Goal: Communication & Community: Answer question/provide support

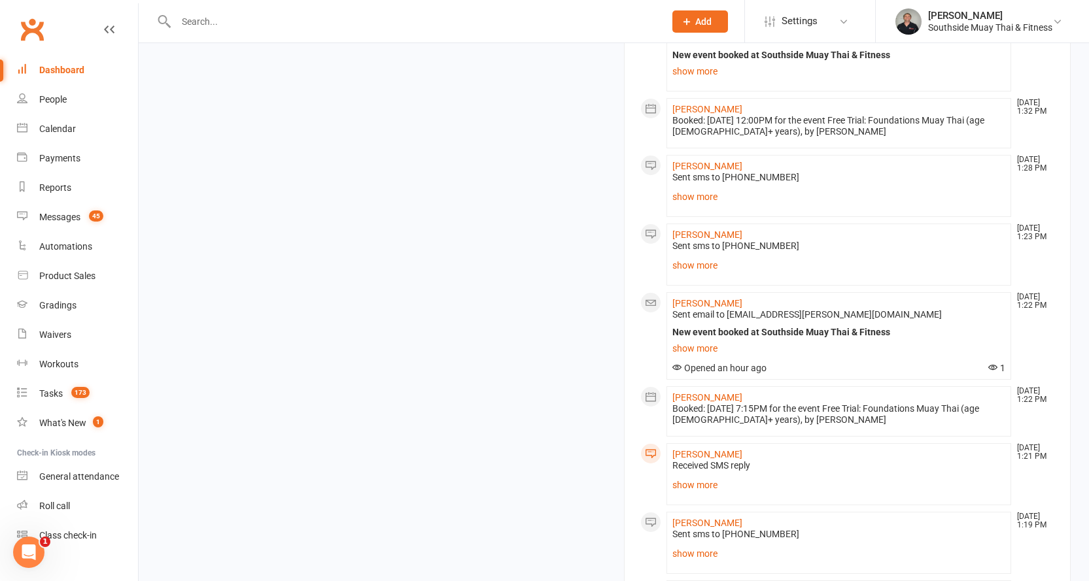
scroll to position [1569, 0]
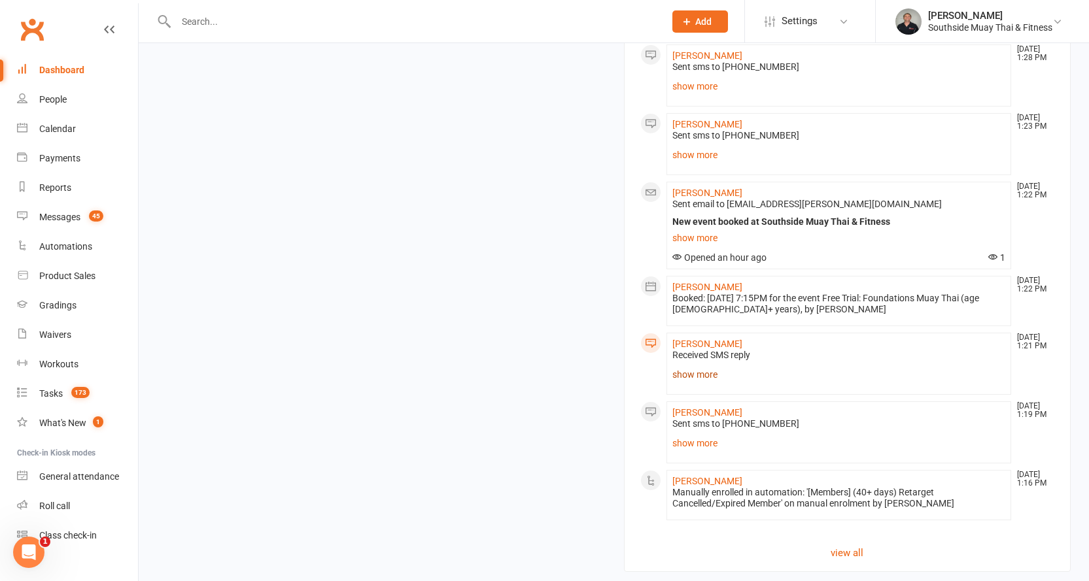
click at [683, 365] on link "show more" at bounding box center [838, 374] width 333 height 18
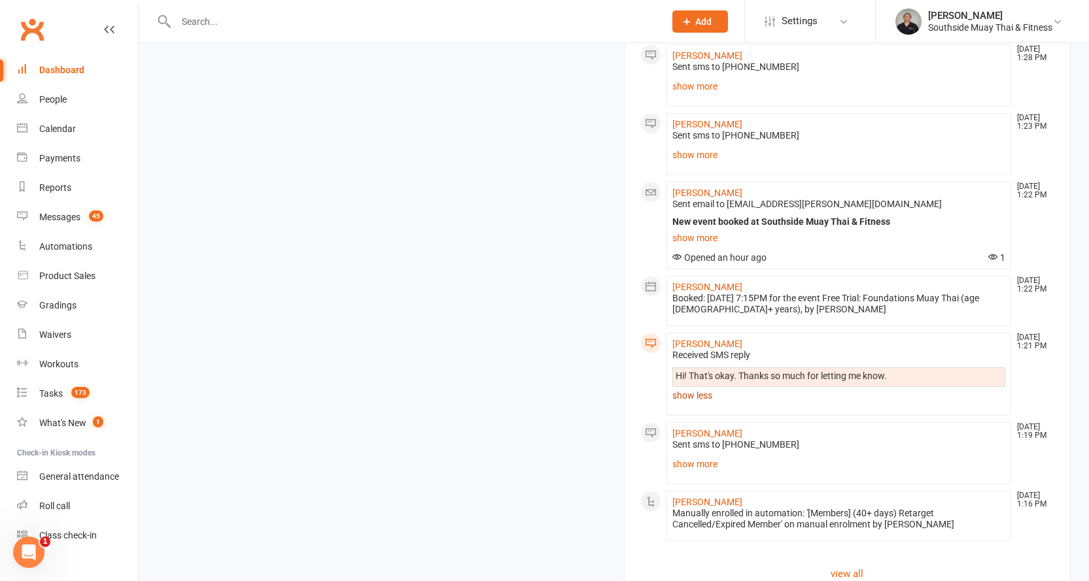
click at [687, 386] on link "show less" at bounding box center [838, 395] width 333 height 18
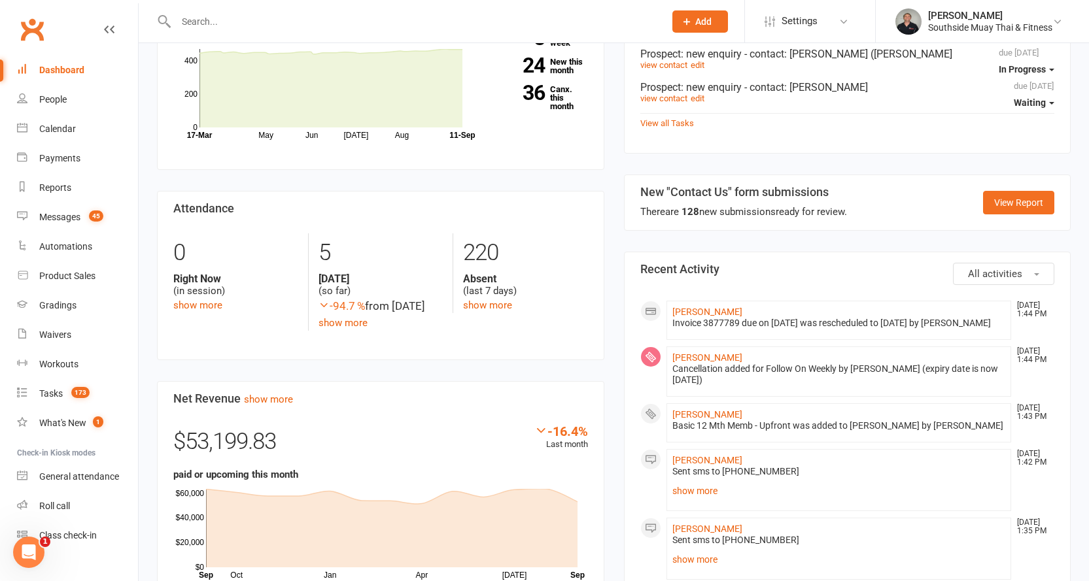
scroll to position [392, 0]
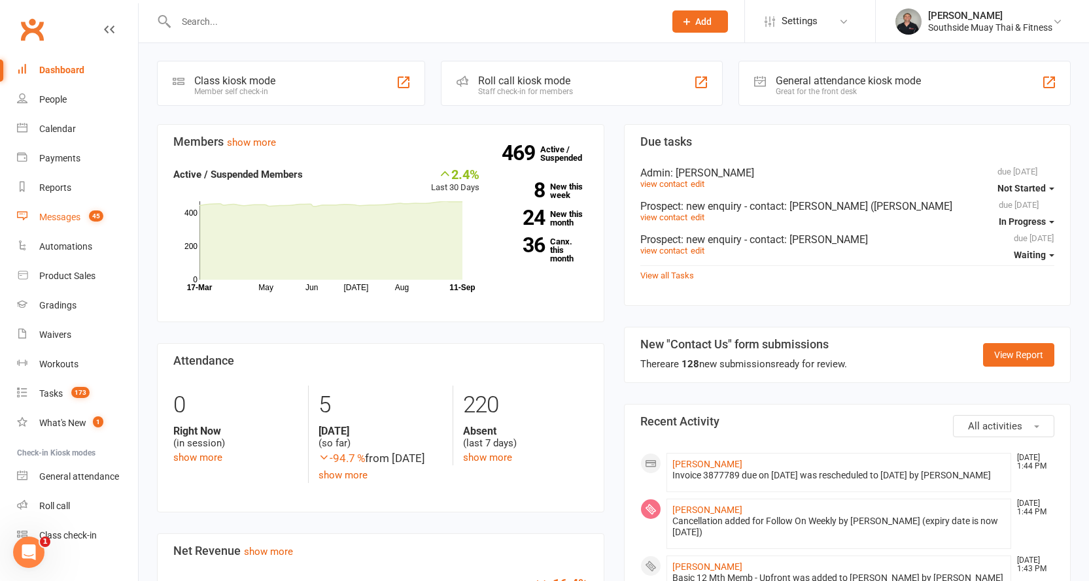
click at [53, 215] on div "Messages" at bounding box center [59, 217] width 41 height 10
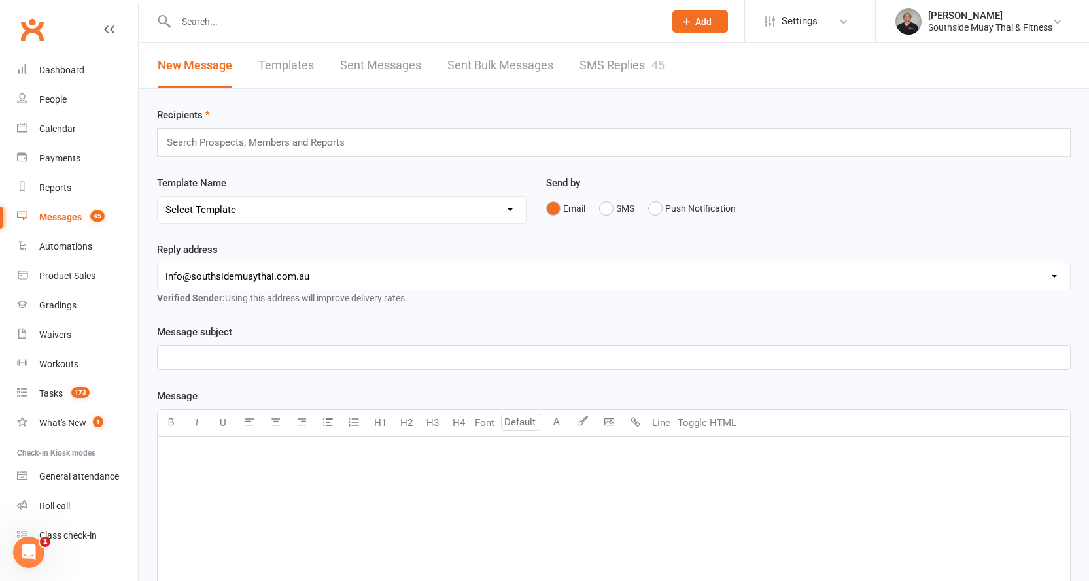
click at [624, 67] on link "SMS Replies 45" at bounding box center [621, 65] width 85 height 45
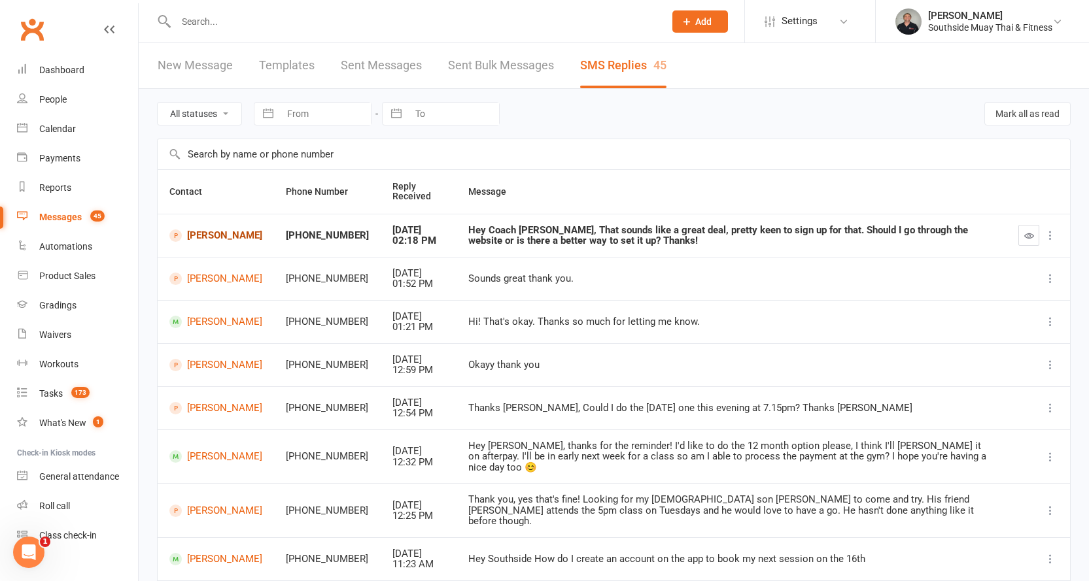
click at [192, 233] on link "[PERSON_NAME]" at bounding box center [215, 235] width 93 height 12
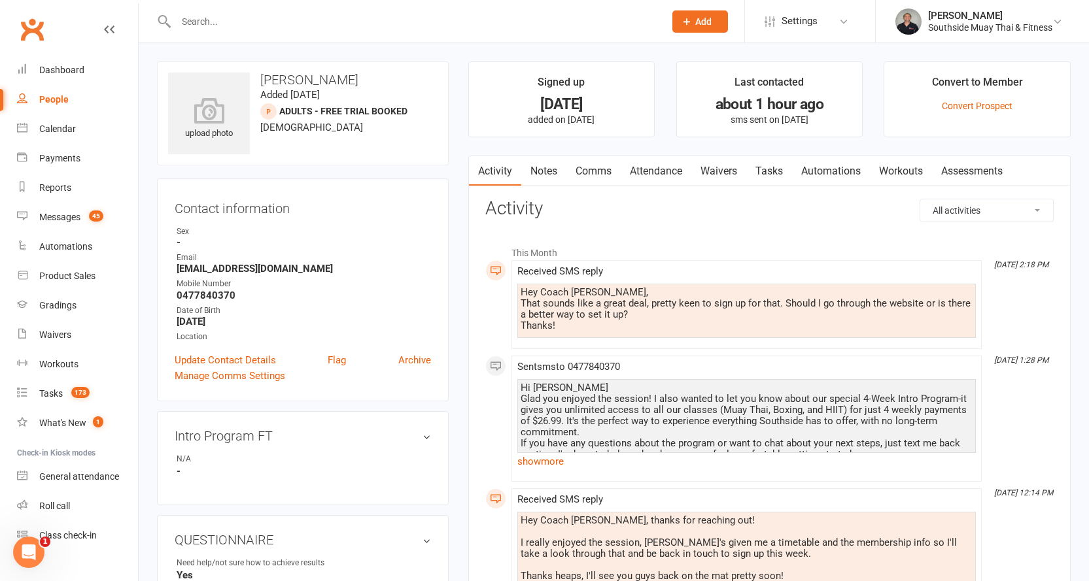
click at [713, 171] on link "Waivers" at bounding box center [718, 171] width 55 height 30
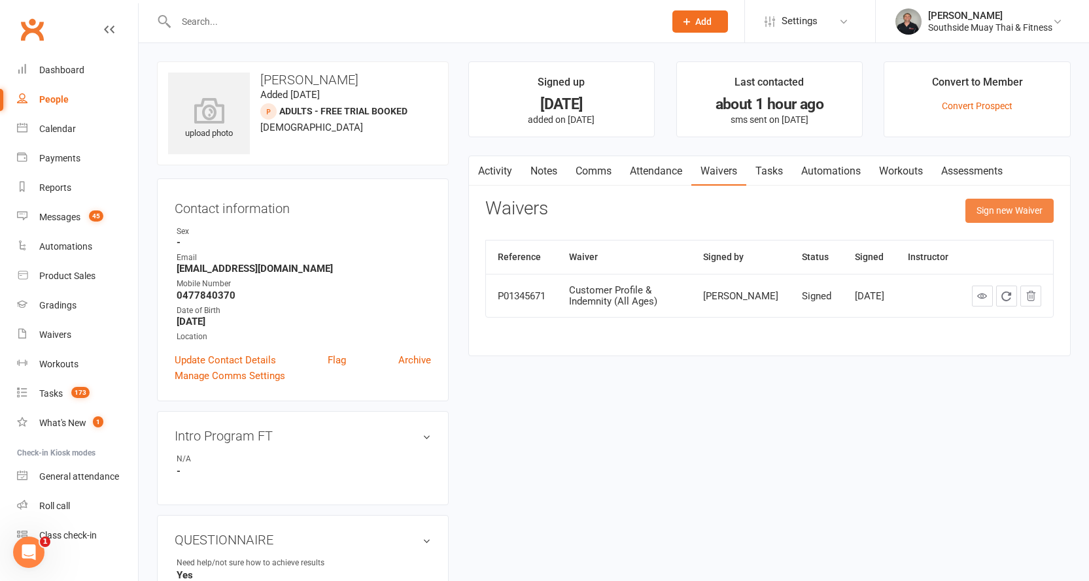
click at [1002, 207] on button "Sign new Waiver" at bounding box center [1009, 211] width 88 height 24
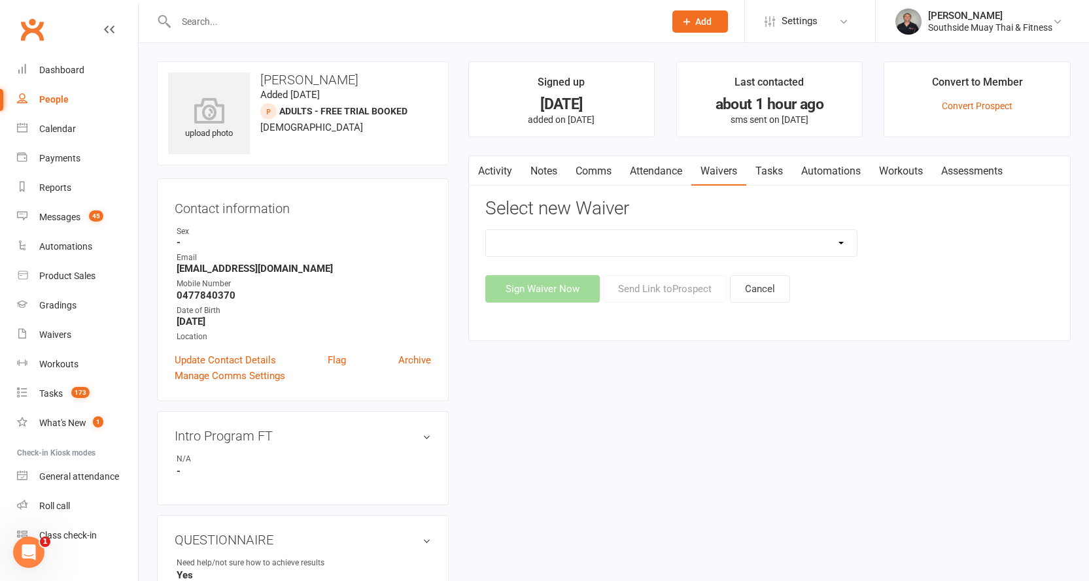
click at [838, 243] on select "10 or 5 Session Pass | Upfront (former member) 10 Session Pass | Upfront (DD Pa…" at bounding box center [671, 243] width 371 height 26
select select "13133"
click at [486, 230] on select "10 or 5 Session Pass | Upfront (former member) 10 Session Pass | Upfront (DD Pa…" at bounding box center [671, 243] width 371 height 26
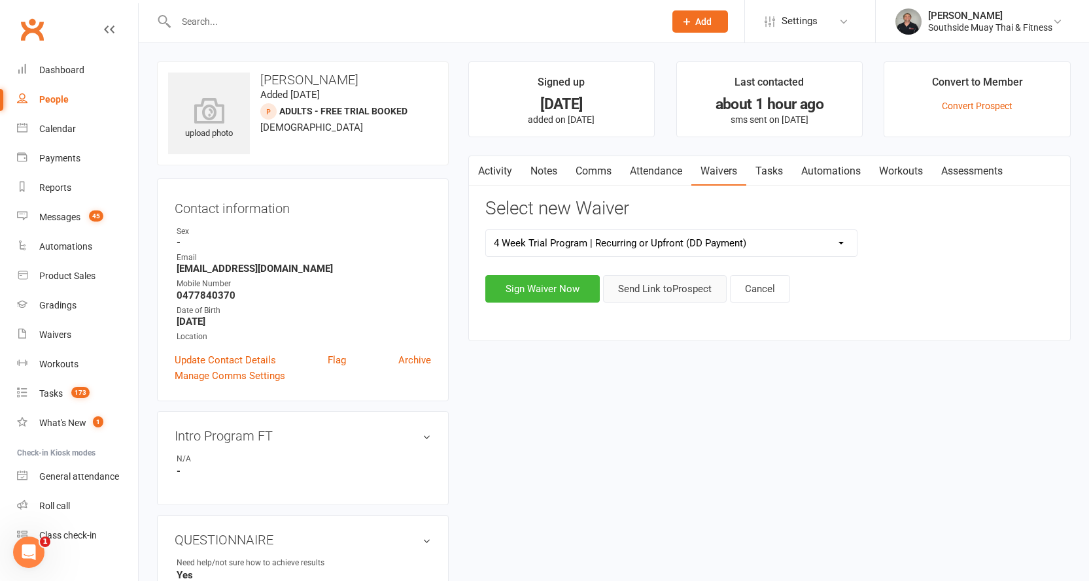
click at [666, 293] on button "Send Link to [GEOGRAPHIC_DATA]" at bounding box center [665, 288] width 124 height 27
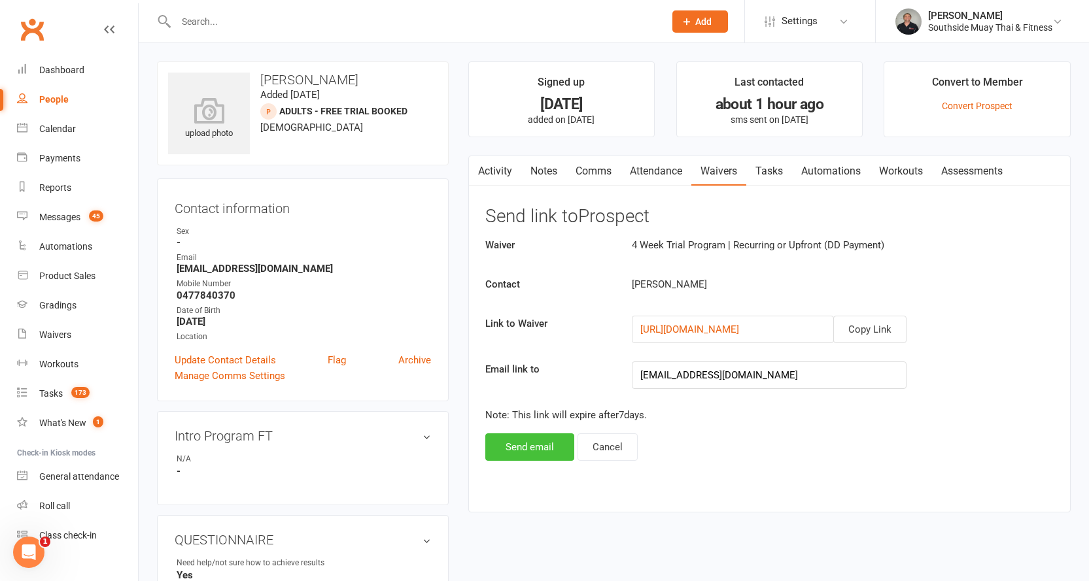
click at [536, 442] on button "Send email" at bounding box center [529, 446] width 89 height 27
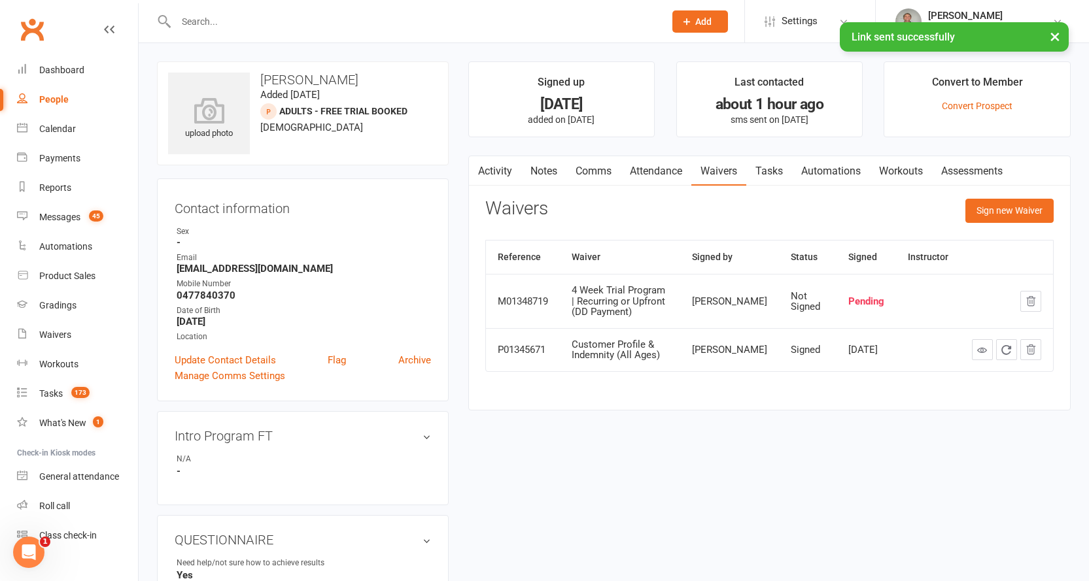
click at [590, 173] on link "Comms" at bounding box center [593, 171] width 54 height 30
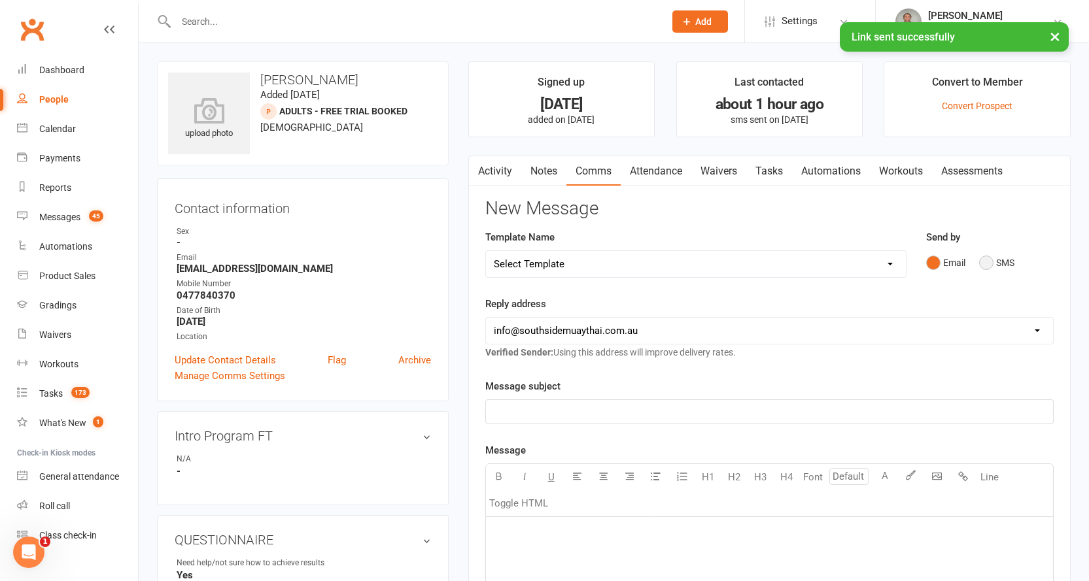
click at [998, 258] on button "SMS" at bounding box center [996, 262] width 35 height 25
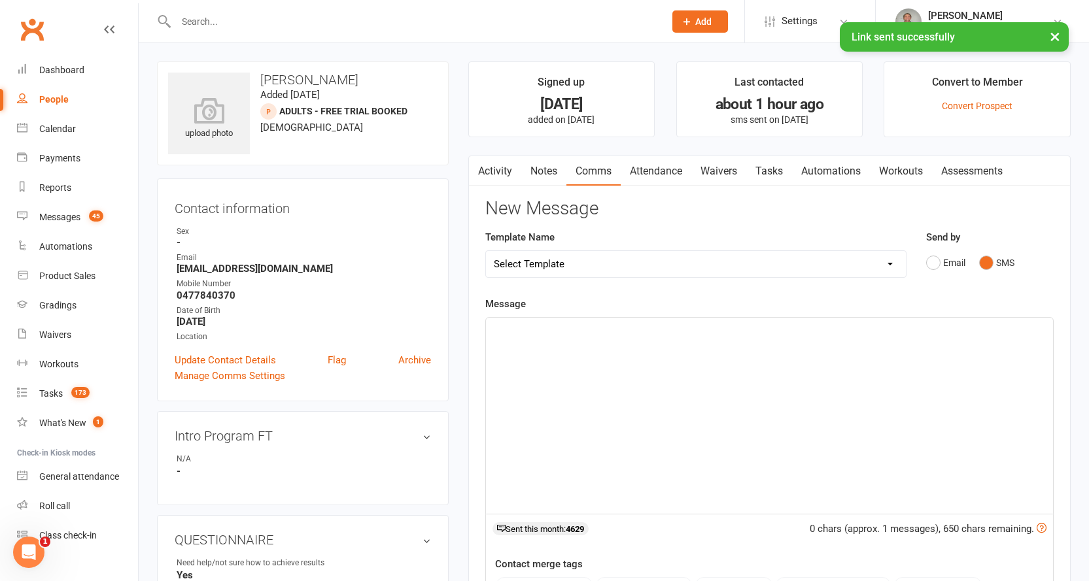
click at [780, 264] on select "Select Template [SMS] Outreach Message: High Risk – Personal From Trainer + Ree…" at bounding box center [696, 264] width 420 height 26
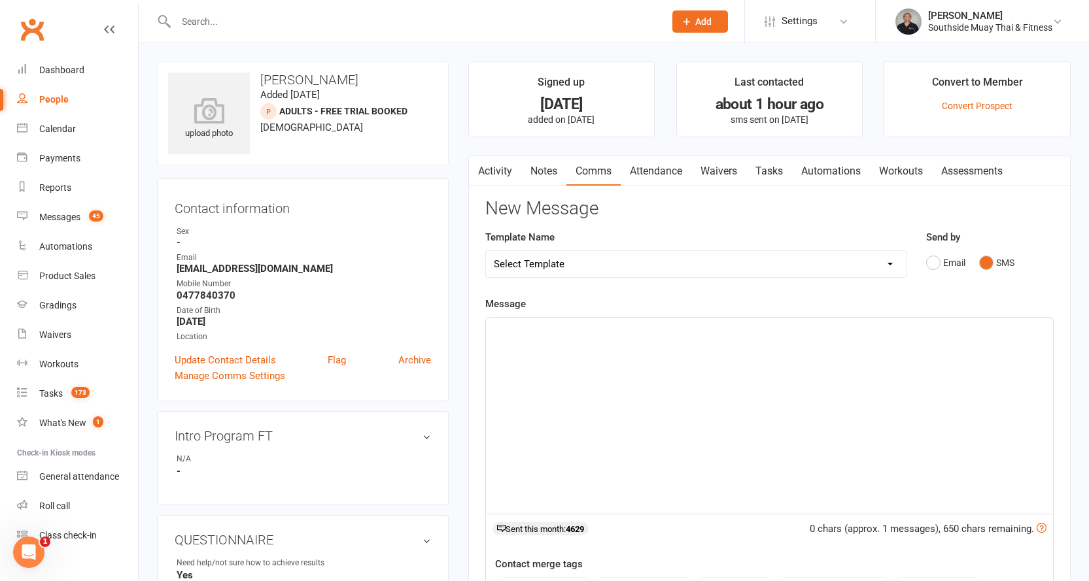
select select "61"
click at [486, 251] on select "Select Template [SMS] Outreach Message: High Risk – Personal From Trainer + Ree…" at bounding box center [696, 264] width 420 height 26
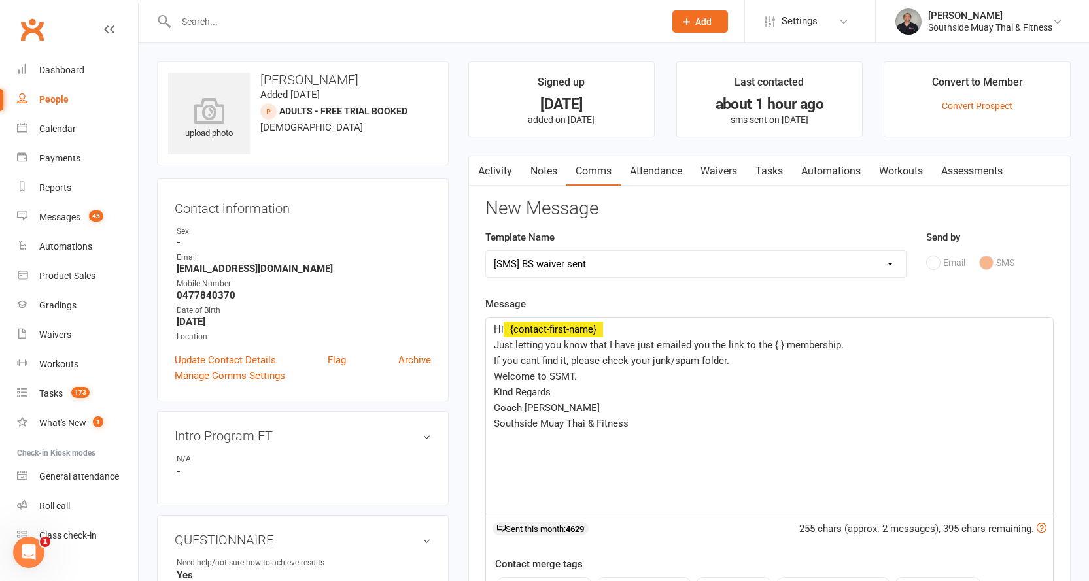
click at [490, 347] on div "Hi ﻿ {contact-first-name} Just letting you know that I have just emailed you th…" at bounding box center [769, 416] width 567 height 196
click at [710, 347] on span "The easiest way is for me to send you a link - I just the one for the Intro Pro…" at bounding box center [717, 345] width 447 height 12
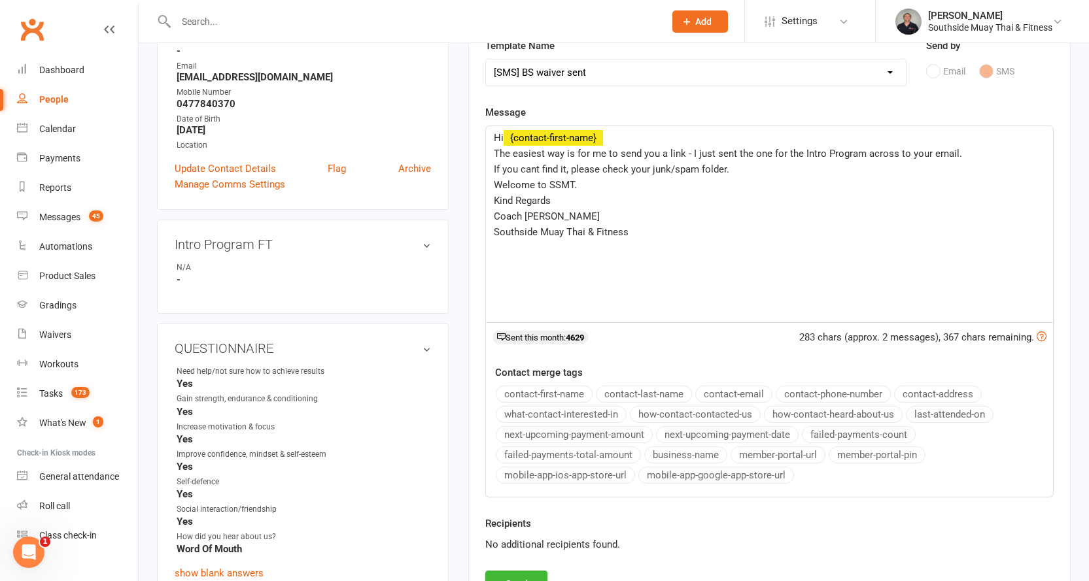
scroll to position [262, 0]
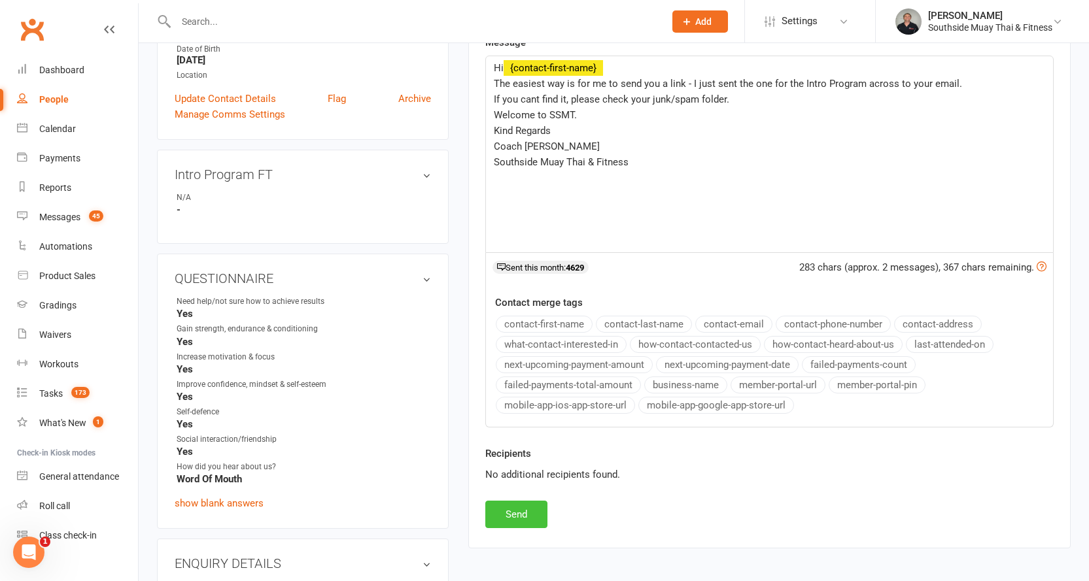
click at [505, 513] on button "Send" at bounding box center [516, 514] width 62 height 27
select select
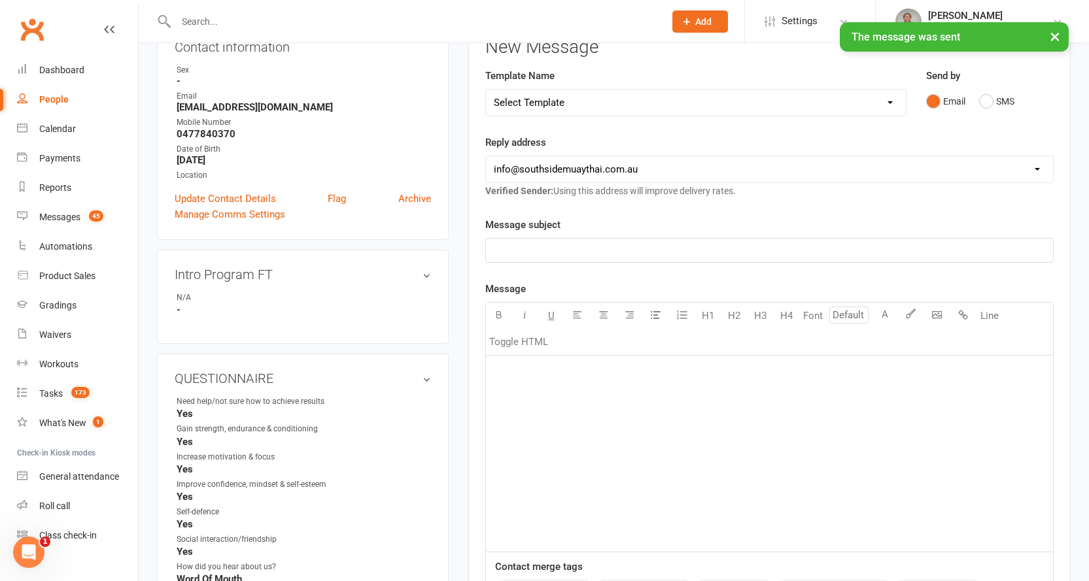
scroll to position [0, 0]
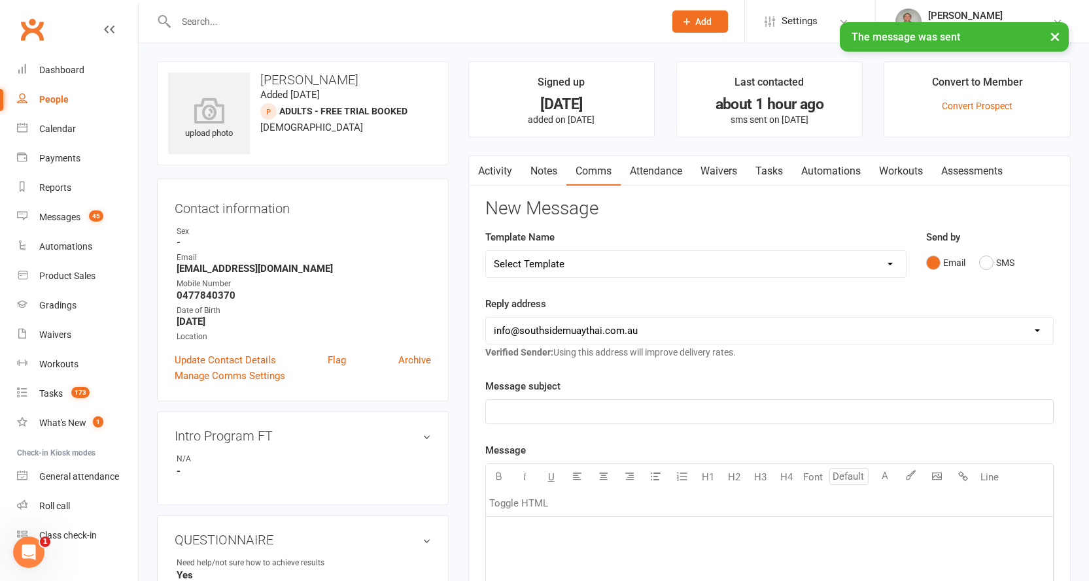
click at [484, 175] on button "button" at bounding box center [477, 170] width 16 height 29
click at [486, 170] on link "Activity" at bounding box center [495, 171] width 52 height 30
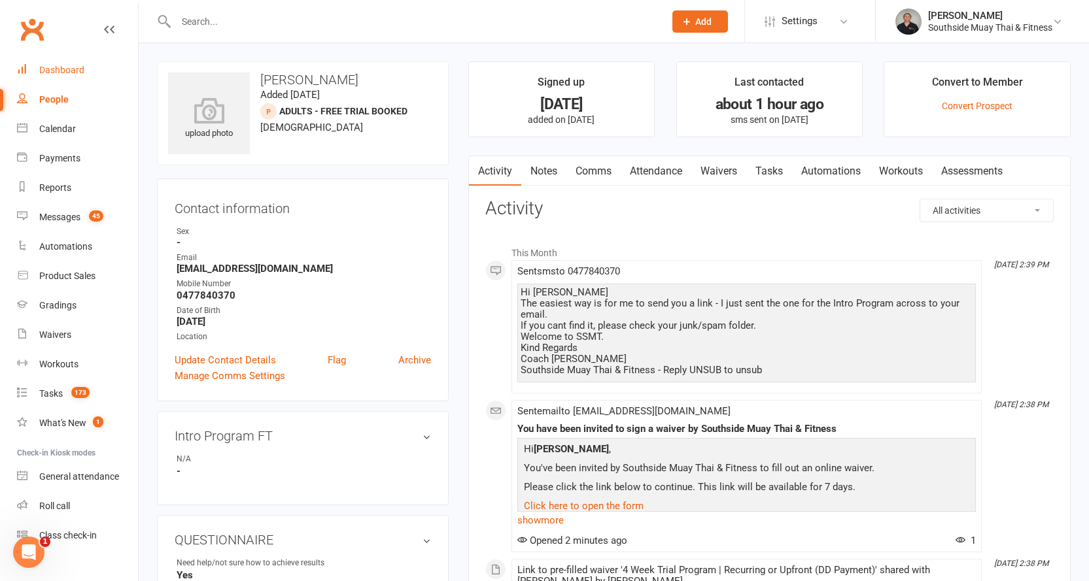
click at [61, 70] on div "Dashboard" at bounding box center [61, 70] width 45 height 10
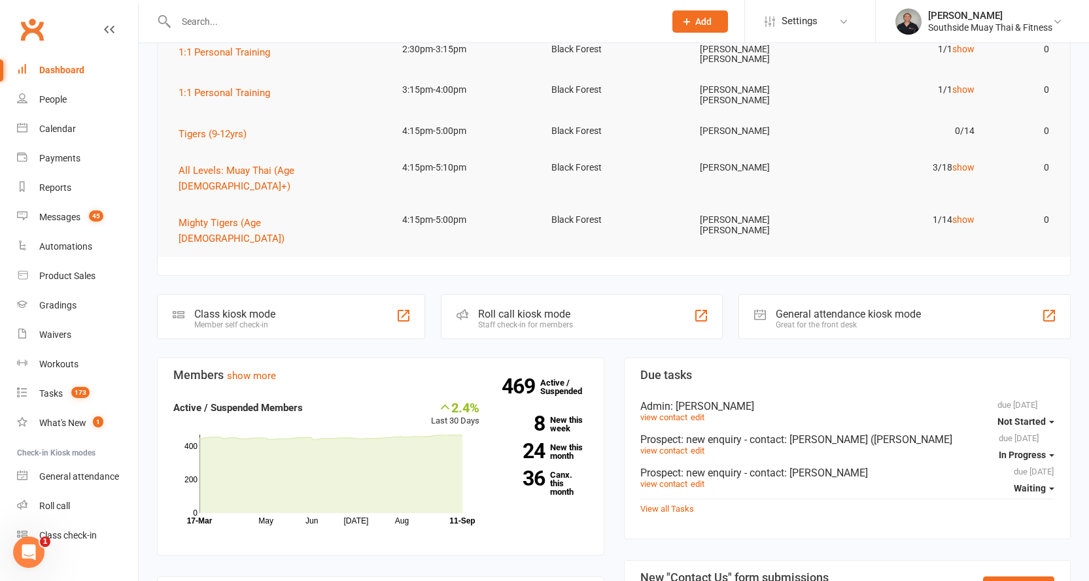
scroll to position [65, 0]
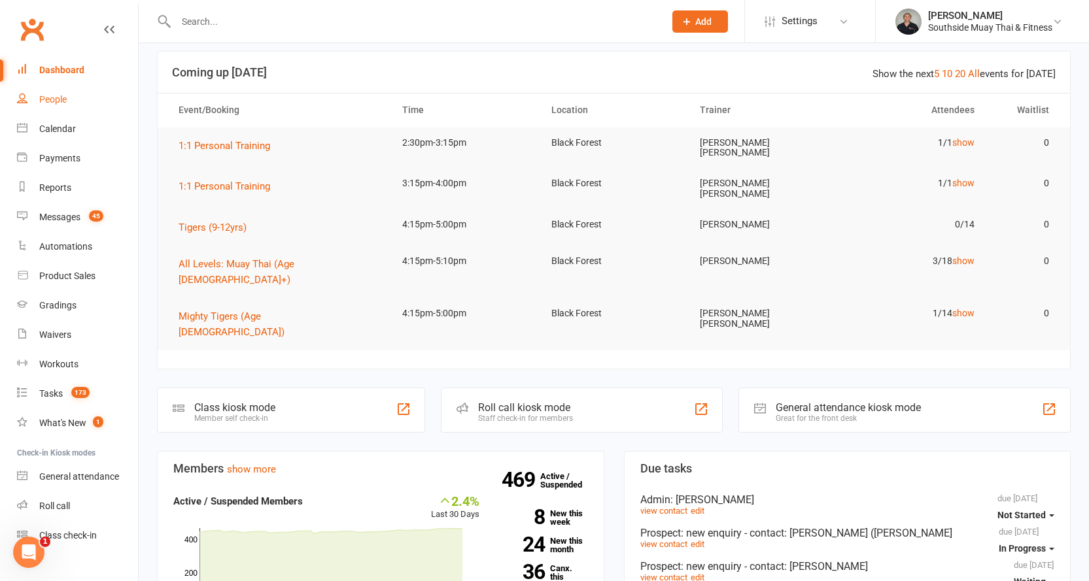
click at [50, 95] on div "People" at bounding box center [52, 99] width 27 height 10
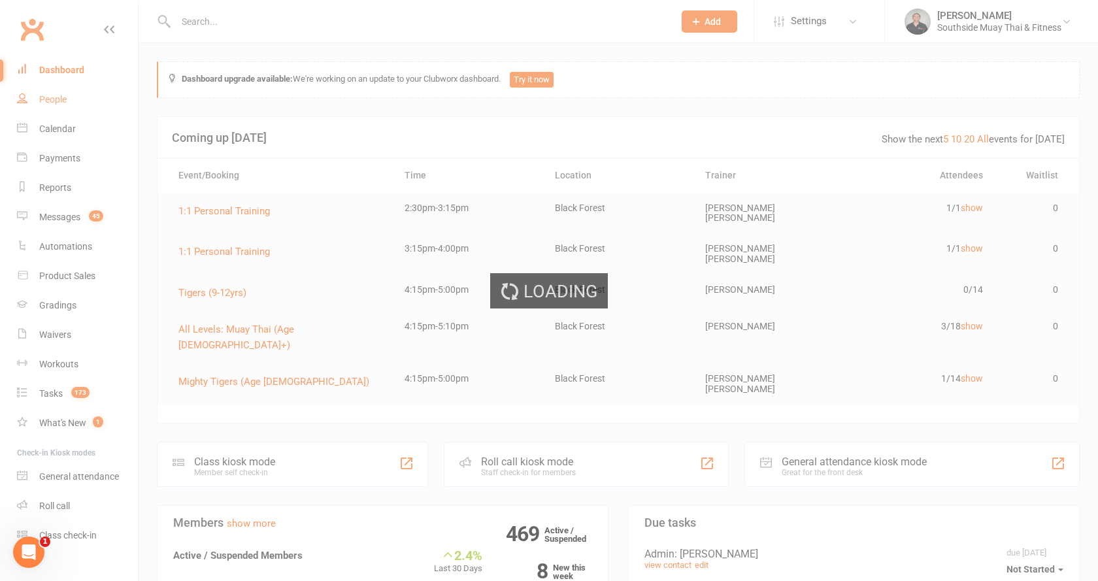
select select "100"
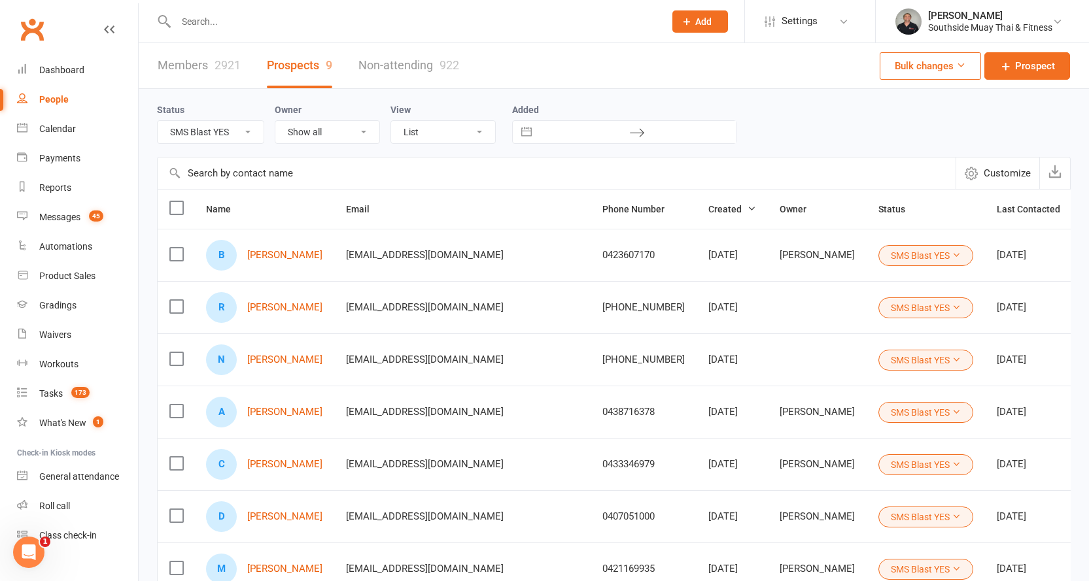
click at [208, 135] on select "All (No status set) (Invalid status) Initial Contact 28 Day LBE - Contact Neede…" at bounding box center [211, 132] width 106 height 22
select select "Intro Month"
click at [158, 122] on select "All (No status set) (Invalid status) Initial Contact 28 Day LBE - Contact Neede…" at bounding box center [211, 132] width 106 height 22
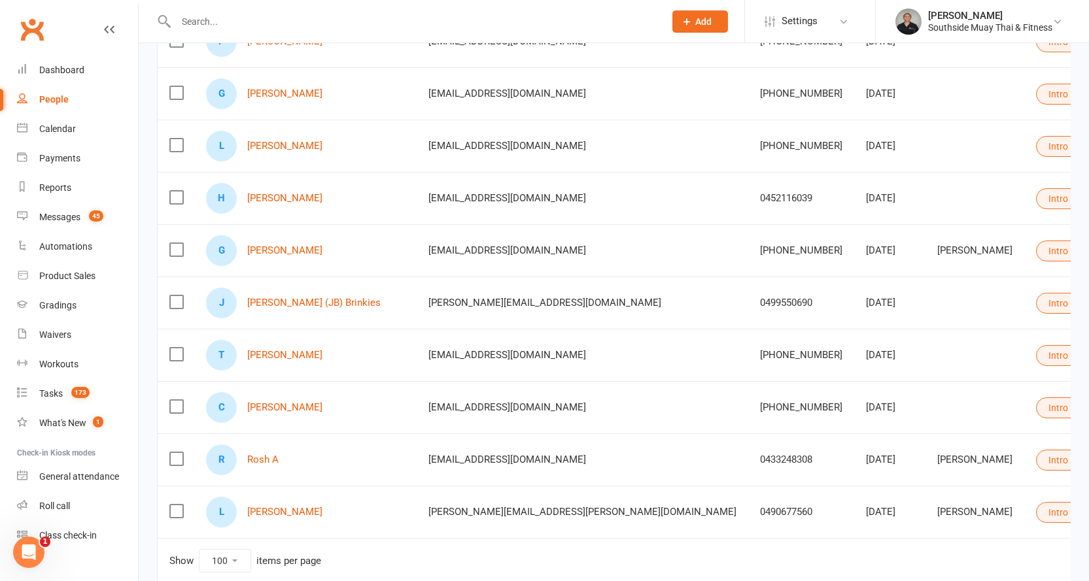
scroll to position [1081, 0]
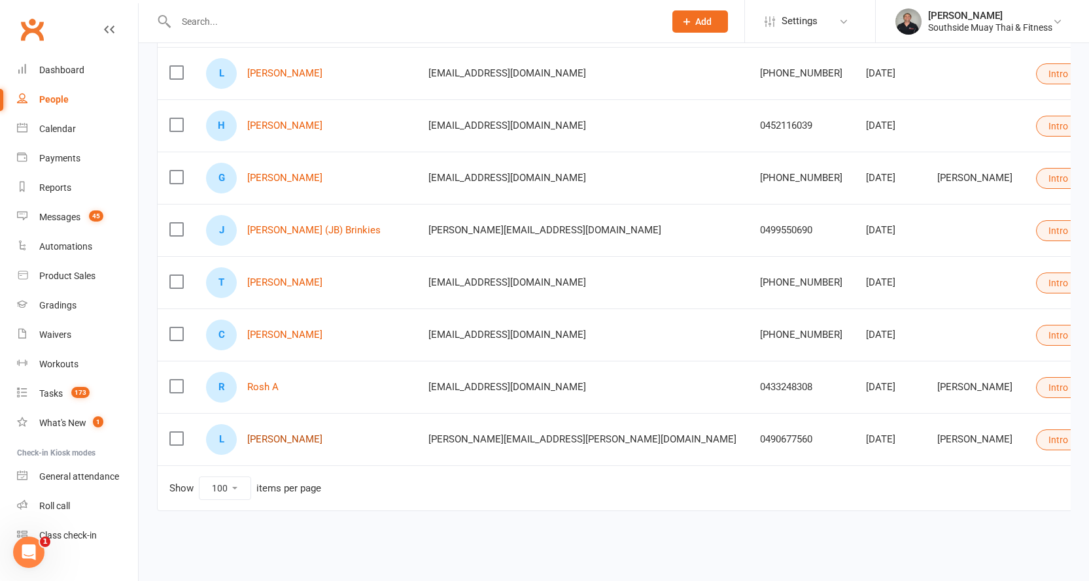
click at [254, 434] on link "[PERSON_NAME]" at bounding box center [284, 439] width 75 height 11
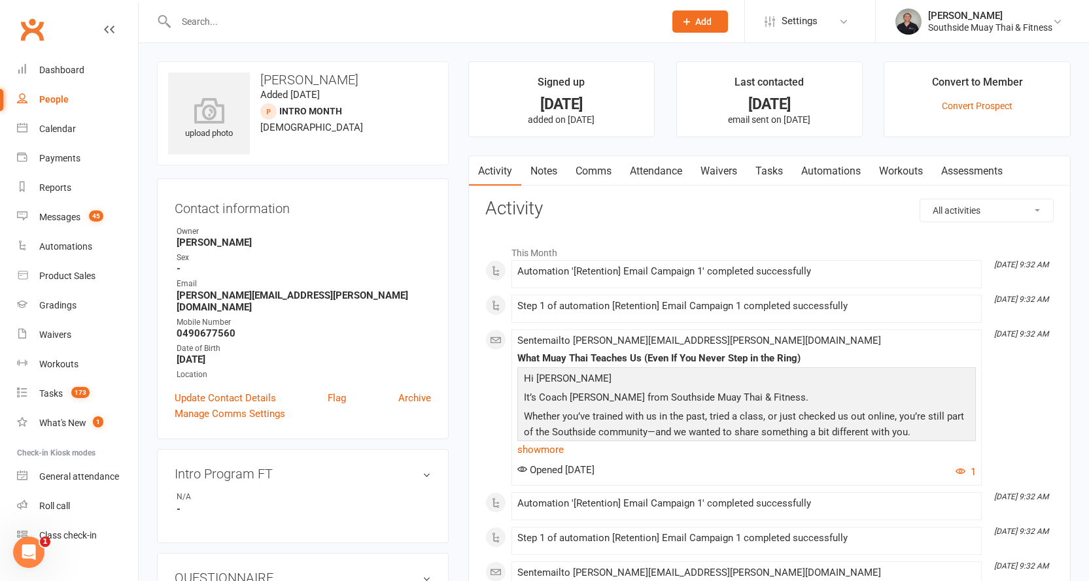
click at [52, 97] on div "People" at bounding box center [53, 99] width 29 height 10
select select "100"
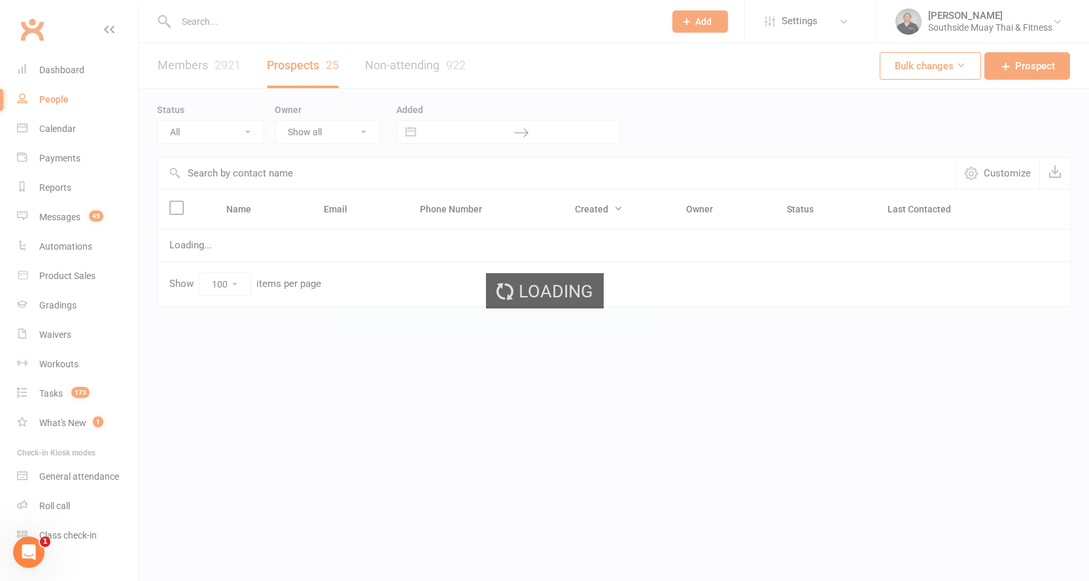
select select "Intro Month"
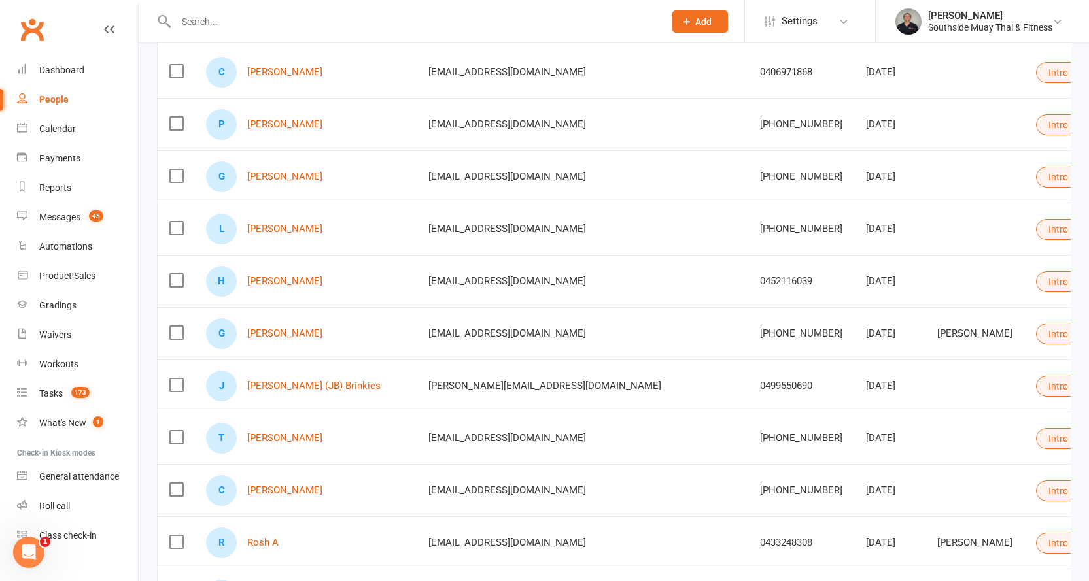
scroll to position [1081, 0]
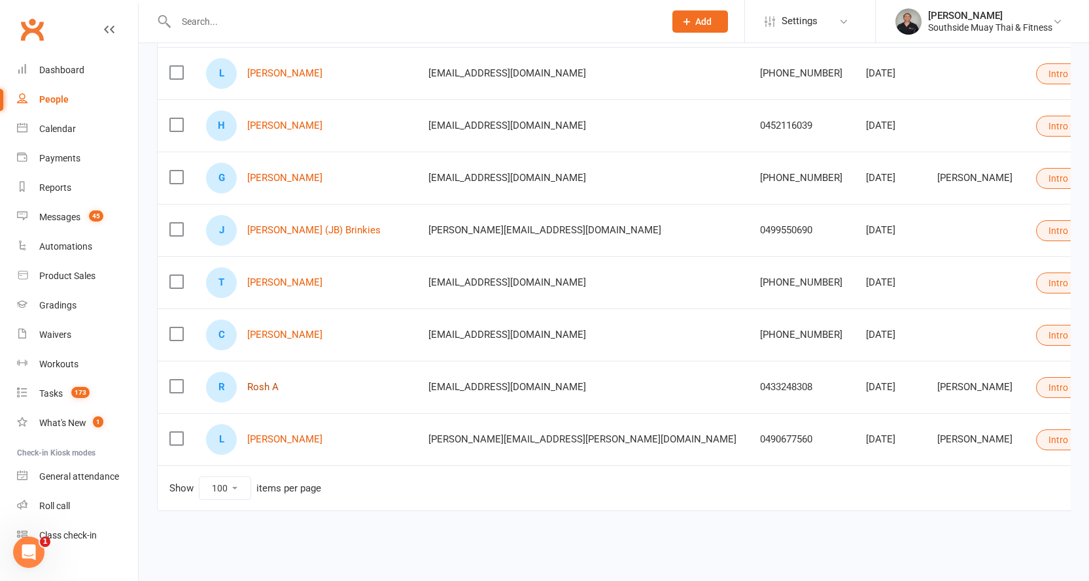
click at [254, 382] on link "Rosh A" at bounding box center [262, 387] width 31 height 11
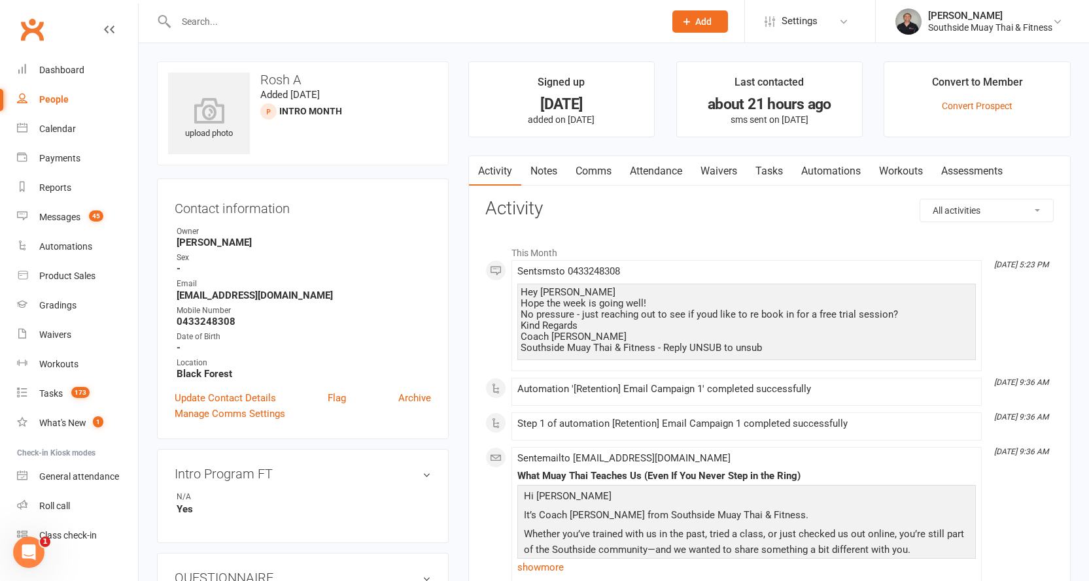
click at [41, 97] on div "People" at bounding box center [53, 99] width 29 height 10
select select "100"
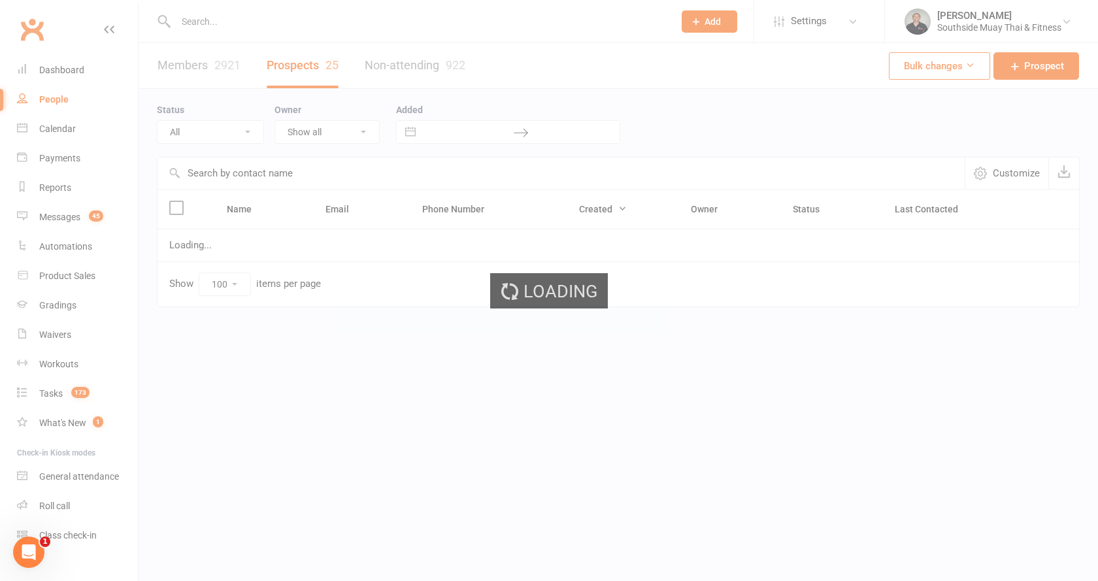
select select "Intro Month"
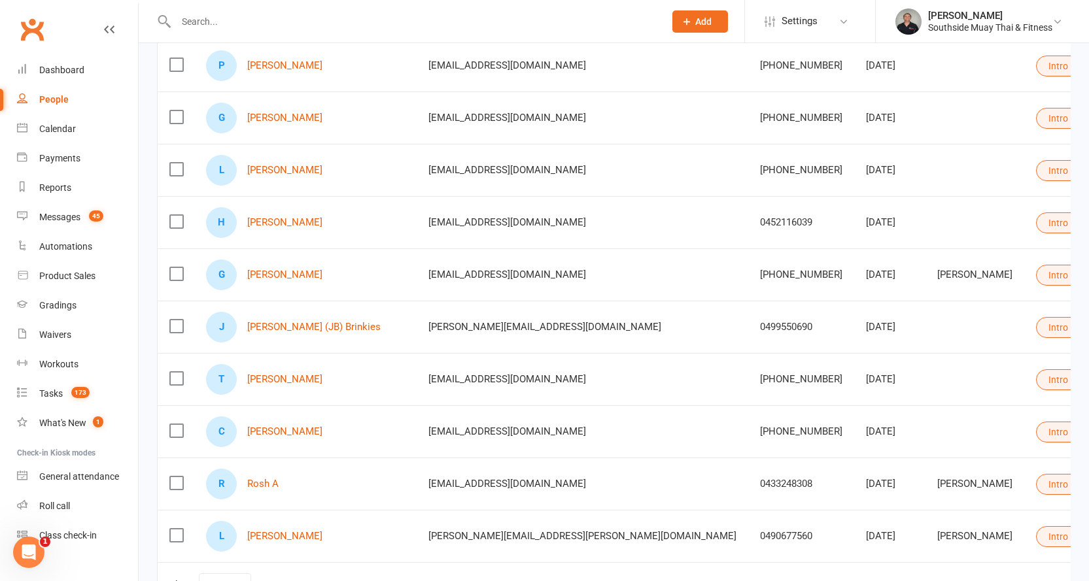
scroll to position [1081, 0]
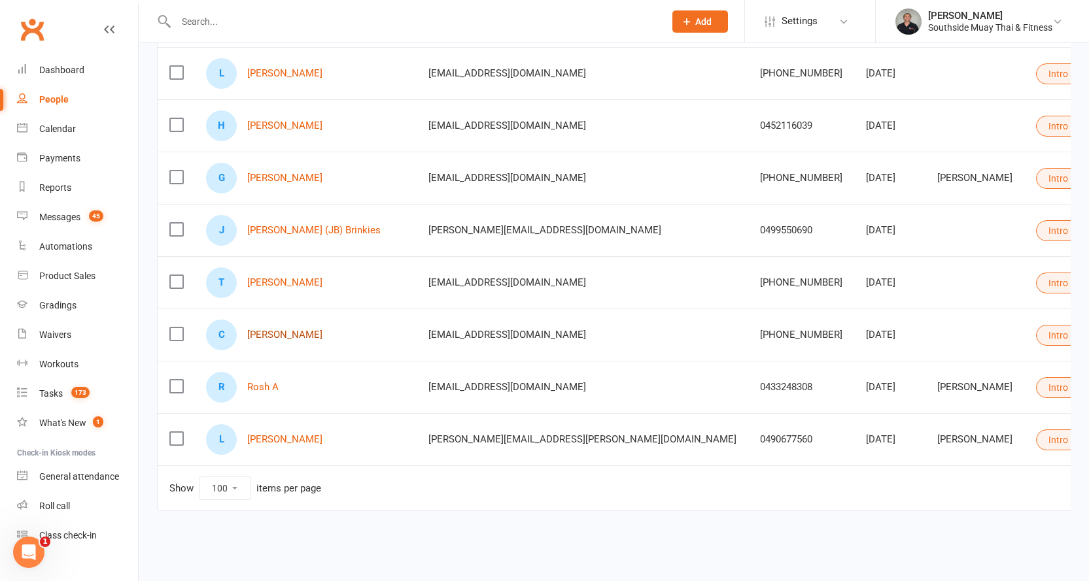
click at [280, 330] on link "[PERSON_NAME]" at bounding box center [284, 335] width 75 height 11
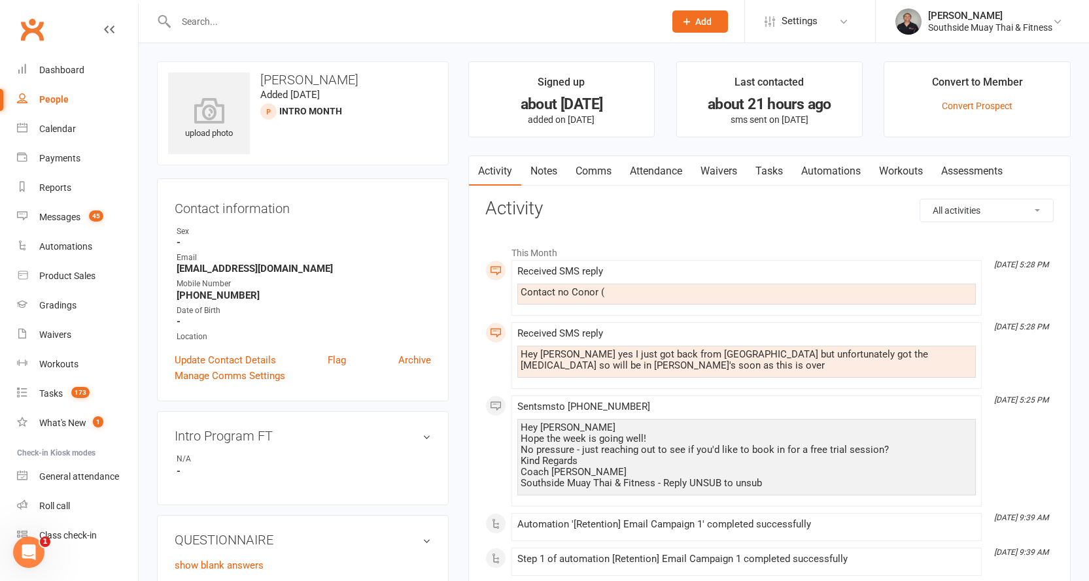
click at [46, 96] on div "People" at bounding box center [53, 99] width 29 height 10
select select "100"
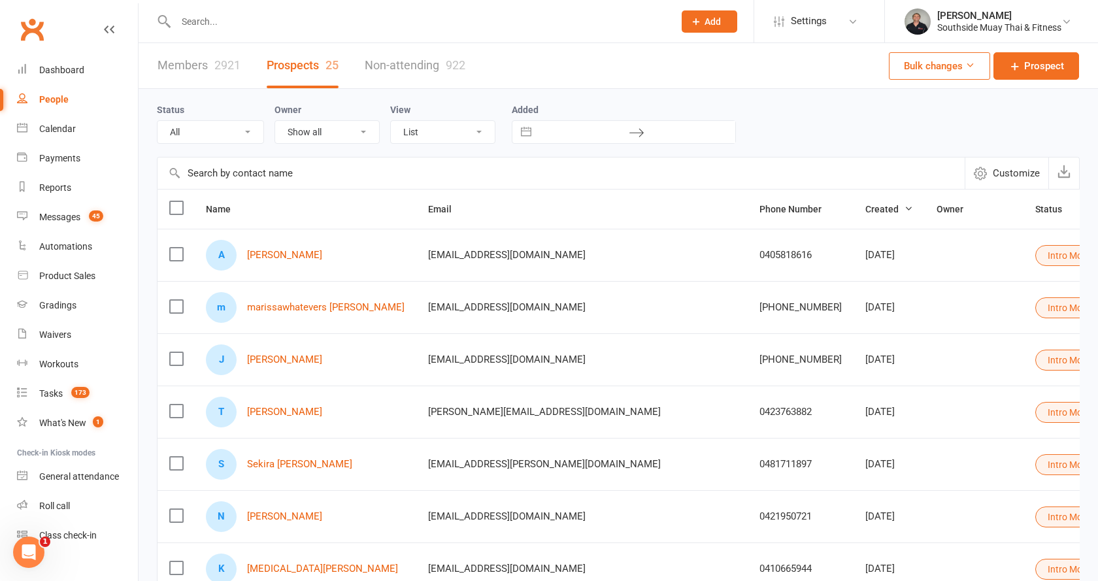
select select "Intro Month"
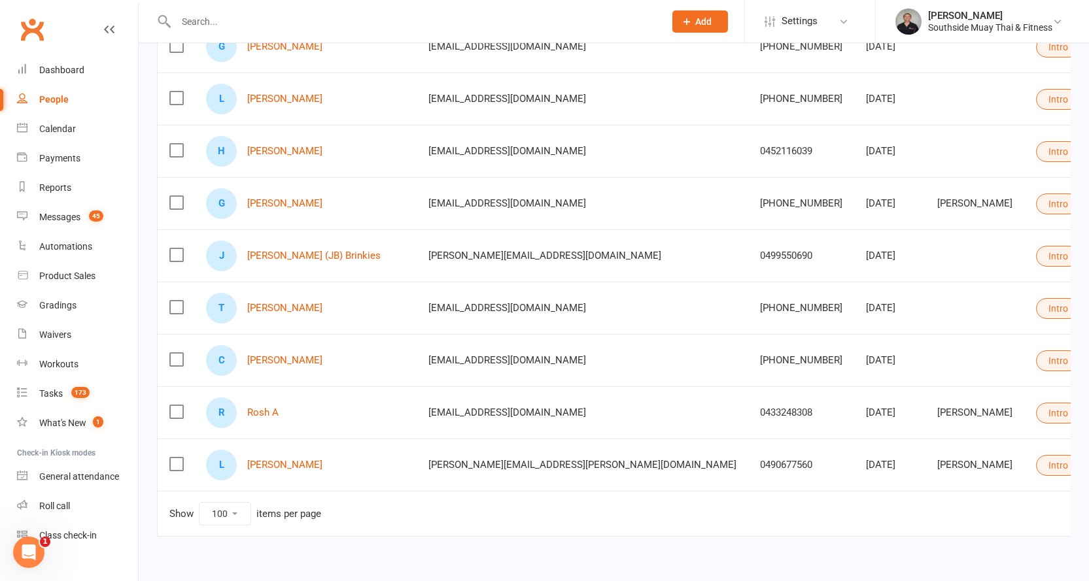
scroll to position [1046, 0]
click at [279, 308] on link "[PERSON_NAME]" at bounding box center [284, 307] width 75 height 11
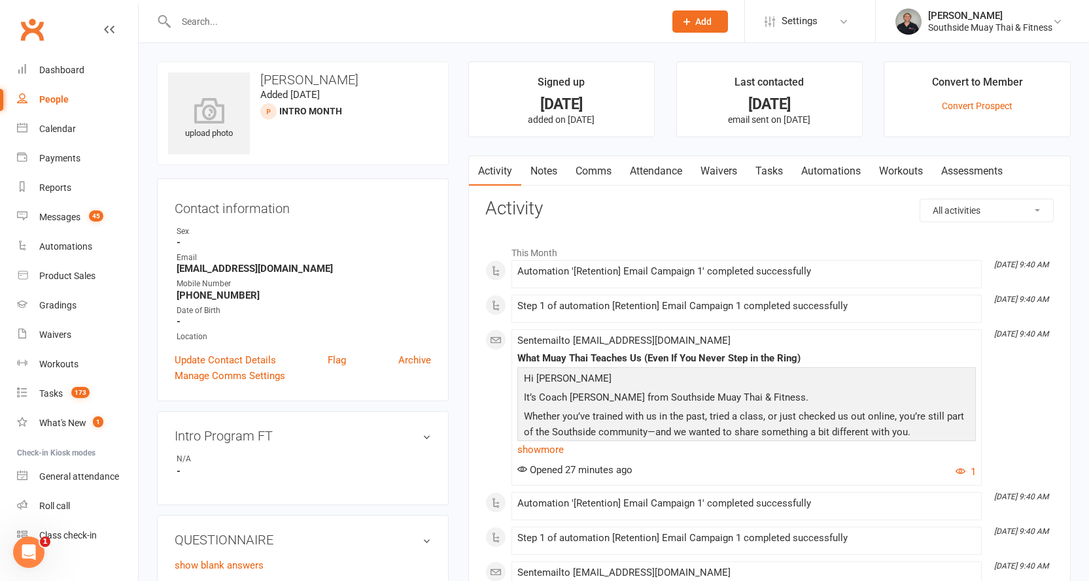
click at [581, 161] on link "Comms" at bounding box center [593, 171] width 54 height 30
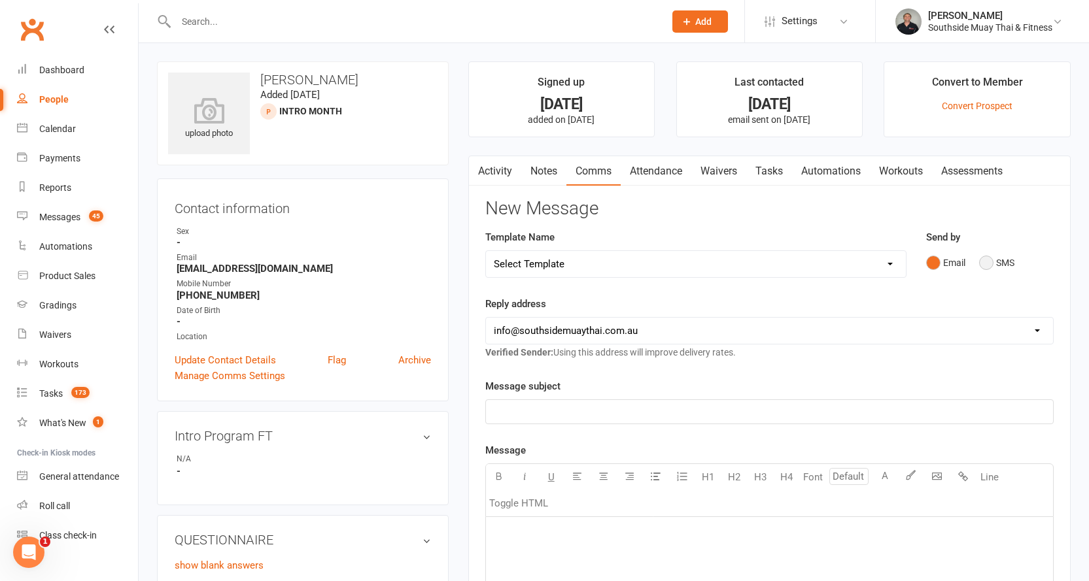
click at [998, 256] on button "SMS" at bounding box center [996, 262] width 35 height 25
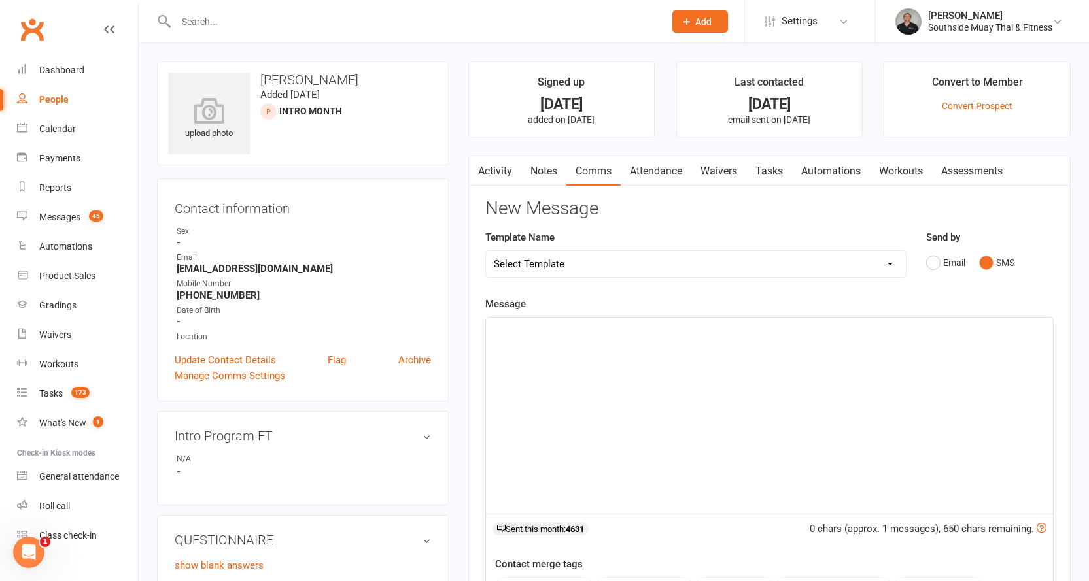
click at [783, 260] on select "Select Template [SMS] Outreach Message: High Risk – Personal From Trainer + Ree…" at bounding box center [696, 264] width 420 height 26
select select "29"
click at [486, 251] on select "Select Template [SMS] Outreach Message: High Risk – Personal From Trainer + Ree…" at bounding box center [696, 264] width 420 height 26
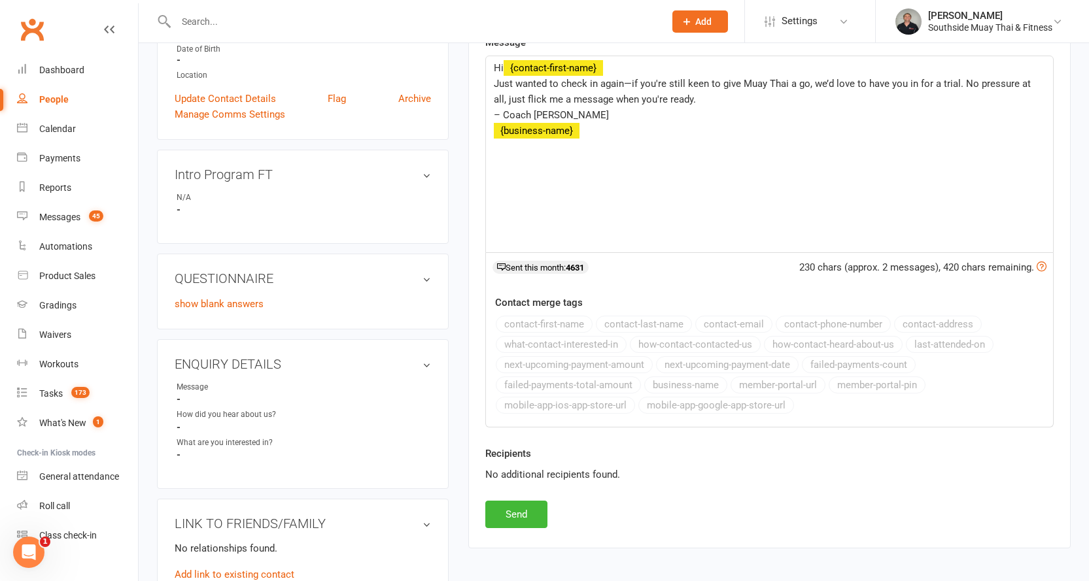
scroll to position [508, 0]
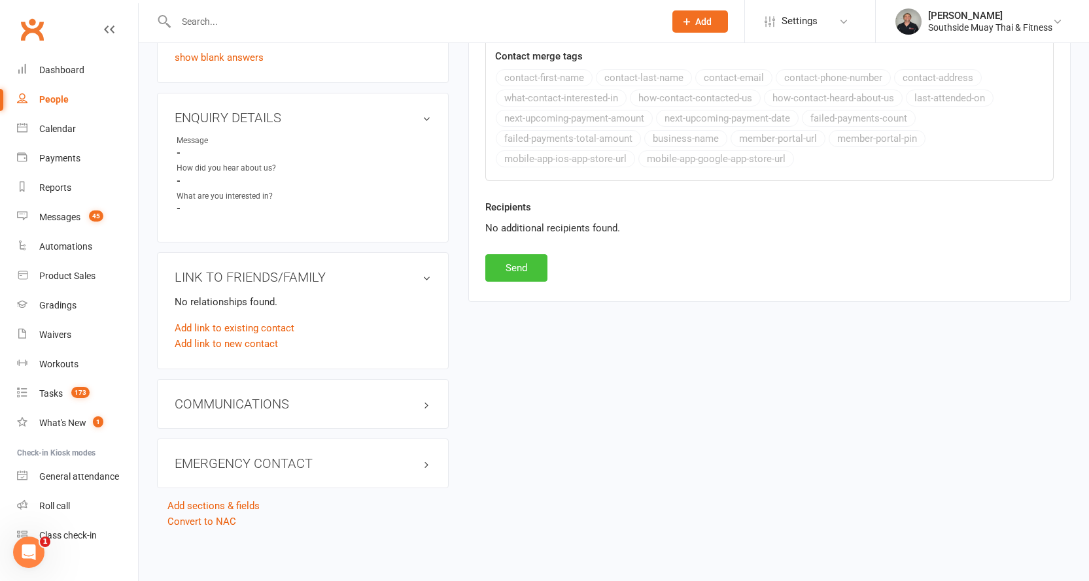
click at [490, 269] on button "Send" at bounding box center [516, 267] width 62 height 27
select select
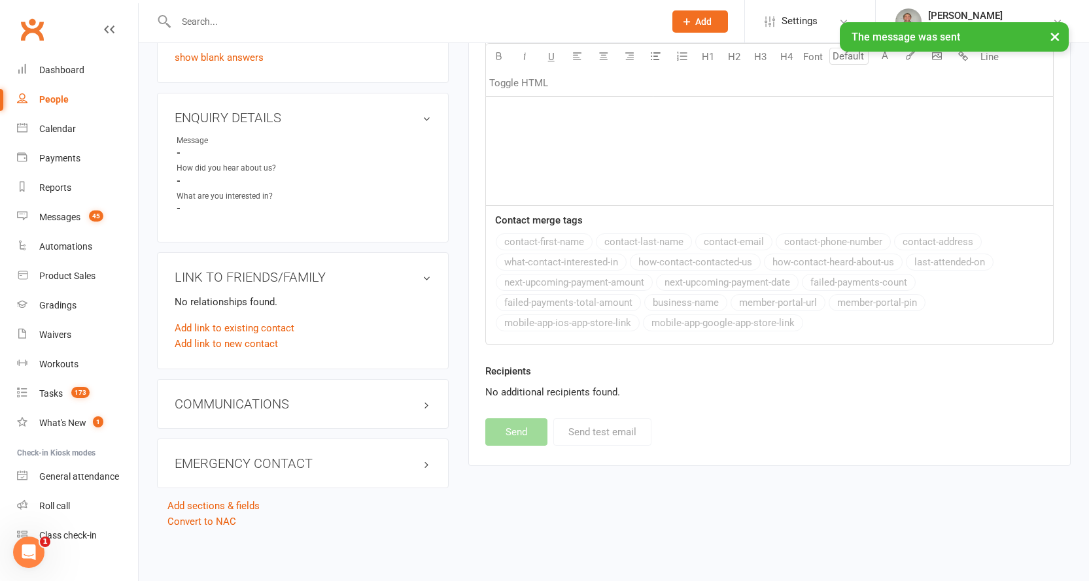
click at [40, 96] on div "People" at bounding box center [53, 99] width 29 height 10
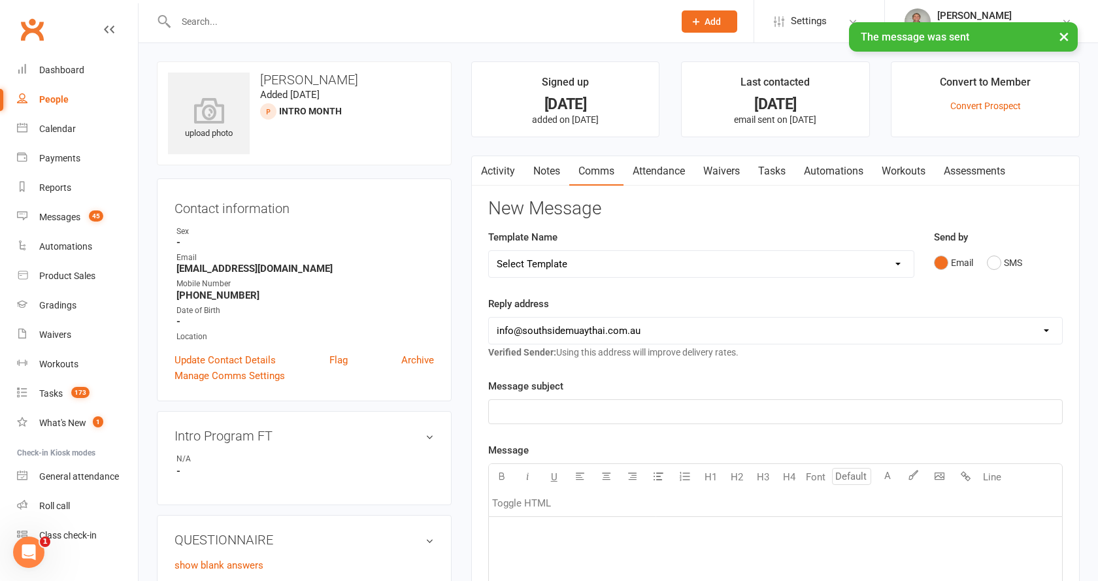
select select "100"
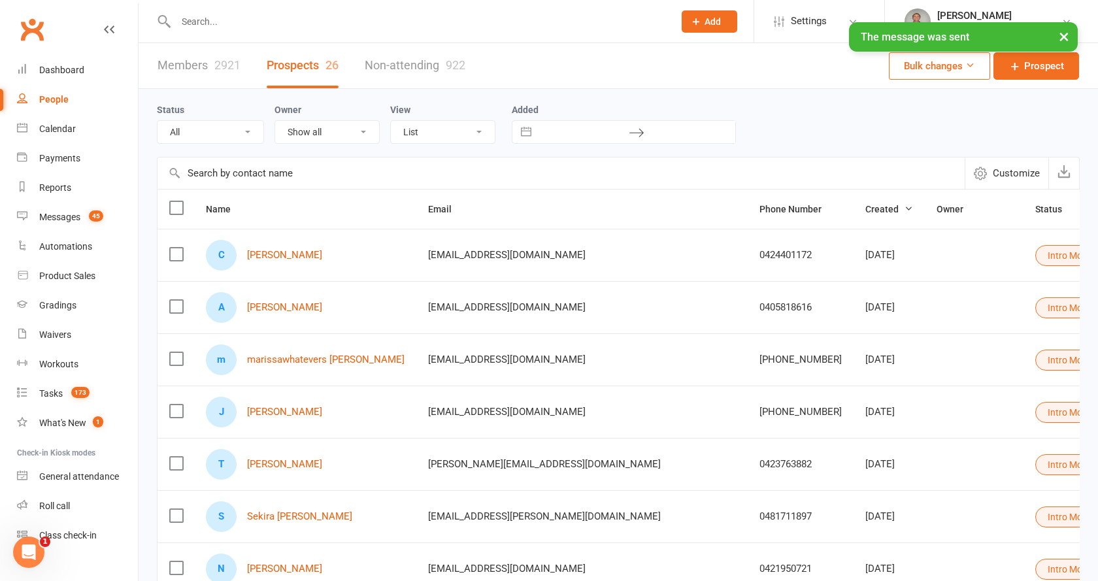
select select "Intro Month"
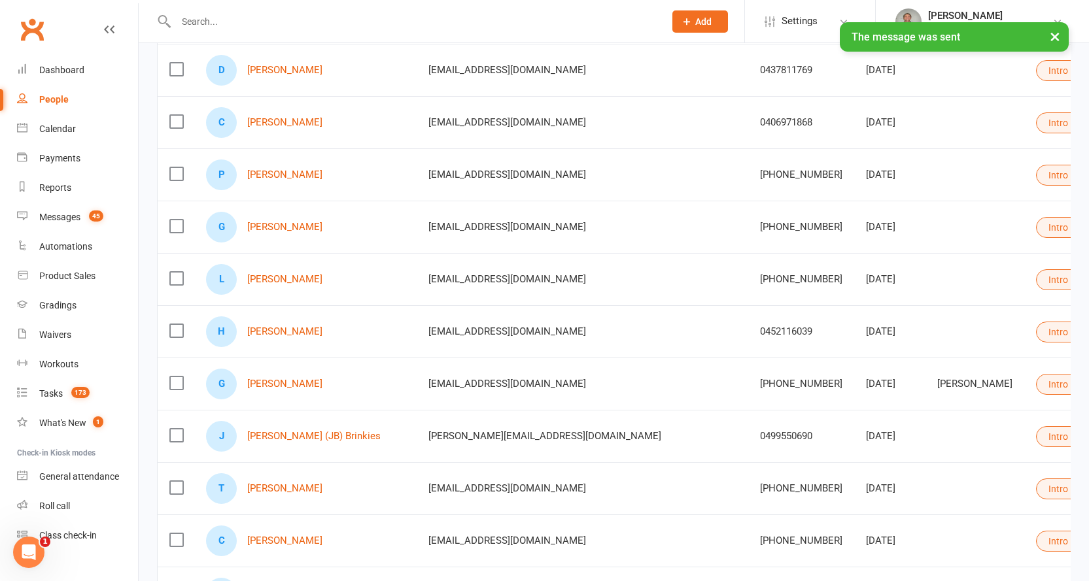
scroll to position [981, 0]
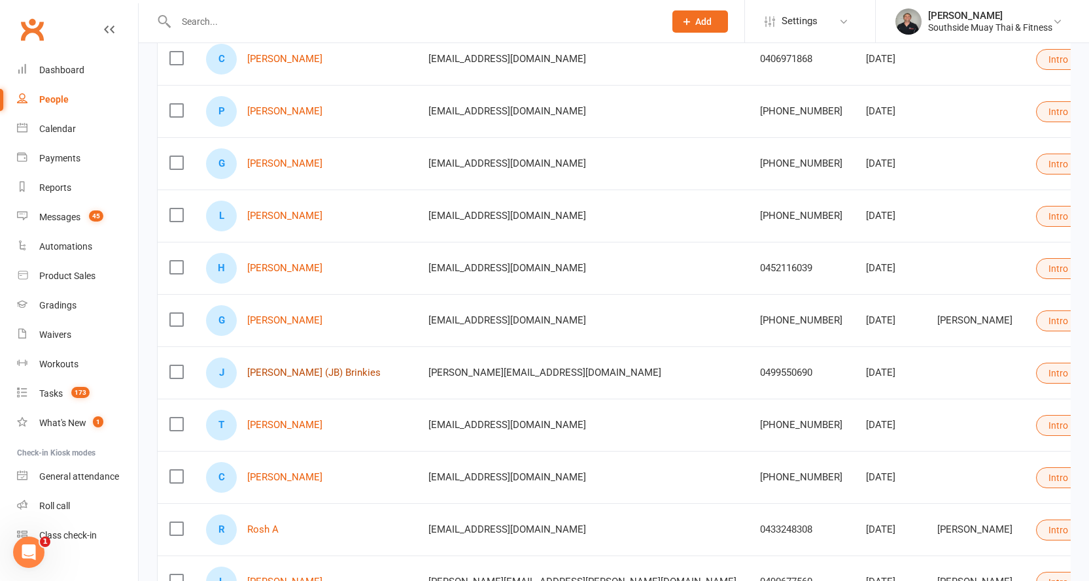
click at [264, 373] on link "[PERSON_NAME] (JB) Brinkies" at bounding box center [313, 372] width 133 height 11
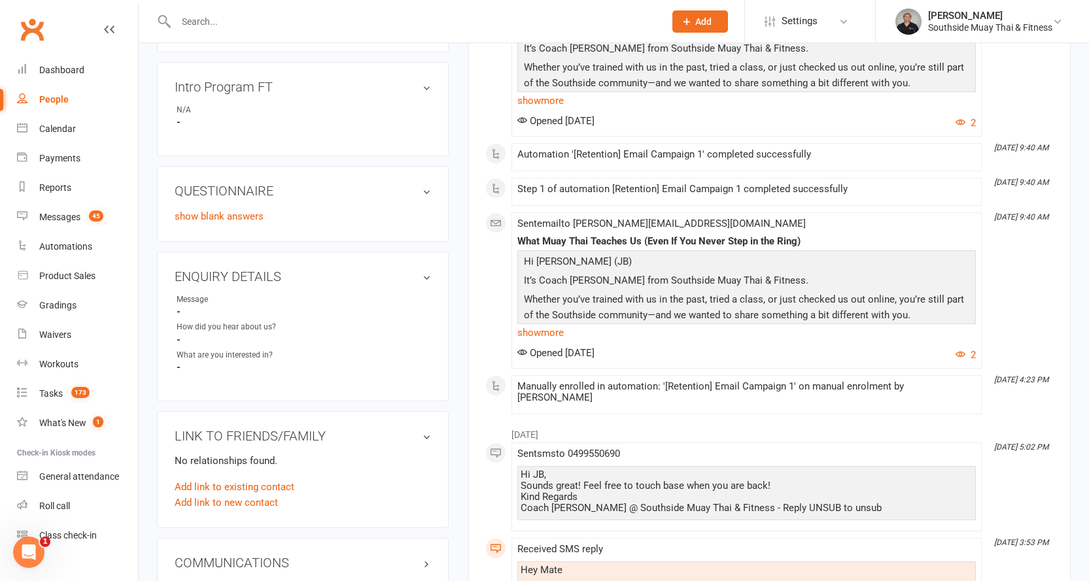
scroll to position [458, 0]
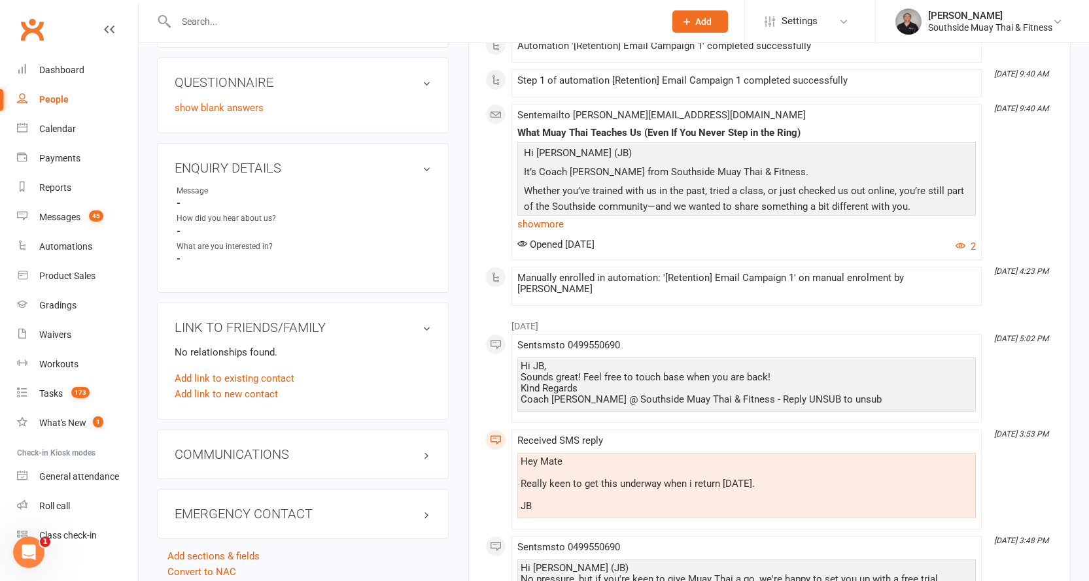
click at [50, 95] on div "People" at bounding box center [53, 99] width 29 height 10
select select "100"
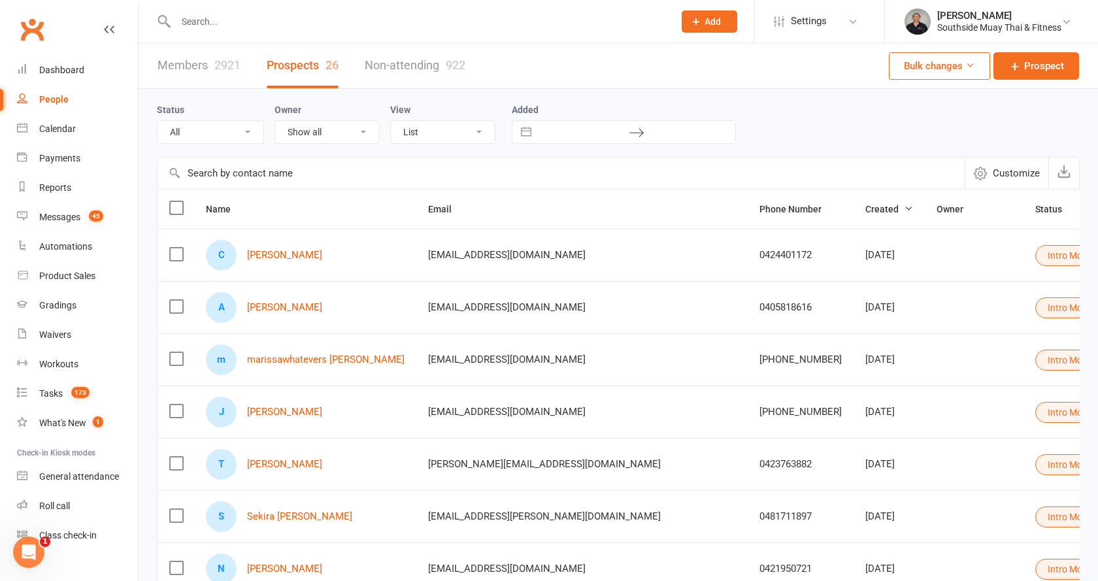
select select "Intro Month"
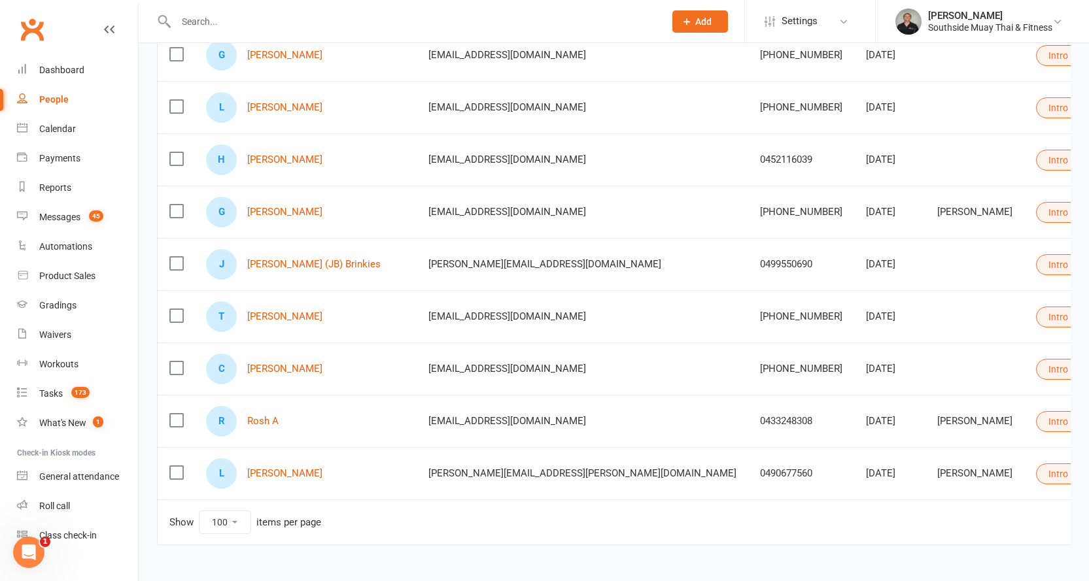
scroll to position [1134, 0]
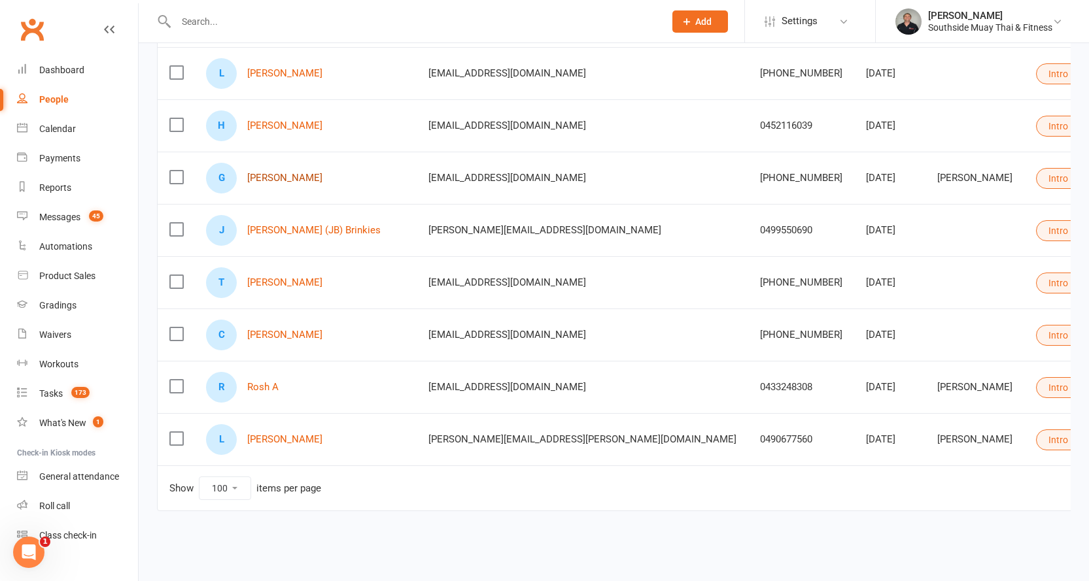
click at [277, 173] on link "[PERSON_NAME]" at bounding box center [284, 178] width 75 height 11
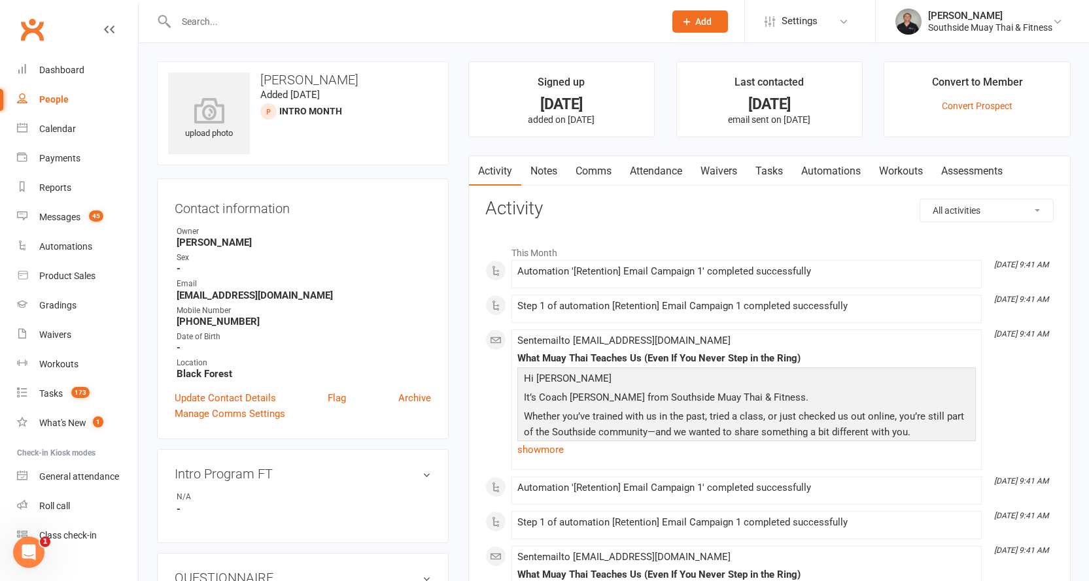
click at [590, 172] on link "Comms" at bounding box center [593, 171] width 54 height 30
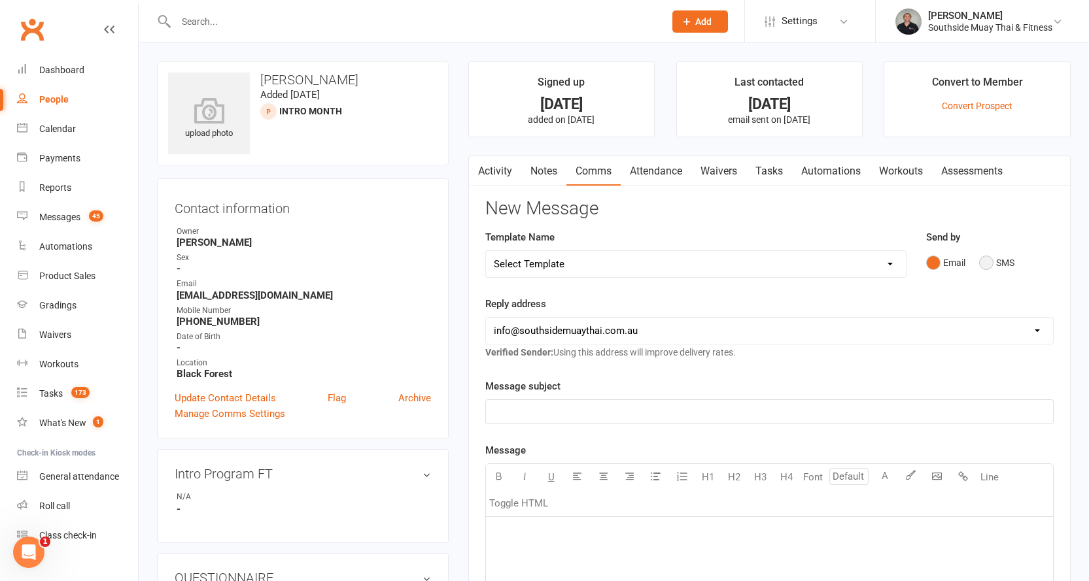
click at [994, 262] on button "SMS" at bounding box center [996, 262] width 35 height 25
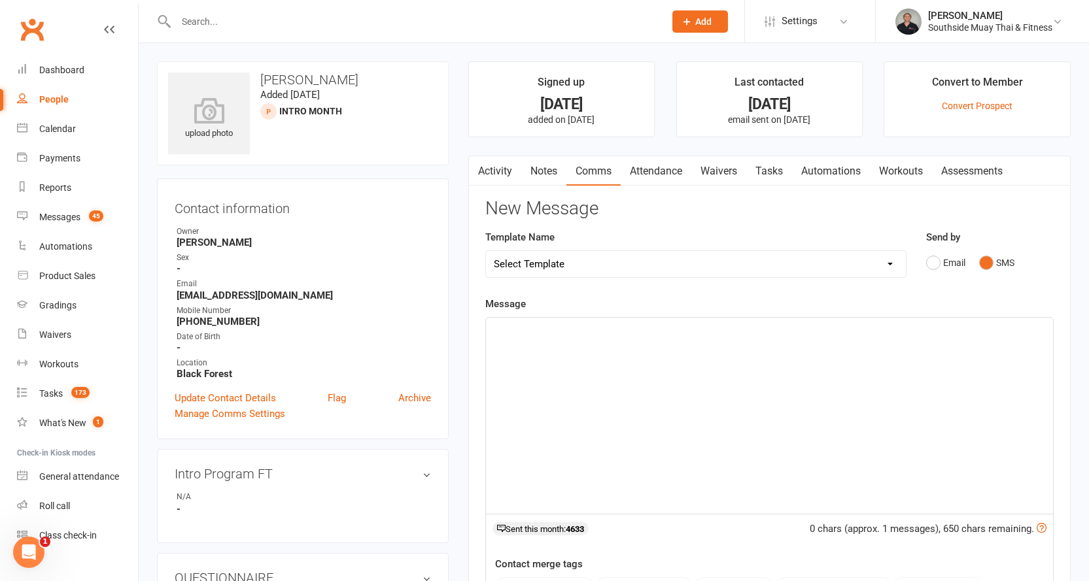
click at [790, 267] on select "Select Template [SMS] Outreach Message: High Risk – Personal From Trainer + Ree…" at bounding box center [696, 264] width 420 height 26
select select "26"
click at [486, 251] on select "Select Template [SMS] Outreach Message: High Risk – Personal From Trainer + Ree…" at bounding box center [696, 264] width 420 height 26
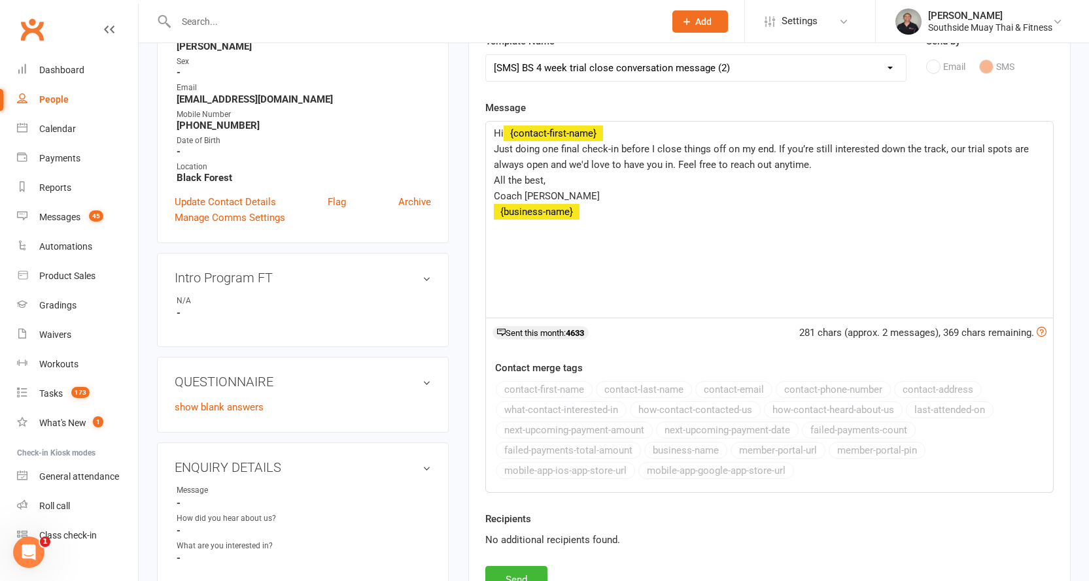
scroll to position [392, 0]
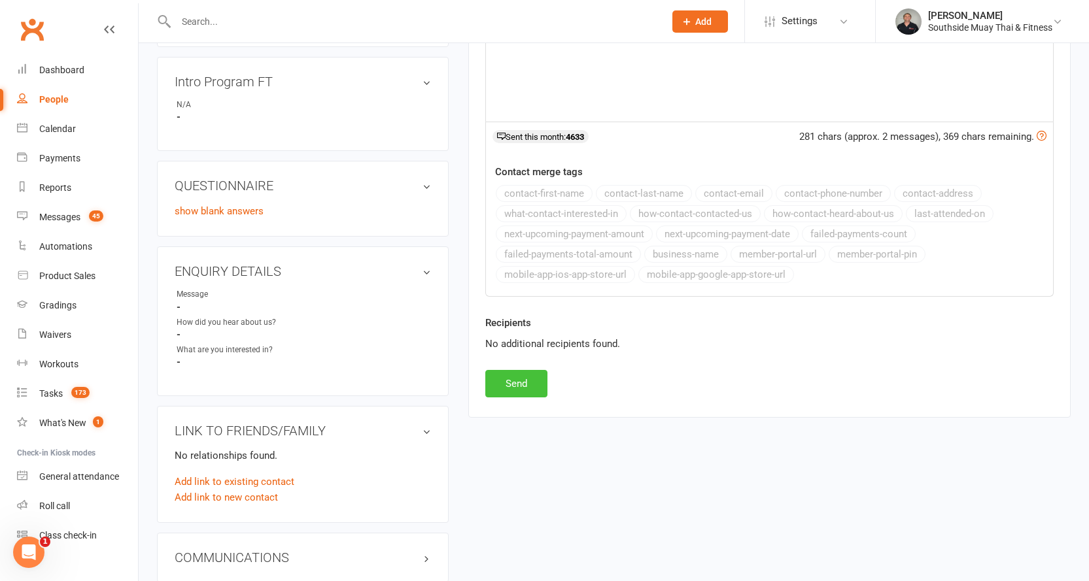
click at [501, 390] on button "Send" at bounding box center [516, 383] width 62 height 27
select select
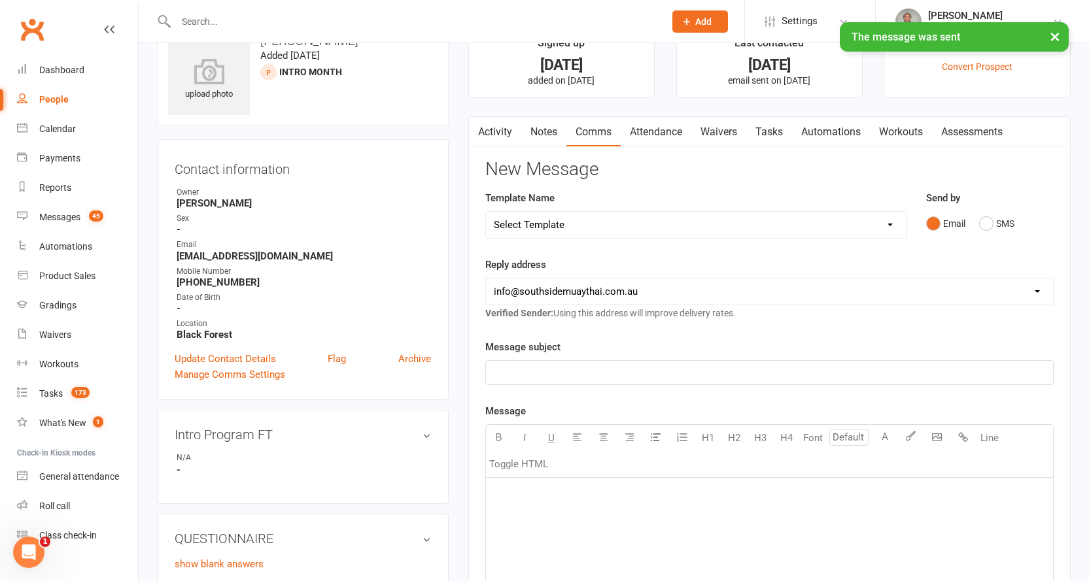
scroll to position [0, 0]
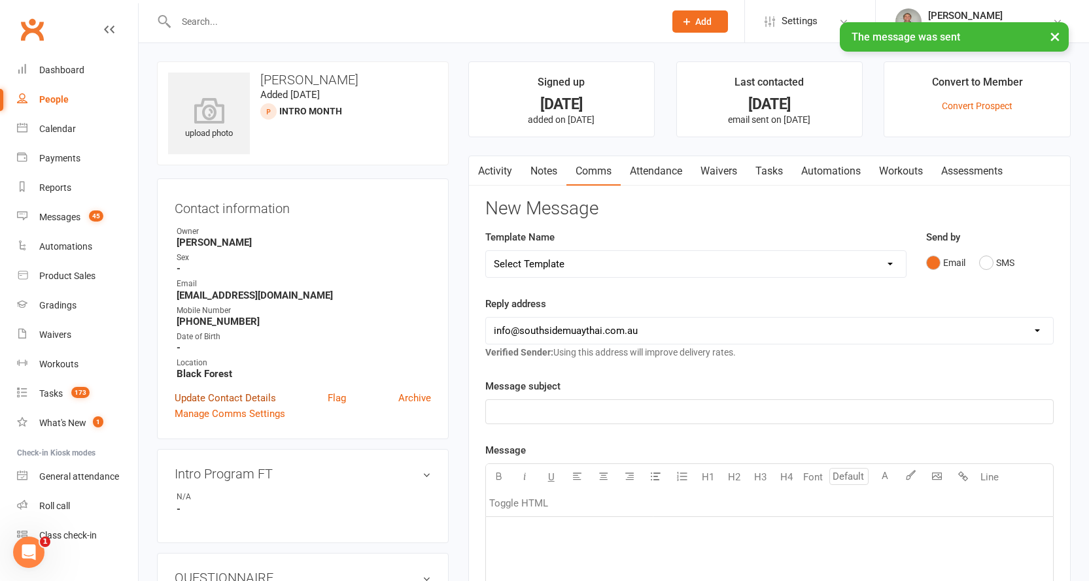
click at [226, 402] on link "Update Contact Details" at bounding box center [225, 398] width 101 height 16
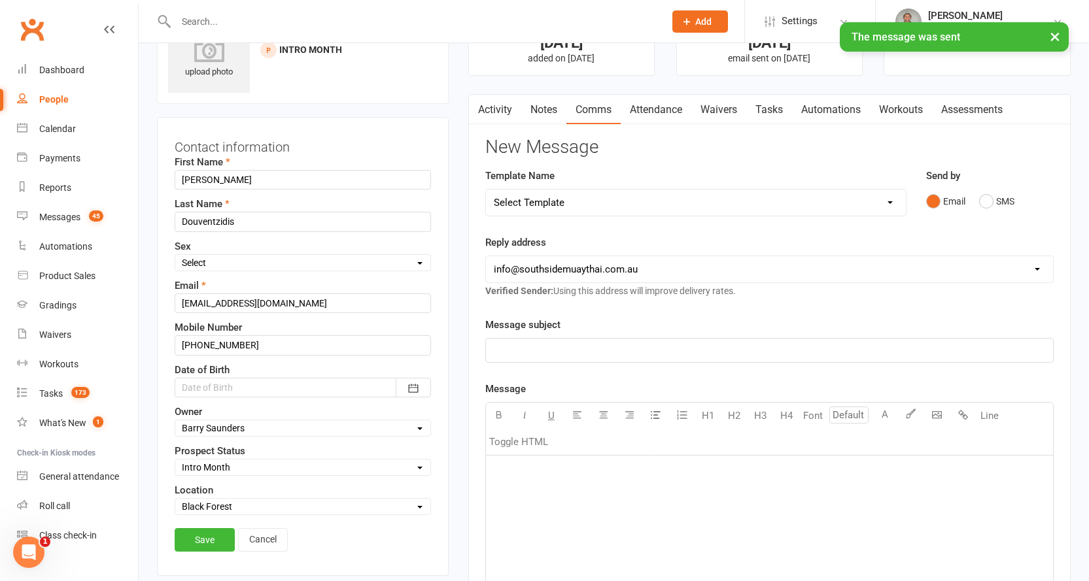
scroll to position [192, 0]
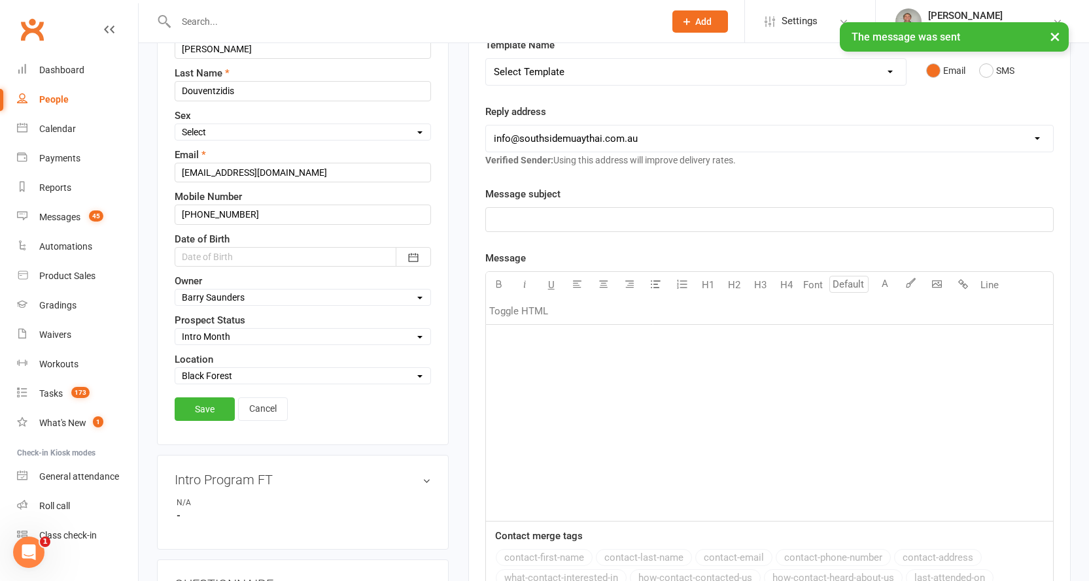
click at [197, 335] on select "Select Initial Contact 28 Day LBE - Contact Needed 28 Day LBE - Intro Class Boo…" at bounding box center [302, 337] width 255 height 14
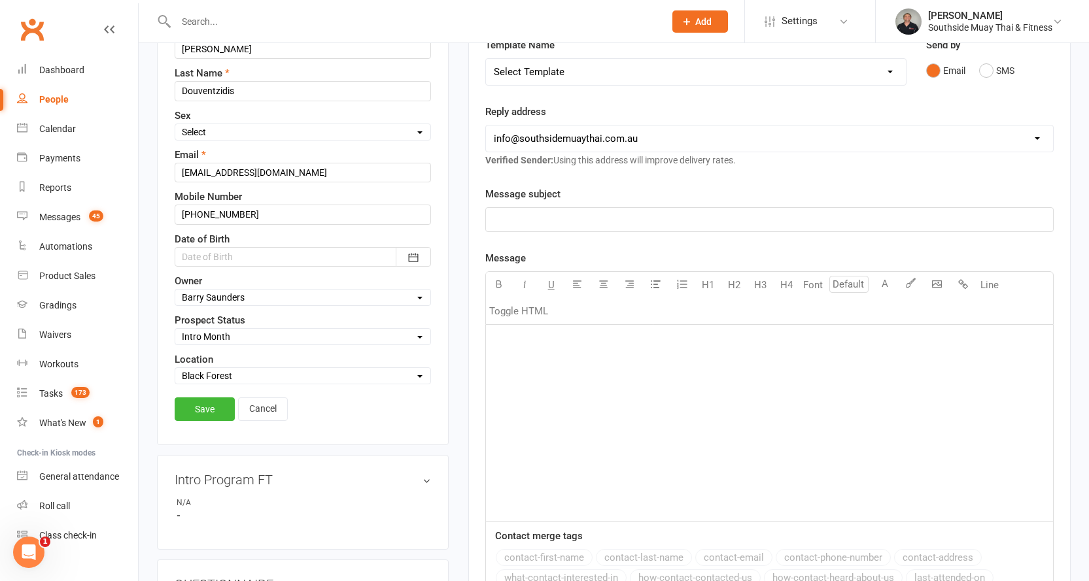
select select "4 Week Trial - Re-engage Later"
click at [175, 330] on select "Select Initial Contact 28 Day LBE - Contact Needed 28 Day LBE - Intro Class Boo…" at bounding box center [302, 337] width 255 height 14
click at [217, 408] on link "Save" at bounding box center [205, 410] width 60 height 24
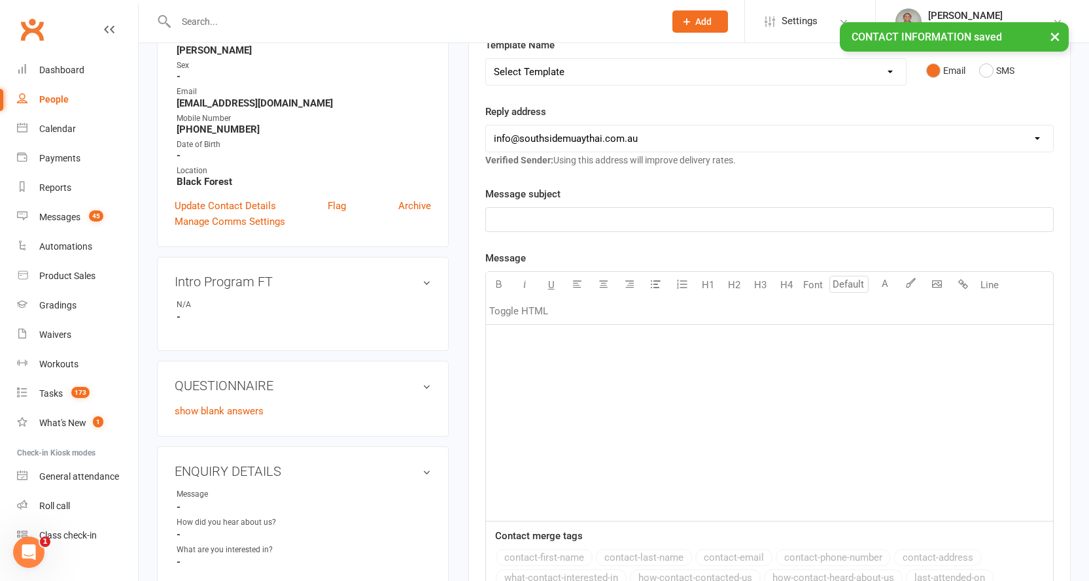
click at [57, 101] on div "People" at bounding box center [53, 99] width 29 height 10
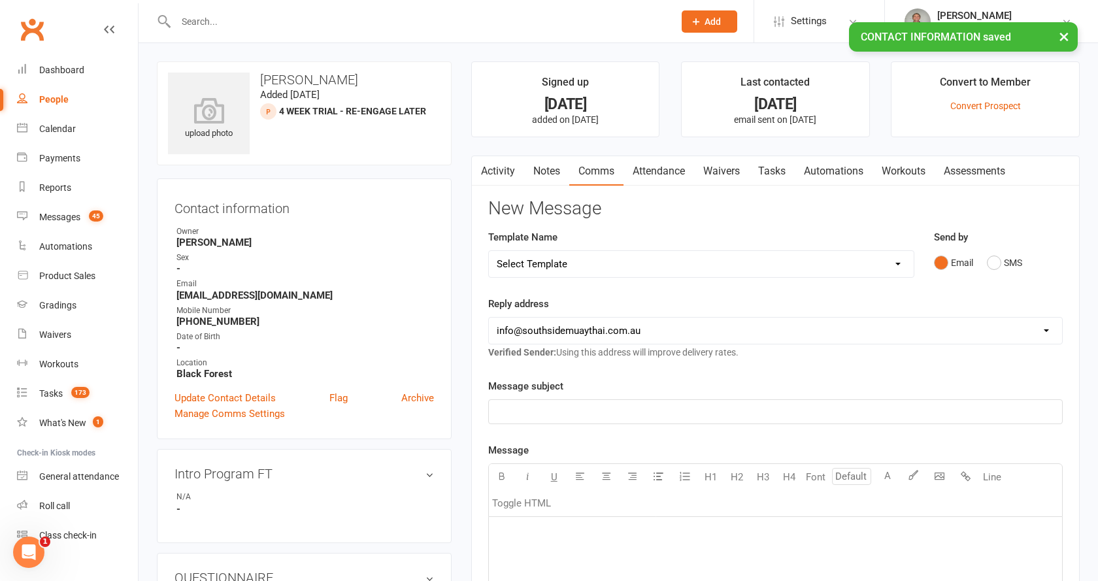
select select "100"
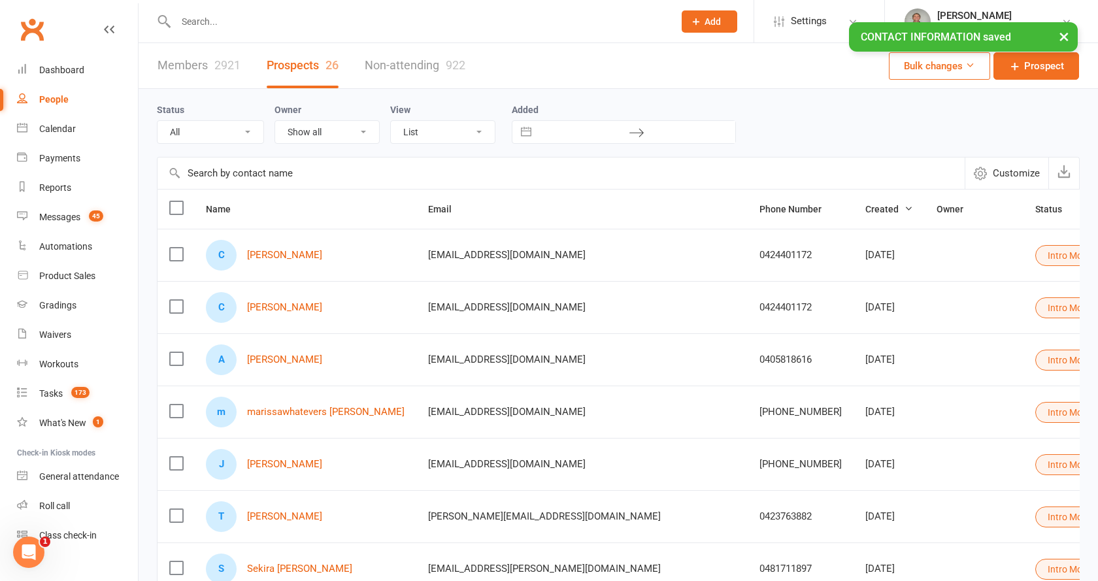
select select "Intro Month"
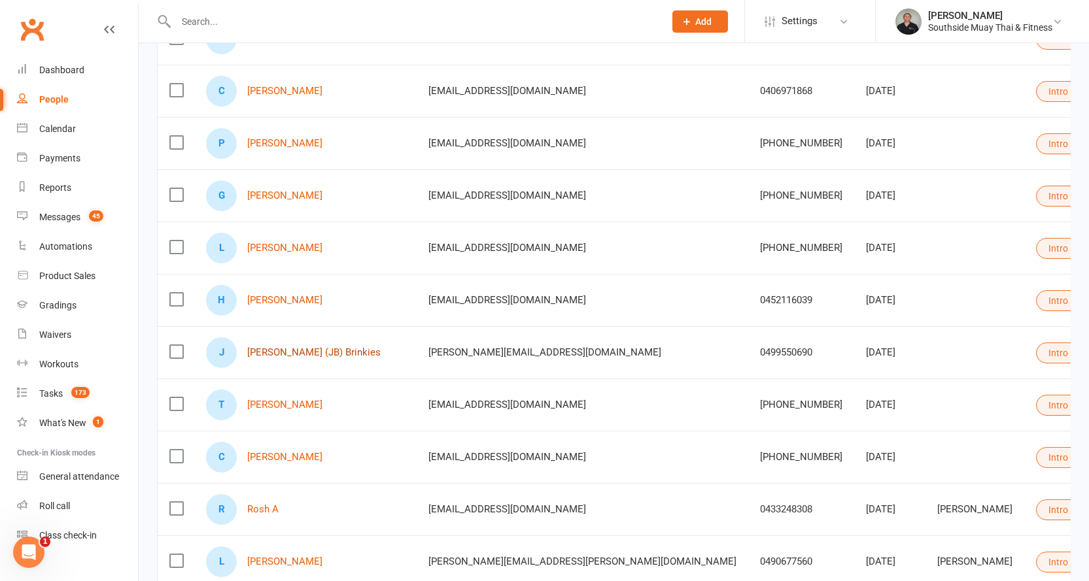
scroll to position [981, 0]
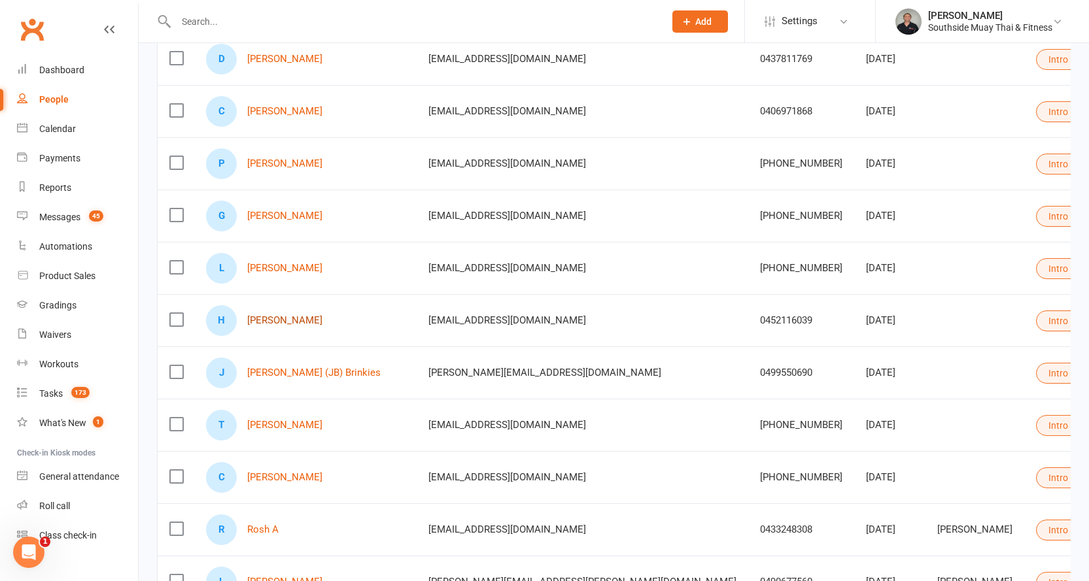
click at [286, 321] on link "[PERSON_NAME]" at bounding box center [284, 320] width 75 height 11
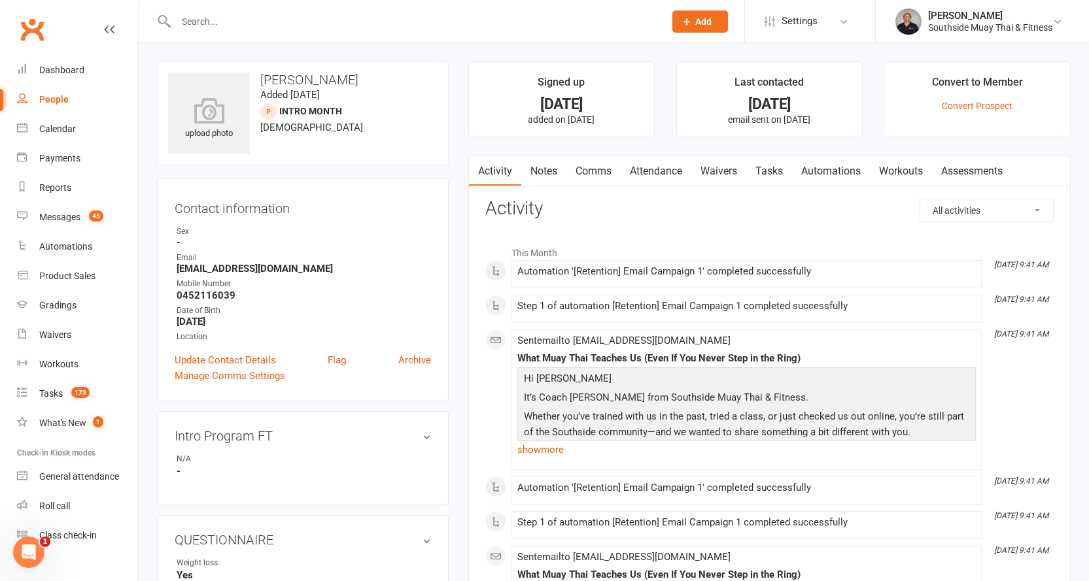
click at [590, 172] on link "Comms" at bounding box center [593, 171] width 54 height 30
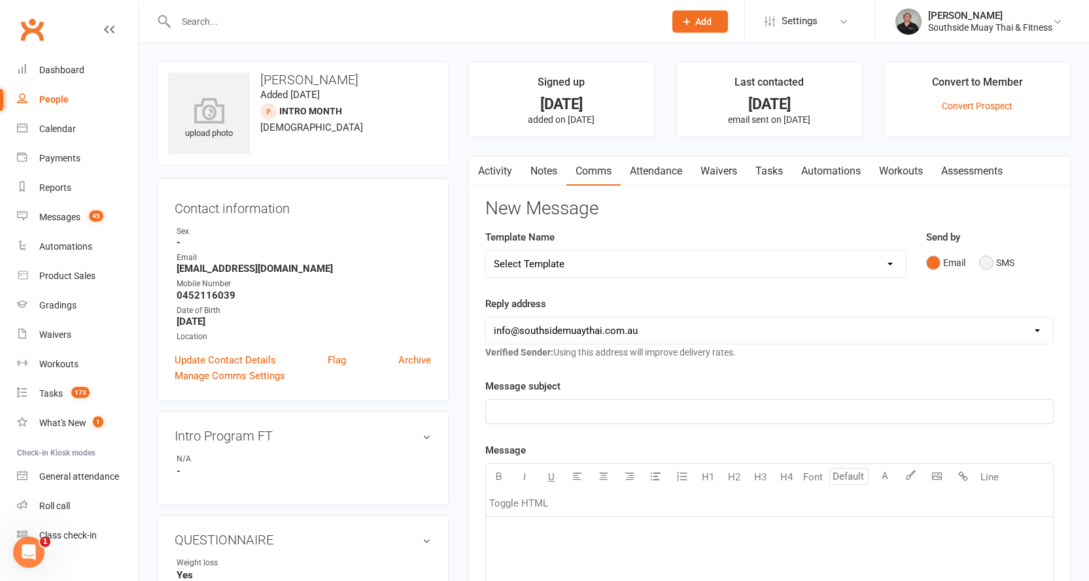
click at [1002, 263] on button "SMS" at bounding box center [996, 262] width 35 height 25
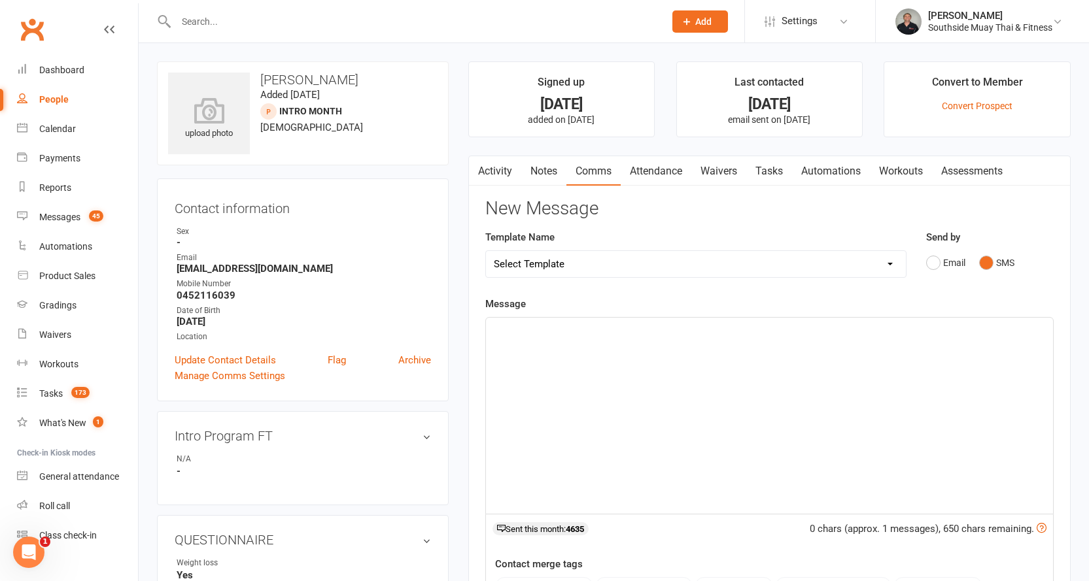
click at [736, 269] on select "Select Template [SMS] Outreach Message: High Risk – Personal From Trainer + Ree…" at bounding box center [696, 264] width 420 height 26
select select "28"
click at [486, 251] on select "Select Template [SMS] Outreach Message: High Risk – Personal From Trainer + Ree…" at bounding box center [696, 264] width 420 height 26
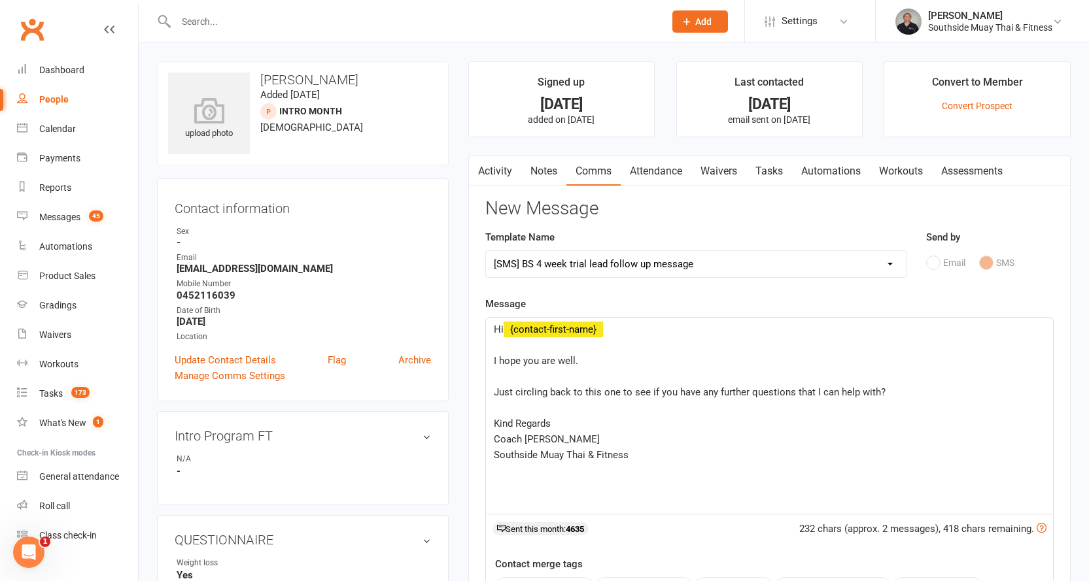
click at [488, 360] on div "Hi ﻿ {contact-first-name} ﻿ I hope you are well. ﻿ Just circling back to this o…" at bounding box center [769, 416] width 567 height 196
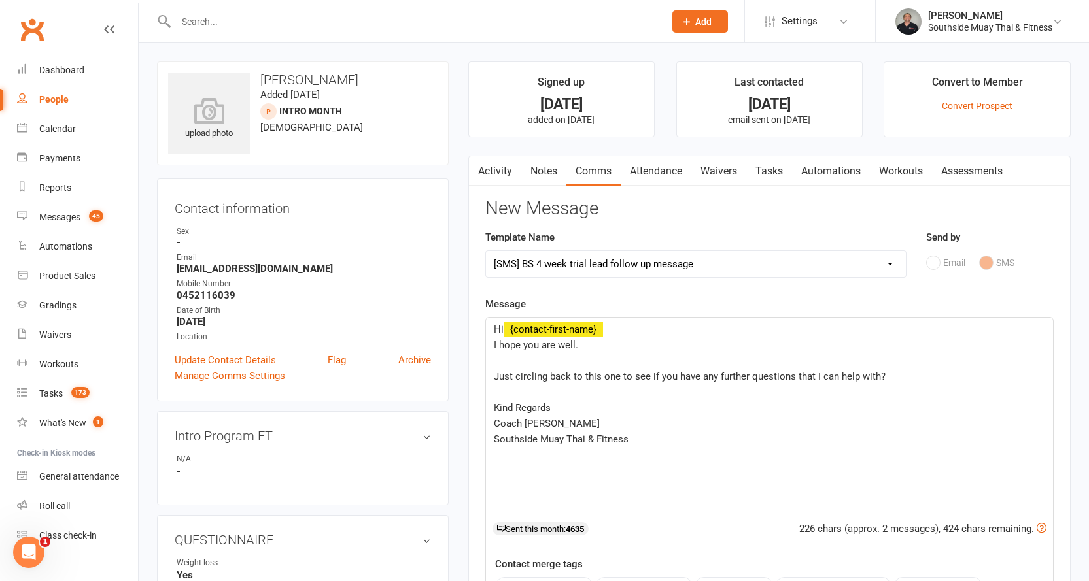
click at [491, 371] on div "Hi ﻿ {contact-first-name} I hope you are well. ﻿ Just circling back to this one…" at bounding box center [769, 416] width 567 height 196
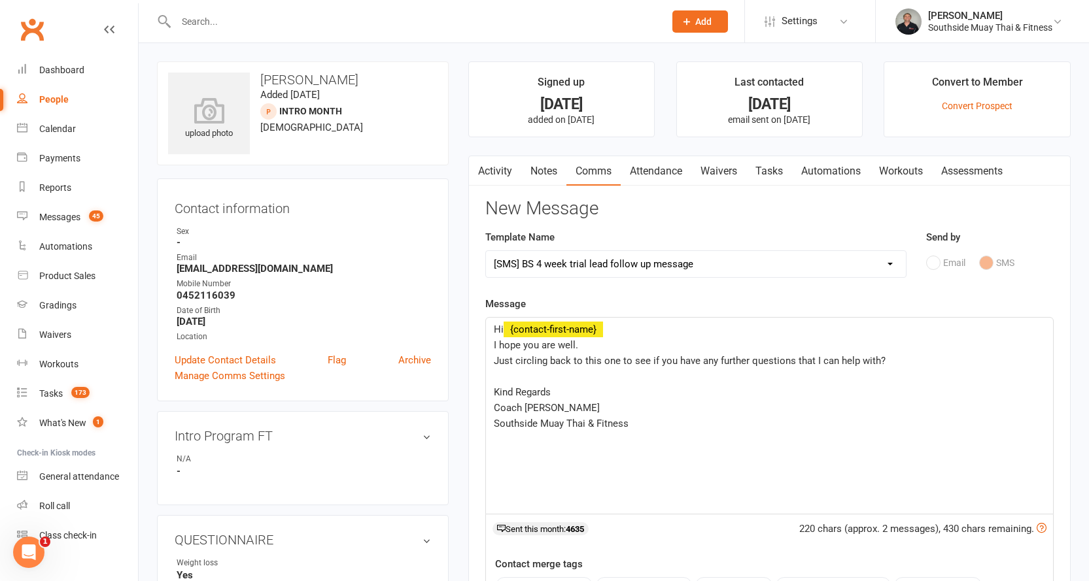
click at [491, 388] on div "Hi ﻿ {contact-first-name} I hope you are well. Just circling back to this one t…" at bounding box center [769, 416] width 567 height 196
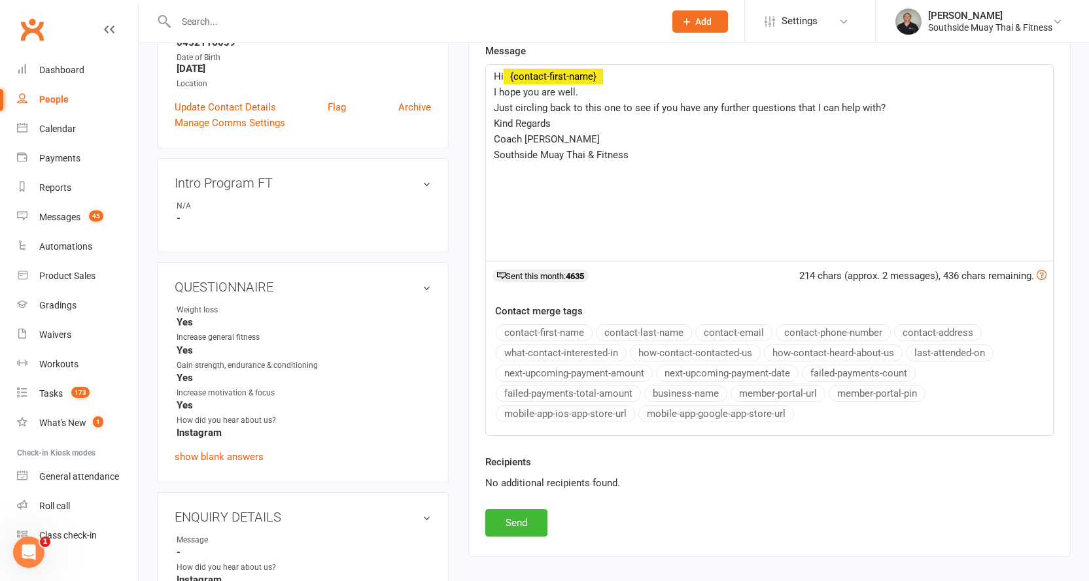
scroll to position [392, 0]
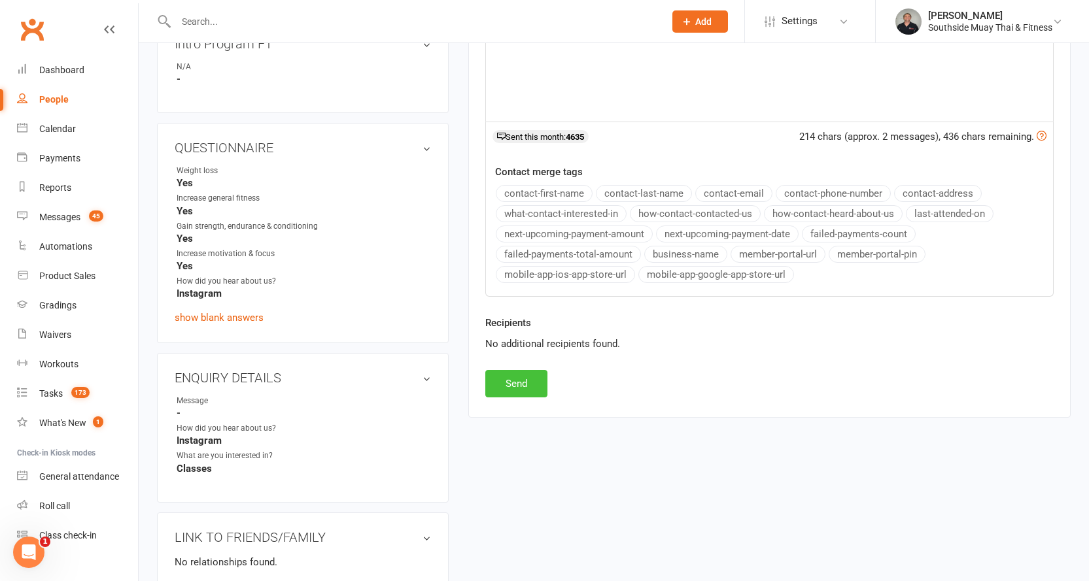
click at [515, 388] on button "Send" at bounding box center [516, 383] width 62 height 27
select select
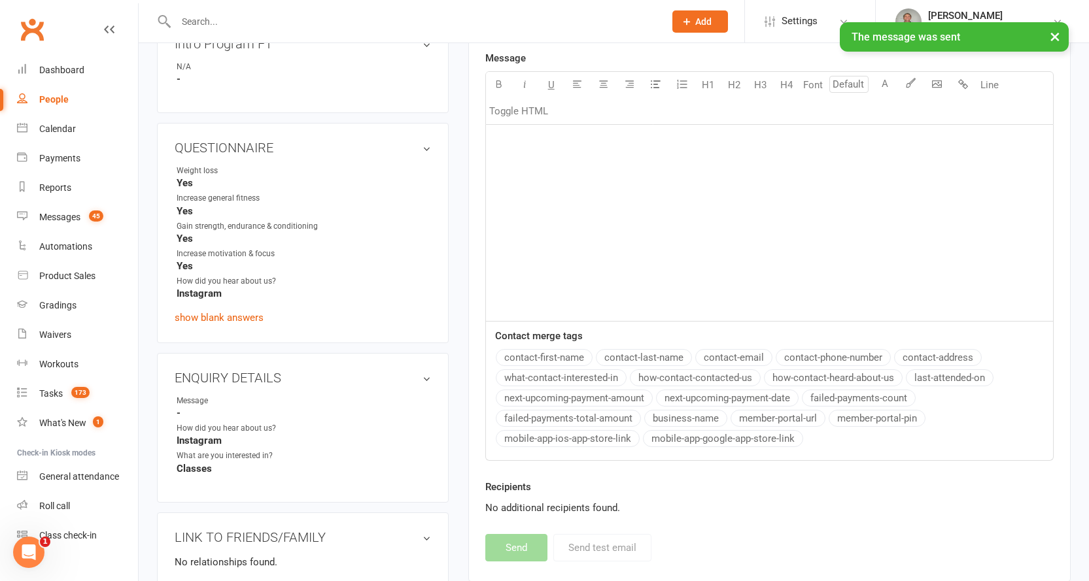
click at [44, 99] on div "People" at bounding box center [53, 99] width 29 height 10
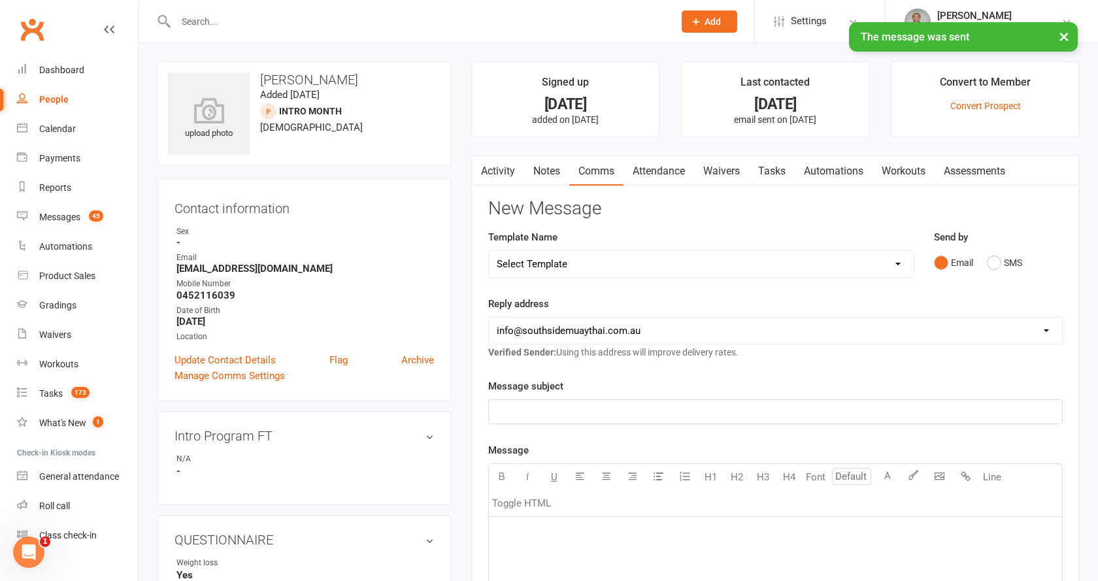
select select "100"
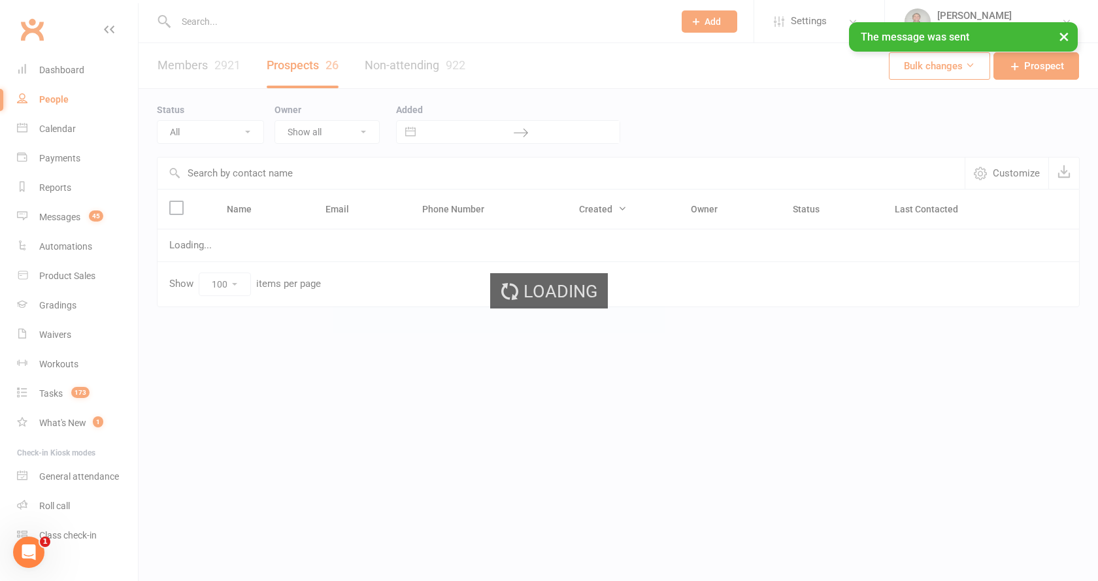
select select "Intro Month"
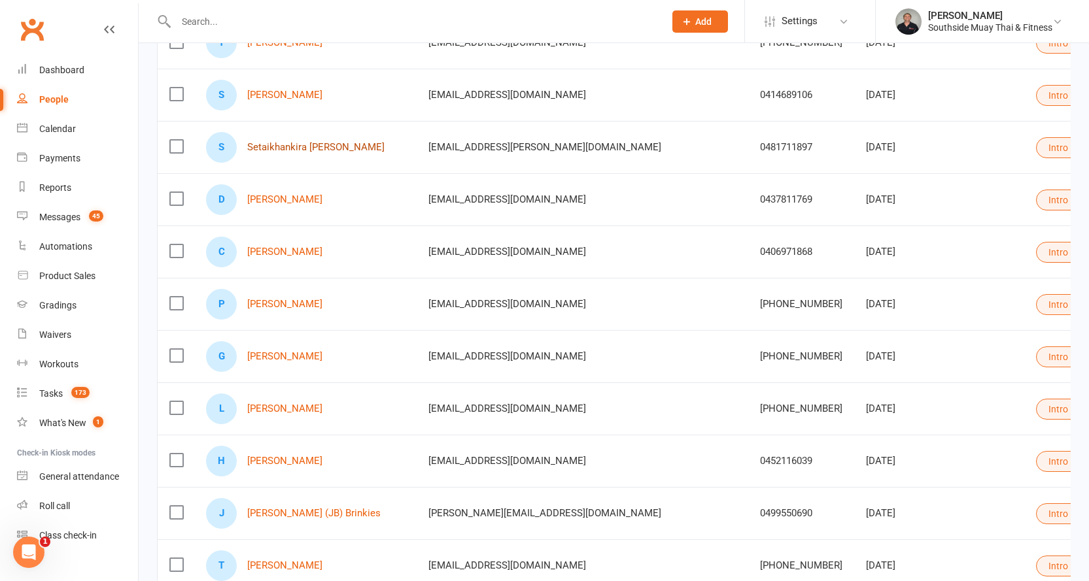
scroll to position [915, 0]
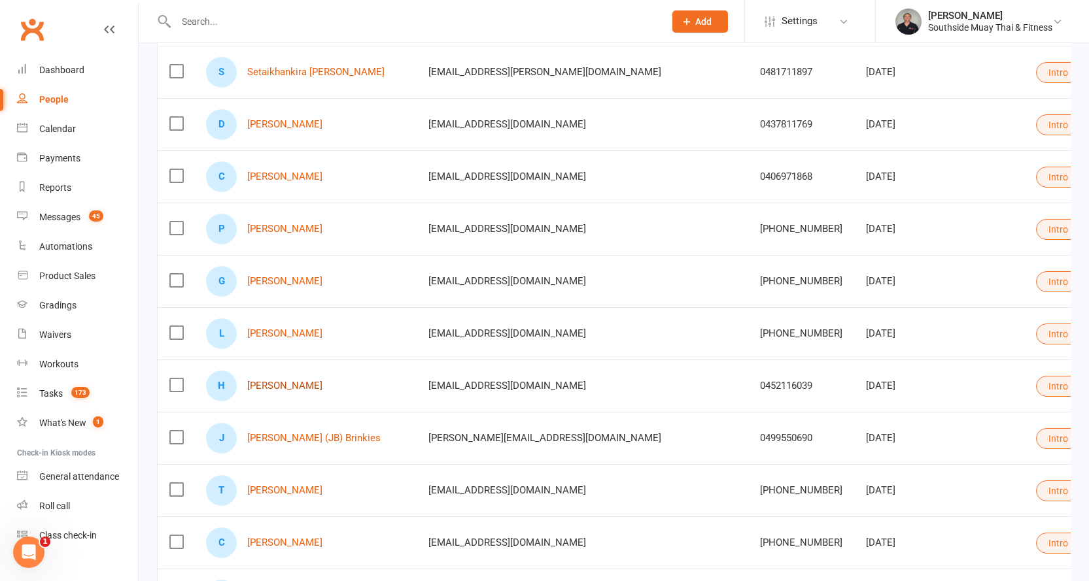
click at [290, 388] on link "[PERSON_NAME]" at bounding box center [284, 386] width 75 height 11
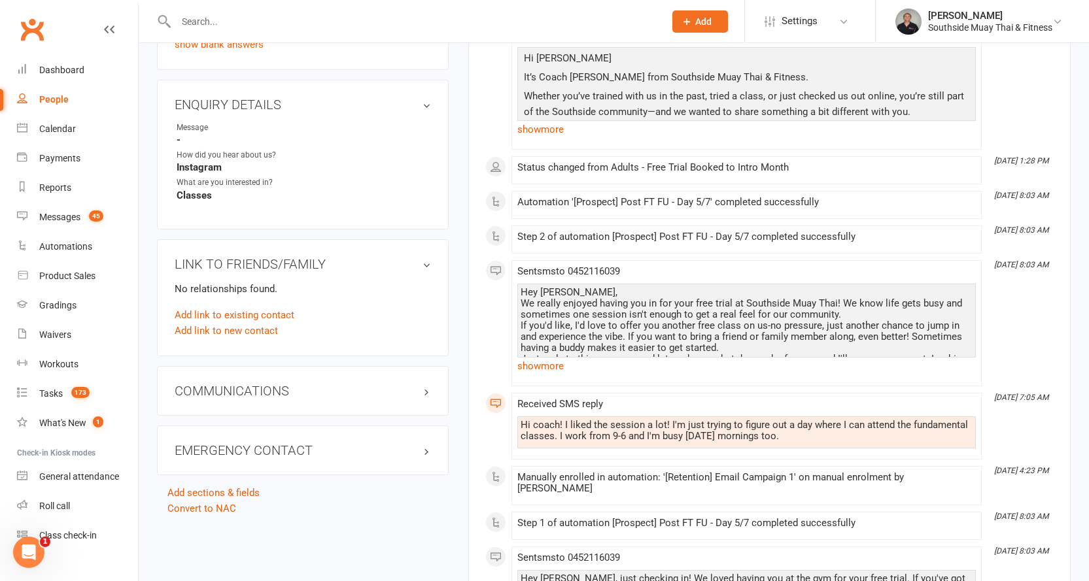
scroll to position [719, 0]
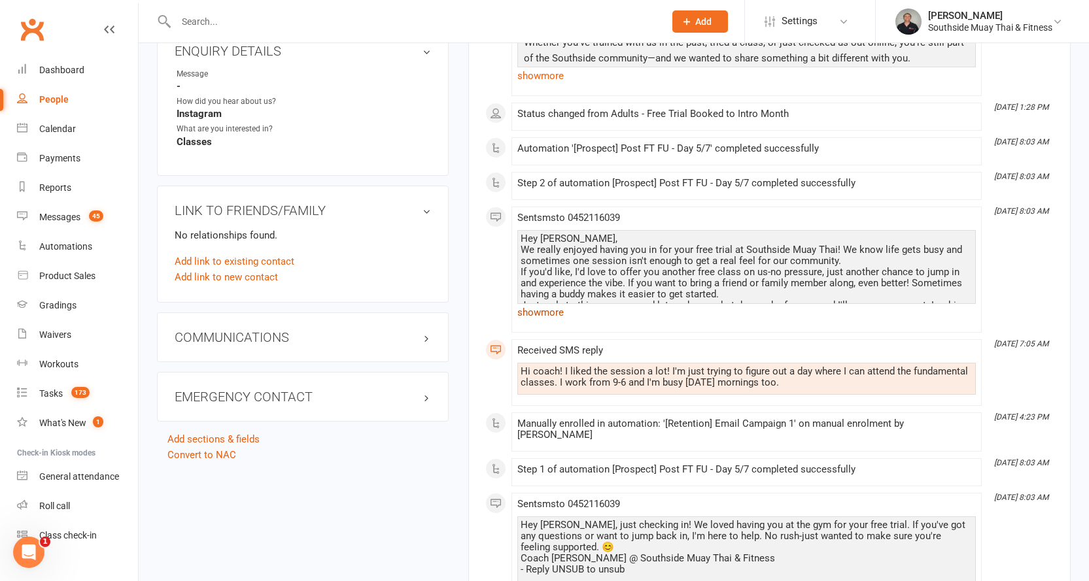
click at [550, 317] on link "show more" at bounding box center [746, 312] width 458 height 18
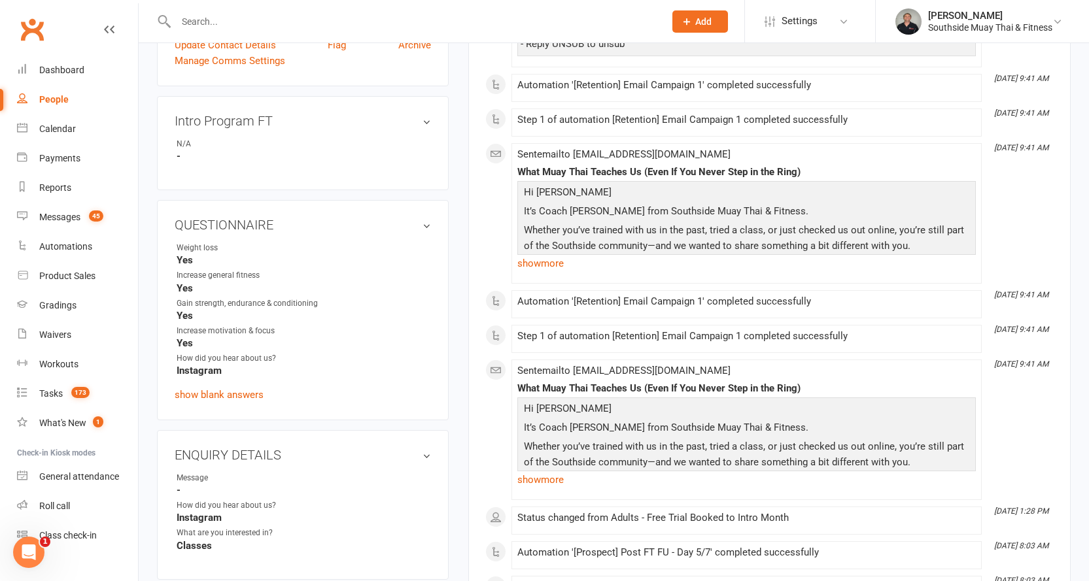
scroll to position [131, 0]
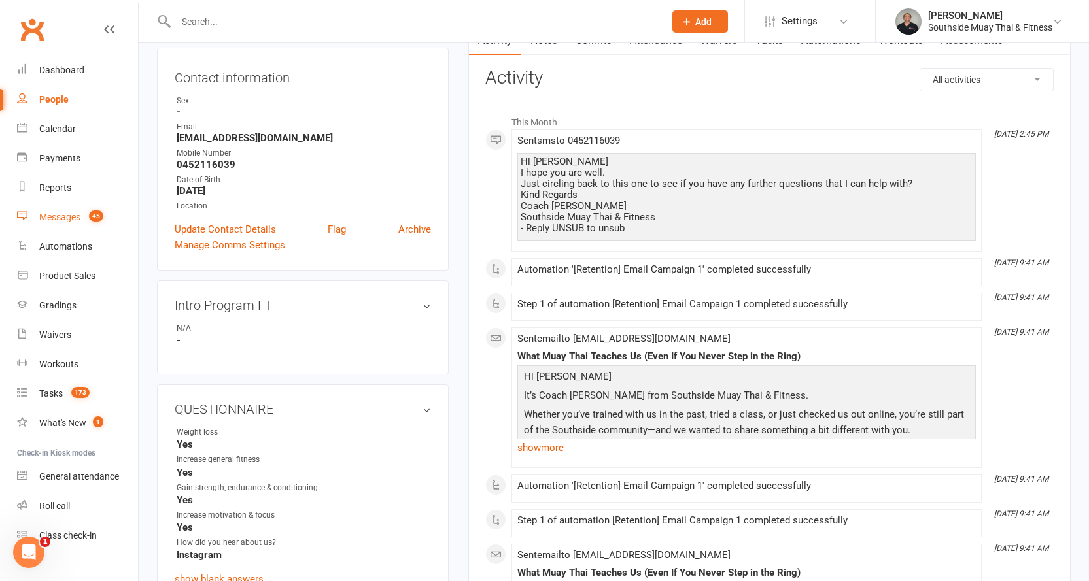
click at [49, 218] on div "Messages" at bounding box center [59, 217] width 41 height 10
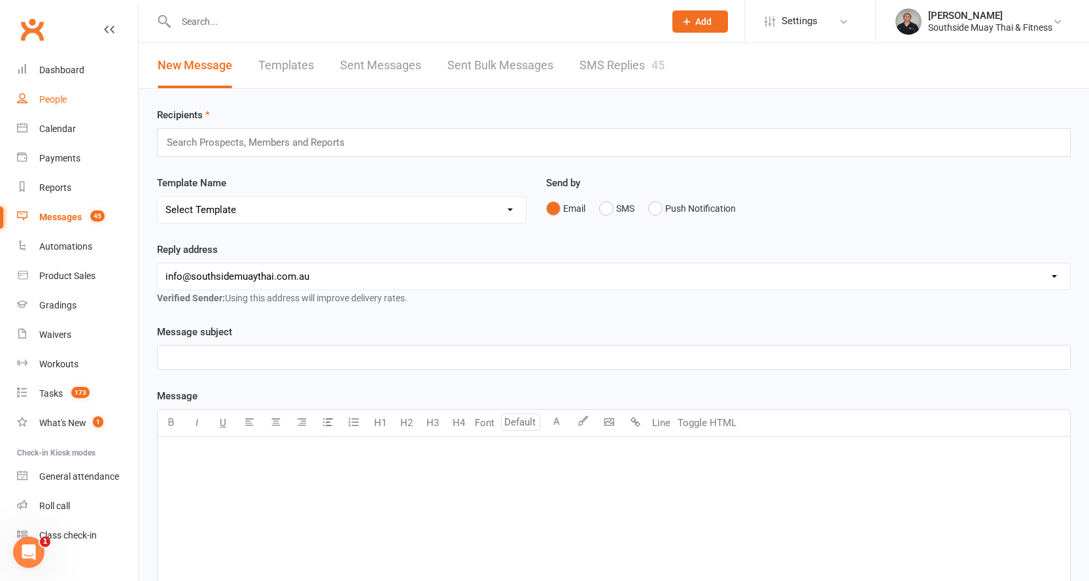
click at [51, 101] on div "People" at bounding box center [52, 99] width 27 height 10
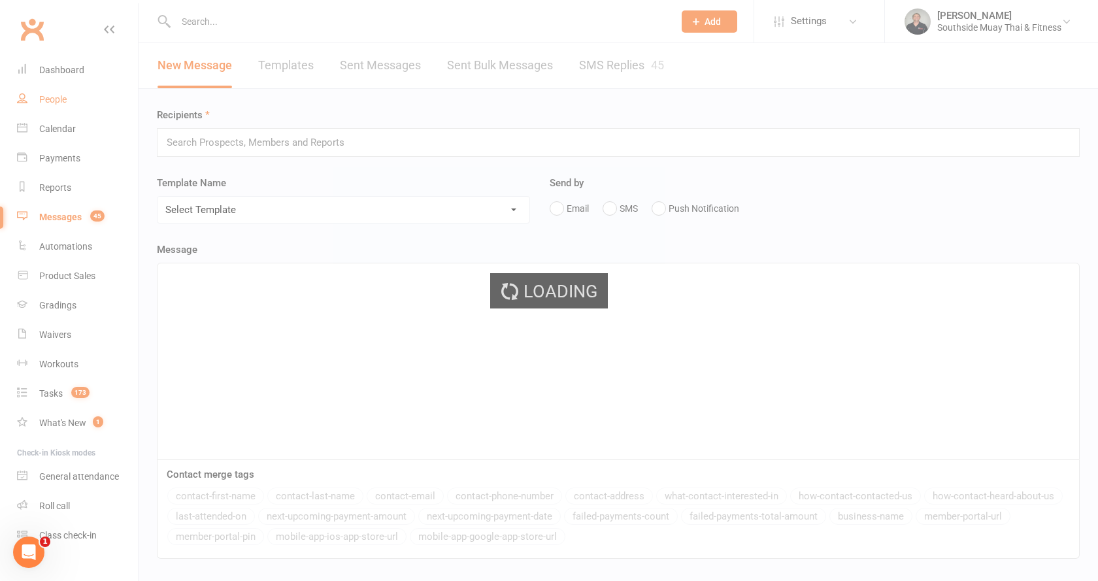
select select "100"
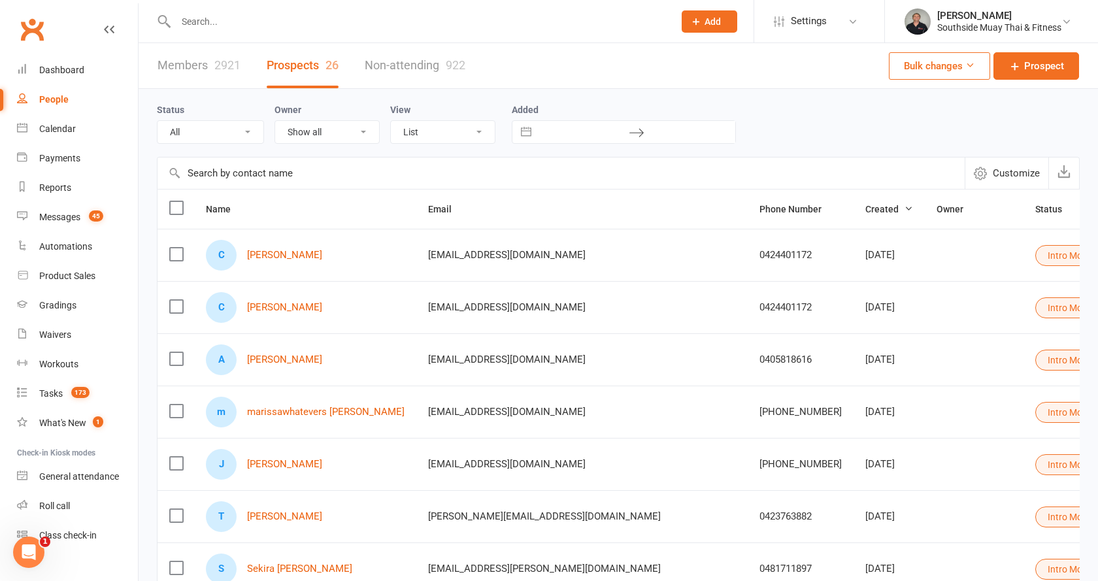
select select "Intro Month"
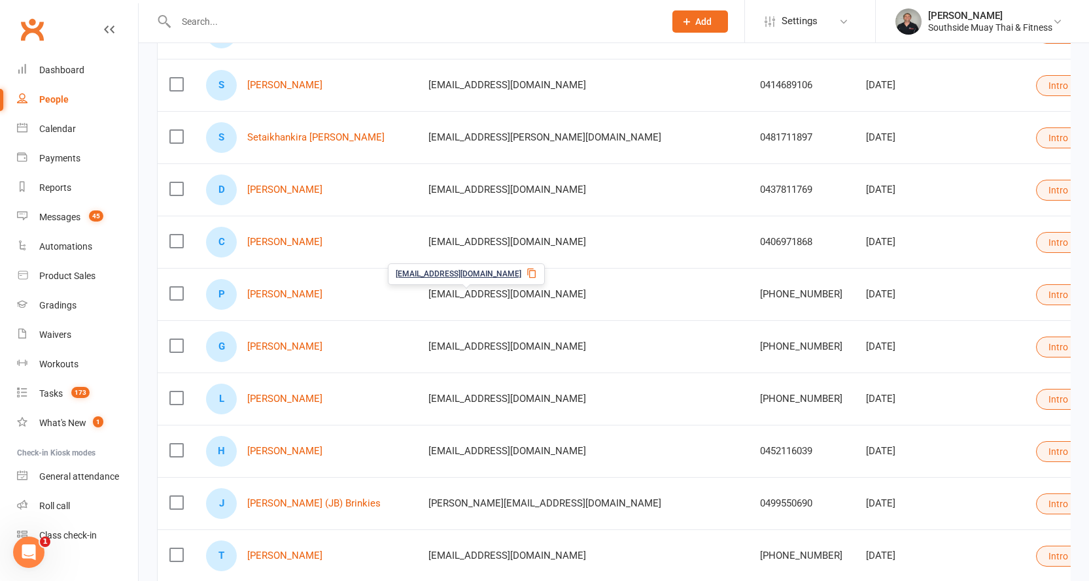
scroll to position [1046, 0]
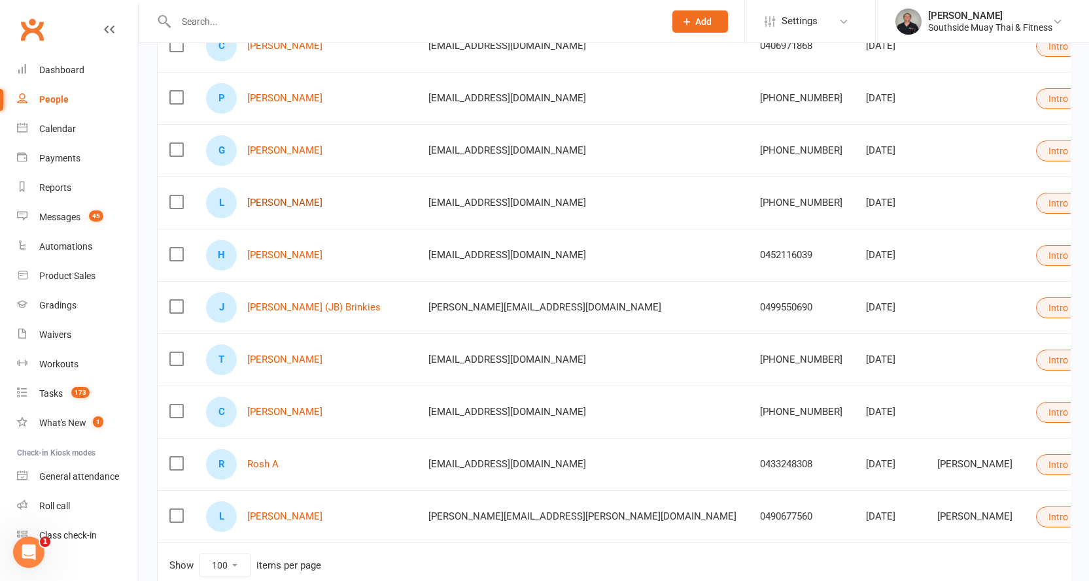
click at [280, 206] on link "[PERSON_NAME]" at bounding box center [284, 202] width 75 height 11
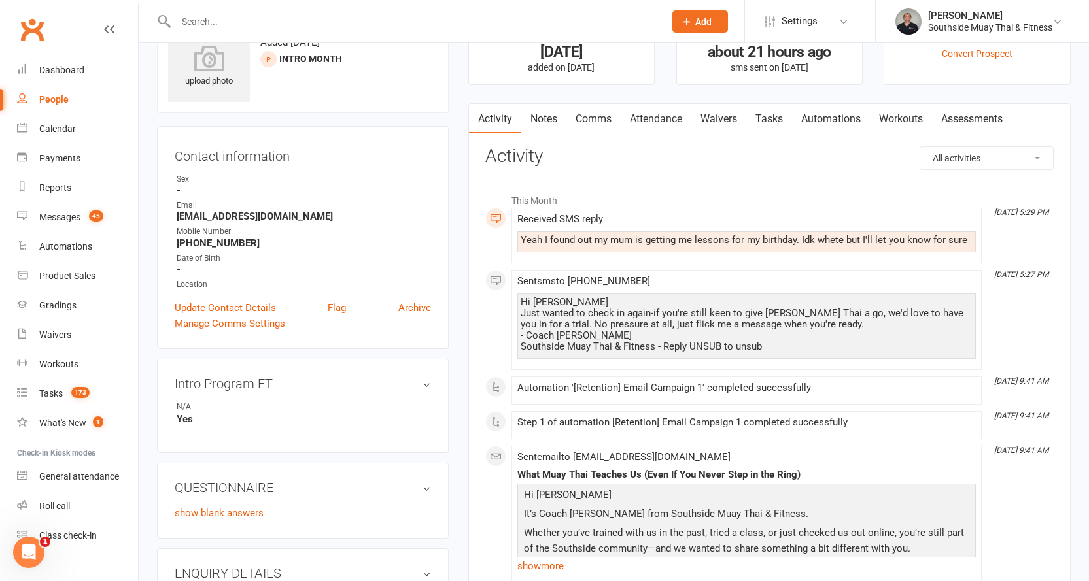
scroll to position [131, 0]
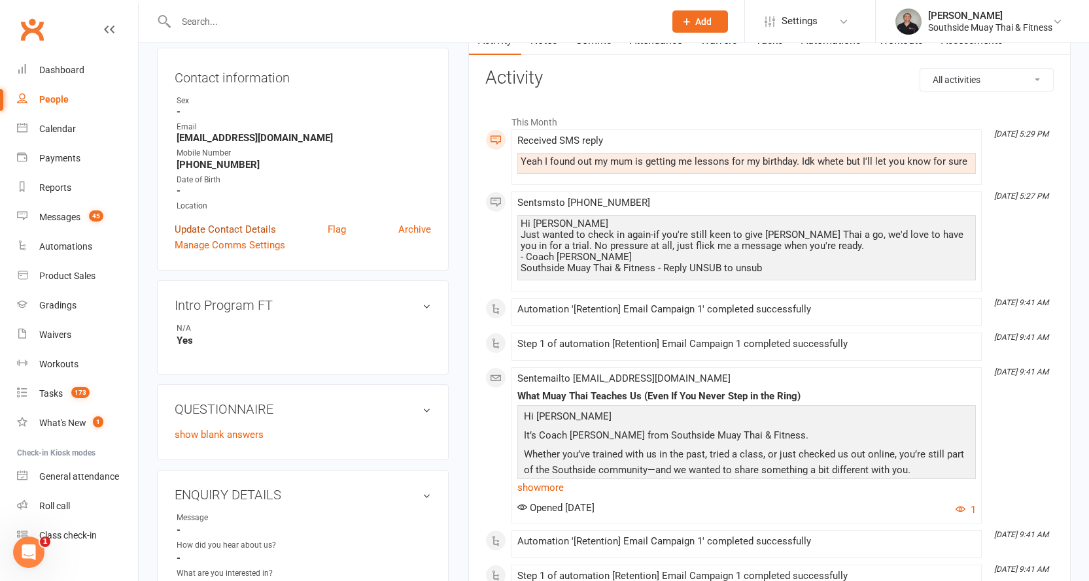
click at [203, 228] on link "Update Contact Details" at bounding box center [225, 230] width 101 height 16
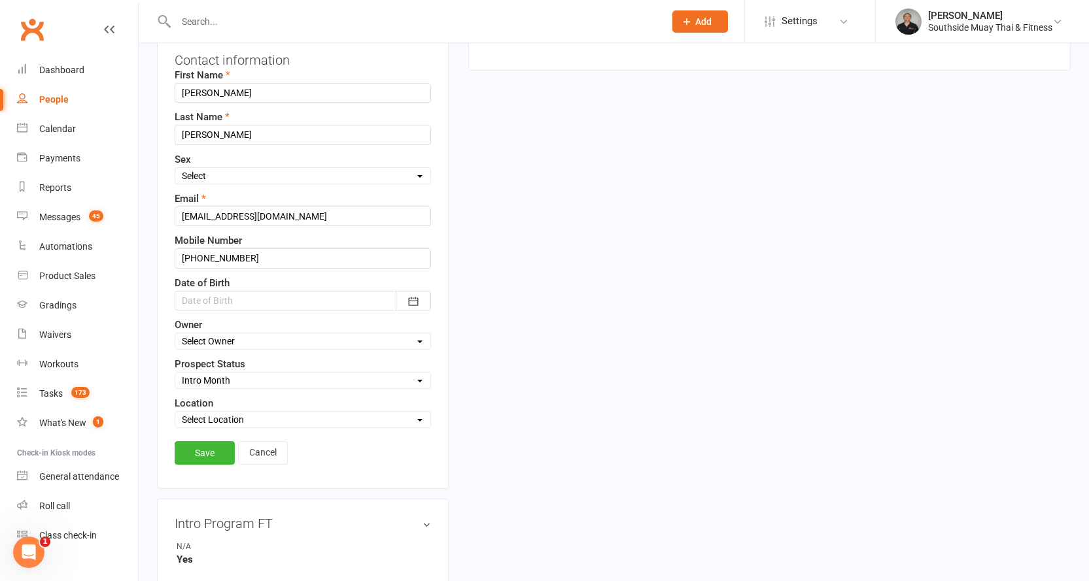
scroll to position [258, 0]
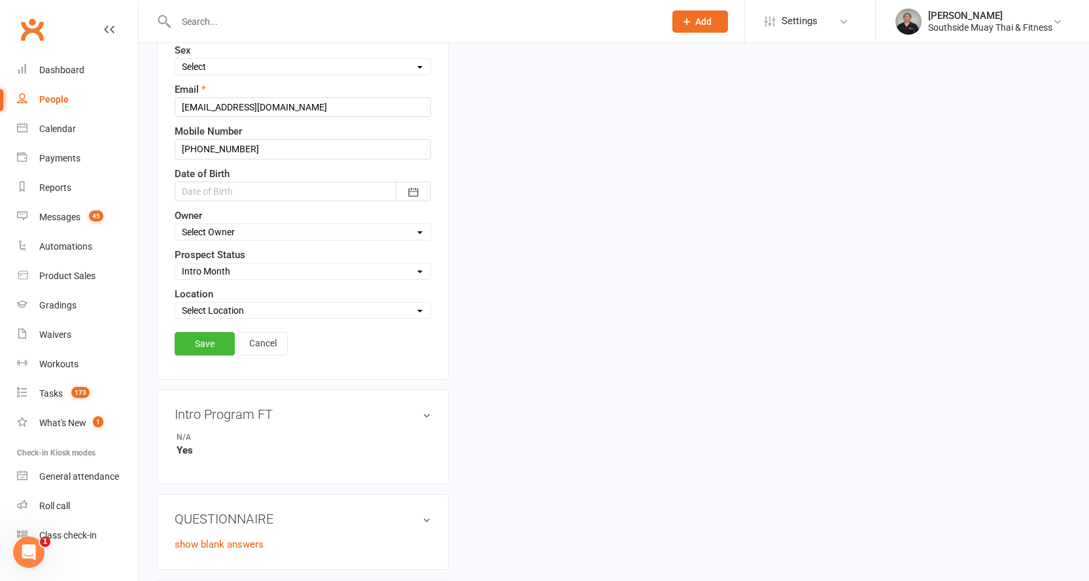
click at [231, 267] on select "Select Initial Contact 28 Day LBE - Contact Needed 28 Day LBE - Intro Class Boo…" at bounding box center [302, 271] width 255 height 14
select select "Not Interested"
click at [175, 265] on select "Select Initial Contact 28 Day LBE - Contact Needed 28 Day LBE - Intro Class Boo…" at bounding box center [302, 271] width 255 height 14
click at [202, 356] on link "Save" at bounding box center [205, 344] width 60 height 24
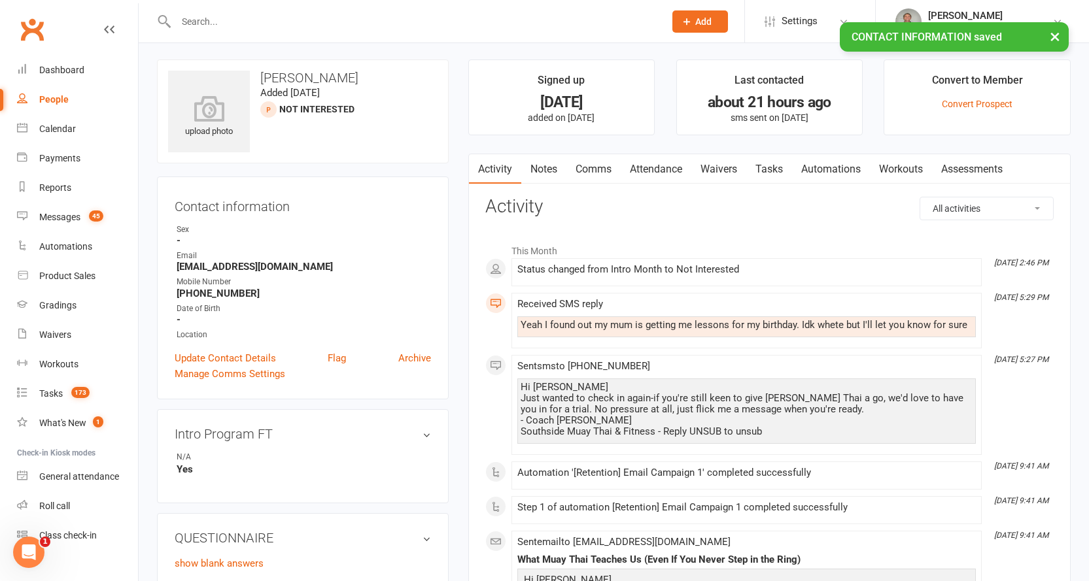
scroll to position [0, 0]
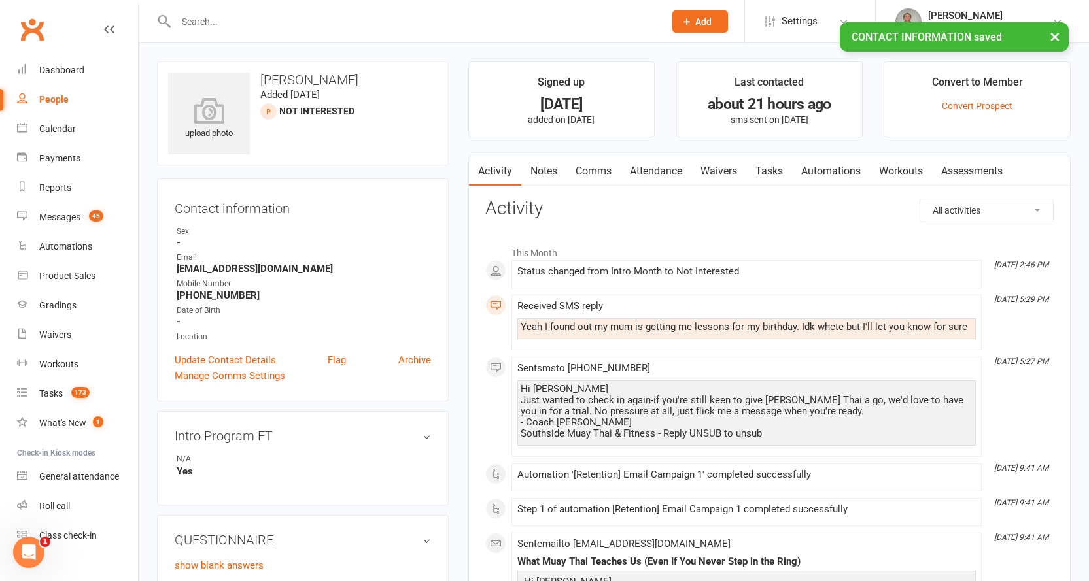
click at [49, 92] on link "People" at bounding box center [77, 99] width 121 height 29
select select "100"
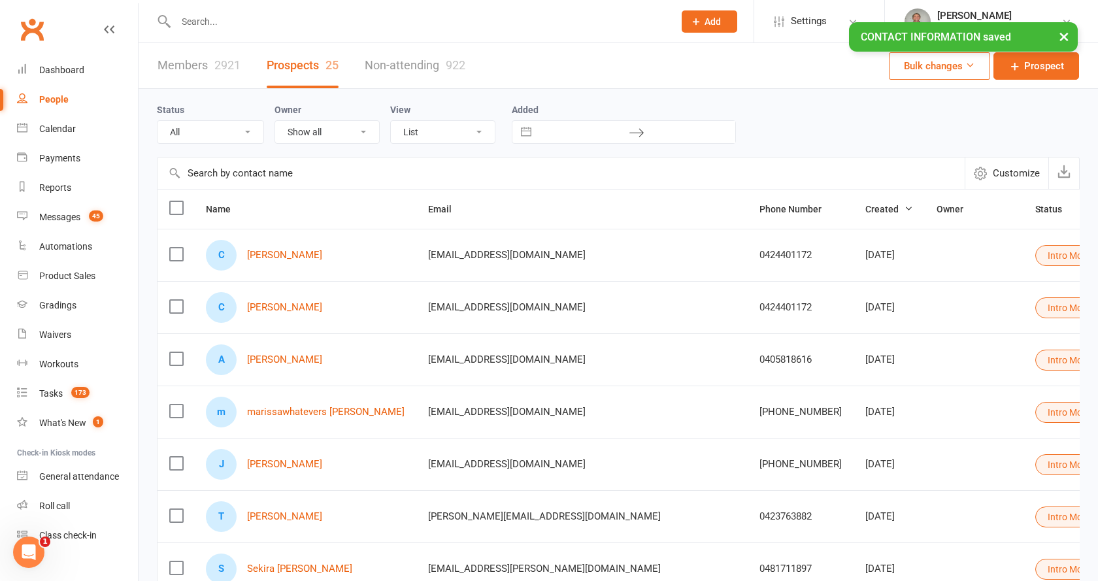
select select "Intro Month"
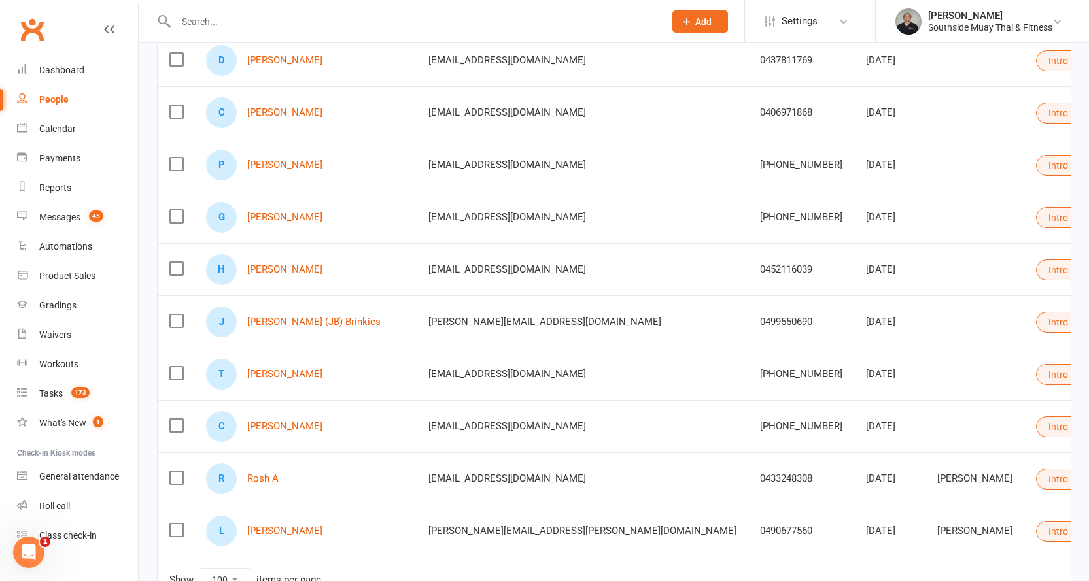
scroll to position [981, 0]
click at [271, 214] on link "[PERSON_NAME]" at bounding box center [284, 216] width 75 height 11
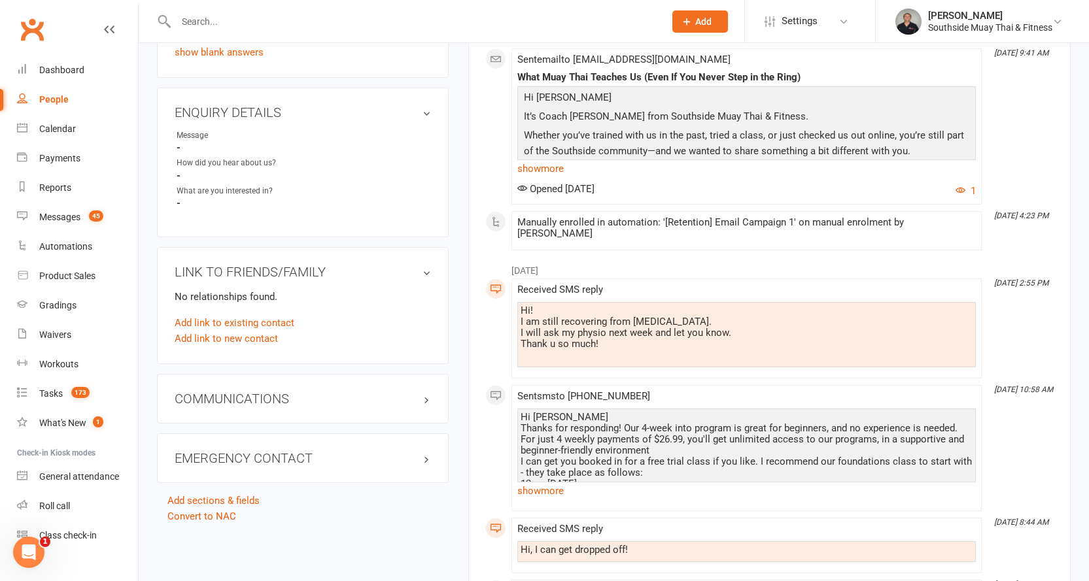
scroll to position [523, 0]
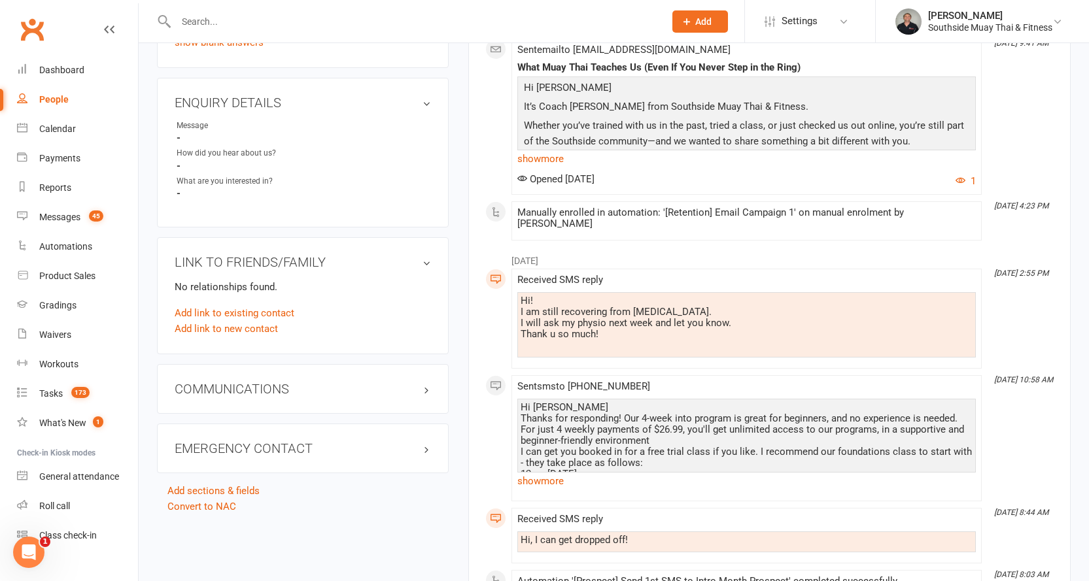
click at [46, 99] on div "People" at bounding box center [53, 99] width 29 height 10
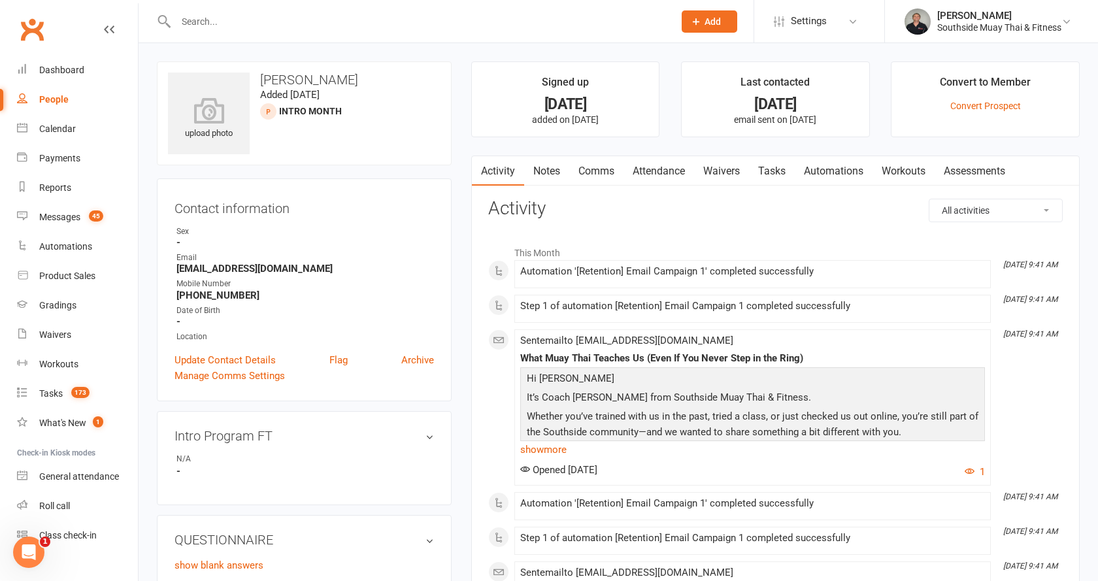
select select "100"
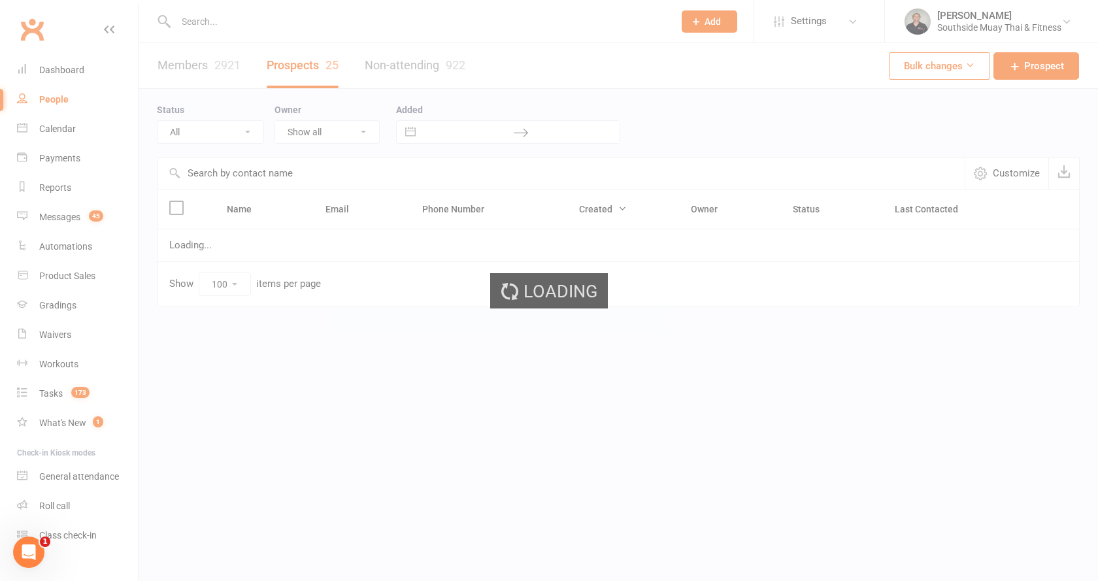
select select "Intro Month"
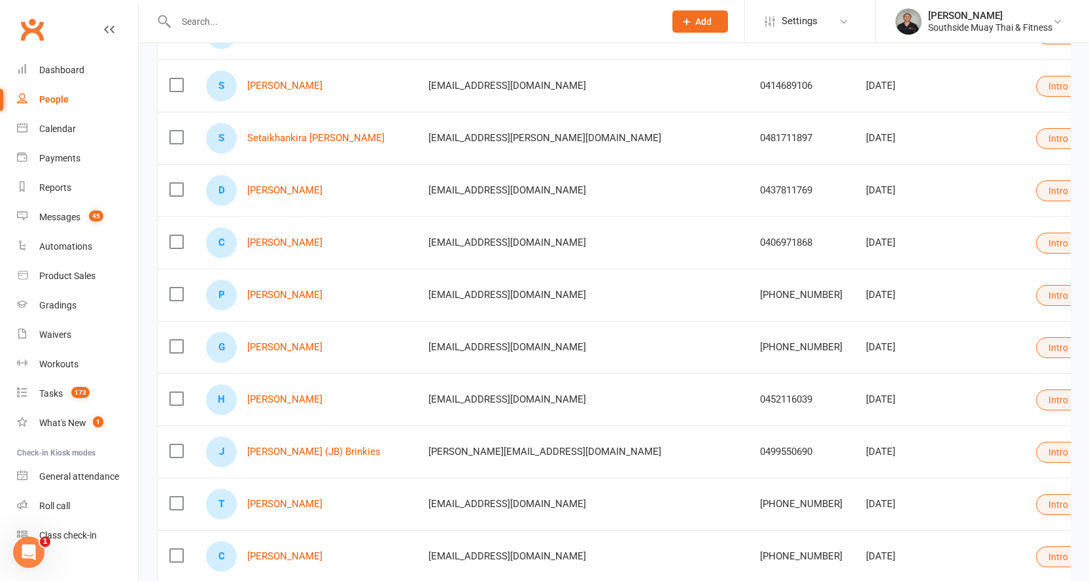
scroll to position [850, 0]
click at [283, 297] on link "[PERSON_NAME]" at bounding box center [284, 294] width 75 height 11
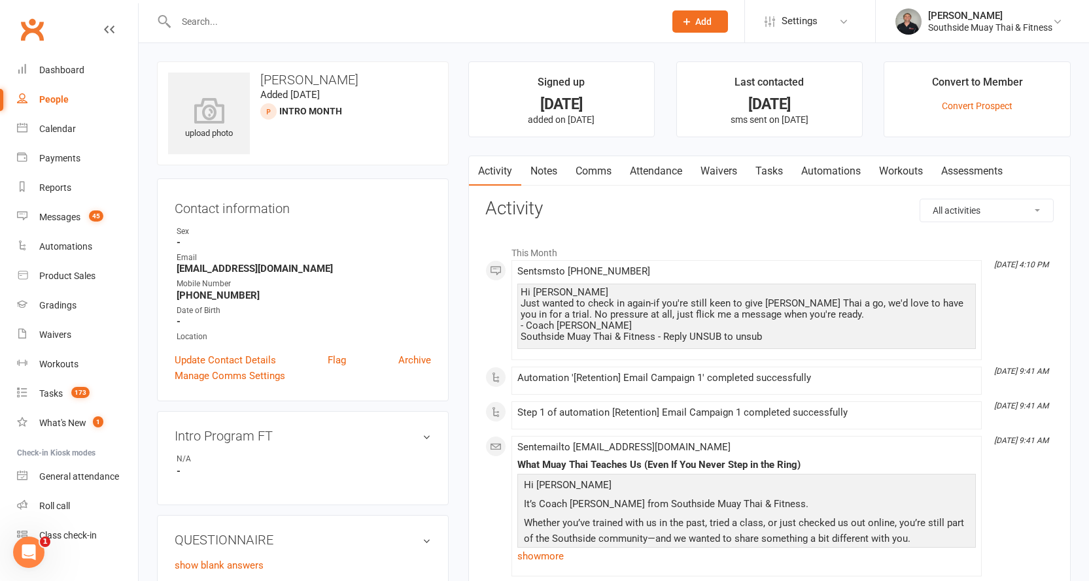
click at [586, 174] on link "Comms" at bounding box center [593, 171] width 54 height 30
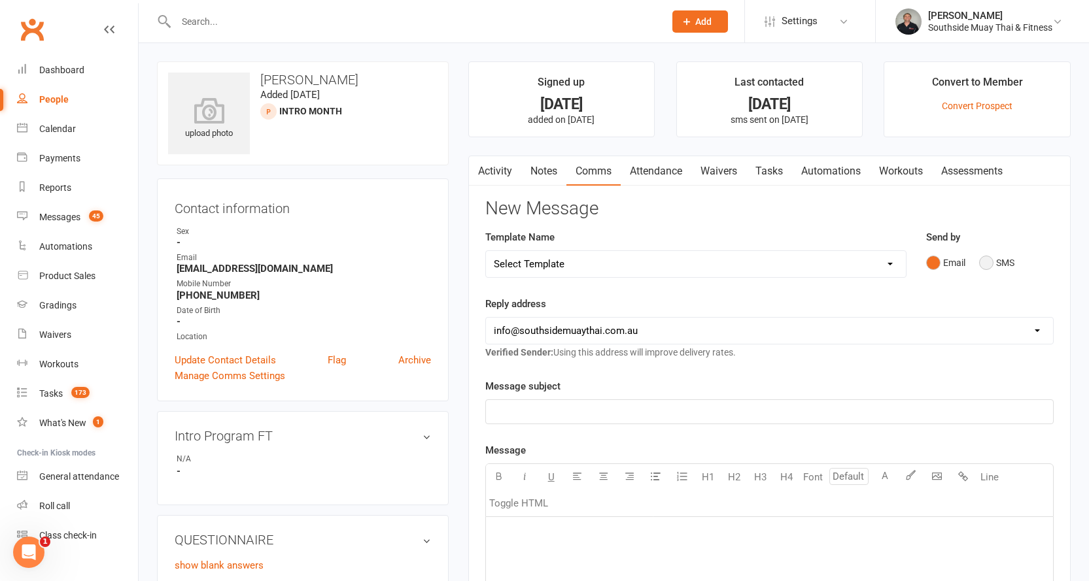
click at [992, 258] on button "SMS" at bounding box center [996, 262] width 35 height 25
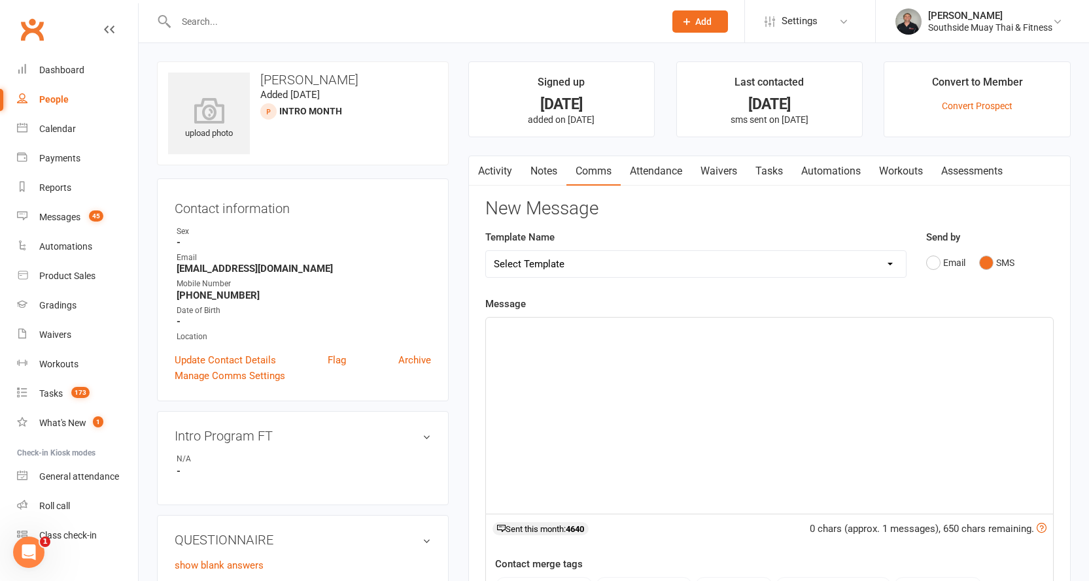
click at [706, 268] on select "Select Template [SMS] Outreach Message: High Risk – Personal From Trainer + Ree…" at bounding box center [696, 264] width 420 height 26
select select "26"
click at [486, 251] on select "Select Template [SMS] Outreach Message: High Risk – Personal From Trainer + Ree…" at bounding box center [696, 264] width 420 height 26
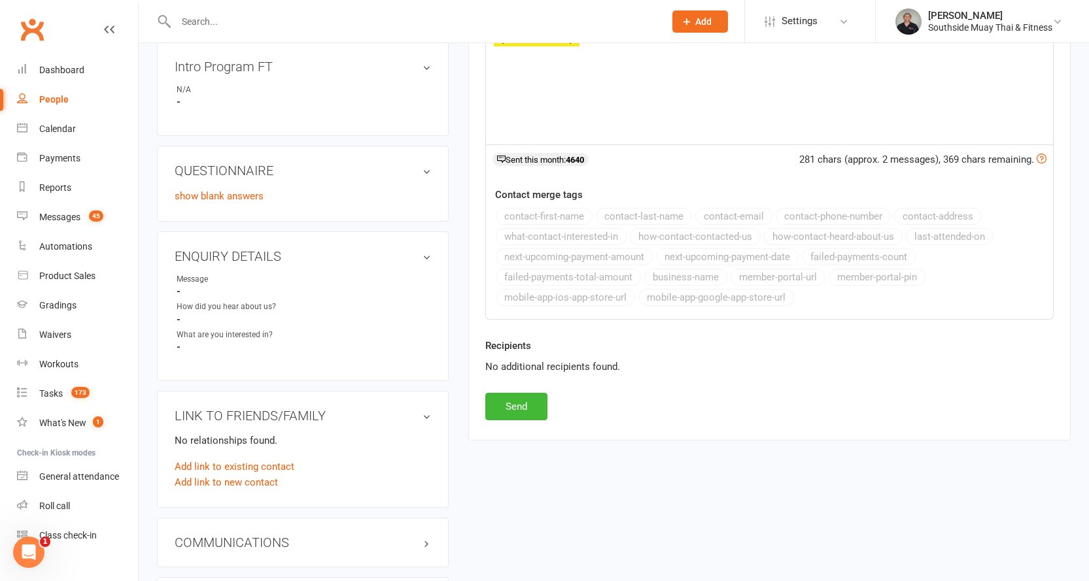
scroll to position [392, 0]
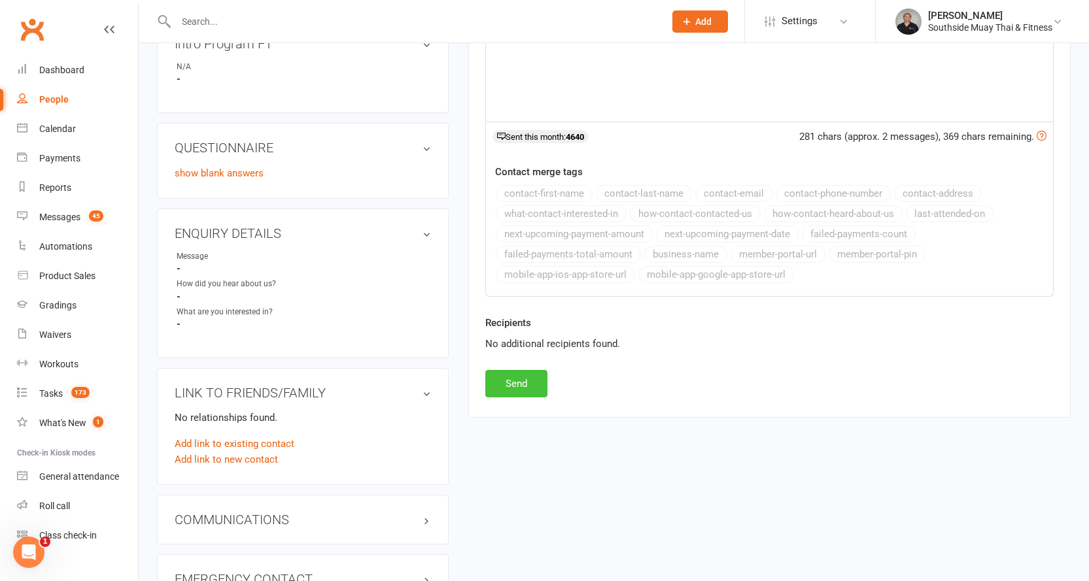
click at [504, 384] on button "Send" at bounding box center [516, 383] width 62 height 27
select select
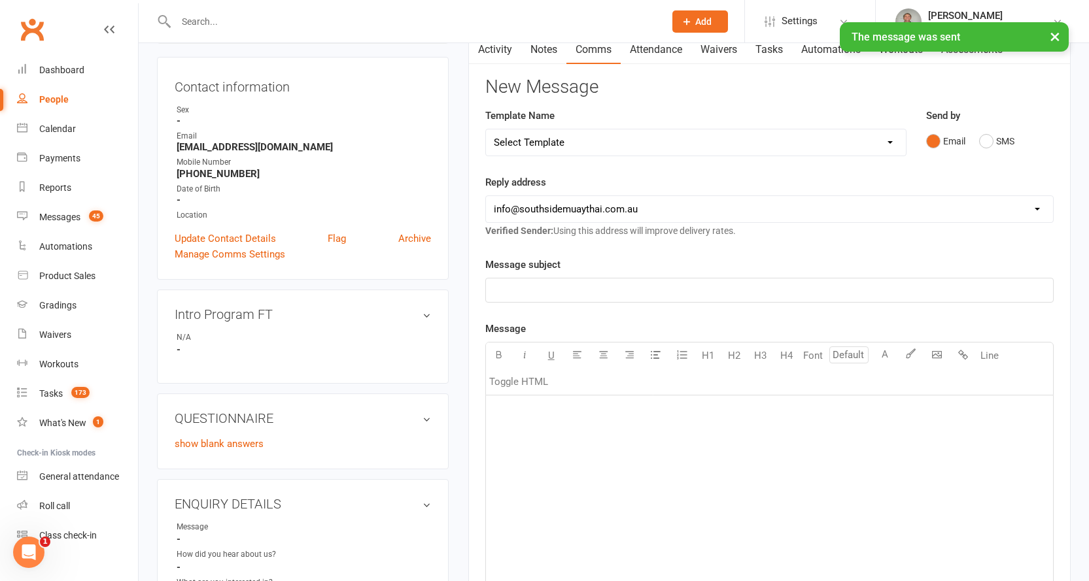
scroll to position [0, 0]
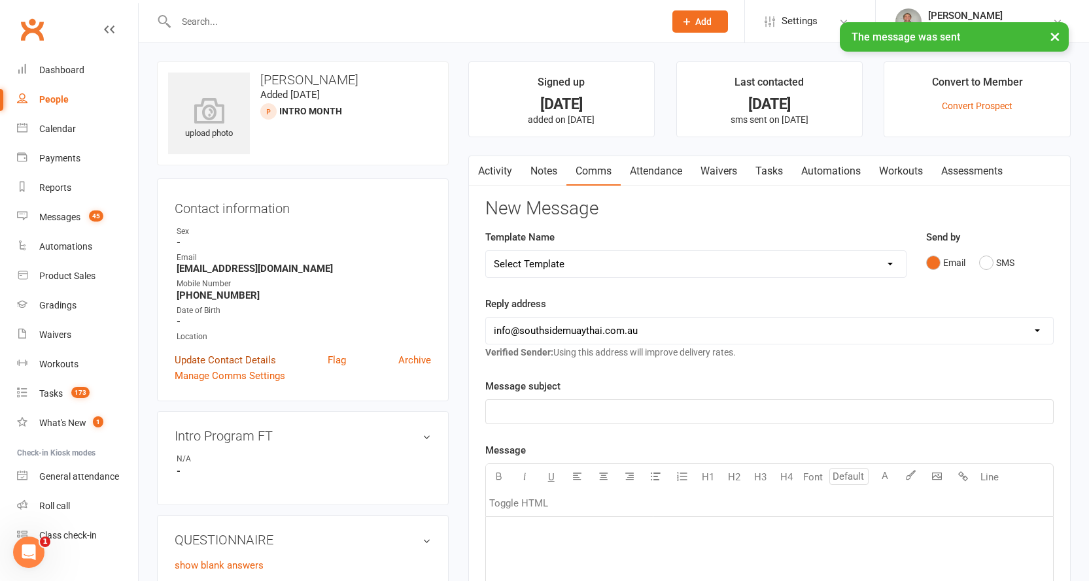
click at [211, 356] on link "Update Contact Details" at bounding box center [225, 360] width 101 height 16
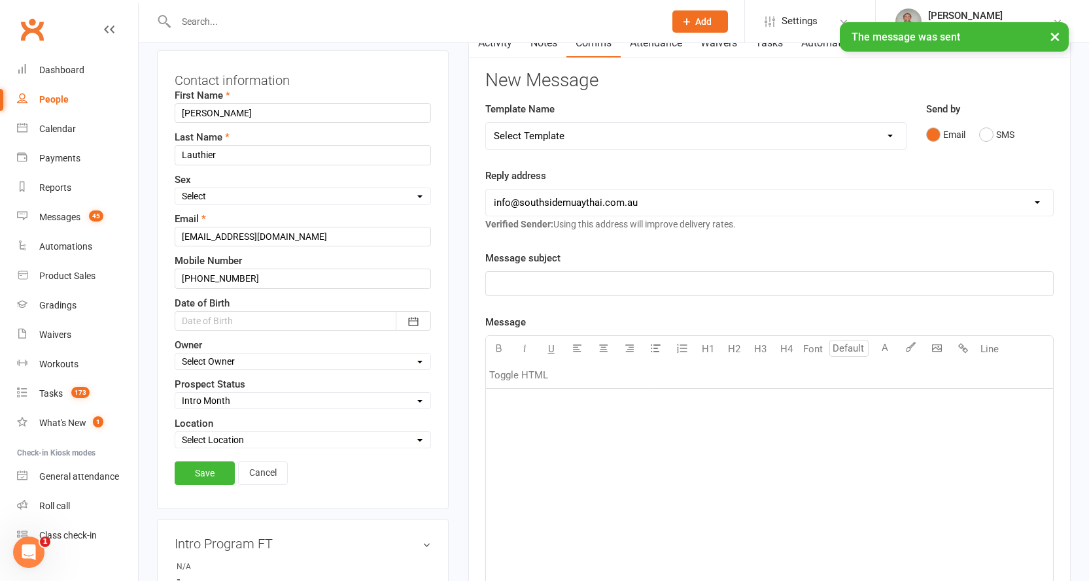
scroll to position [192, 0]
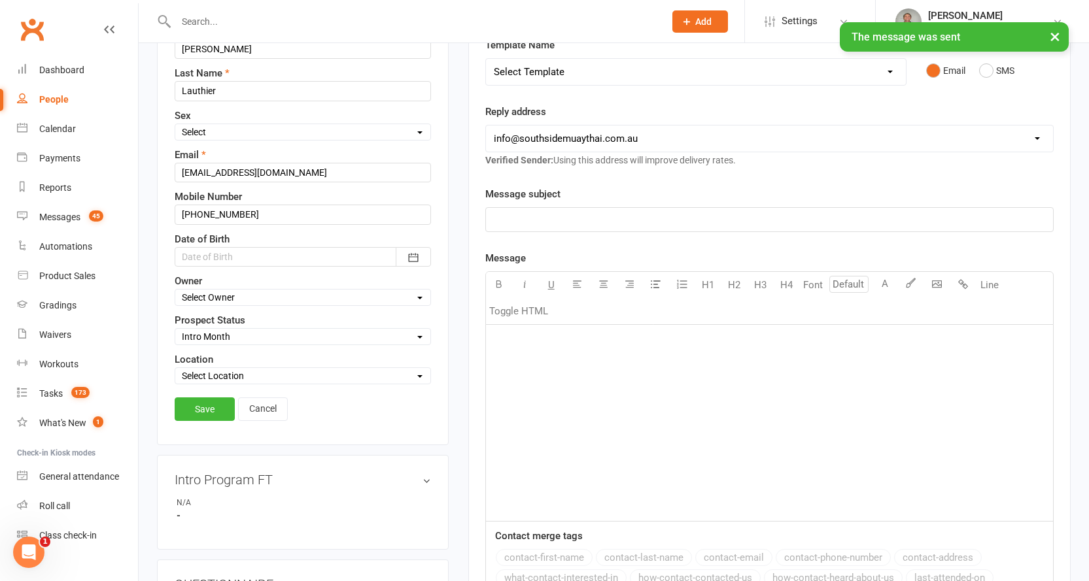
click at [196, 333] on select "Select Initial Contact 28 Day LBE - Contact Needed 28 Day LBE - Intro Class Boo…" at bounding box center [302, 337] width 255 height 14
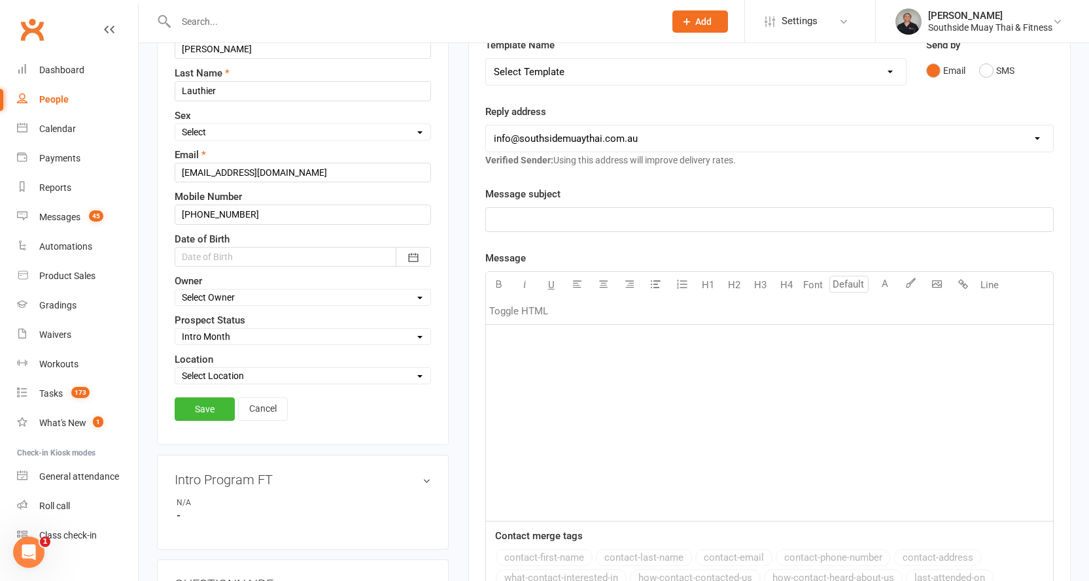
select select "4 Week Trial - Re-engage Later"
click at [175, 330] on select "Select Initial Contact 28 Day LBE - Contact Needed 28 Day LBE - Intro Class Boo…" at bounding box center [302, 337] width 255 height 14
click at [199, 405] on link "Save" at bounding box center [205, 410] width 60 height 24
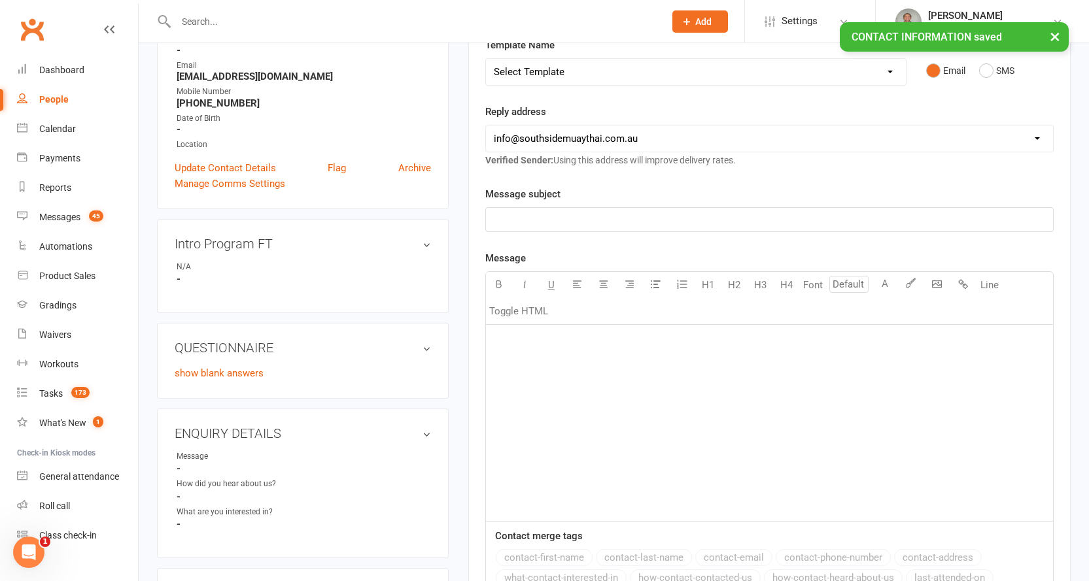
click at [54, 99] on div "People" at bounding box center [53, 99] width 29 height 10
select select "100"
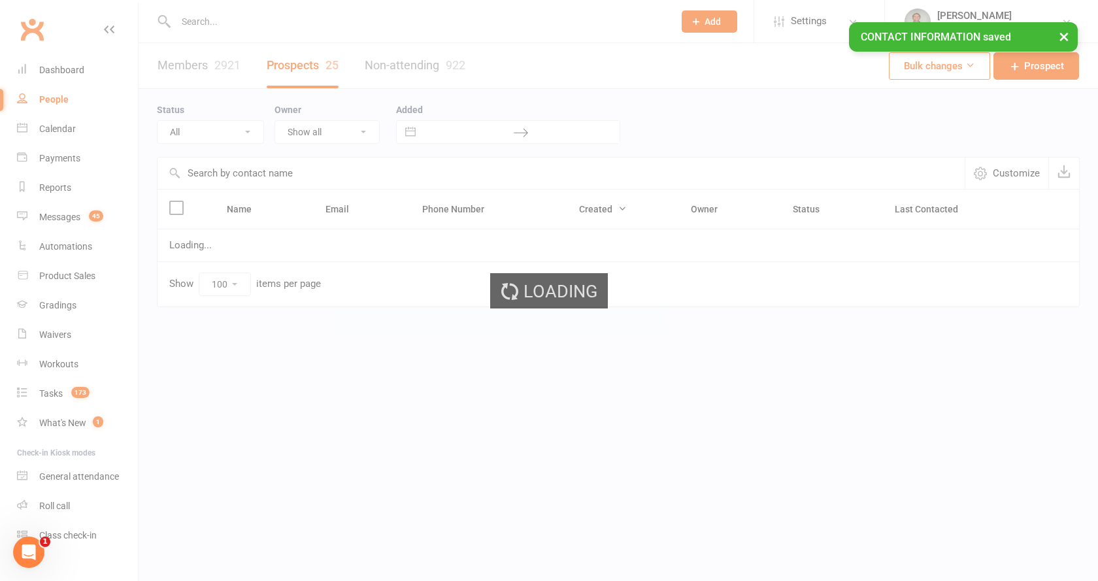
select select "Intro Month"
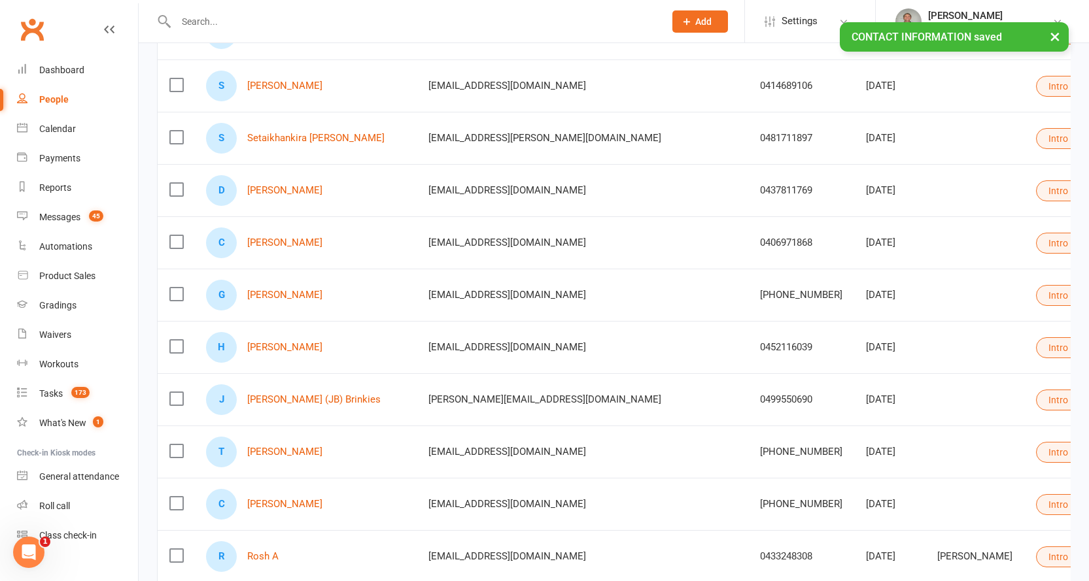
scroll to position [850, 0]
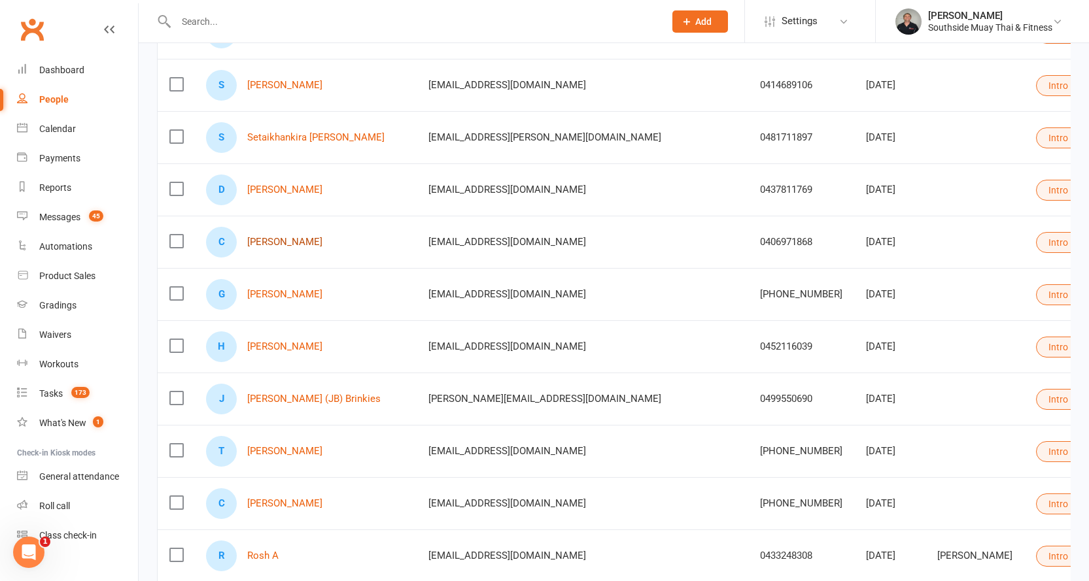
click at [277, 241] on link "[PERSON_NAME]" at bounding box center [284, 242] width 75 height 11
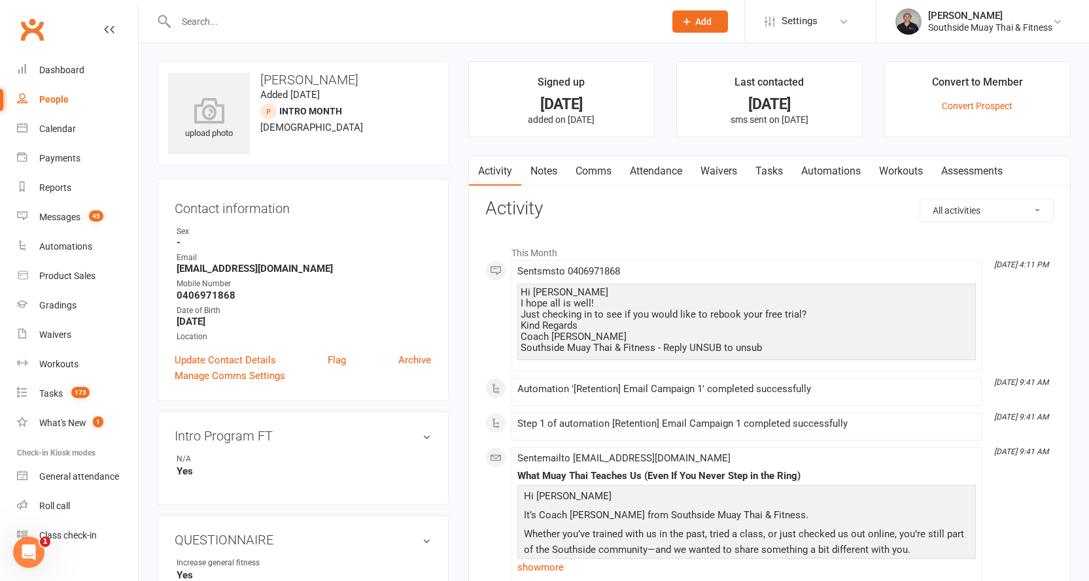
click at [610, 170] on link "Comms" at bounding box center [593, 171] width 54 height 30
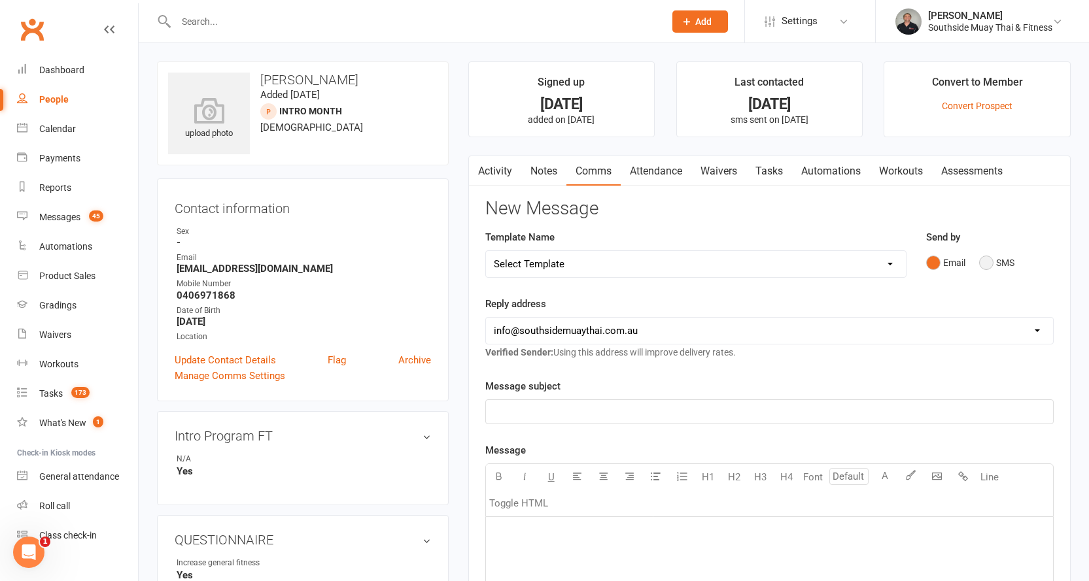
click at [998, 258] on button "SMS" at bounding box center [996, 262] width 35 height 25
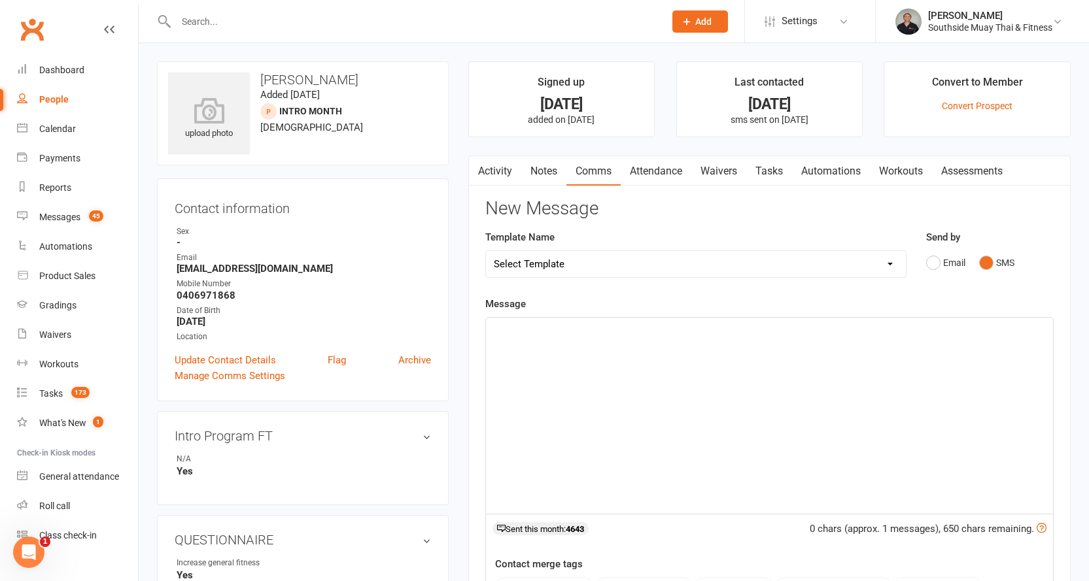
click at [733, 256] on select "Select Template [SMS] Outreach Message: High Risk – Personal From Trainer + Ree…" at bounding box center [696, 264] width 420 height 26
select select "26"
click at [486, 251] on select "Select Template [SMS] Outreach Message: High Risk – Personal From Trainer + Ree…" at bounding box center [696, 264] width 420 height 26
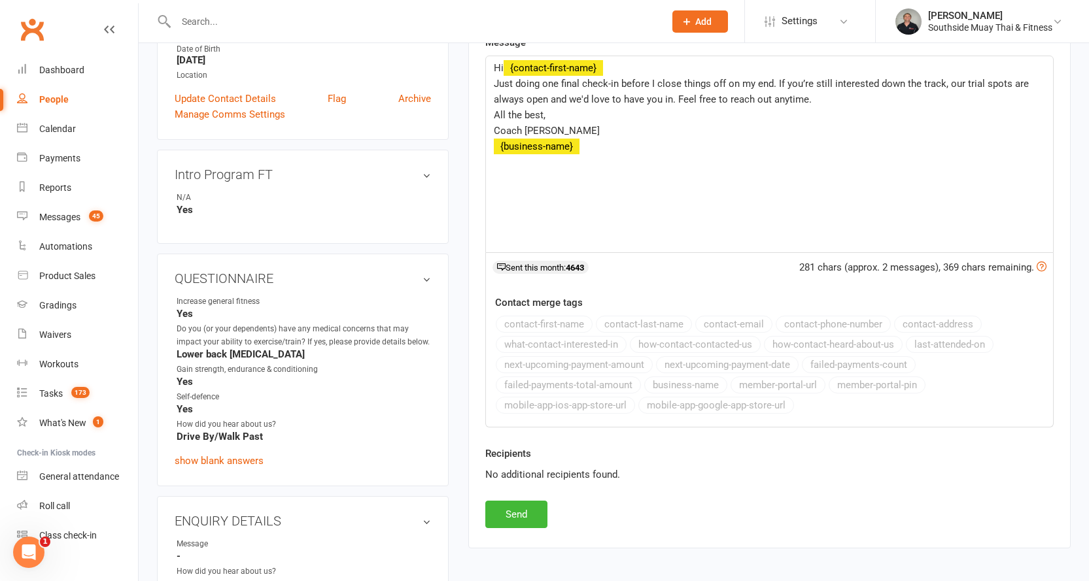
scroll to position [458, 0]
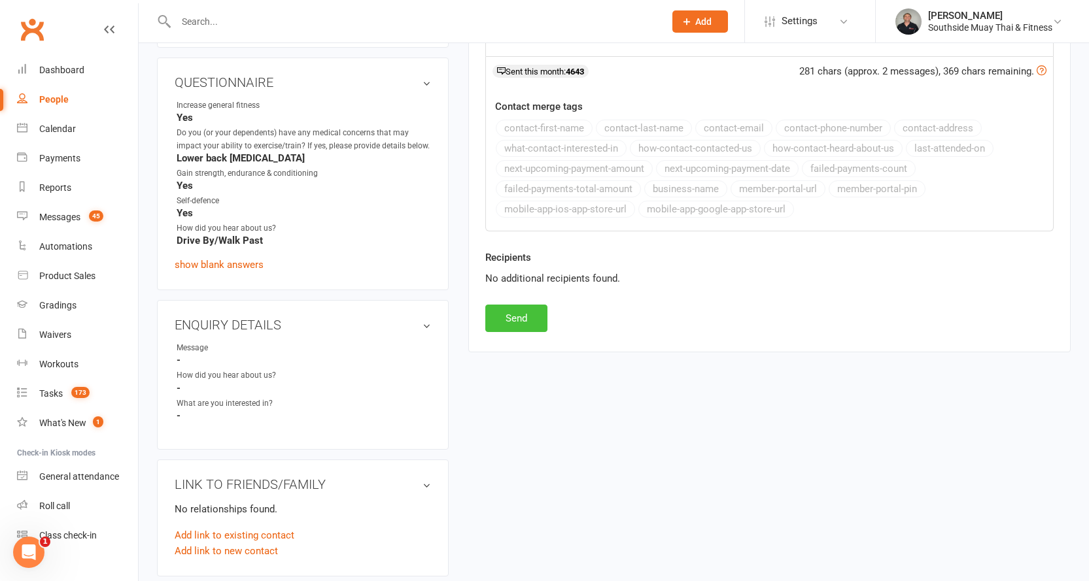
click at [500, 320] on button "Send" at bounding box center [516, 318] width 62 height 27
select select
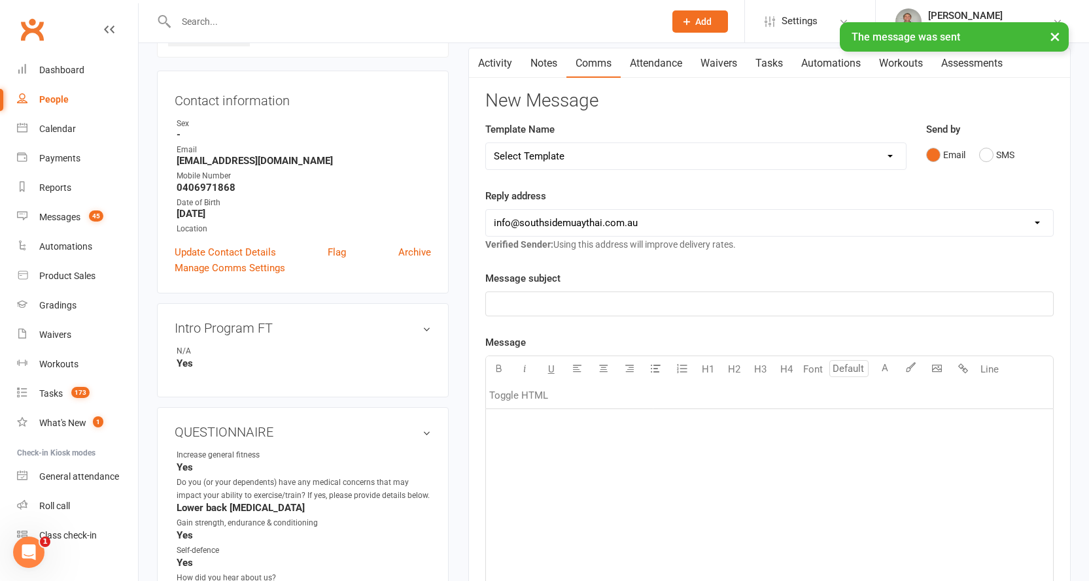
scroll to position [0, 0]
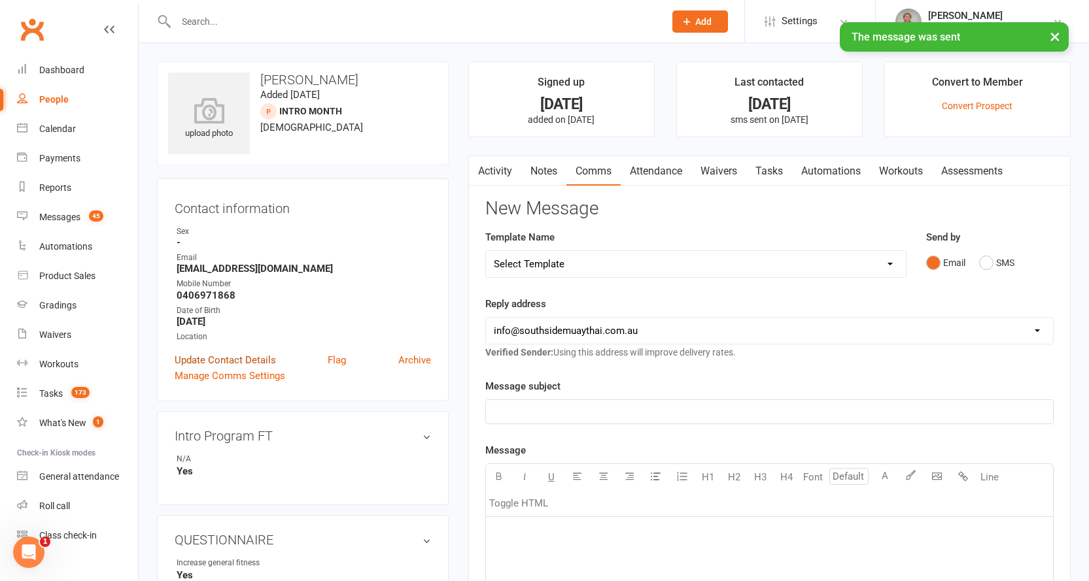
click at [210, 364] on link "Update Contact Details" at bounding box center [225, 360] width 101 height 16
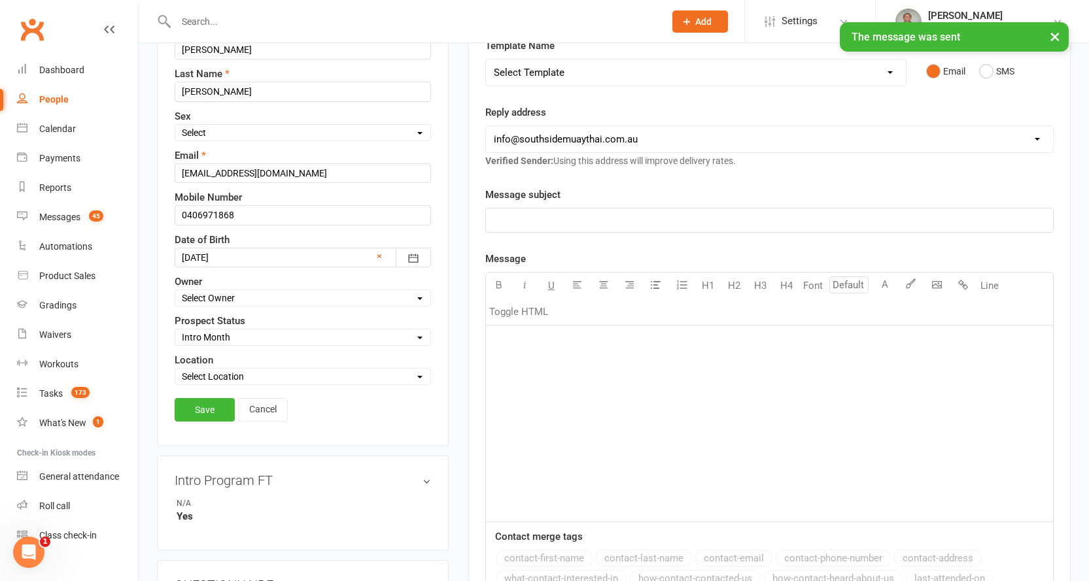
scroll to position [192, 0]
click at [205, 335] on select "Select Initial Contact 28 Day LBE - Contact Needed 28 Day LBE - Intro Class Boo…" at bounding box center [302, 337] width 255 height 14
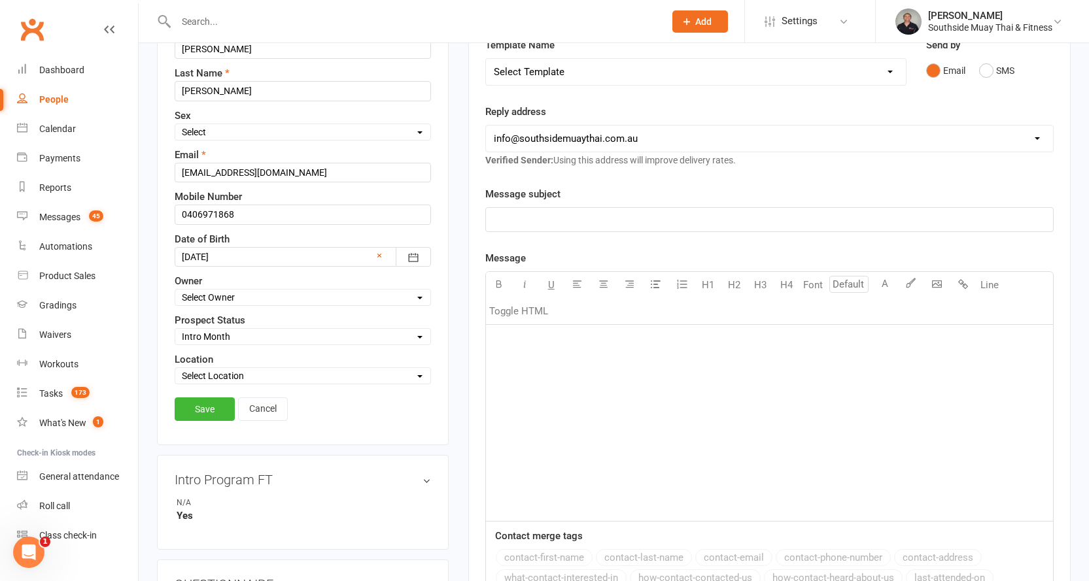
select select "4 Week Trial - Re-engage Later"
click at [175, 330] on select "Select Initial Contact 28 Day LBE - Contact Needed 28 Day LBE - Intro Class Boo…" at bounding box center [302, 337] width 255 height 14
click at [199, 415] on link "Save" at bounding box center [205, 410] width 60 height 24
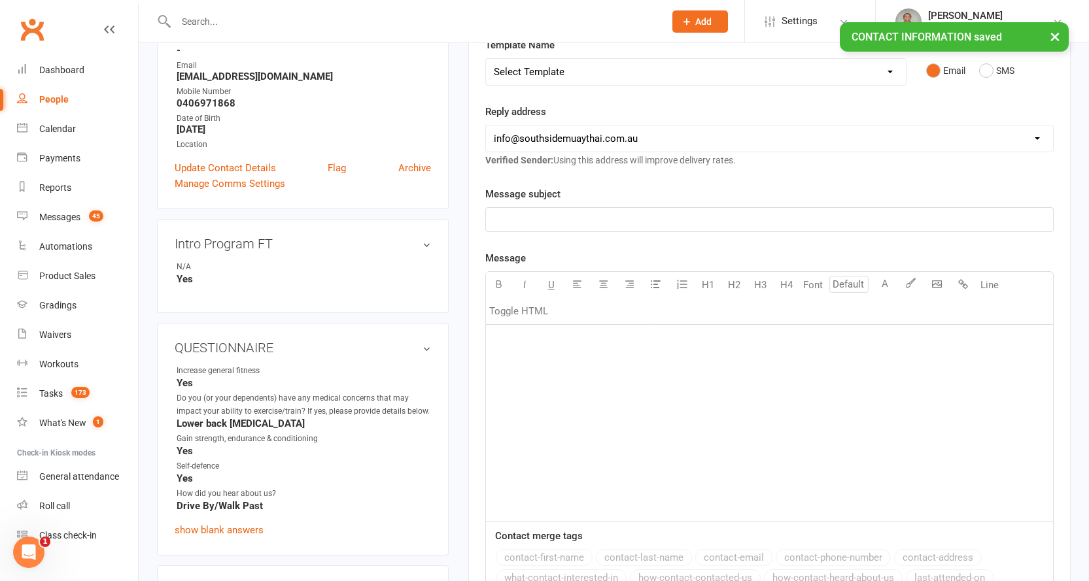
click at [54, 99] on div "People" at bounding box center [53, 99] width 29 height 10
select select "100"
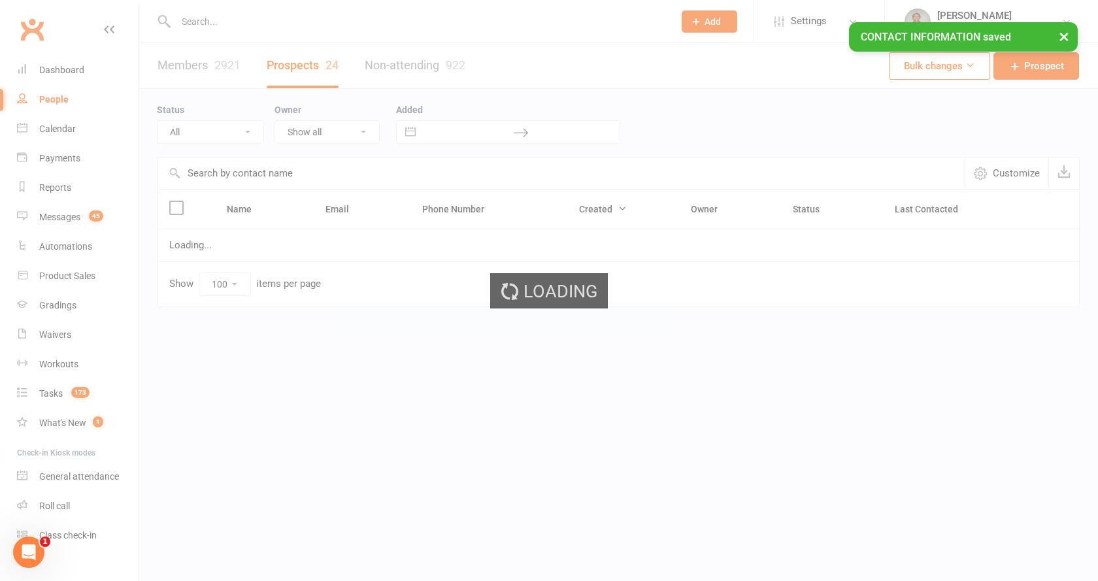
select select "Intro Month"
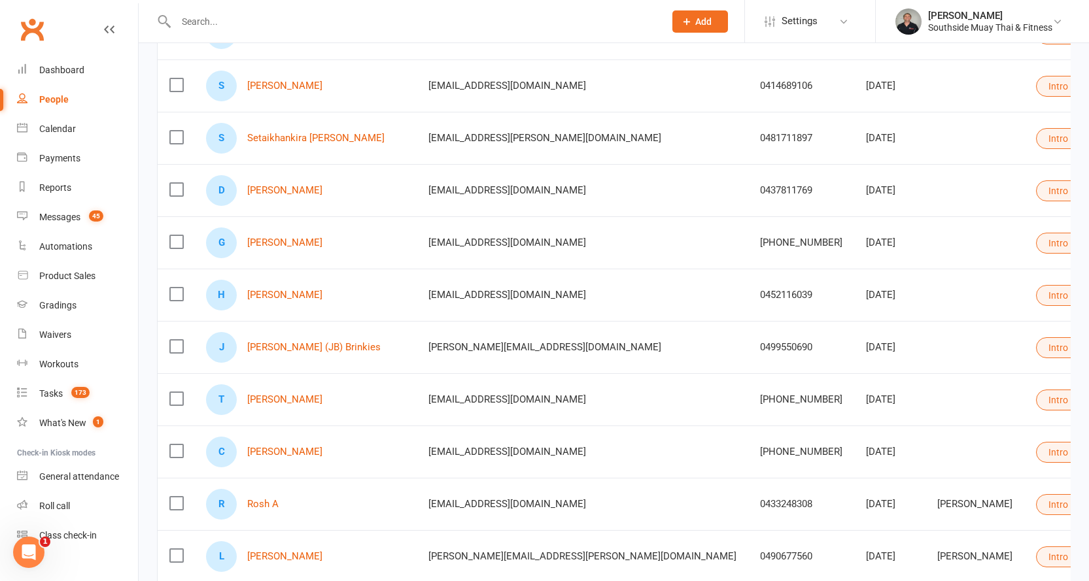
scroll to position [850, 0]
click at [279, 189] on link "[PERSON_NAME]" at bounding box center [284, 189] width 75 height 11
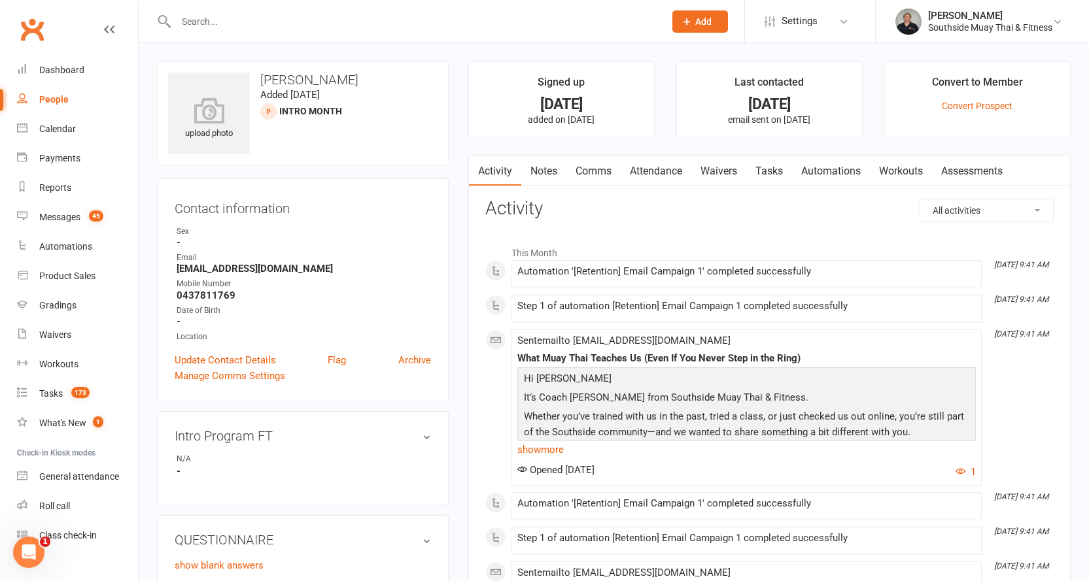
click at [599, 169] on link "Comms" at bounding box center [593, 171] width 54 height 30
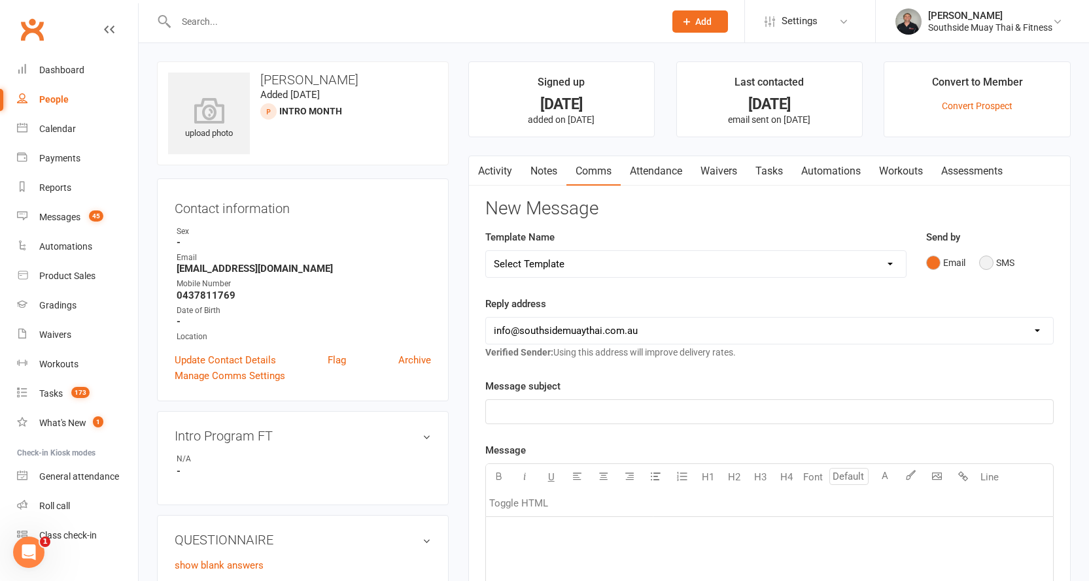
click at [983, 260] on button "SMS" at bounding box center [996, 262] width 35 height 25
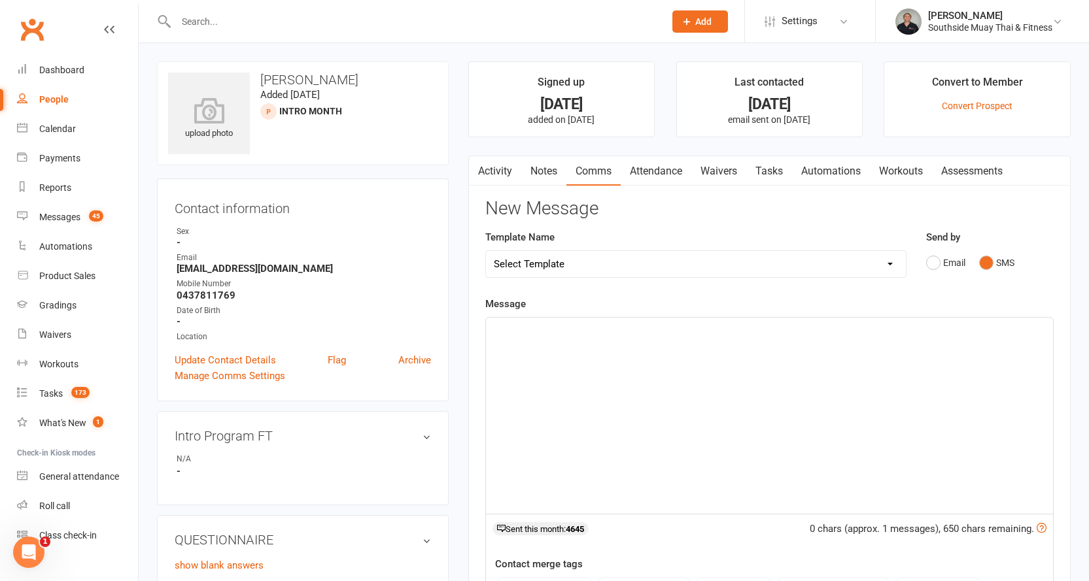
click at [704, 263] on select "Select Template [SMS] Outreach Message: High Risk – Personal From Trainer + Ree…" at bounding box center [696, 264] width 420 height 26
select select "30"
click at [486, 251] on select "Select Template [SMS] Outreach Message: High Risk – Personal From Trainer + Ree…" at bounding box center [696, 264] width 420 height 26
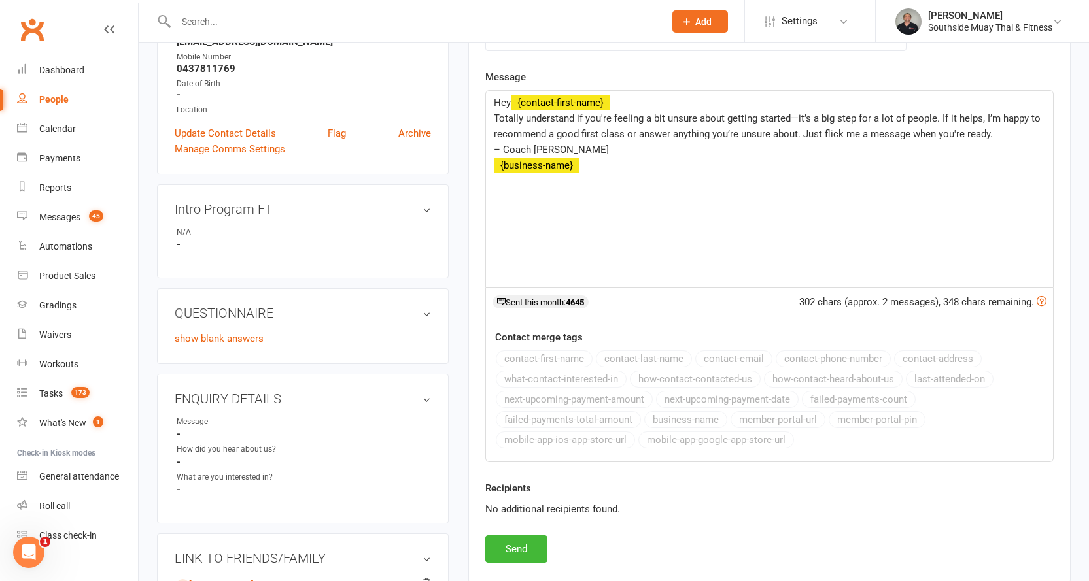
scroll to position [327, 0]
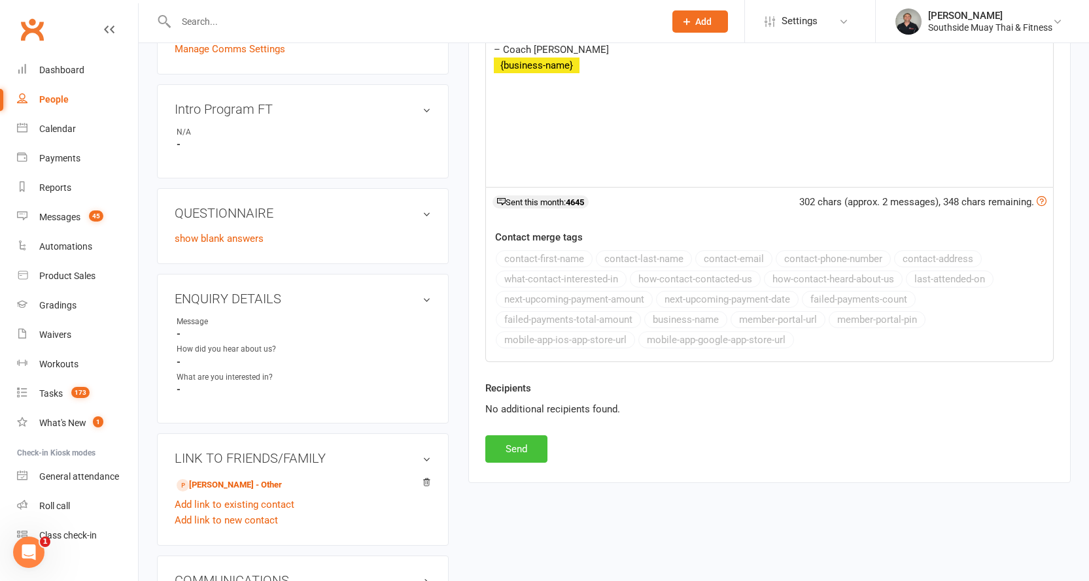
click at [503, 450] on button "Send" at bounding box center [516, 448] width 62 height 27
select select
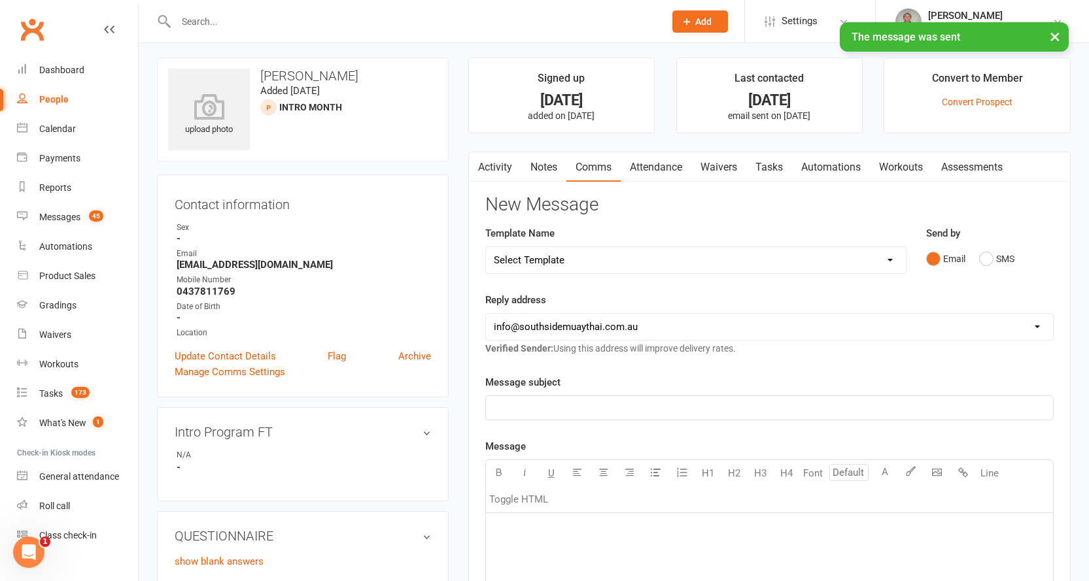
scroll to position [0, 0]
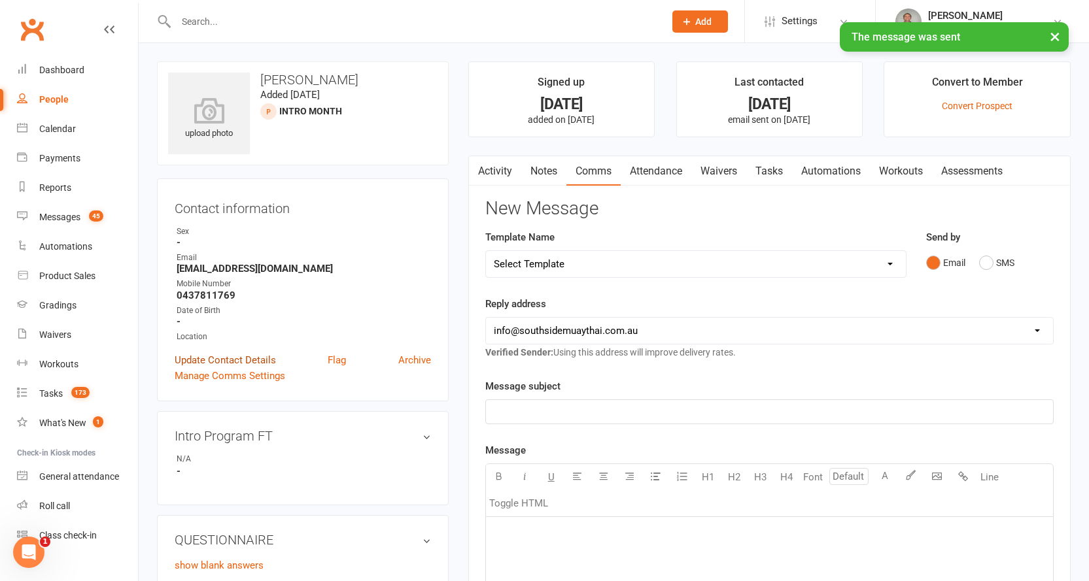
click at [250, 358] on link "Update Contact Details" at bounding box center [225, 360] width 101 height 16
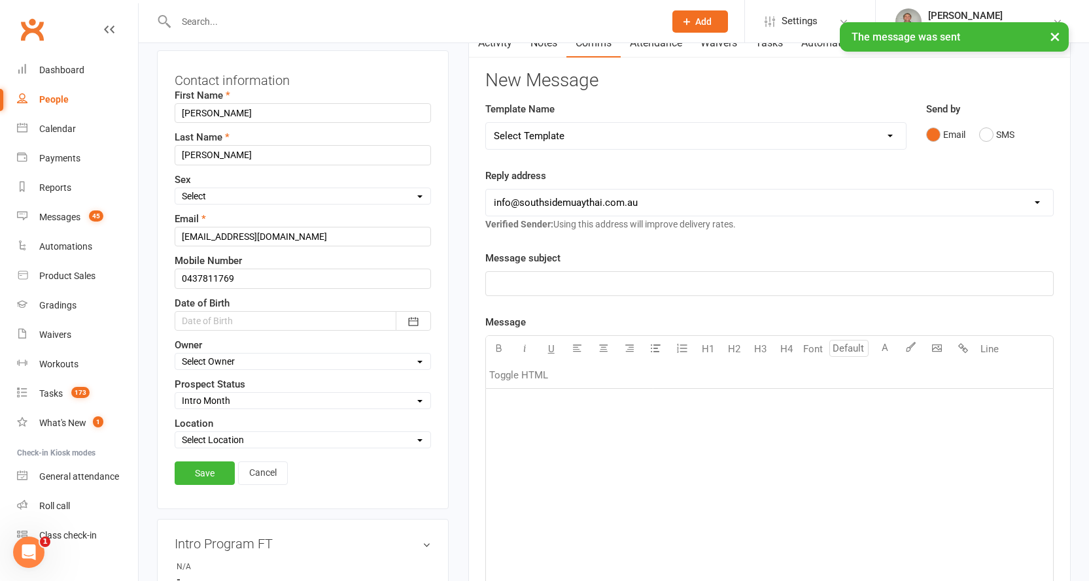
scroll to position [192, 0]
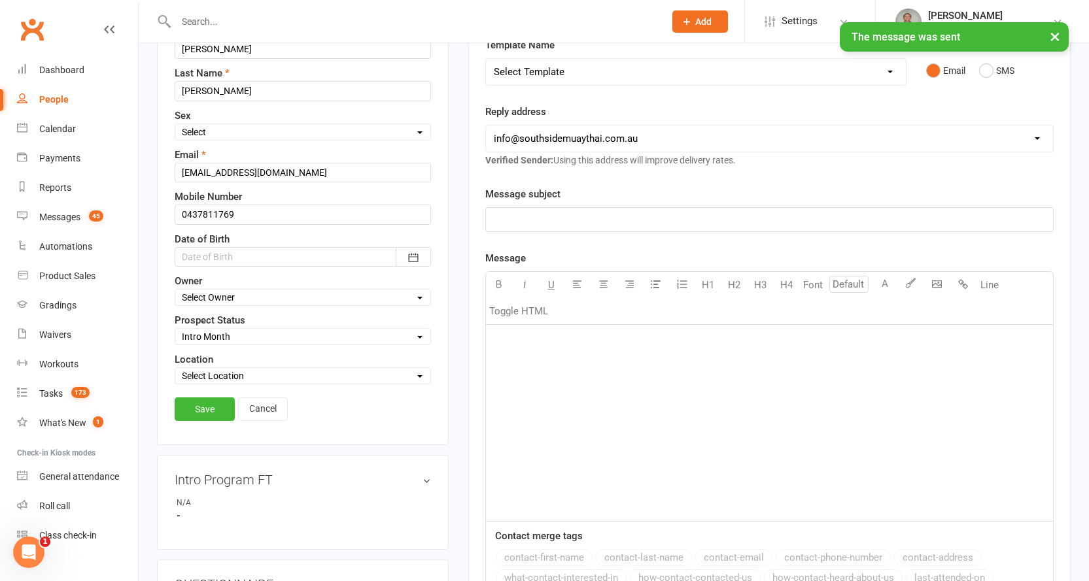
click at [214, 340] on select "Select Initial Contact 28 Day LBE - Contact Needed 28 Day LBE - Intro Class Boo…" at bounding box center [302, 337] width 255 height 14
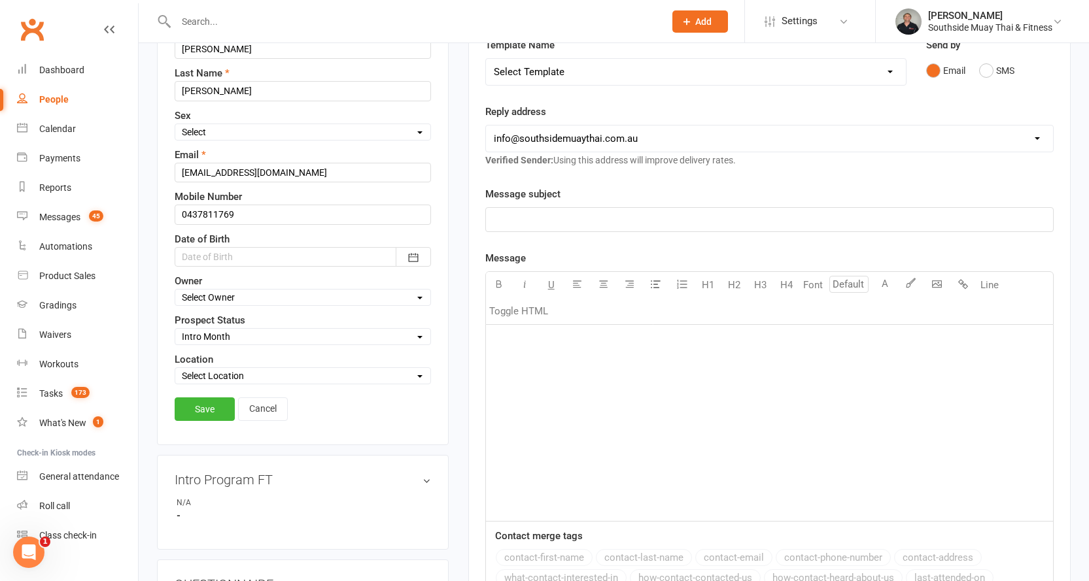
select select "4 Week Trial - Re-engage Later"
click at [175, 330] on select "Select Initial Contact 28 Day LBE - Contact Needed 28 Day LBE - Intro Class Boo…" at bounding box center [302, 337] width 255 height 14
click at [205, 409] on link "Save" at bounding box center [205, 410] width 60 height 24
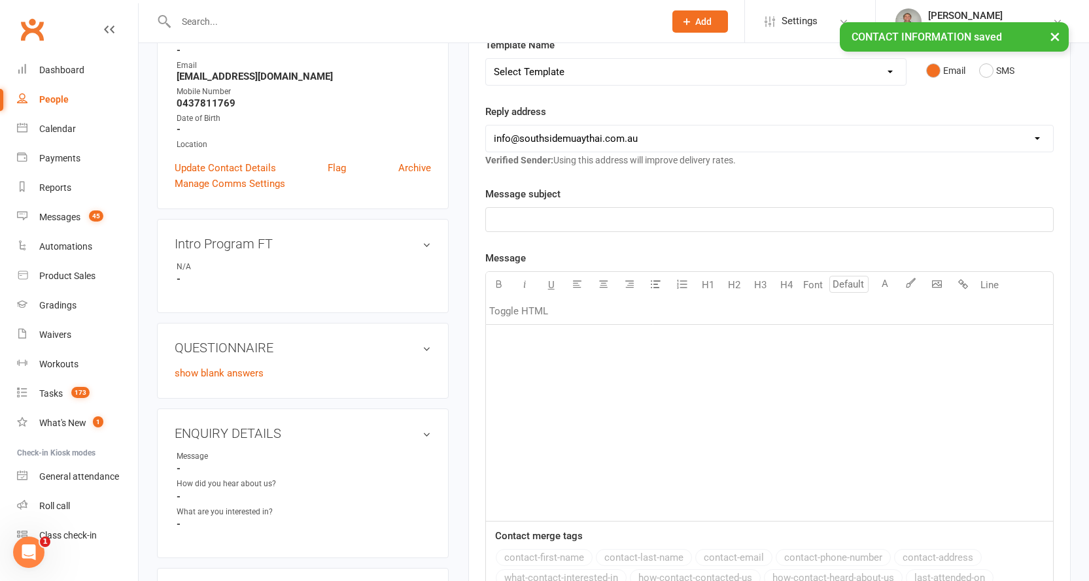
click at [45, 95] on div "People" at bounding box center [53, 99] width 29 height 10
select select "100"
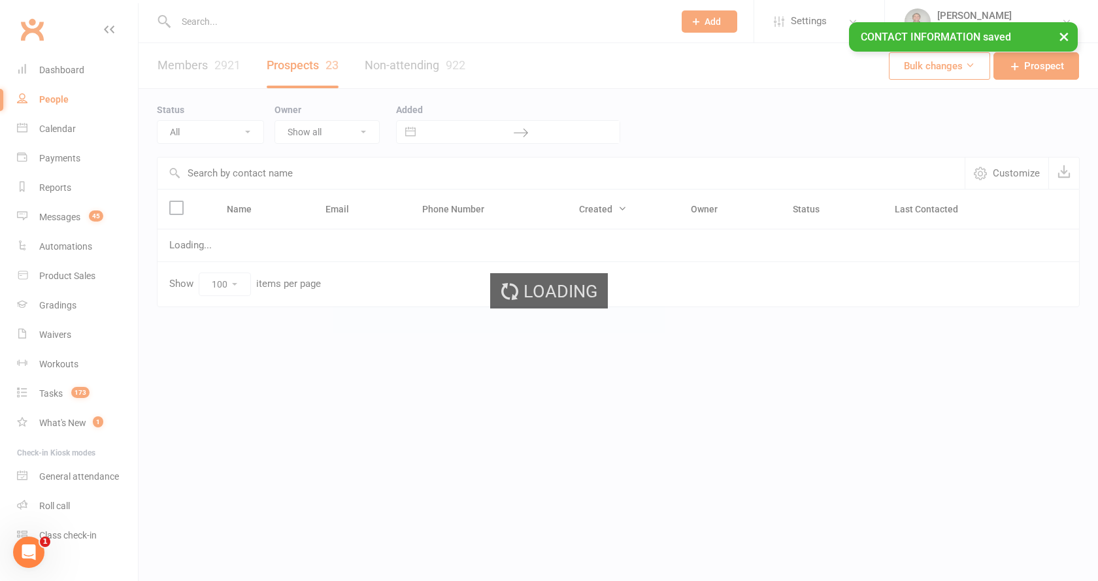
select select "Intro Month"
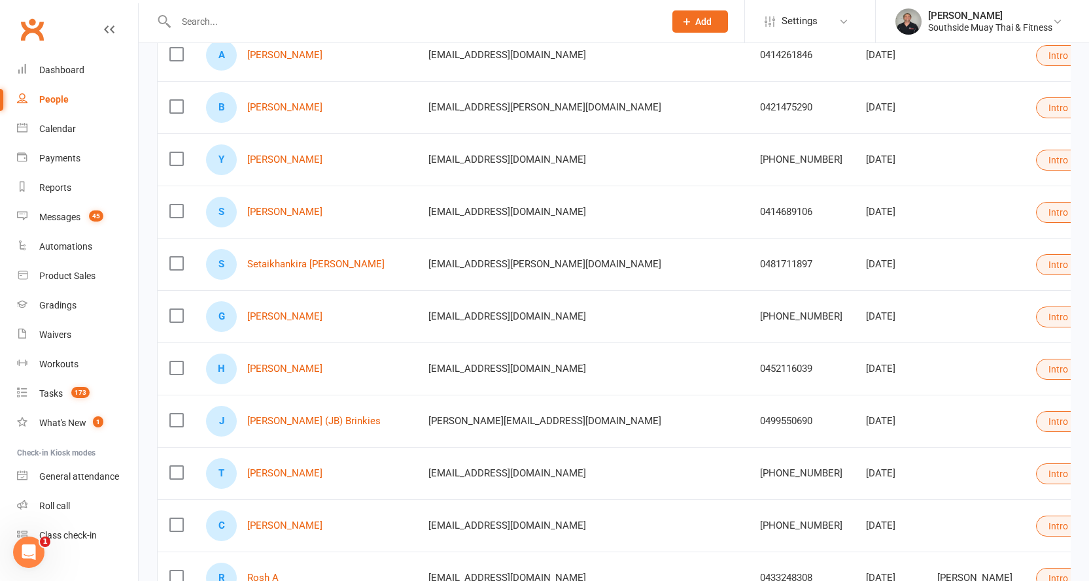
scroll to position [719, 0]
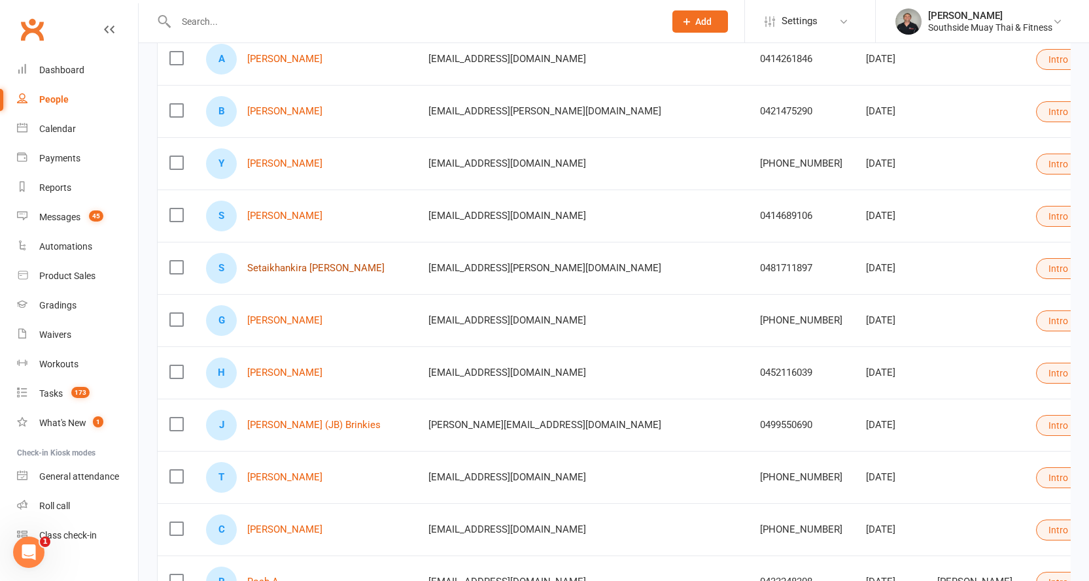
click at [321, 269] on link "Setaikhankira [PERSON_NAME]" at bounding box center [315, 268] width 137 height 11
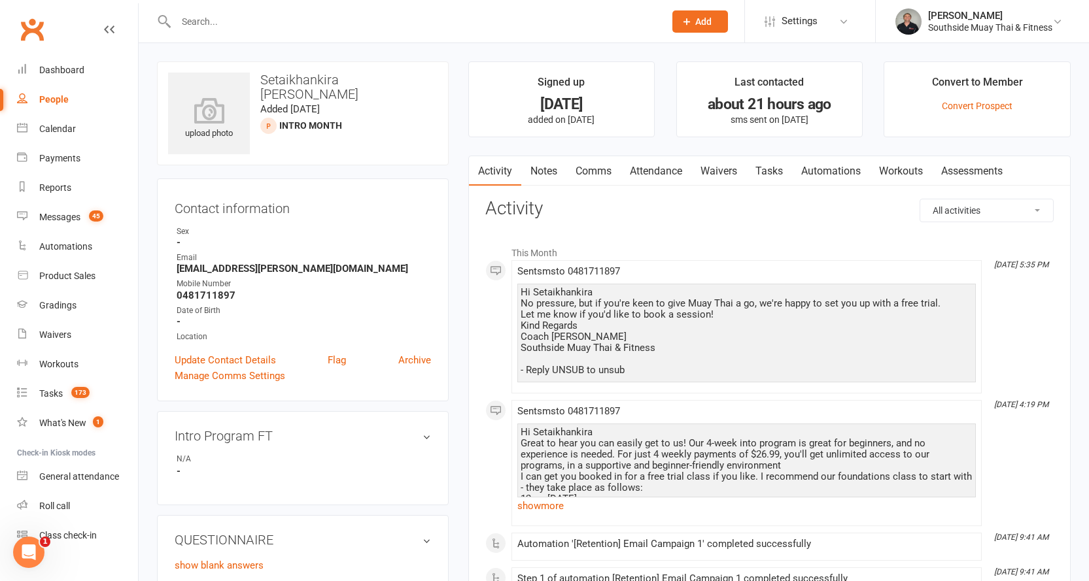
click at [602, 169] on link "Comms" at bounding box center [593, 171] width 54 height 30
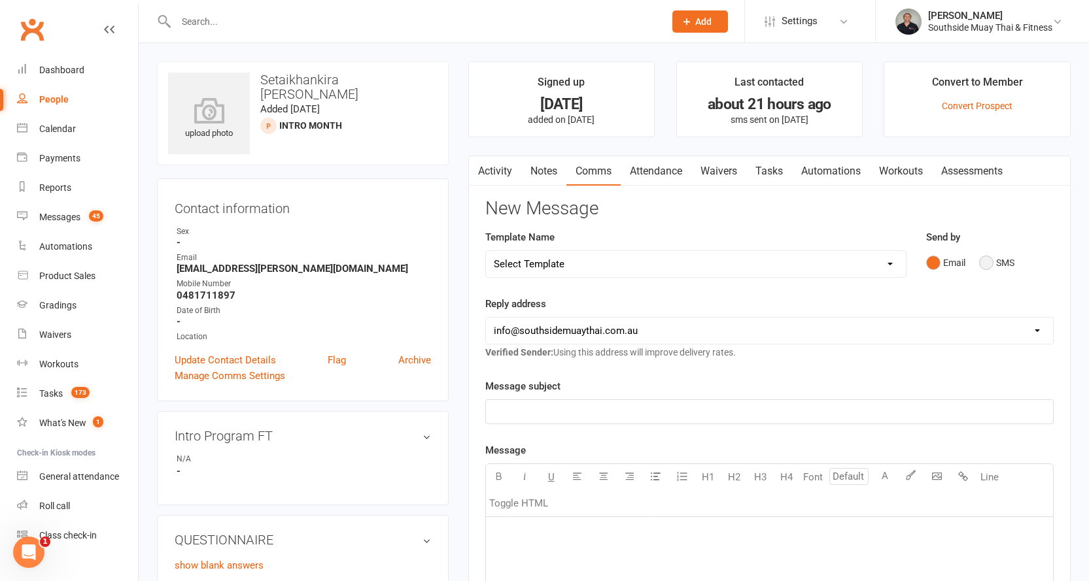
click at [991, 261] on button "SMS" at bounding box center [996, 262] width 35 height 25
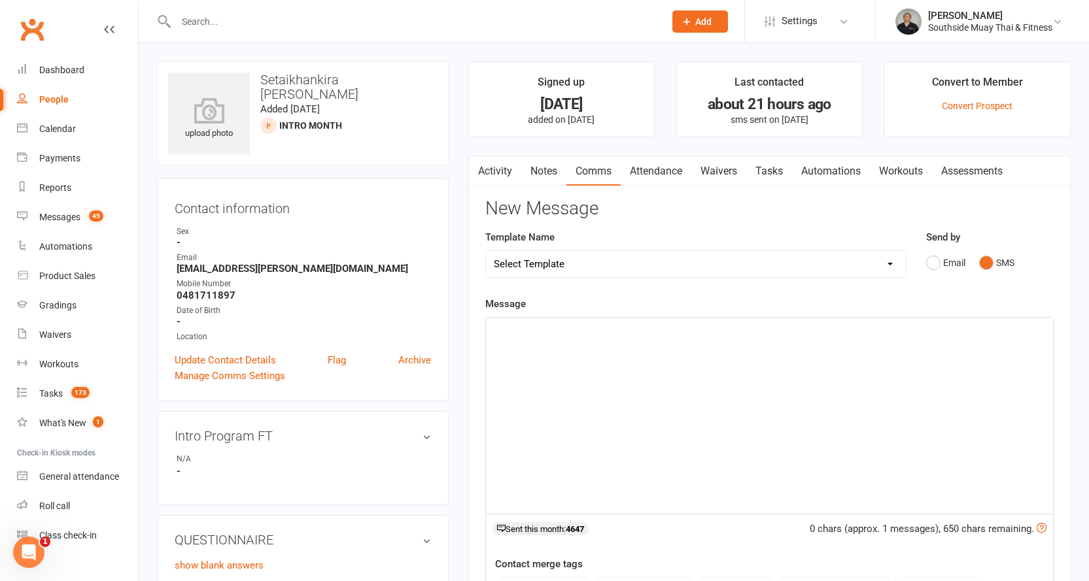
click at [732, 260] on select "Select Template [SMS] Outreach Message: High Risk – Personal From Trainer + Ree…" at bounding box center [696, 264] width 420 height 26
select select "26"
click at [486, 251] on select "Select Template [SMS] Outreach Message: High Risk – Personal From Trainer + Ree…" at bounding box center [696, 264] width 420 height 26
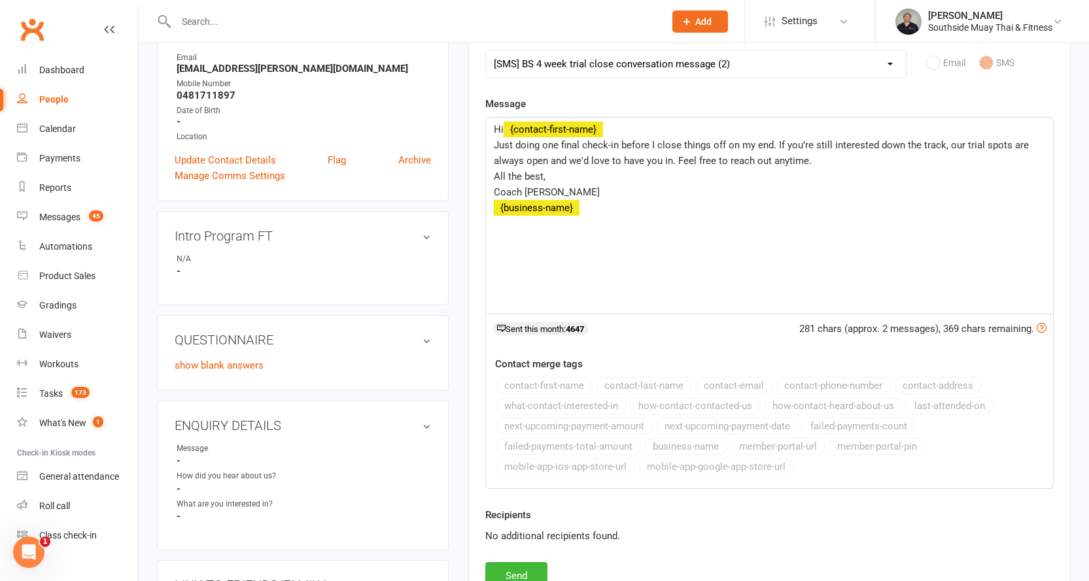
scroll to position [327, 0]
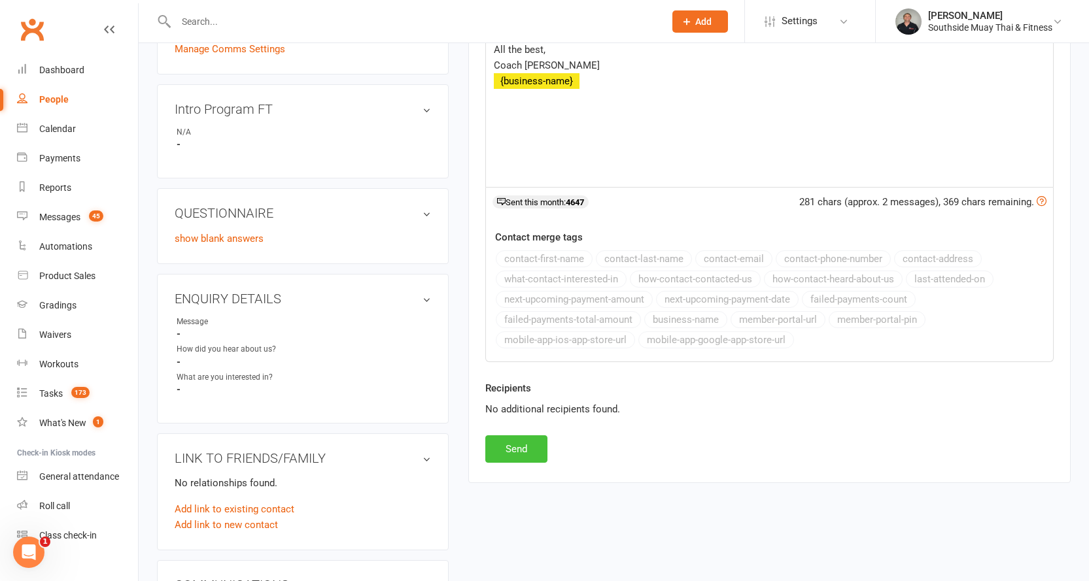
click at [507, 449] on button "Send" at bounding box center [516, 448] width 62 height 27
select select
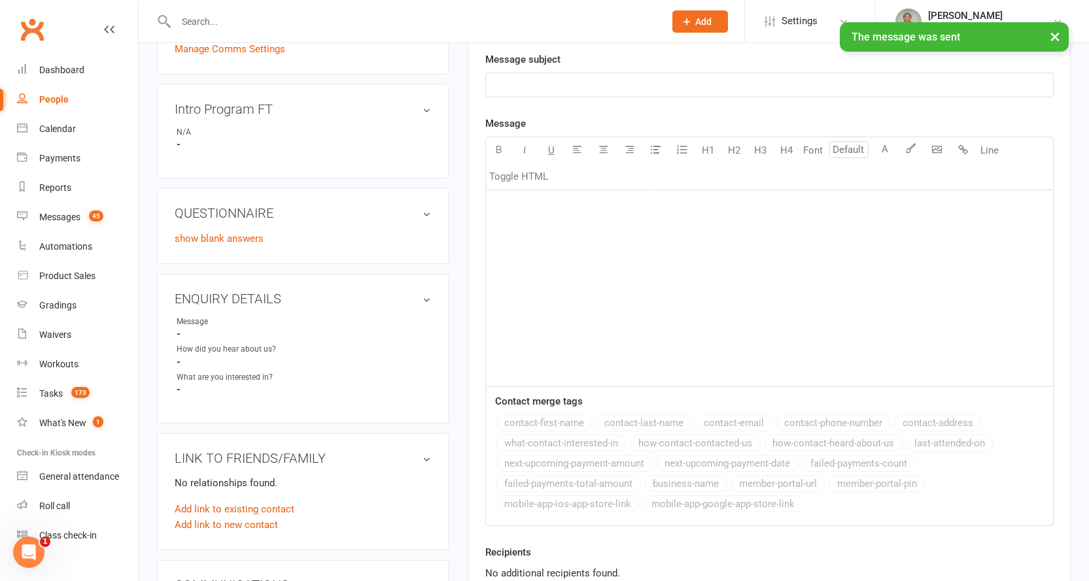
click at [52, 97] on div "People" at bounding box center [53, 99] width 29 height 10
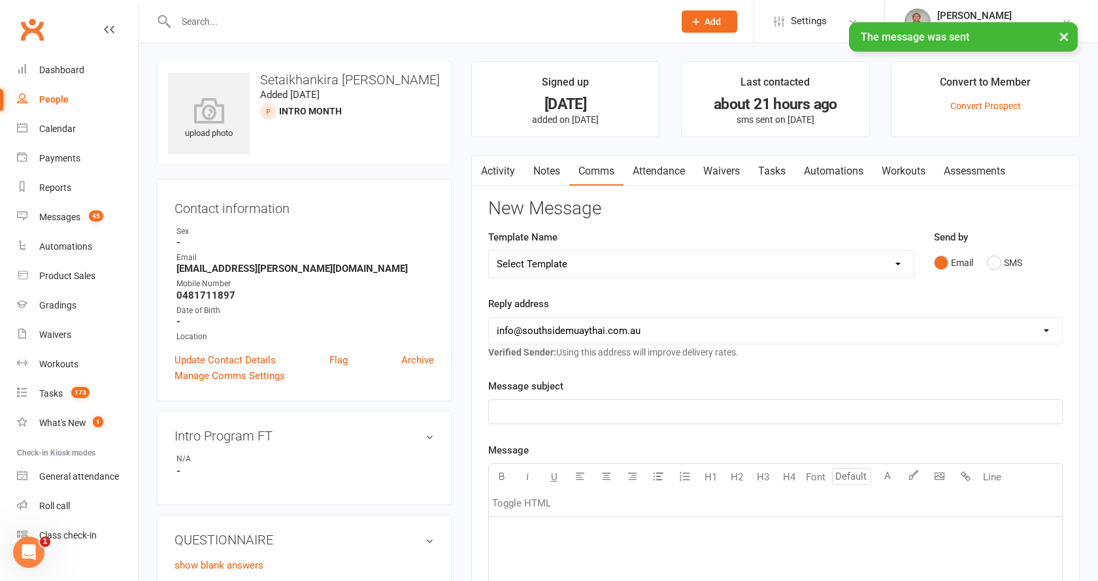
select select "100"
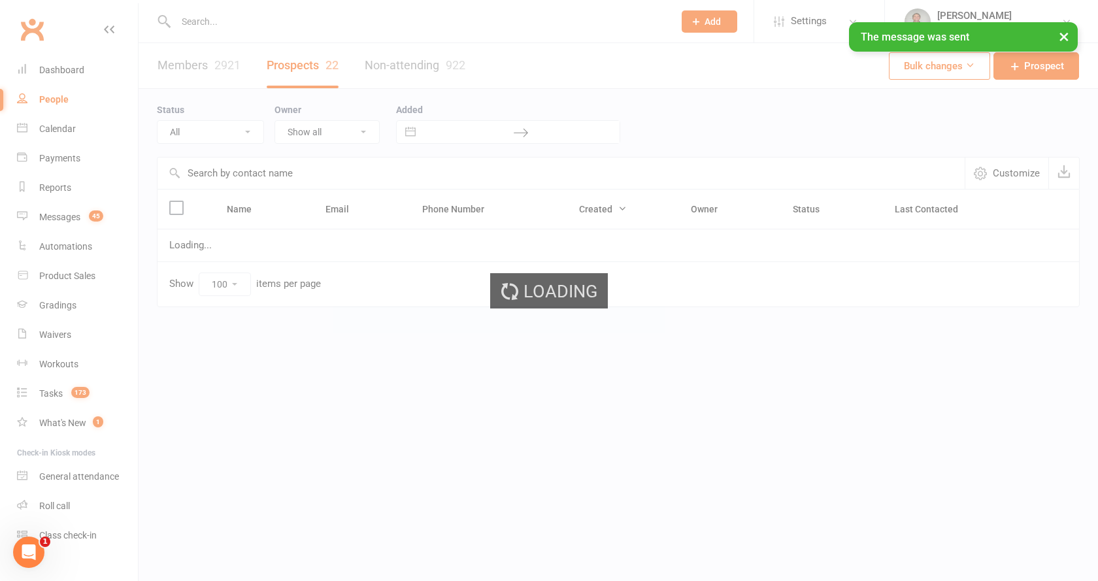
select select "Intro Month"
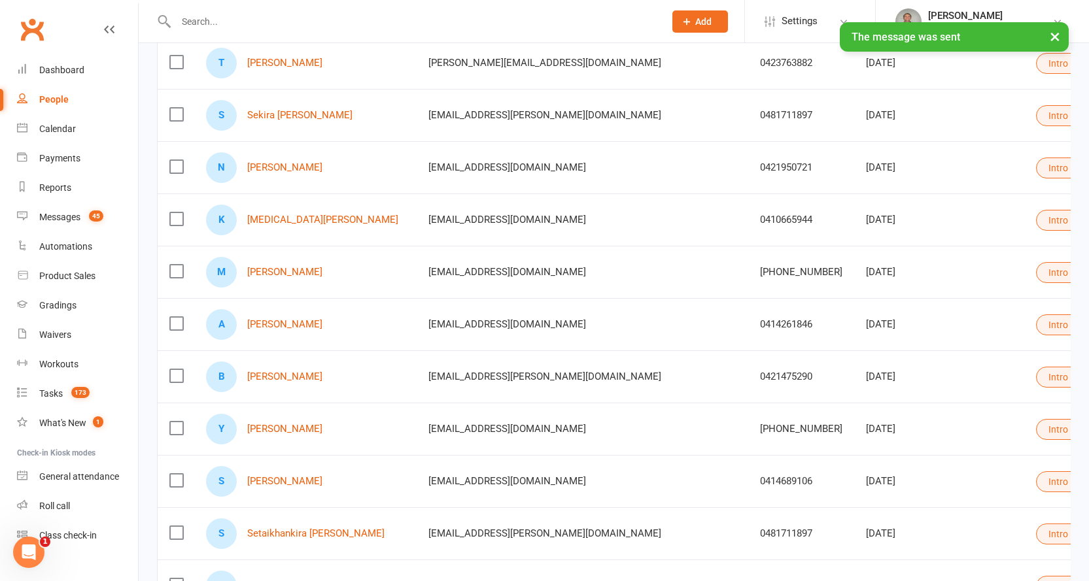
scroll to position [458, 0]
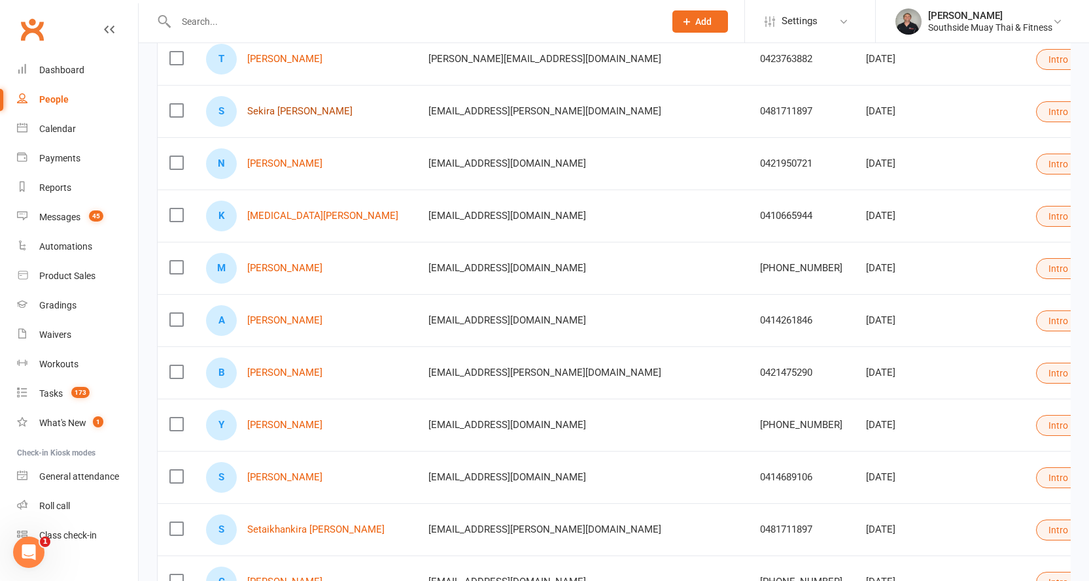
click at [309, 113] on link "Sekira [PERSON_NAME]" at bounding box center [299, 111] width 105 height 11
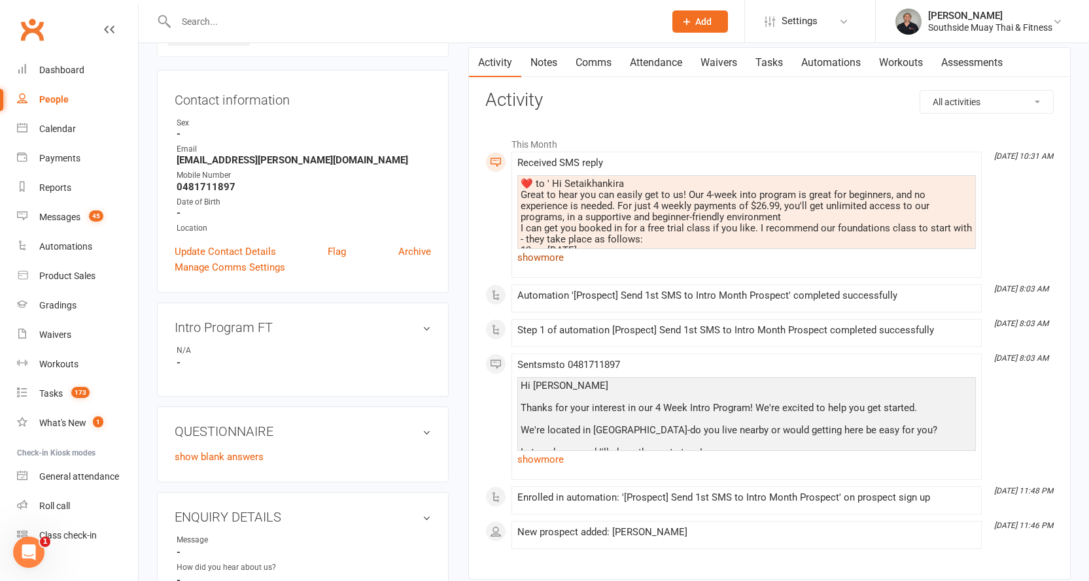
scroll to position [196, 0]
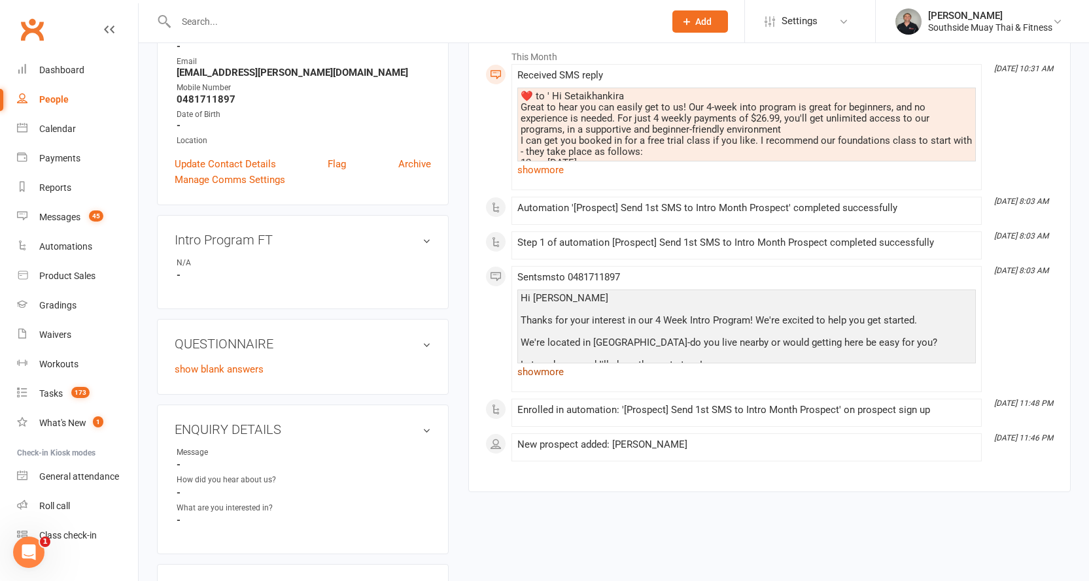
click at [568, 369] on link "show more" at bounding box center [746, 372] width 458 height 18
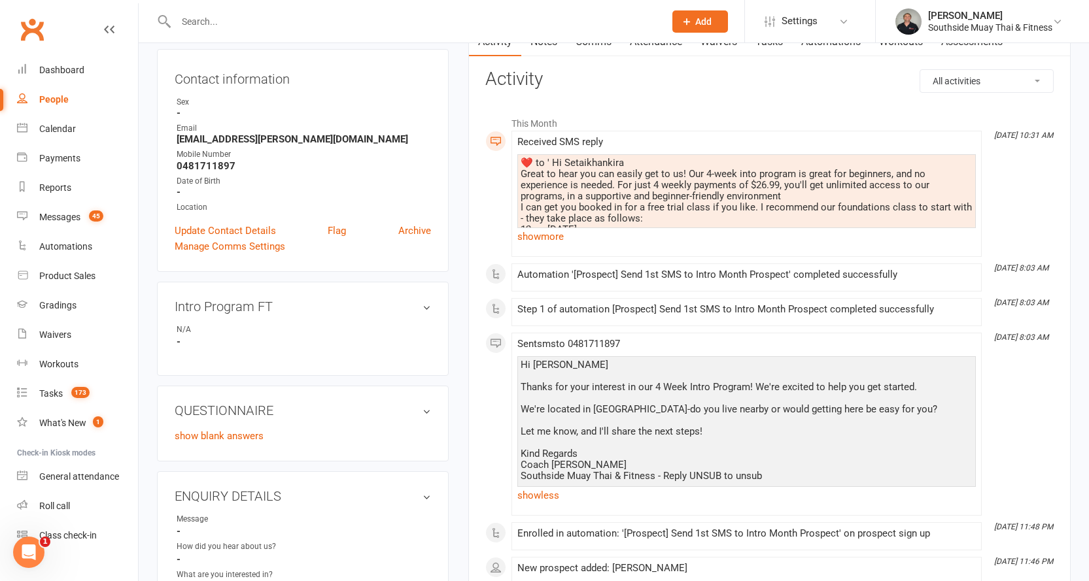
scroll to position [65, 0]
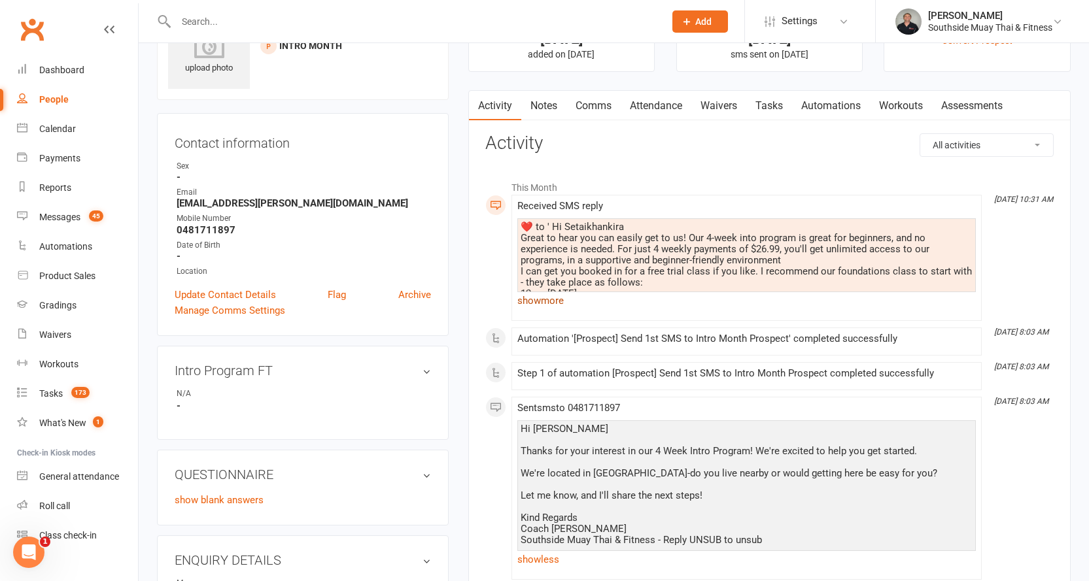
click at [543, 298] on link "show more" at bounding box center [746, 301] width 458 height 18
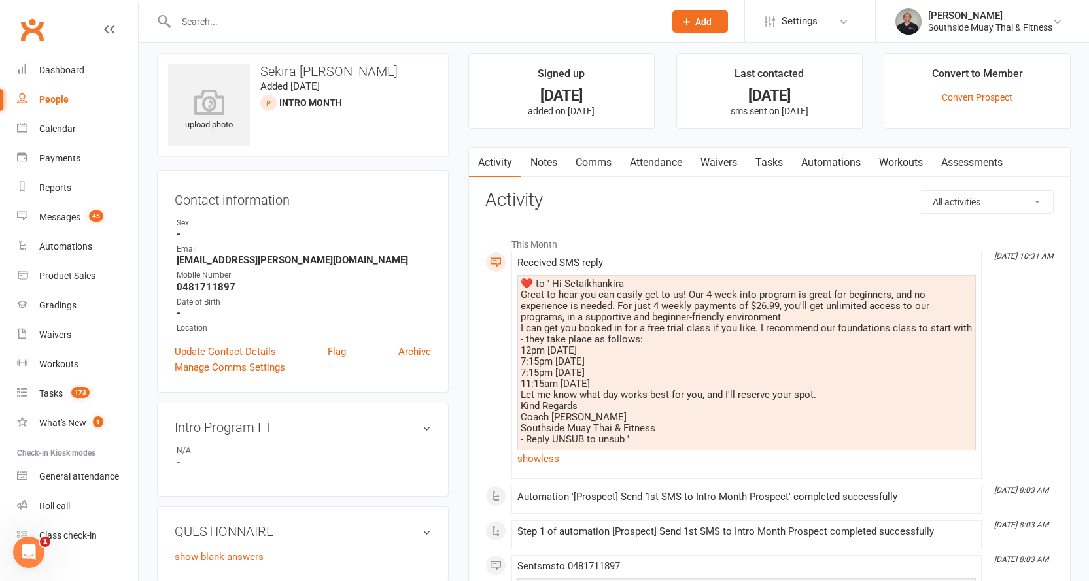
scroll to position [0, 0]
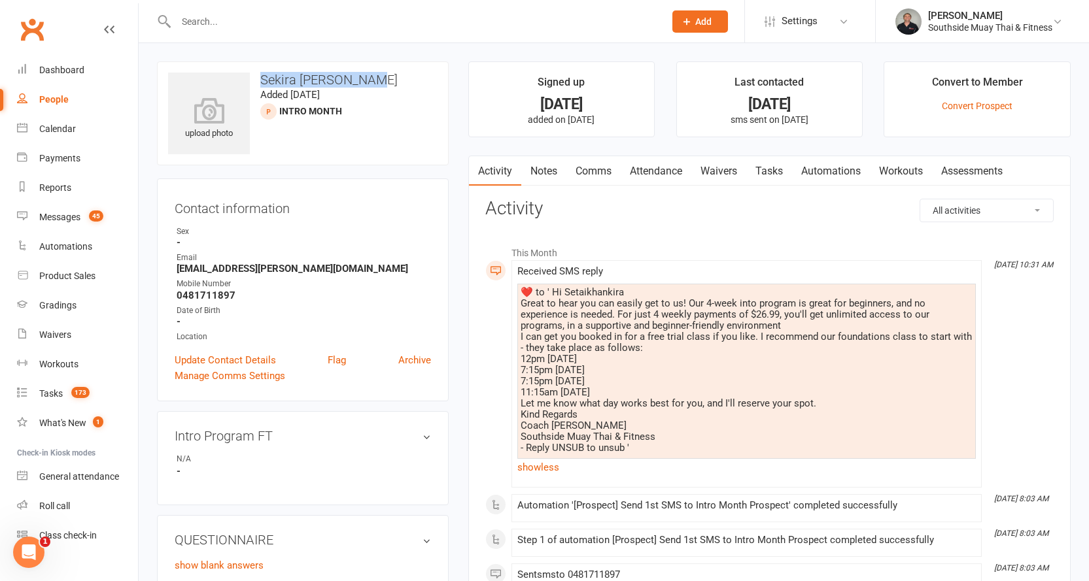
drag, startPoint x: 263, startPoint y: 76, endPoint x: 359, endPoint y: 76, distance: 96.1
click at [359, 76] on h3 "Sekira [PERSON_NAME]" at bounding box center [302, 80] width 269 height 14
copy h3 "Sekira [PERSON_NAME]"
click at [270, 20] on input "text" at bounding box center [413, 21] width 483 height 18
paste input "Sekira [PERSON_NAME]"
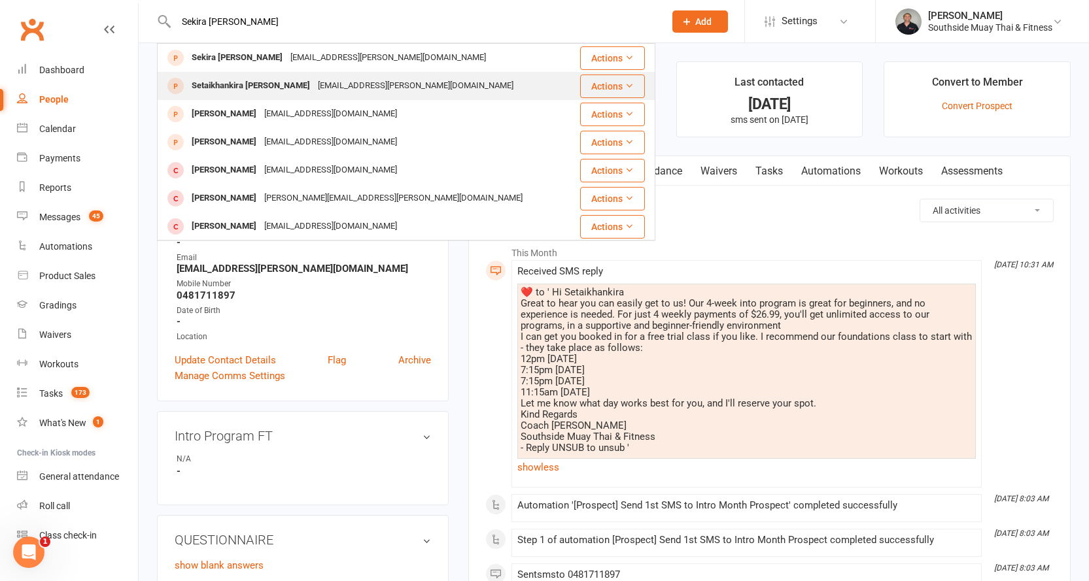
type input "Sekira [PERSON_NAME]"
click at [264, 84] on div "Setaikhankira [PERSON_NAME]" at bounding box center [251, 85] width 126 height 19
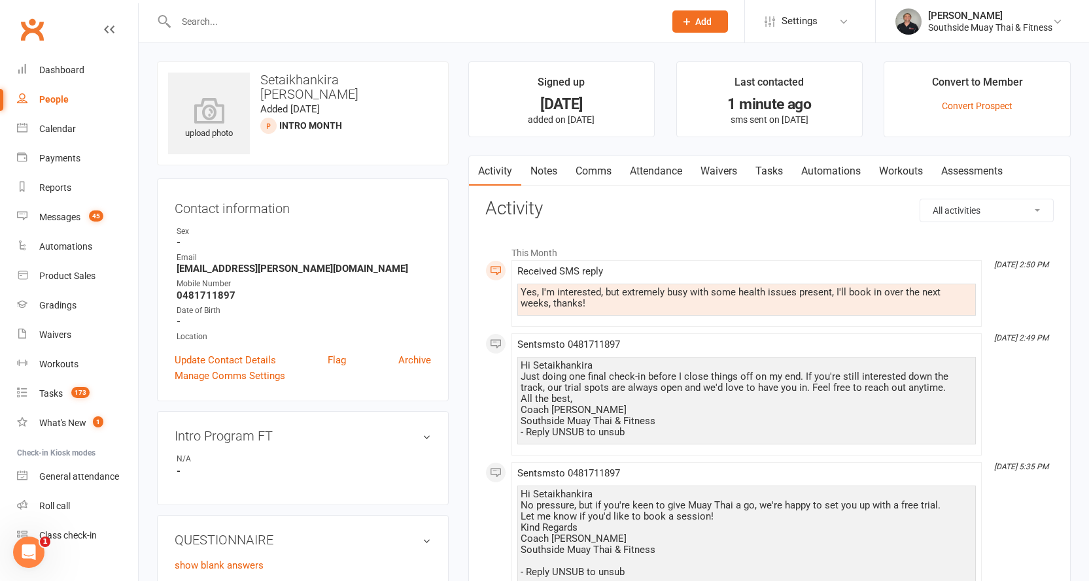
click at [729, 174] on link "Waivers" at bounding box center [718, 171] width 55 height 30
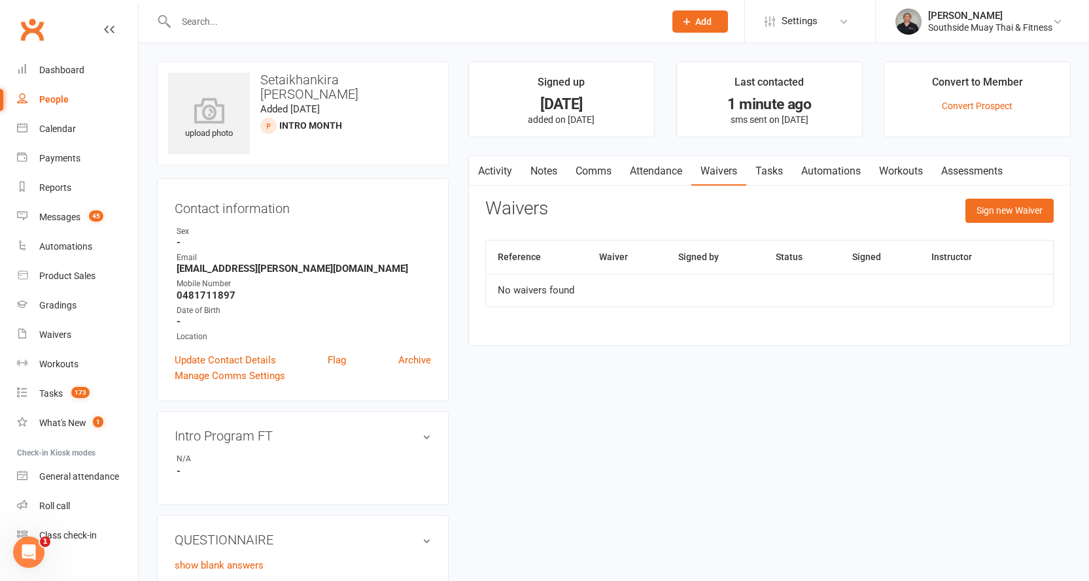
click at [479, 167] on icon "button" at bounding box center [477, 168] width 8 height 14
click at [481, 170] on button "button" at bounding box center [477, 170] width 16 height 29
click at [494, 170] on link "Activity" at bounding box center [495, 171] width 52 height 30
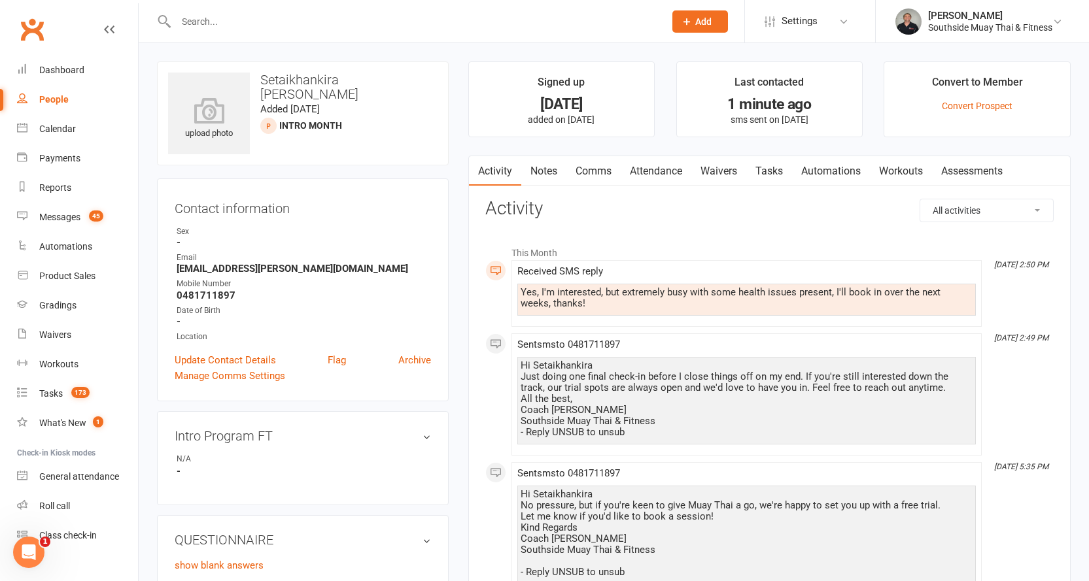
click at [37, 95] on link "People" at bounding box center [77, 99] width 121 height 29
select select "100"
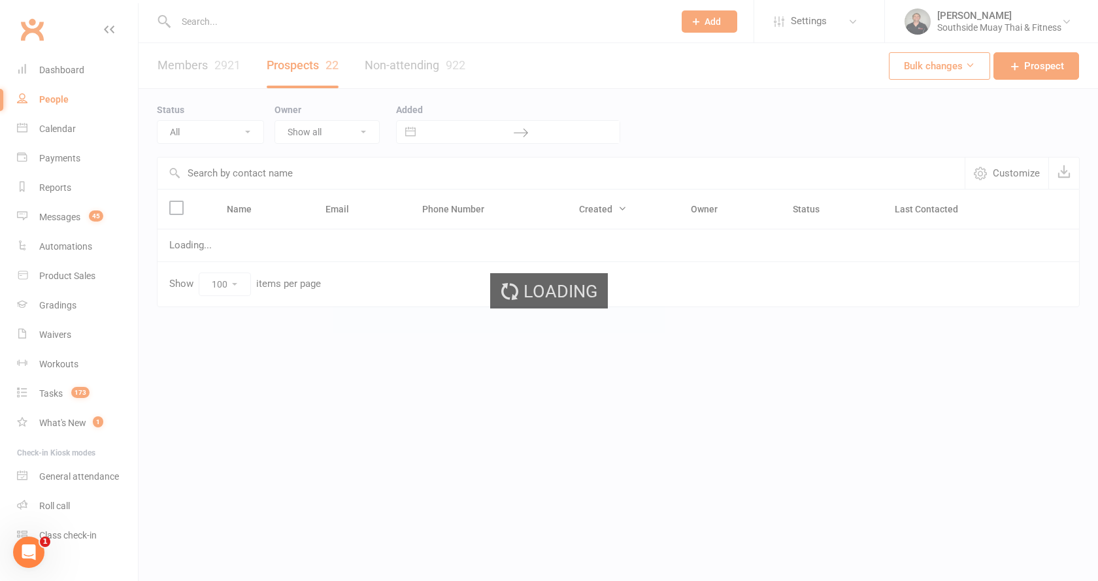
select select "Intro Month"
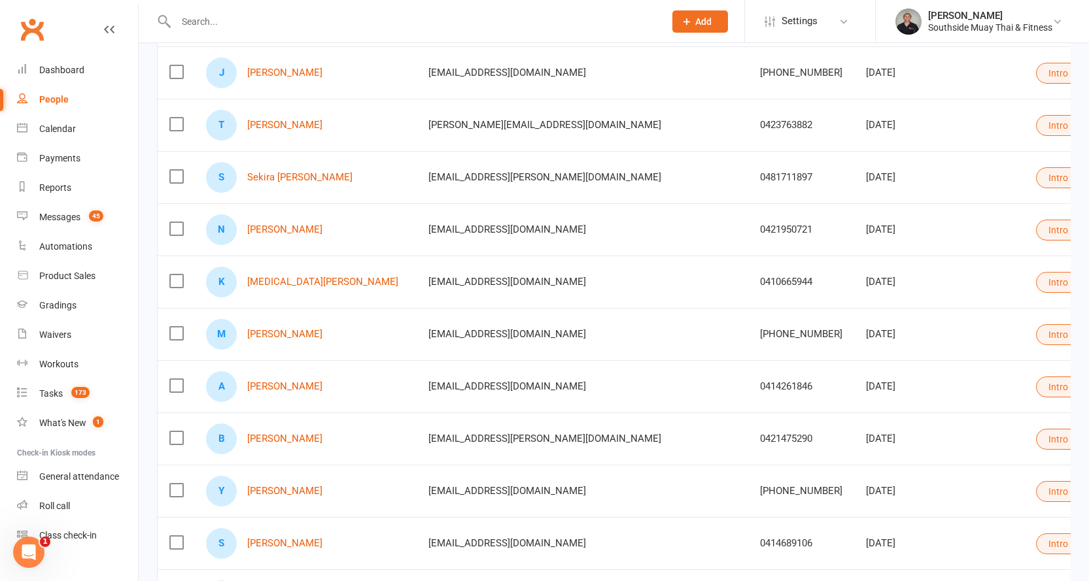
scroll to position [392, 0]
click at [300, 180] on link "Sekira [PERSON_NAME]" at bounding box center [299, 176] width 105 height 11
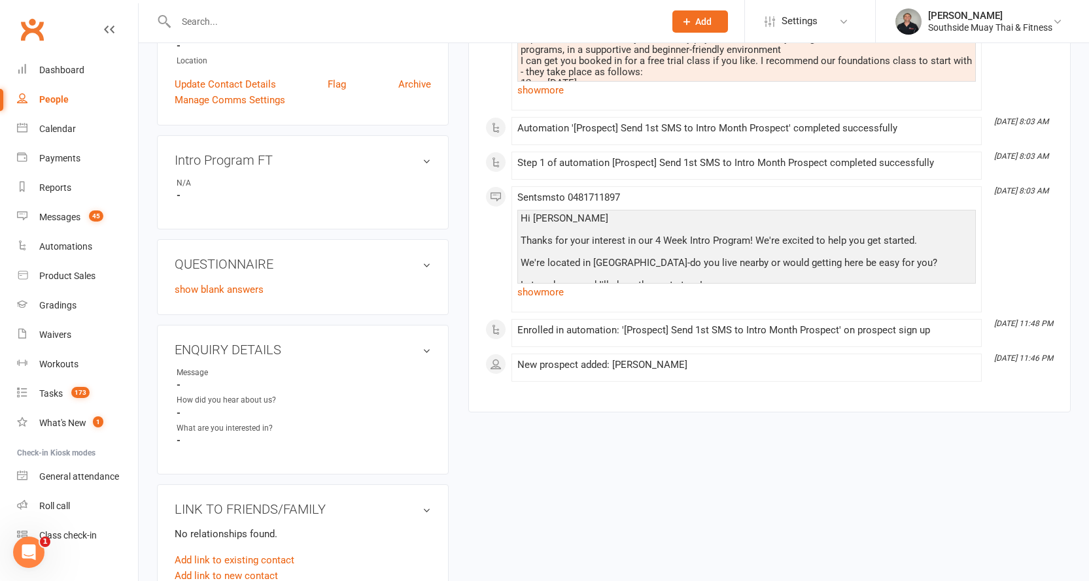
scroll to position [131, 0]
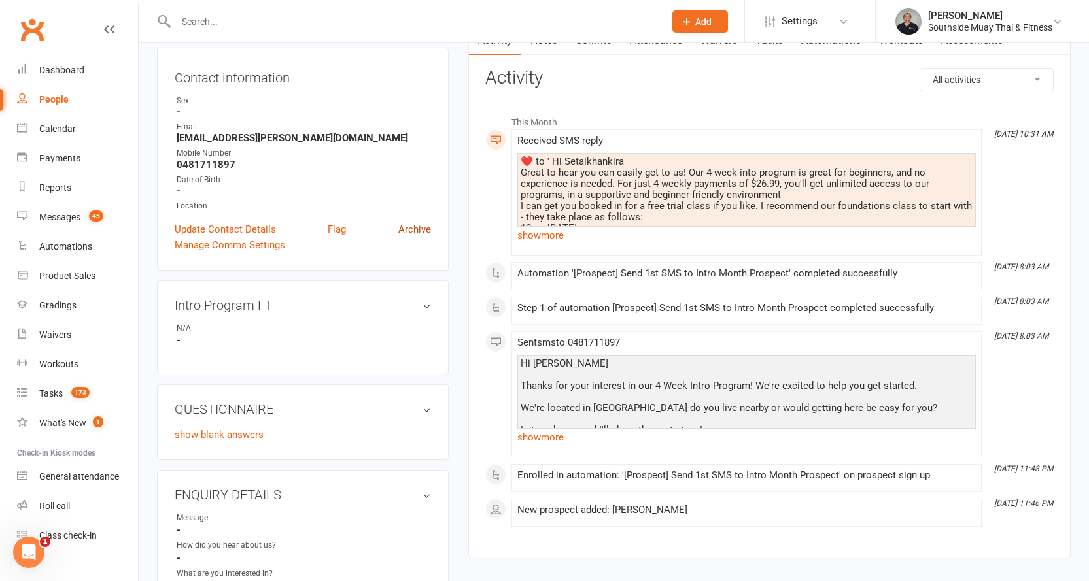
click at [402, 226] on link "Archive" at bounding box center [414, 230] width 33 height 16
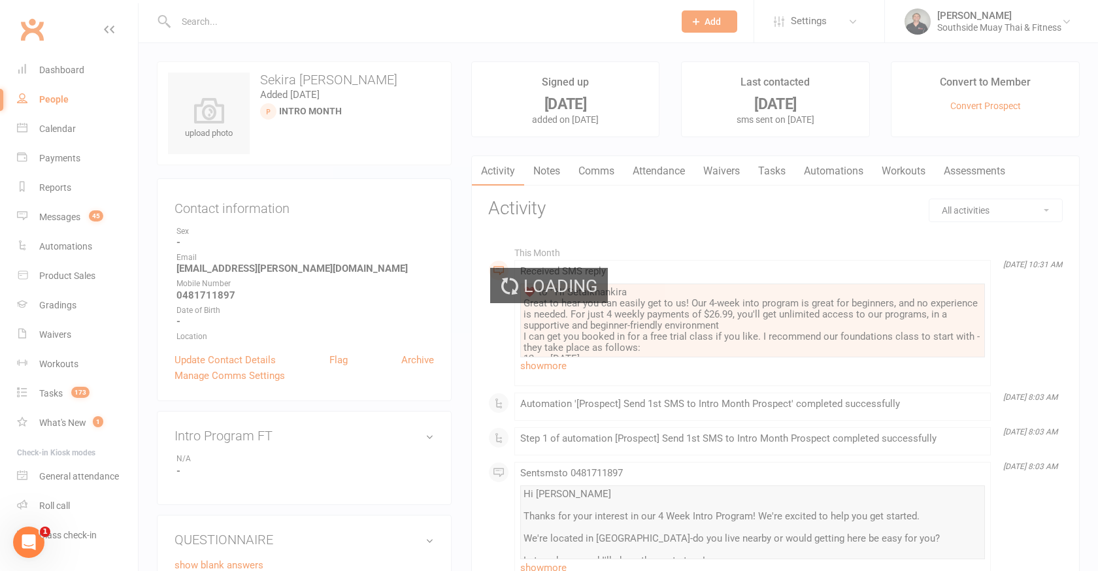
select select "100"
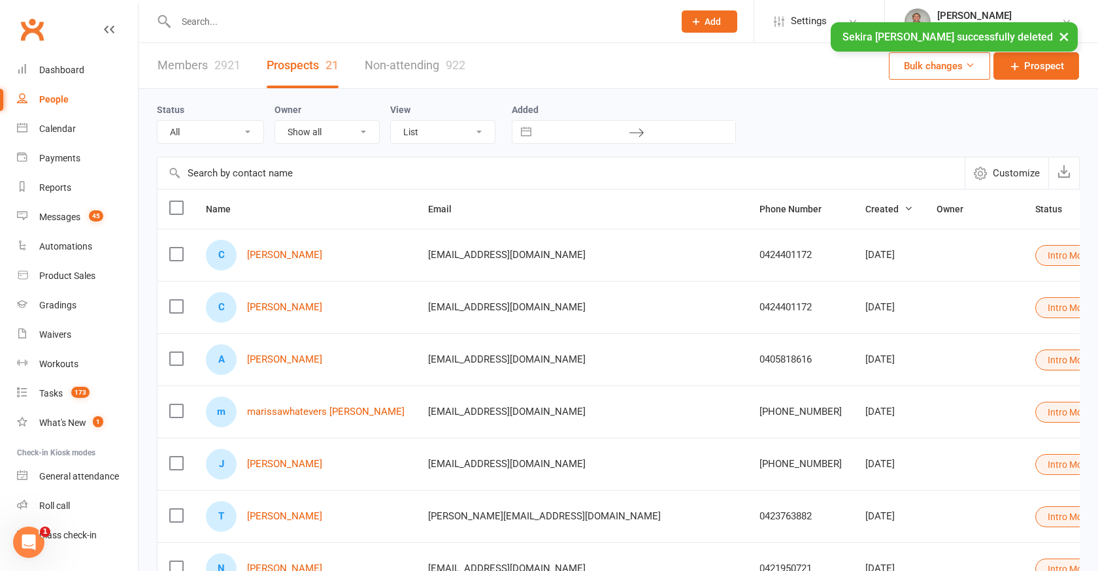
select select "Intro Month"
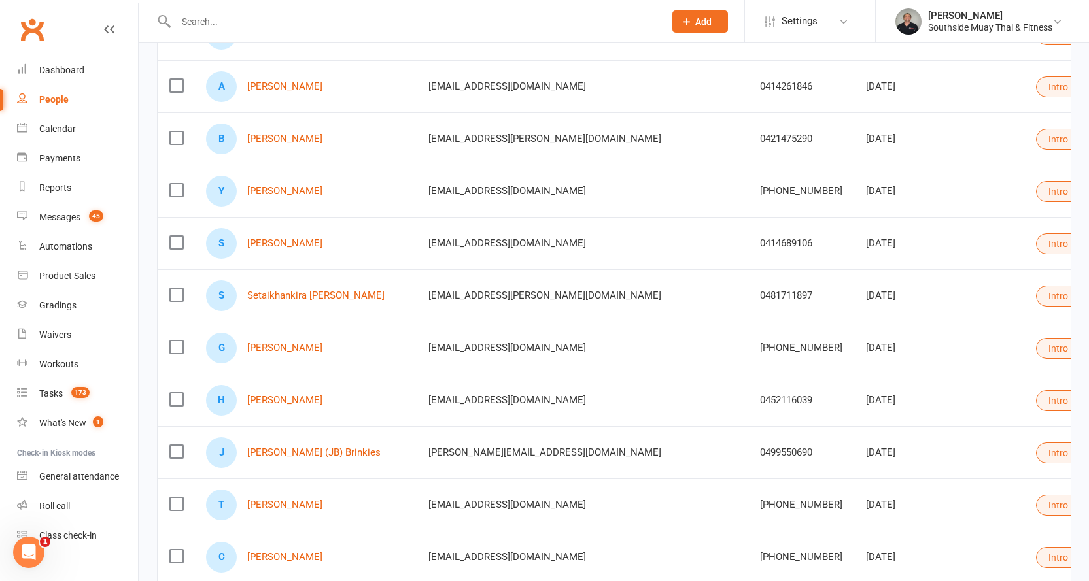
scroll to position [719, 0]
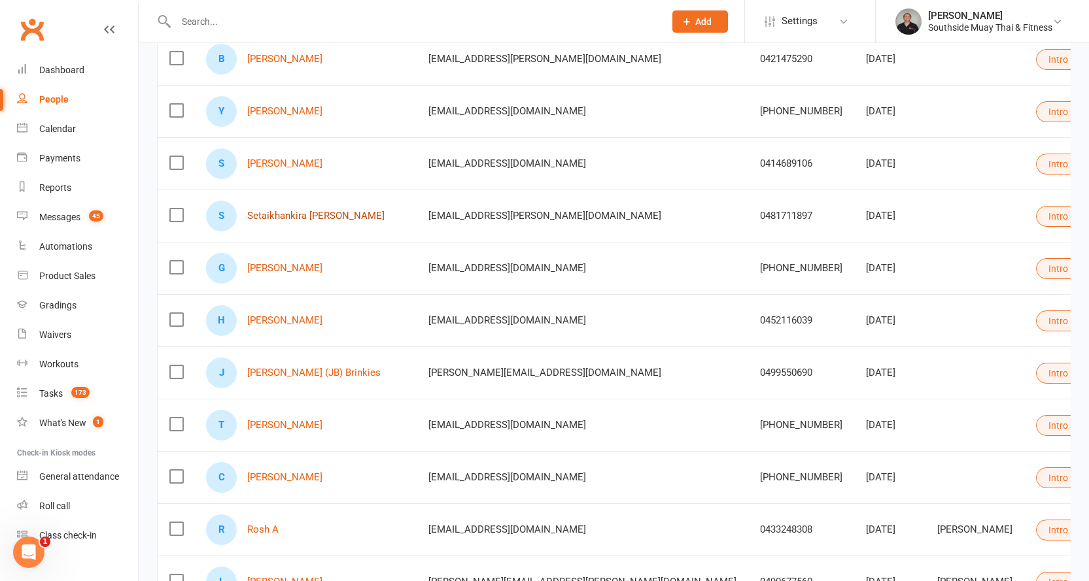
click at [297, 216] on link "Setaikhankira [PERSON_NAME]" at bounding box center [315, 216] width 137 height 11
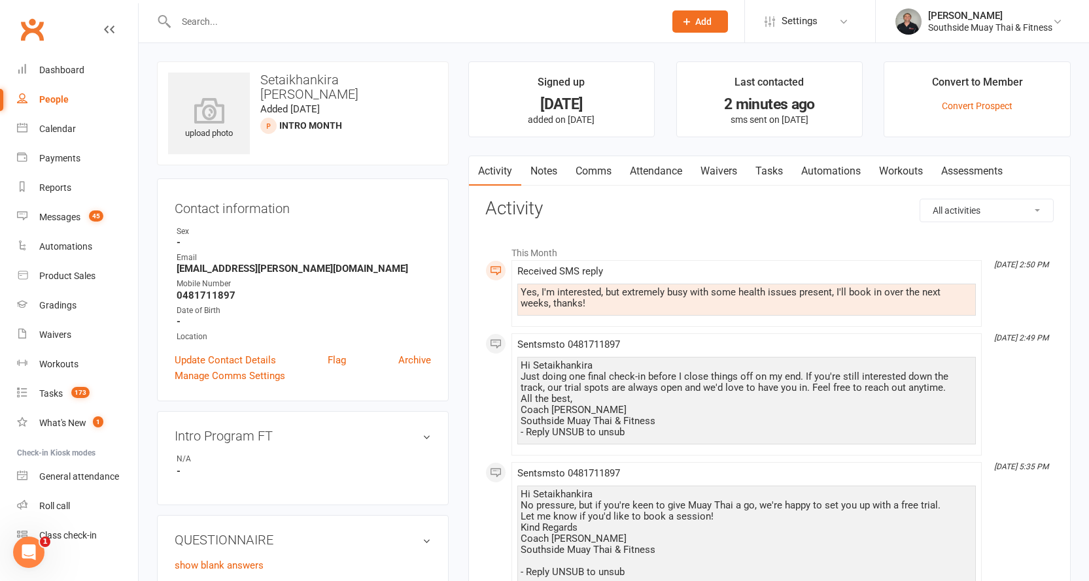
click at [63, 96] on div "People" at bounding box center [53, 99] width 29 height 10
select select "100"
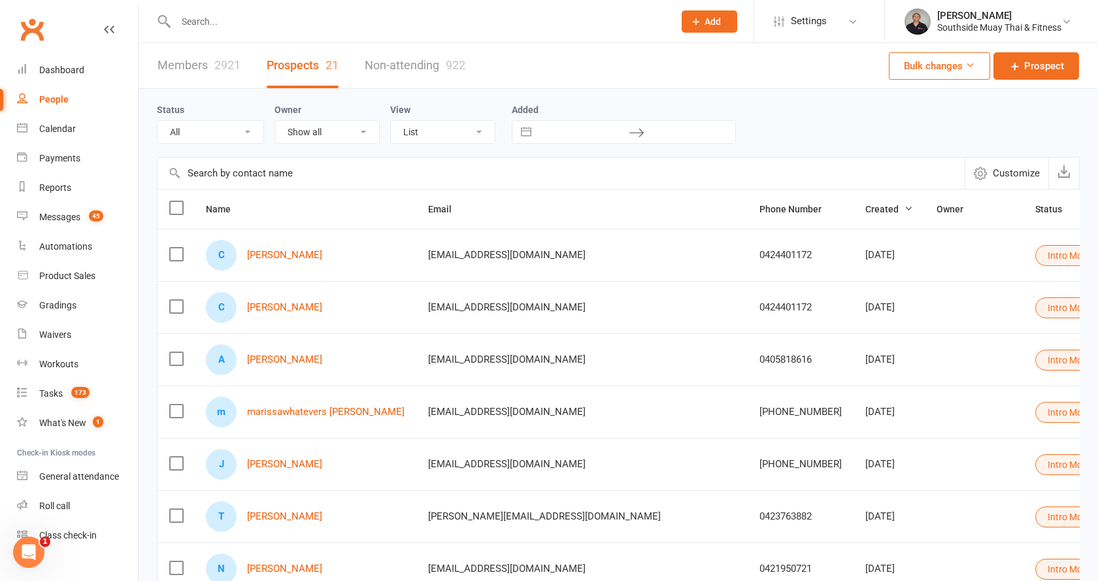
select select "Intro Month"
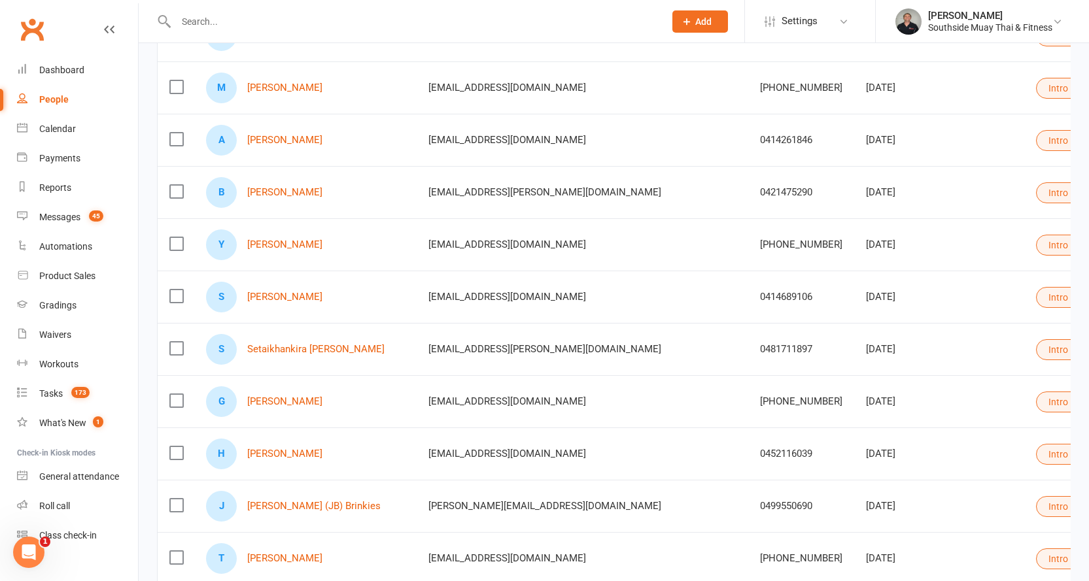
scroll to position [588, 0]
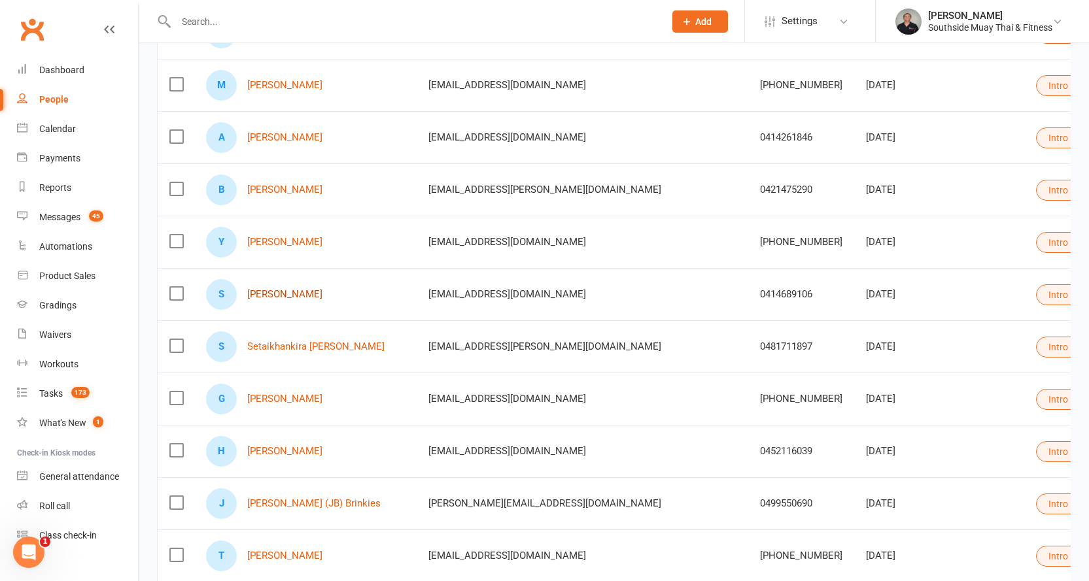
click at [271, 294] on link "[PERSON_NAME]" at bounding box center [284, 294] width 75 height 11
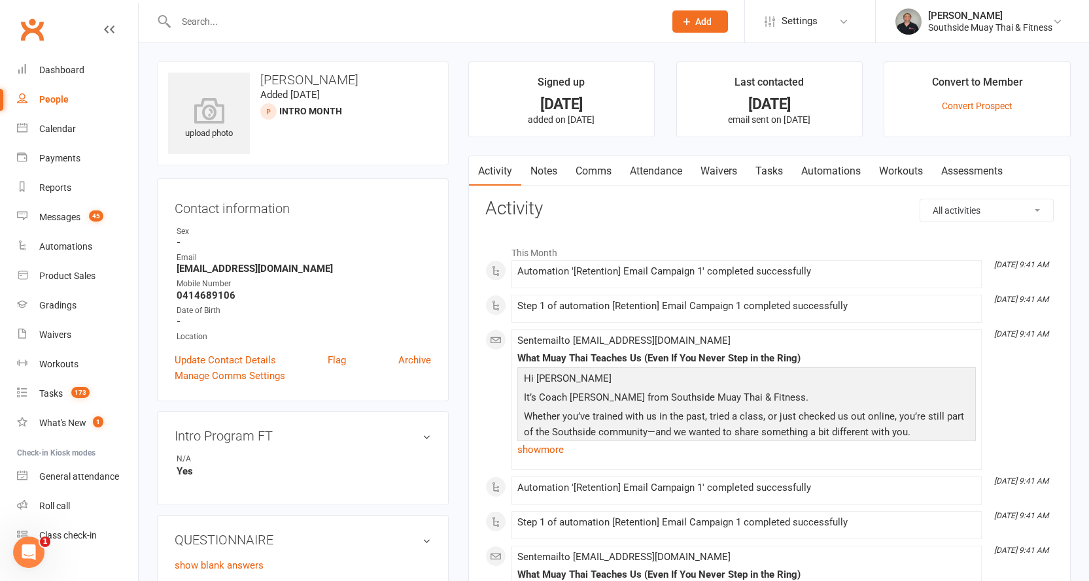
click at [603, 175] on link "Comms" at bounding box center [593, 171] width 54 height 30
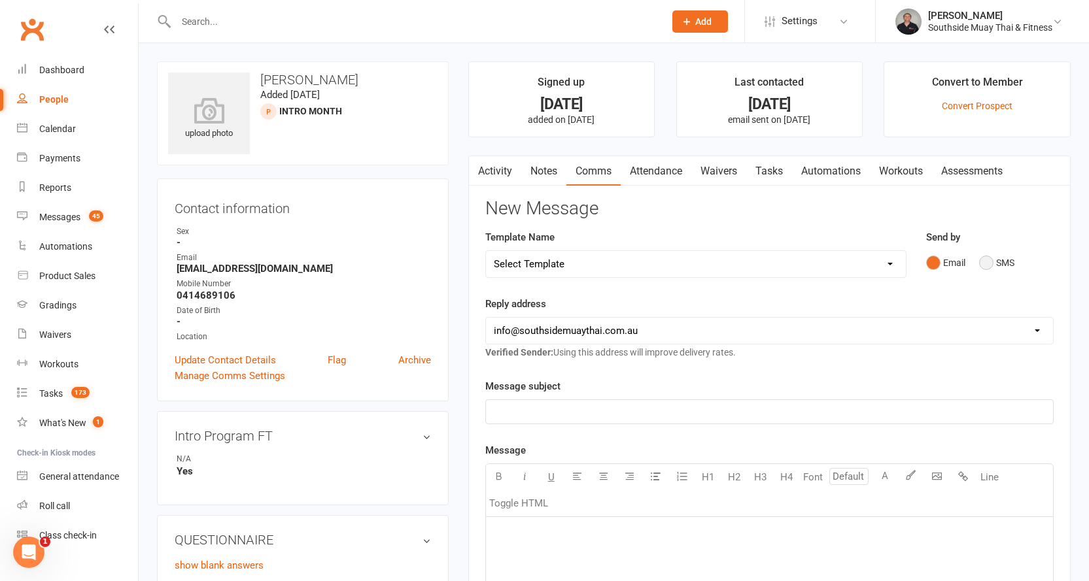
click at [1000, 260] on button "SMS" at bounding box center [996, 262] width 35 height 25
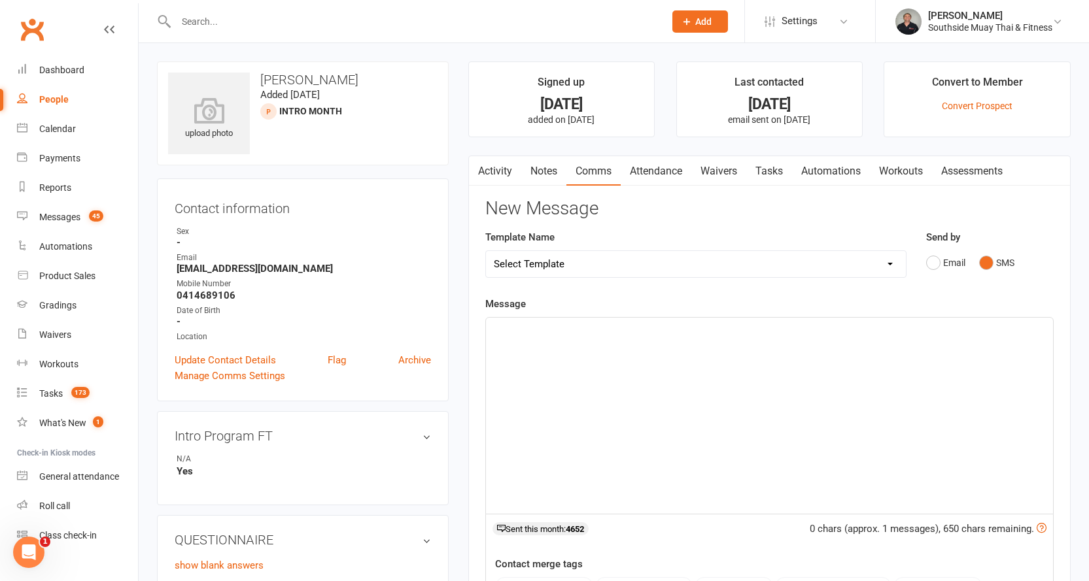
click at [772, 267] on select "Select Template [SMS] Outreach Message: High Risk – Personal From Trainer + Ree…" at bounding box center [696, 264] width 420 height 26
select select "30"
click at [486, 251] on select "Select Template [SMS] Outreach Message: High Risk – Personal From Trainer + Ree…" at bounding box center [696, 264] width 420 height 26
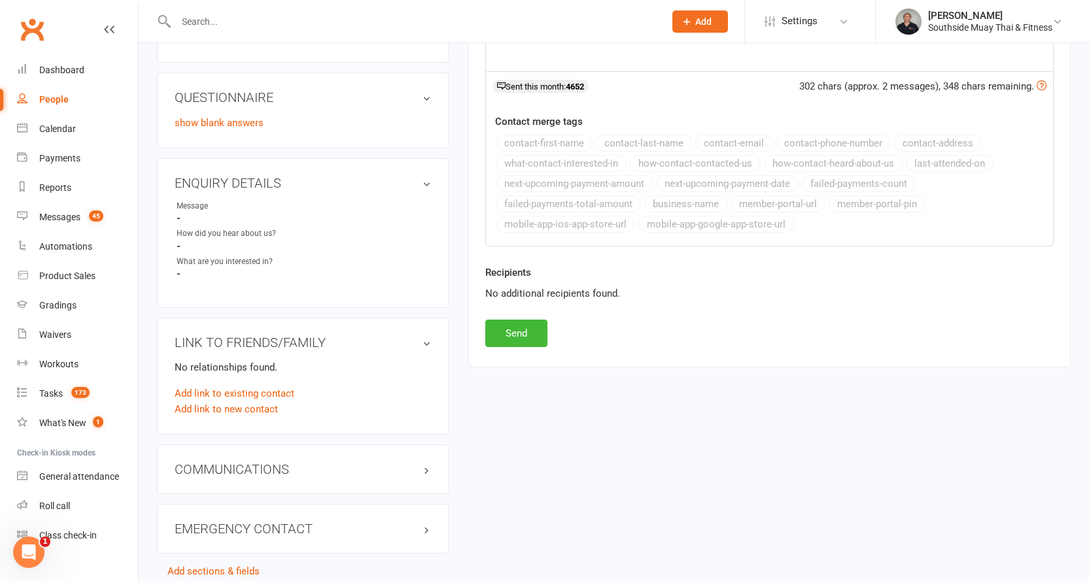
scroll to position [458, 0]
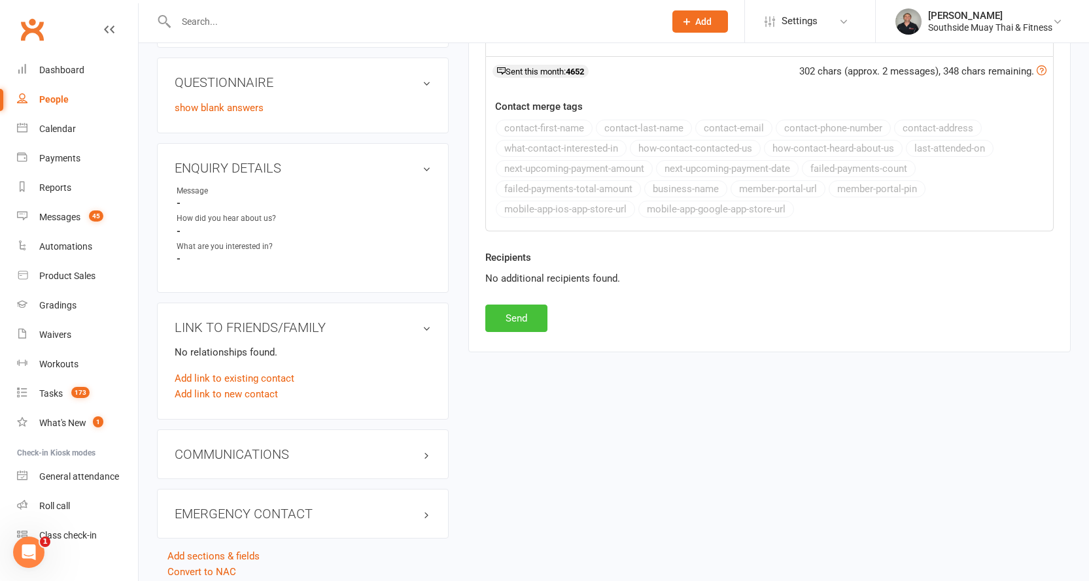
click at [496, 311] on button "Send" at bounding box center [516, 318] width 62 height 27
select select
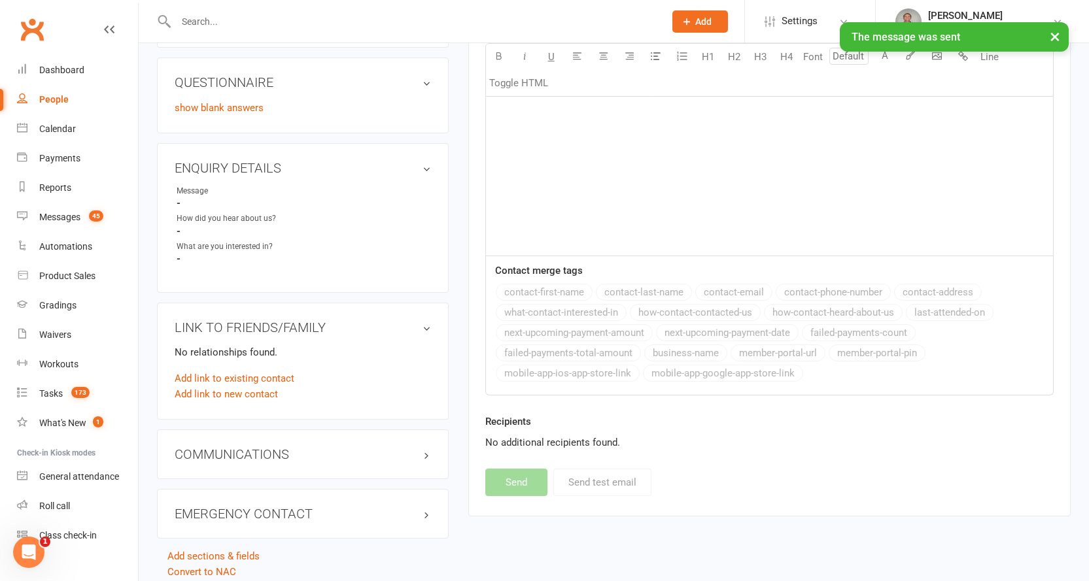
click at [52, 94] on div "People" at bounding box center [53, 99] width 29 height 10
select select "100"
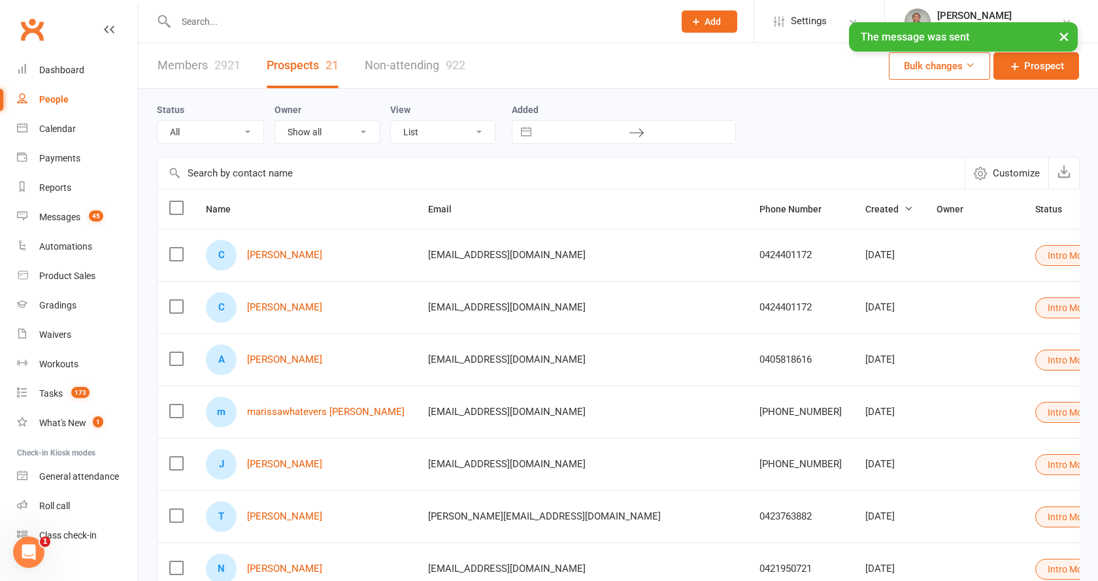
select select "Intro Month"
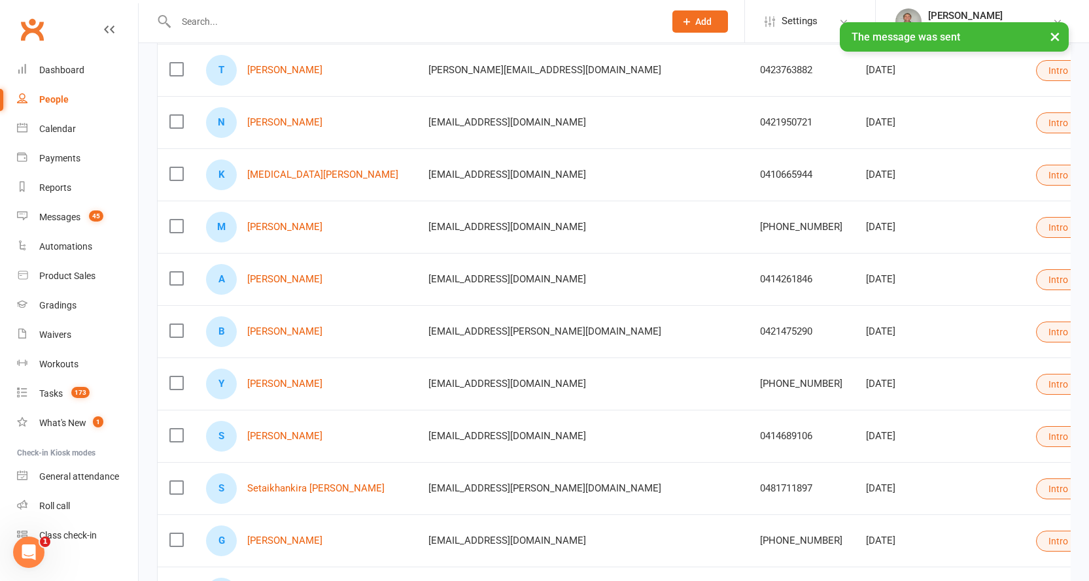
scroll to position [458, 0]
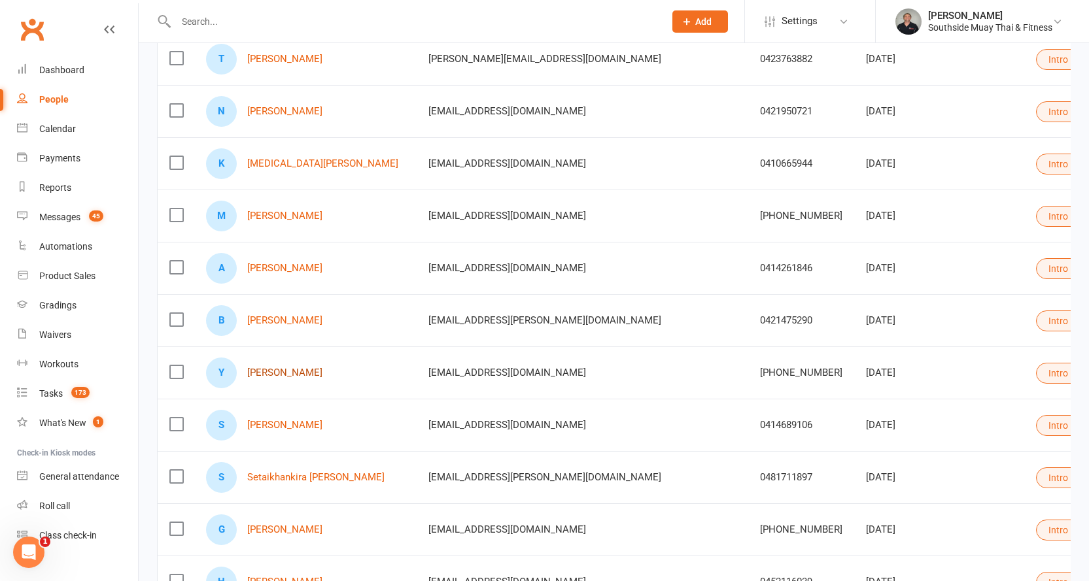
click at [275, 370] on link "[PERSON_NAME]" at bounding box center [284, 372] width 75 height 11
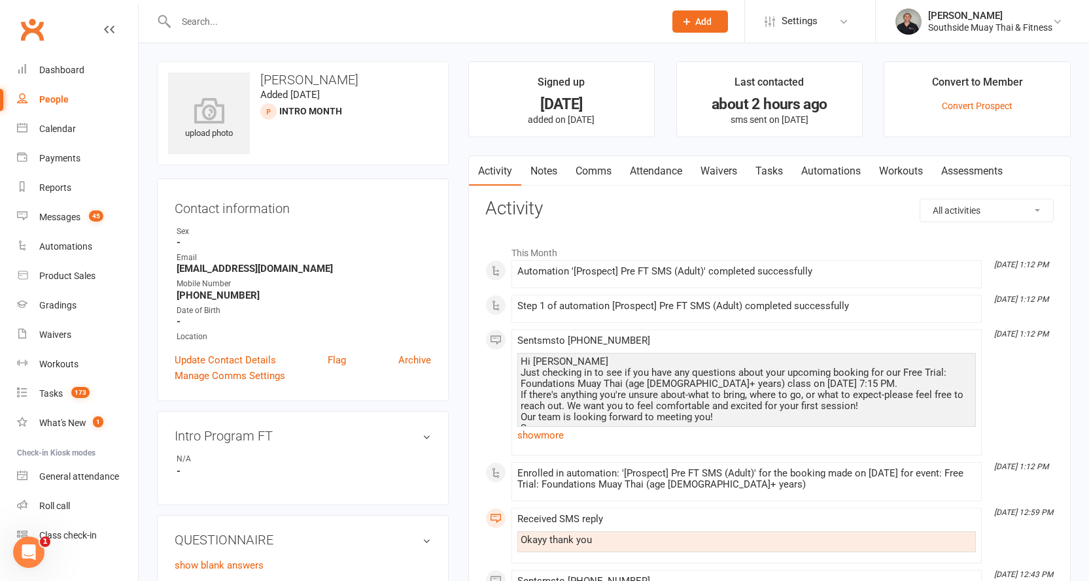
click at [648, 160] on link "Attendance" at bounding box center [655, 171] width 71 height 30
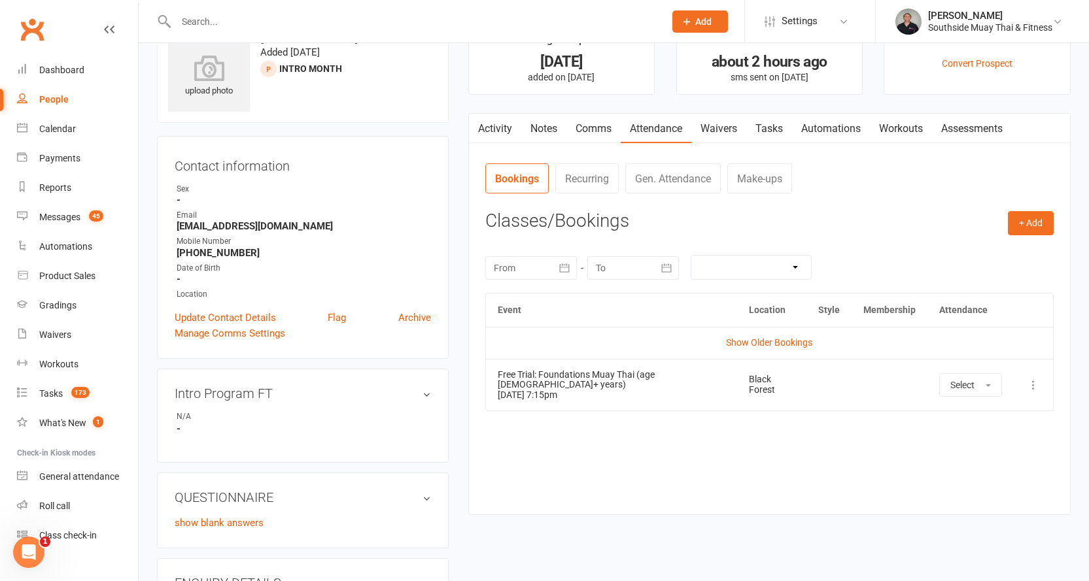
scroll to position [65, 0]
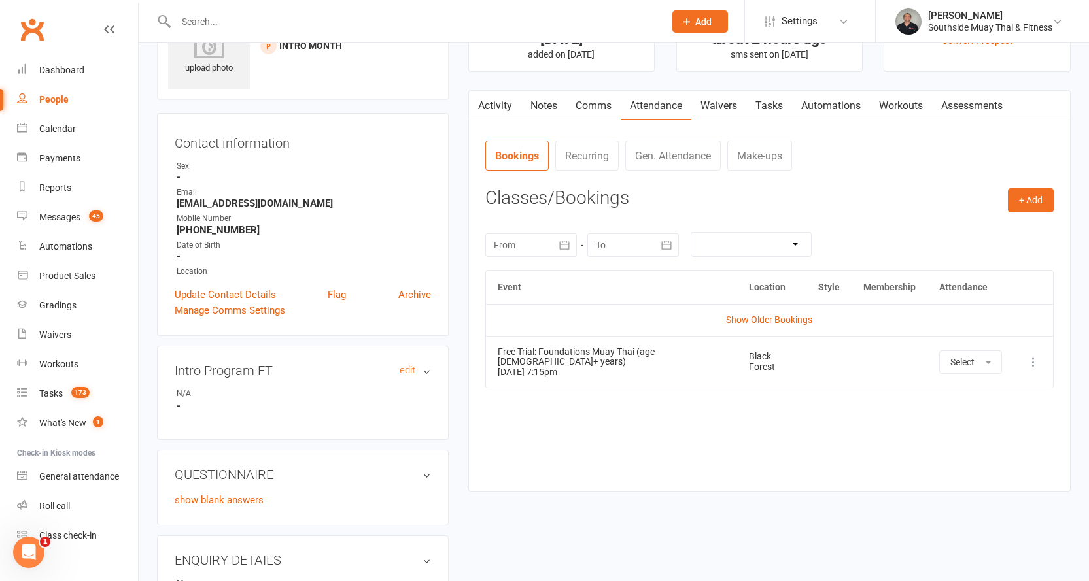
click at [425, 369] on h3 "Intro Program FT edit" at bounding box center [303, 371] width 256 height 14
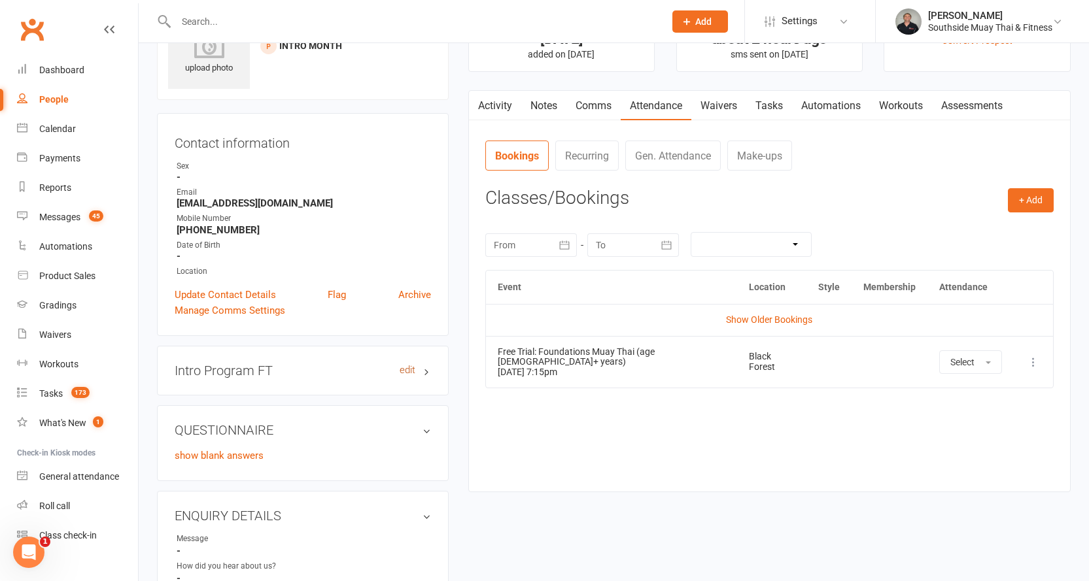
click at [411, 371] on link "edit" at bounding box center [407, 370] width 16 height 11
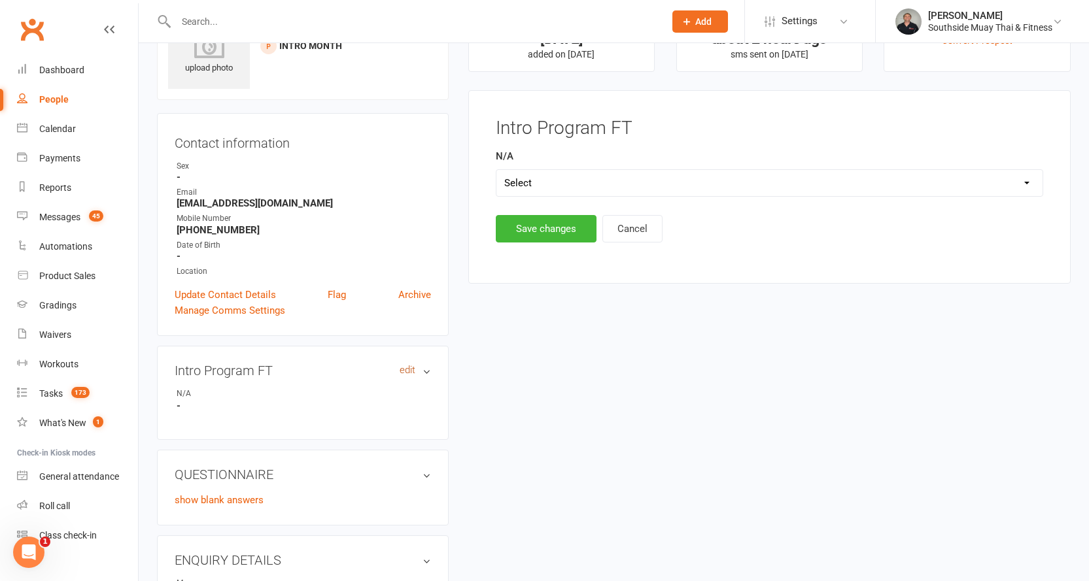
scroll to position [90, 0]
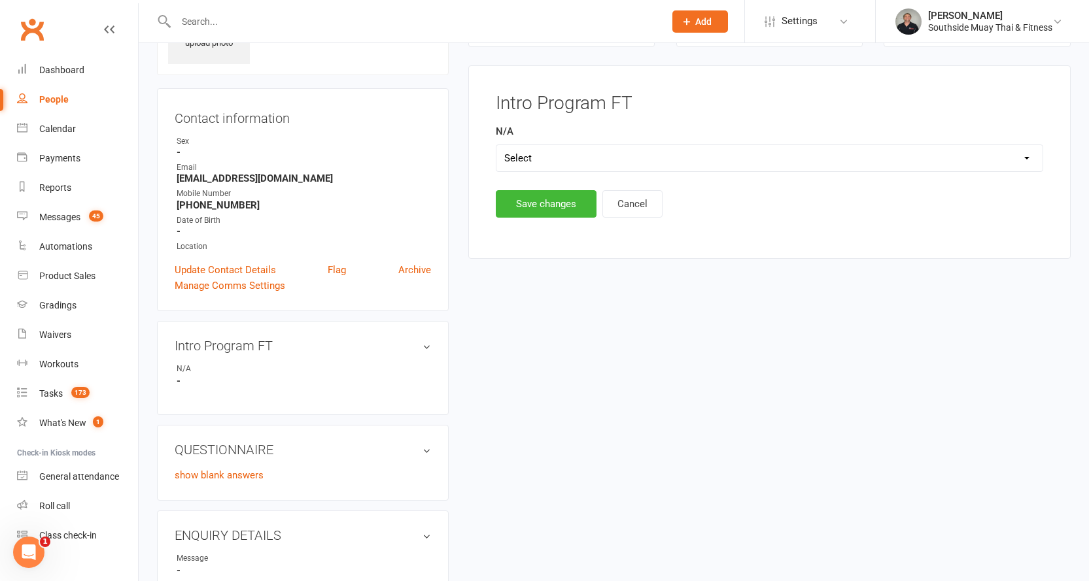
click at [531, 157] on select "Select Yes" at bounding box center [769, 158] width 546 height 26
select select "Yes"
click at [496, 145] on select "Select Yes" at bounding box center [769, 158] width 546 height 26
click at [528, 202] on button "Save changes" at bounding box center [546, 203] width 101 height 27
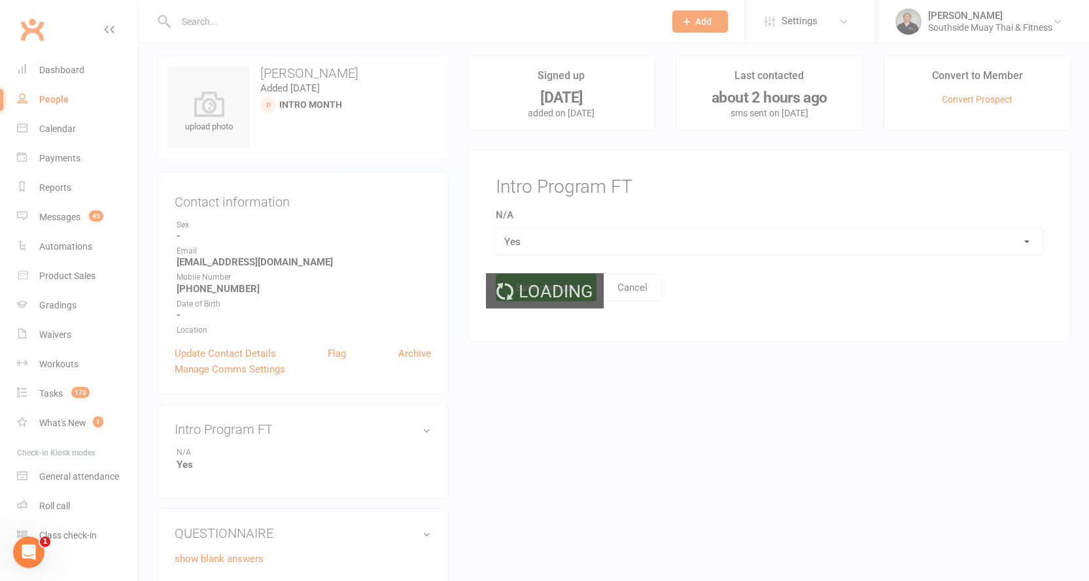
scroll to position [0, 0]
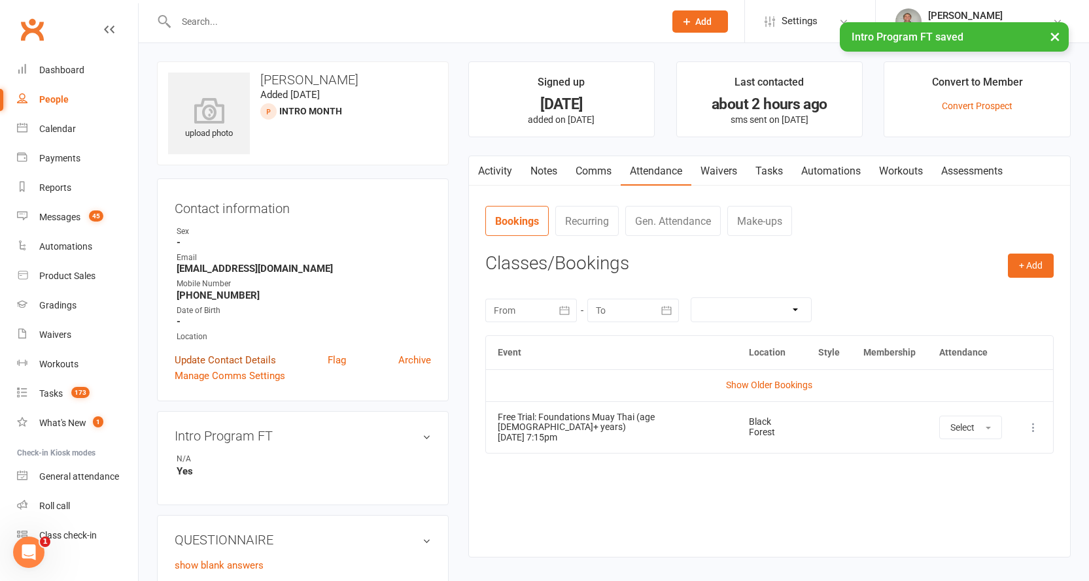
click at [224, 356] on link "Update Contact Details" at bounding box center [225, 360] width 101 height 16
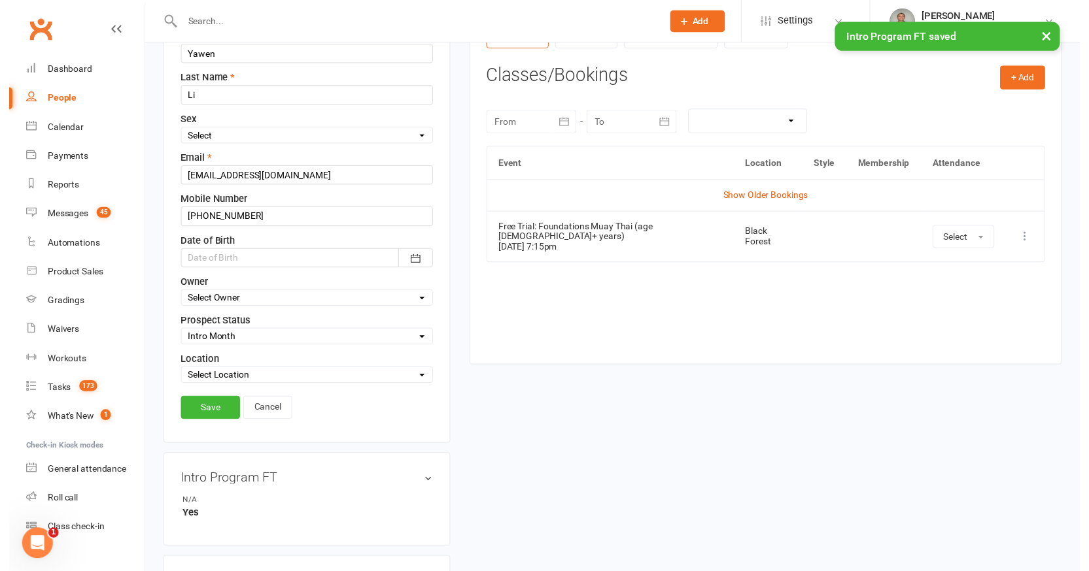
scroll to position [192, 0]
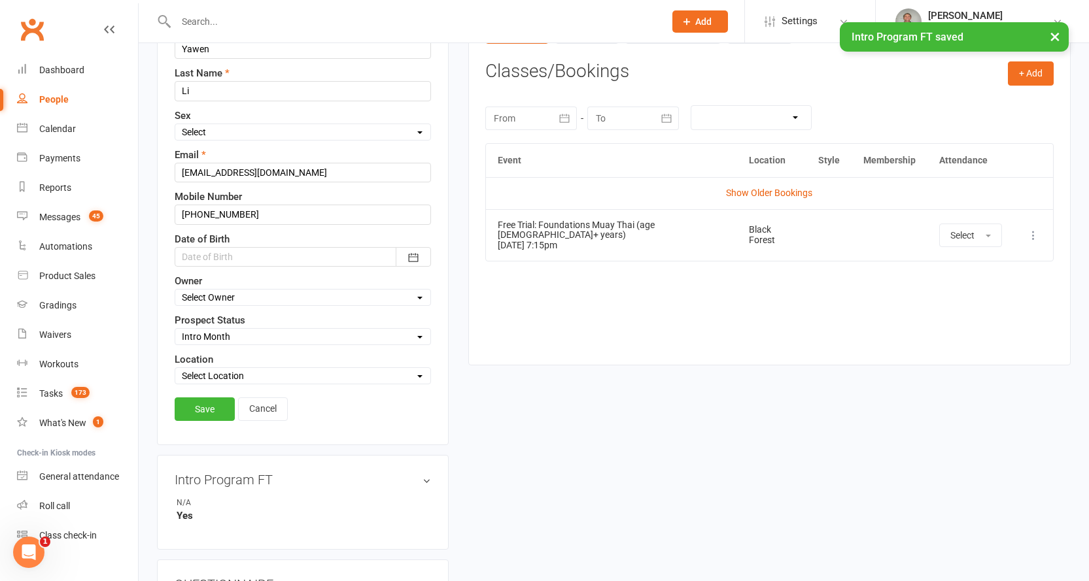
click at [214, 333] on select "Select Initial Contact 28 Day LBE - Contact Needed 28 Day LBE - Intro Class Boo…" at bounding box center [302, 337] width 255 height 14
select select "Adults - Free Trial Booked"
click at [175, 330] on select "Select Initial Contact 28 Day LBE - Contact Needed 28 Day LBE - Intro Class Boo…" at bounding box center [302, 337] width 255 height 14
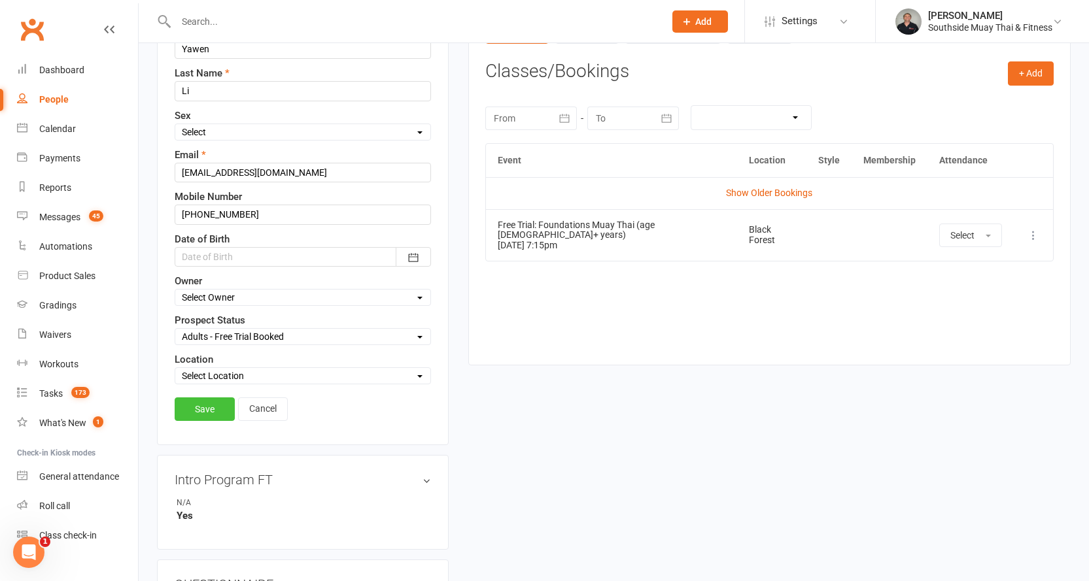
click at [207, 405] on link "Save" at bounding box center [205, 410] width 60 height 24
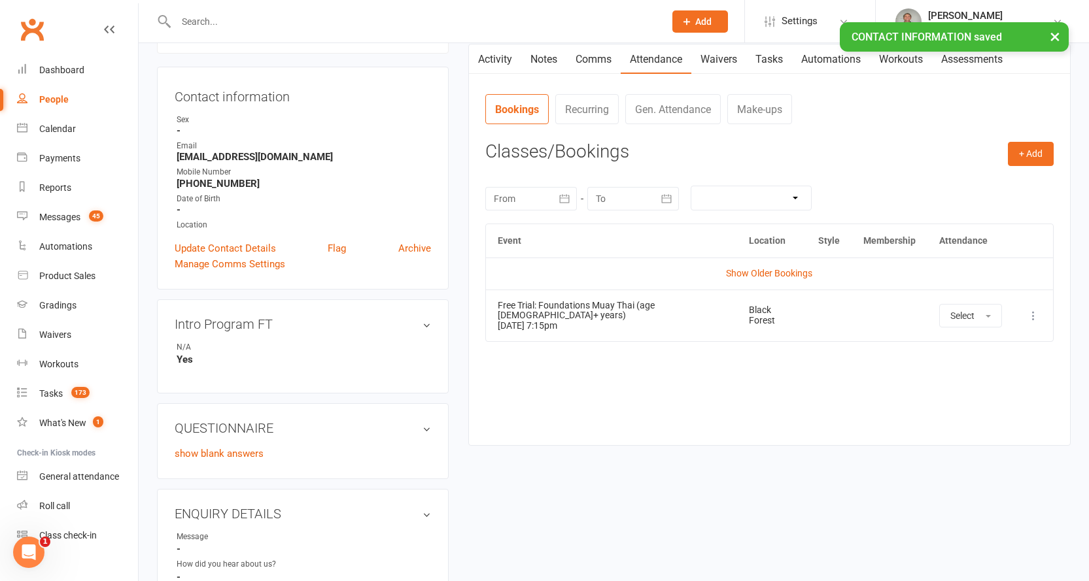
scroll to position [0, 0]
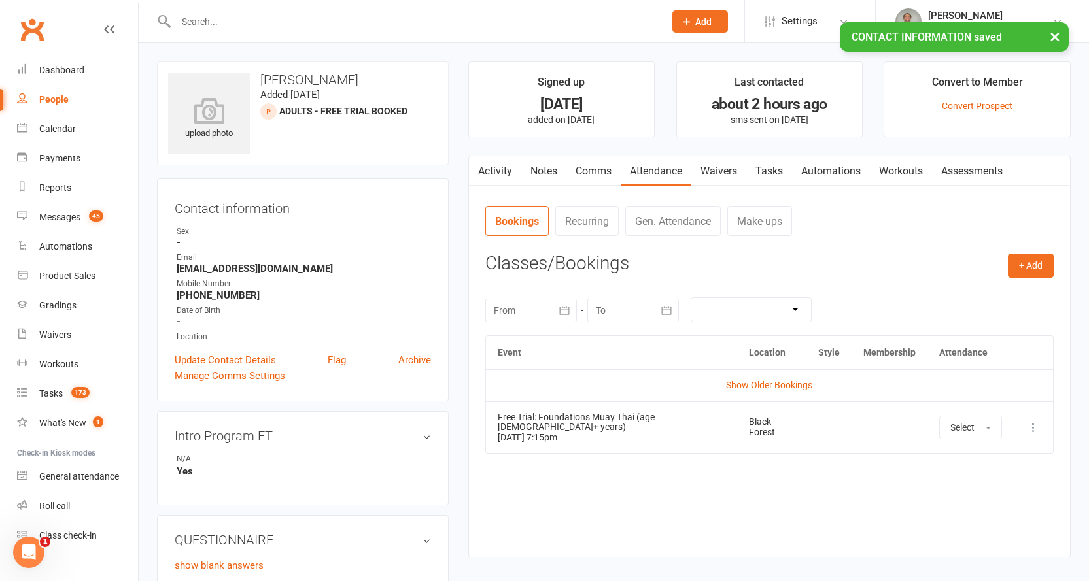
click at [731, 167] on link "Waivers" at bounding box center [718, 171] width 55 height 30
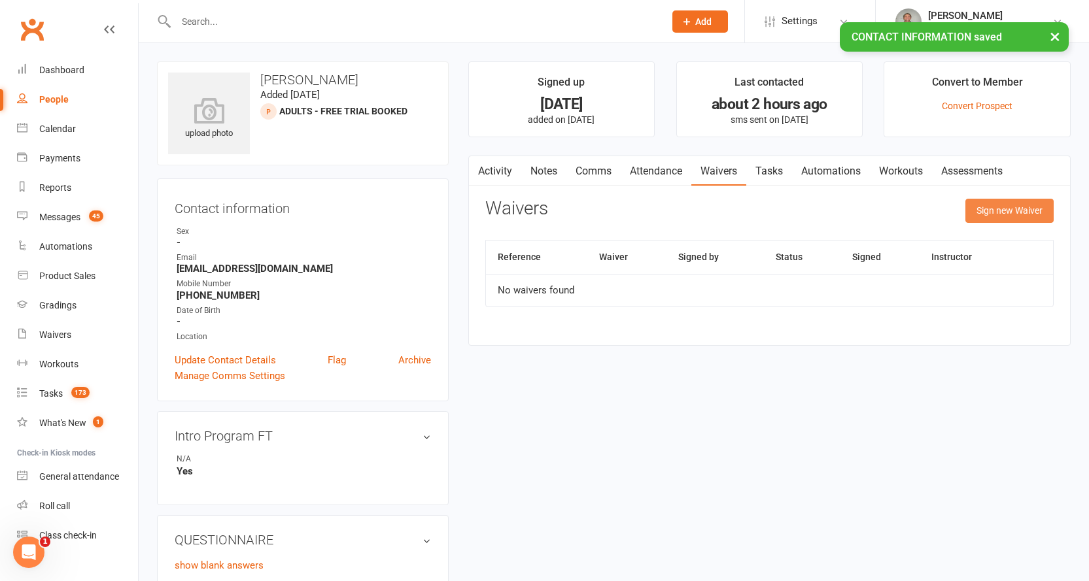
click at [972, 210] on button "Sign new Waiver" at bounding box center [1009, 211] width 88 height 24
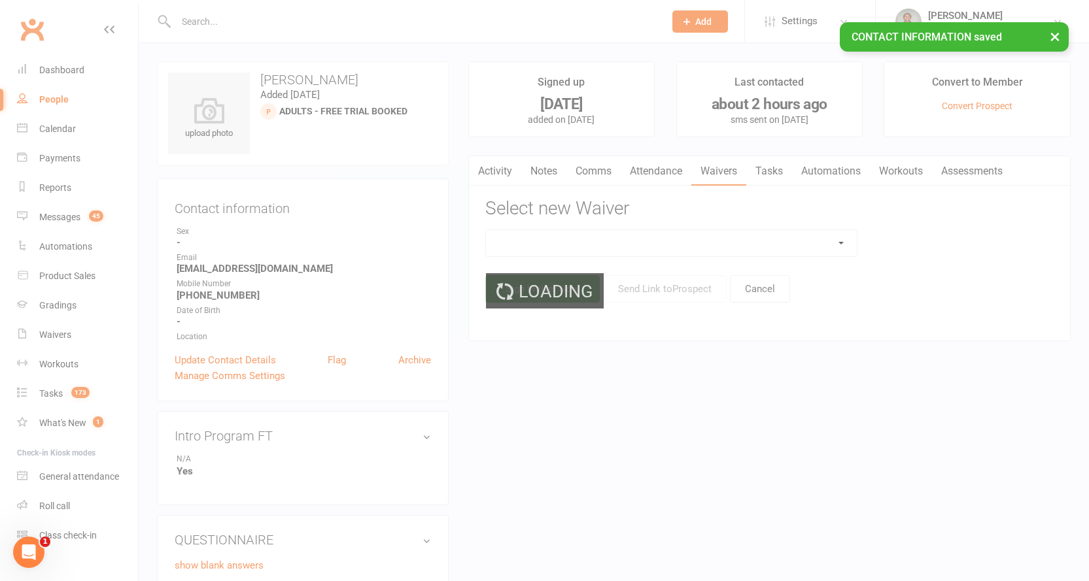
click at [724, 245] on div "Loading" at bounding box center [544, 290] width 1089 height 581
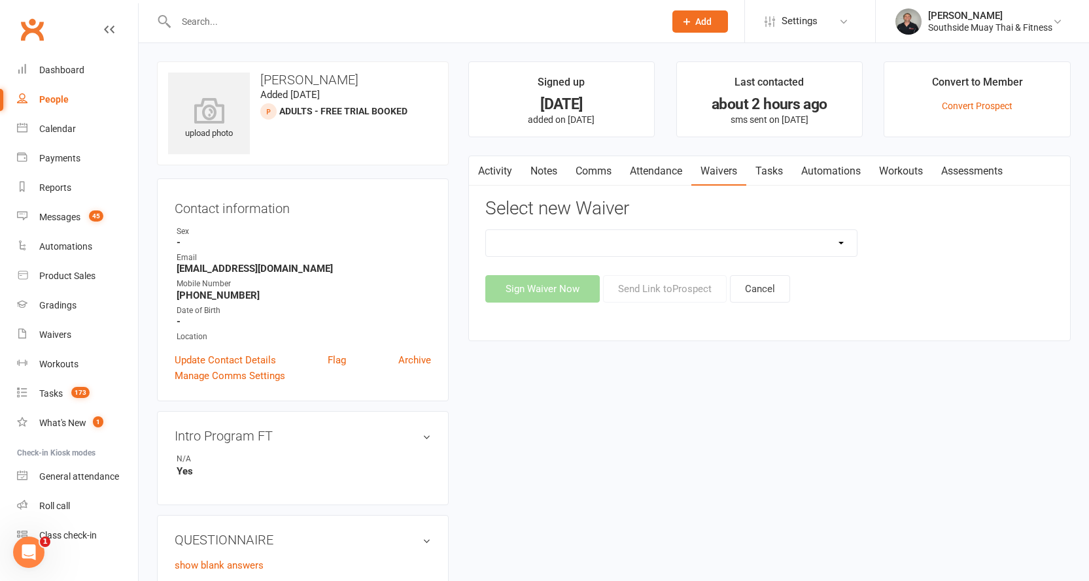
click at [774, 239] on select "10 or 5 Session Pass | Upfront (former member) 10 Session Pass | Upfront (DD Pa…" at bounding box center [671, 243] width 371 height 26
select select "175"
click at [486, 230] on select "10 or 5 Session Pass | Upfront (former member) 10 Session Pass | Upfront (DD Pa…" at bounding box center [671, 243] width 371 height 26
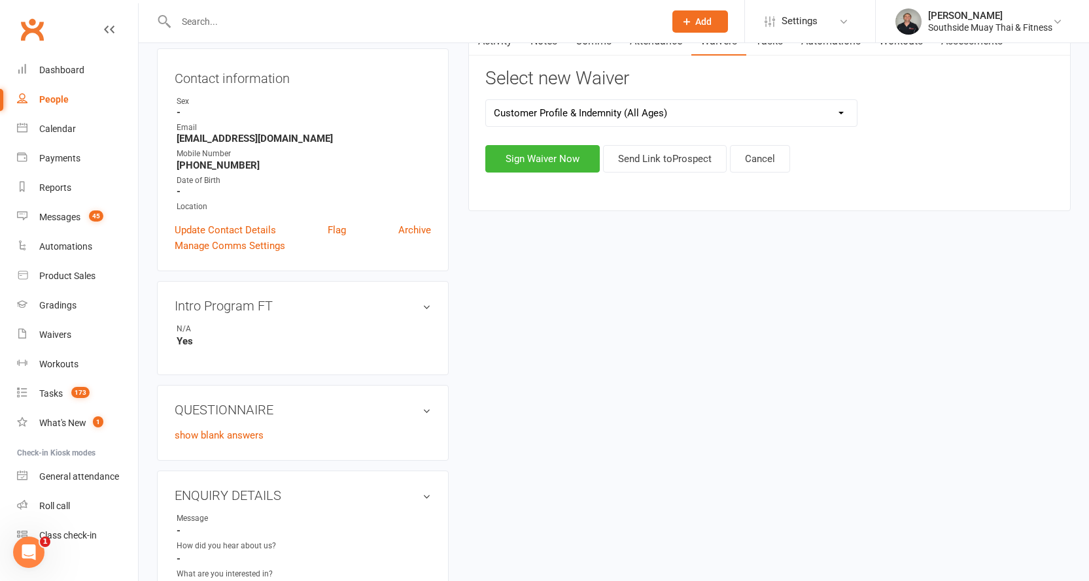
scroll to position [131, 0]
click at [666, 158] on button "Send Link to [GEOGRAPHIC_DATA]" at bounding box center [665, 157] width 124 height 27
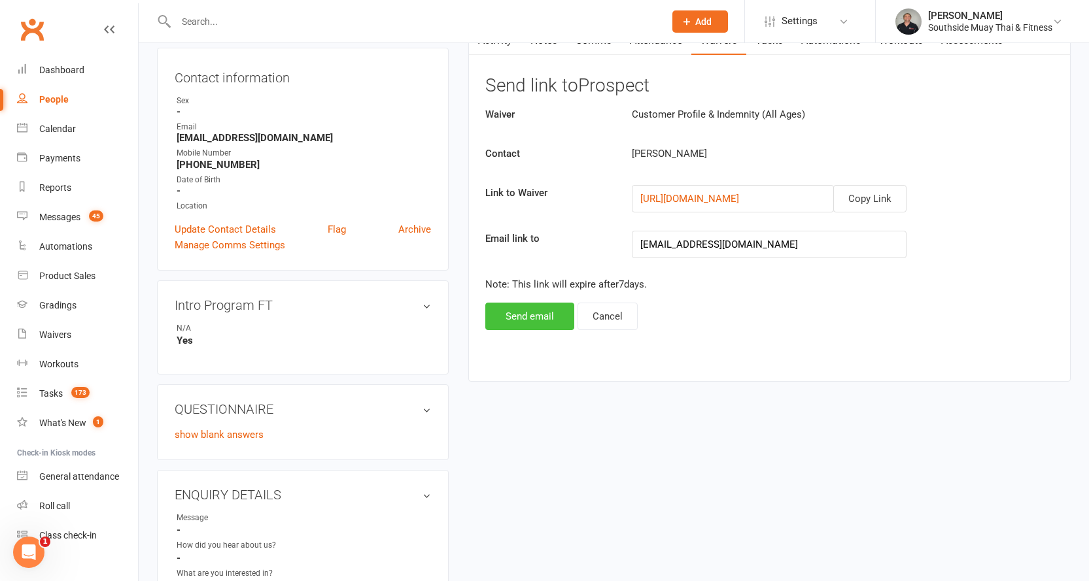
click at [533, 318] on button "Send email" at bounding box center [529, 316] width 89 height 27
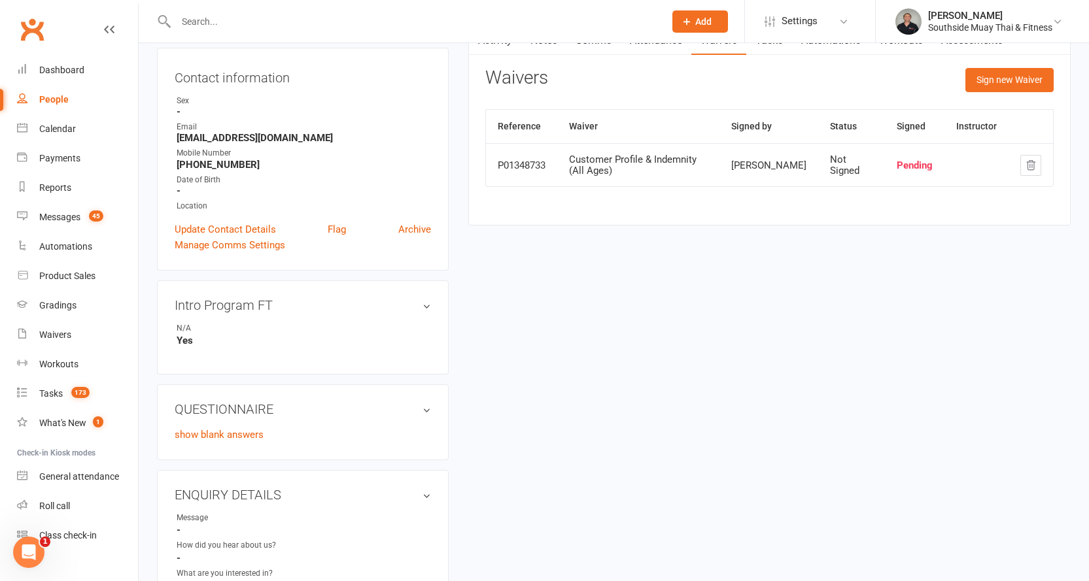
click at [52, 98] on div "People" at bounding box center [53, 99] width 29 height 10
select select "100"
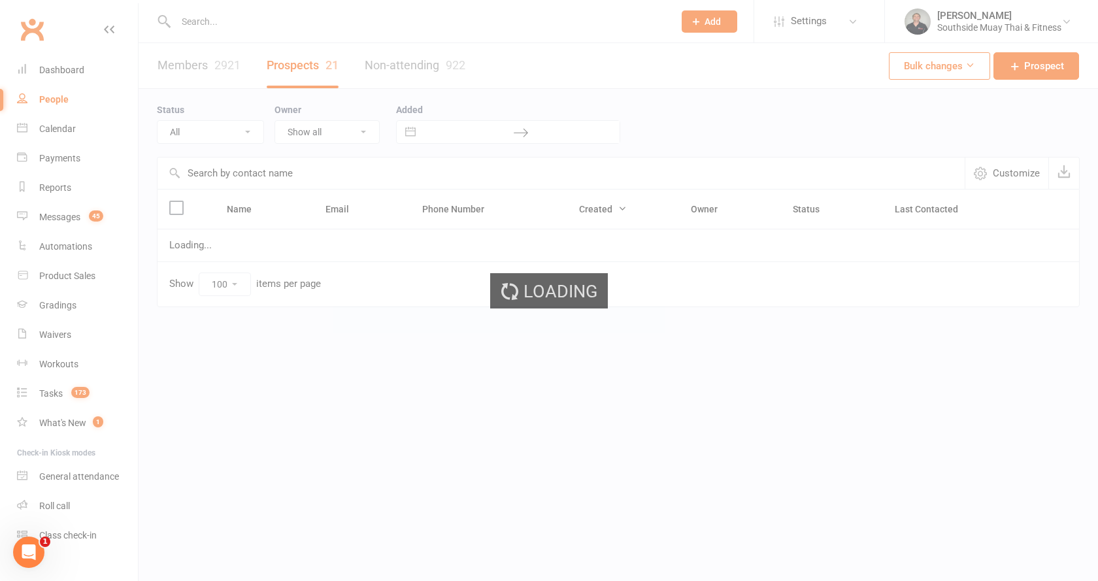
select select "Intro Month"
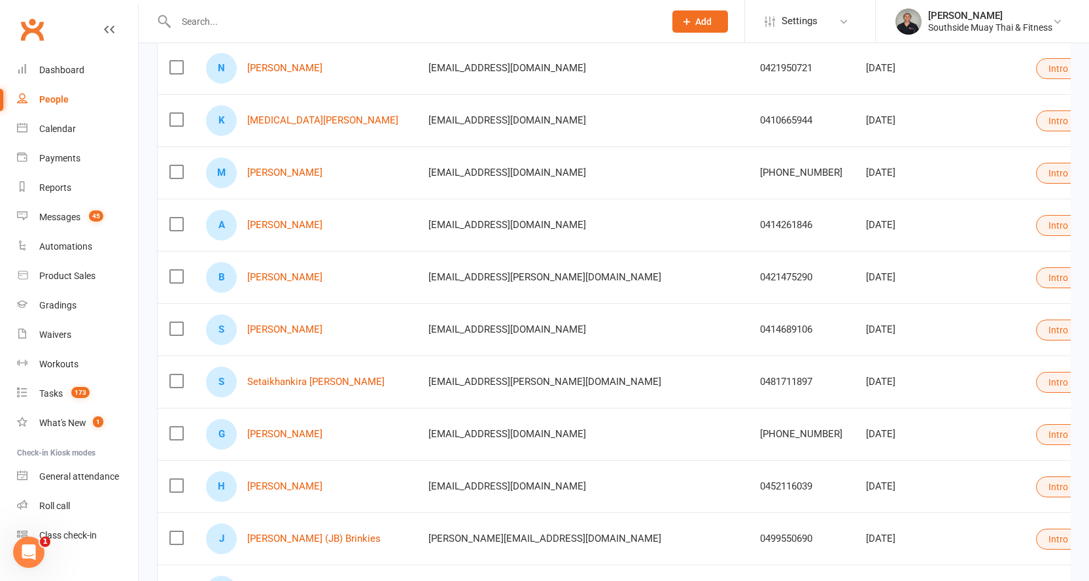
scroll to position [558, 0]
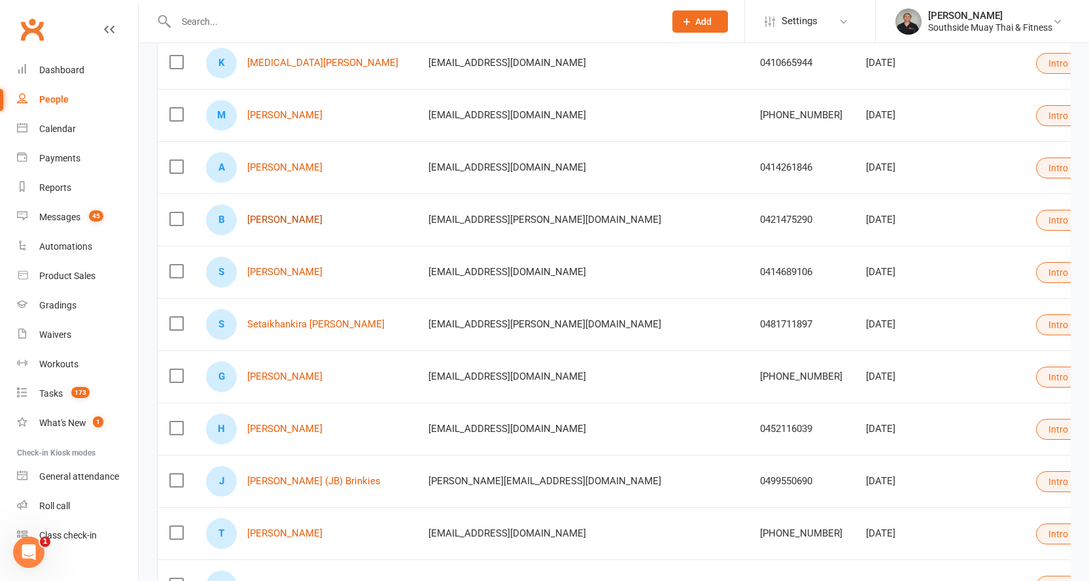
click at [292, 218] on link "[PERSON_NAME]" at bounding box center [284, 219] width 75 height 11
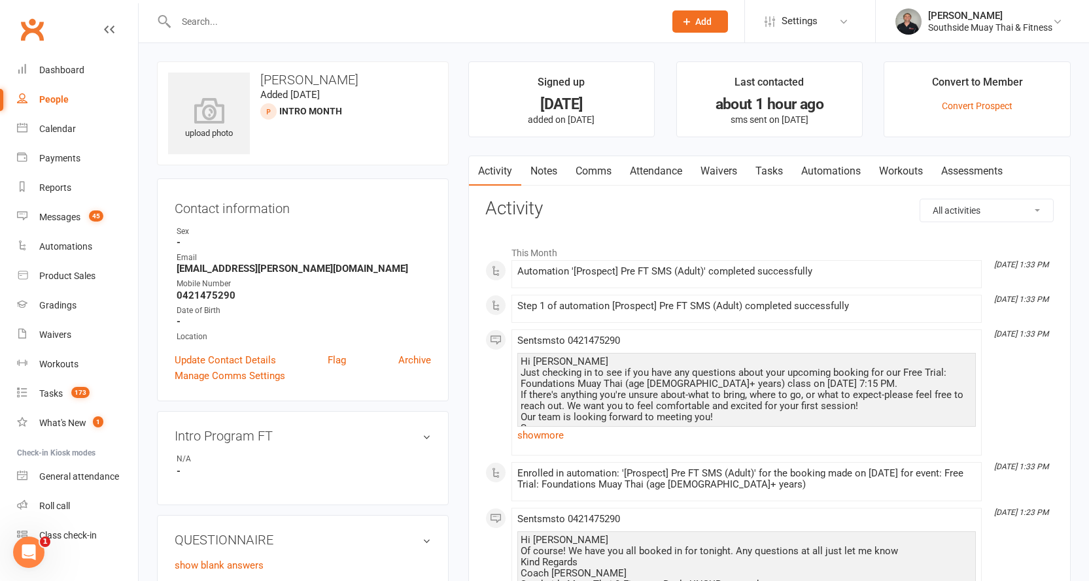
click at [666, 170] on link "Attendance" at bounding box center [655, 171] width 71 height 30
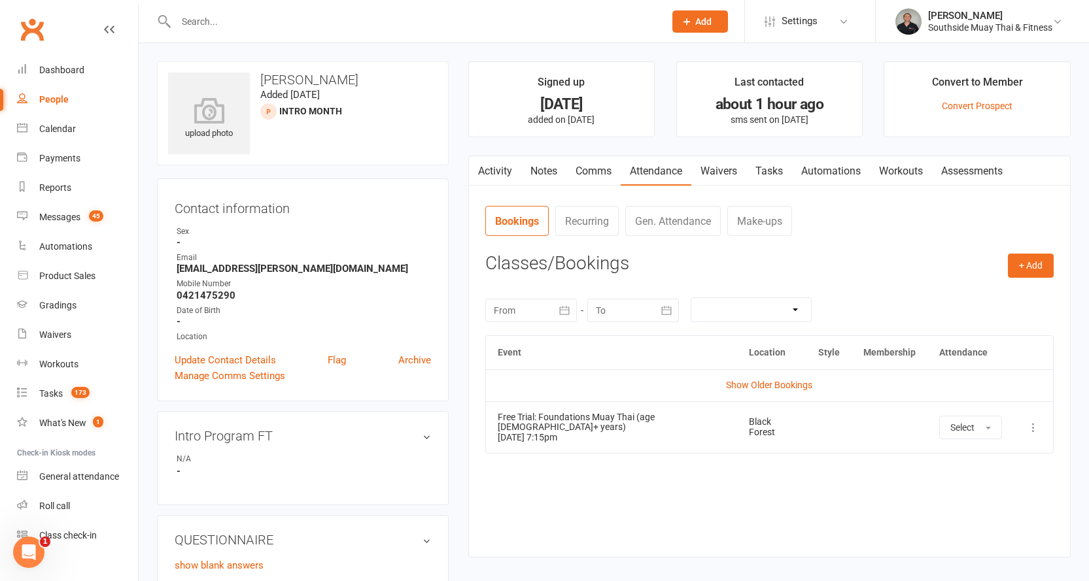
click at [715, 169] on link "Waivers" at bounding box center [718, 171] width 55 height 30
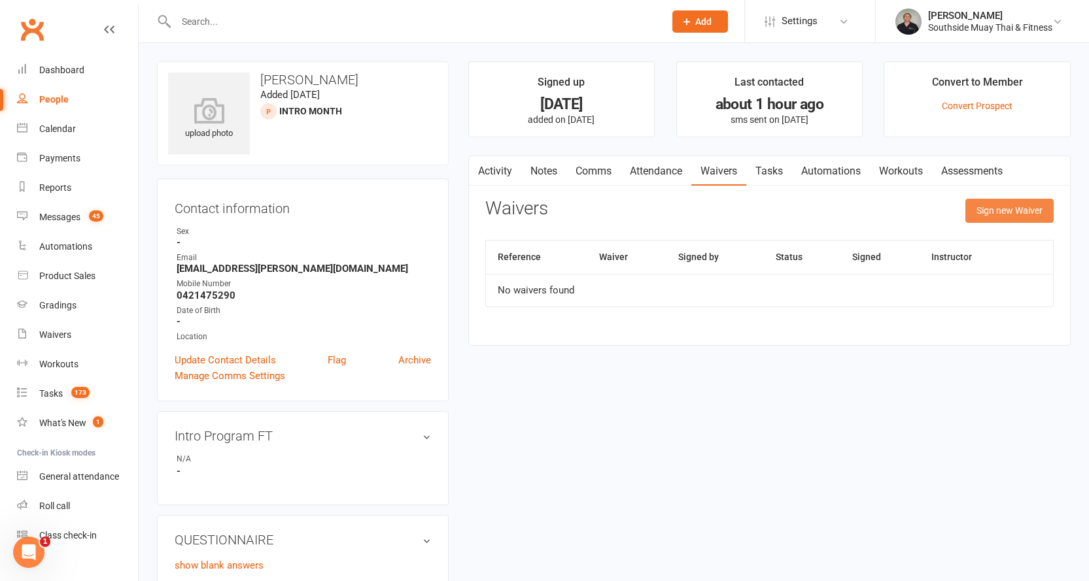
click at [975, 208] on button "Sign new Waiver" at bounding box center [1009, 211] width 88 height 24
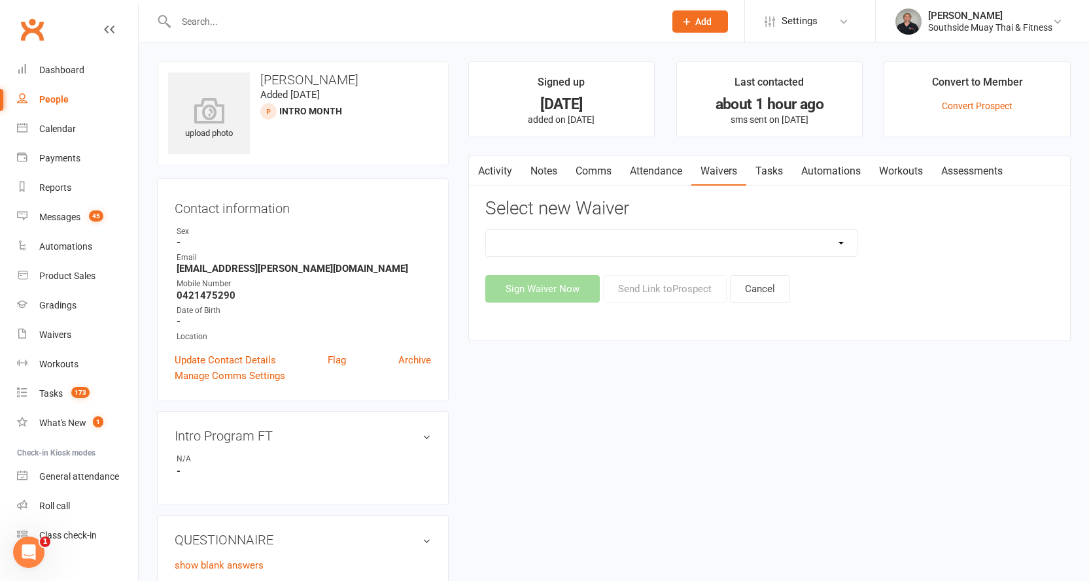
click at [792, 237] on select "10 or 5 Session Pass | Upfront (former member) 10 Session Pass | Upfront (DD Pa…" at bounding box center [671, 243] width 371 height 26
select select "175"
click at [486, 230] on select "10 or 5 Session Pass | Upfront (former member) 10 Session Pass | Upfront (DD Pa…" at bounding box center [671, 243] width 371 height 26
click at [663, 288] on button "Send Link to [GEOGRAPHIC_DATA]" at bounding box center [665, 288] width 124 height 27
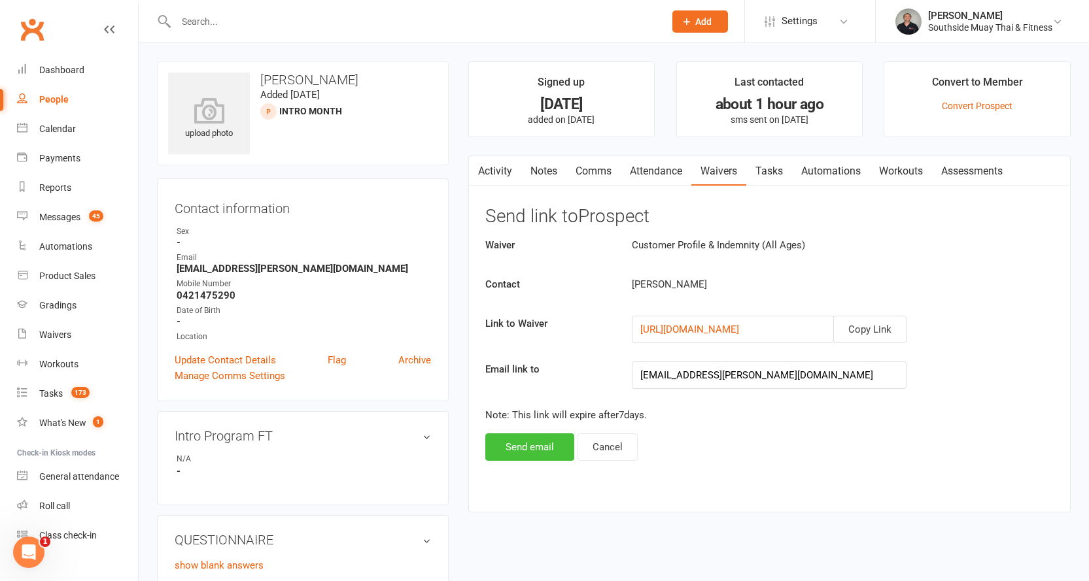
click at [511, 444] on button "Send email" at bounding box center [529, 446] width 89 height 27
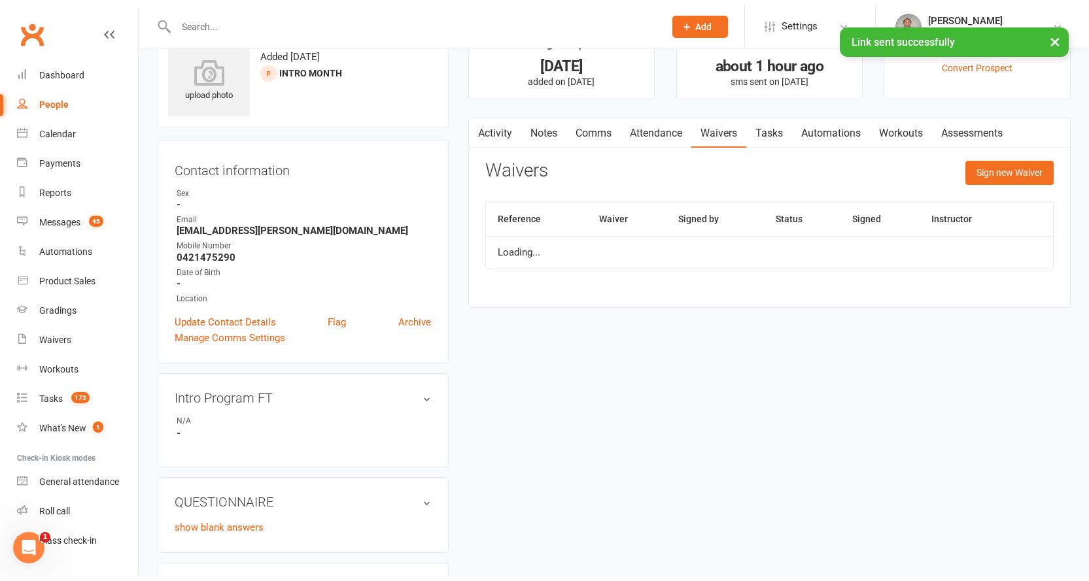
scroll to position [131, 0]
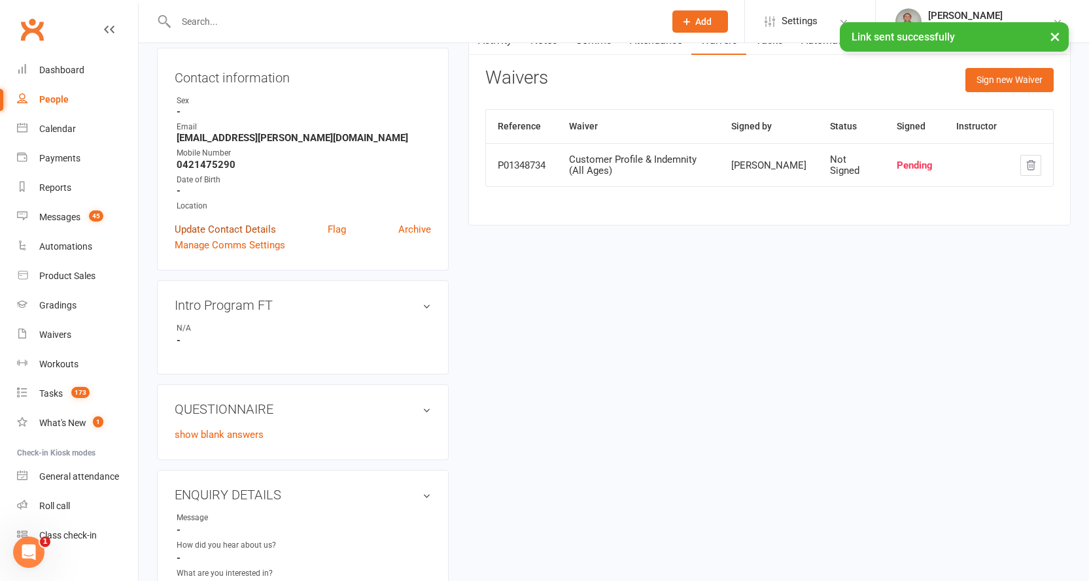
click at [218, 226] on link "Update Contact Details" at bounding box center [225, 230] width 101 height 16
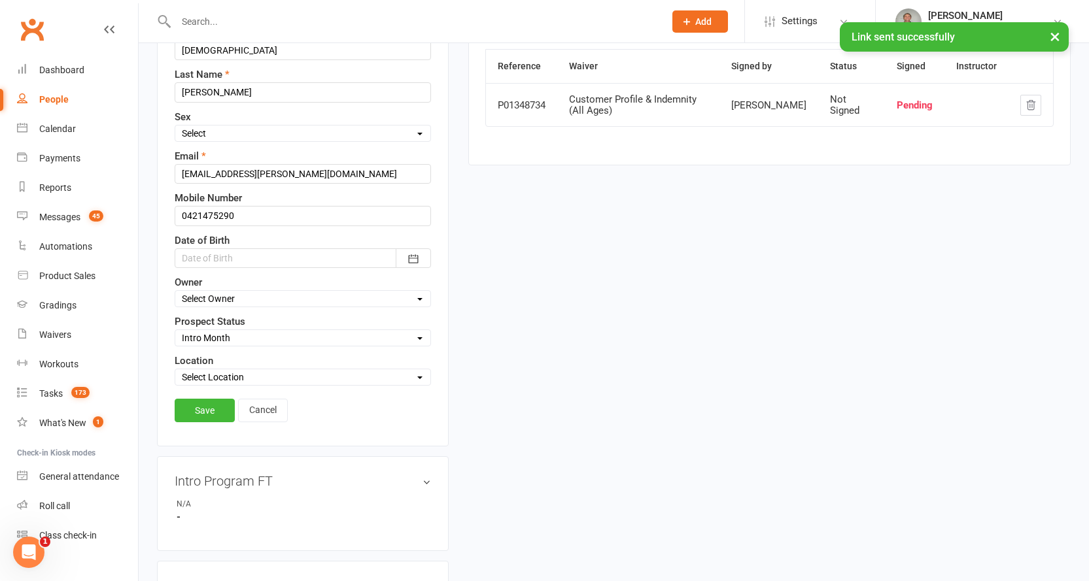
scroll to position [192, 0]
click at [206, 329] on div "Select Initial Contact 28 Day LBE - Contact Needed 28 Day LBE - Intro Class Boo…" at bounding box center [303, 336] width 256 height 17
click at [206, 331] on select "Select Initial Contact 28 Day LBE - Contact Needed 28 Day LBE - Intro Class Boo…" at bounding box center [302, 337] width 255 height 14
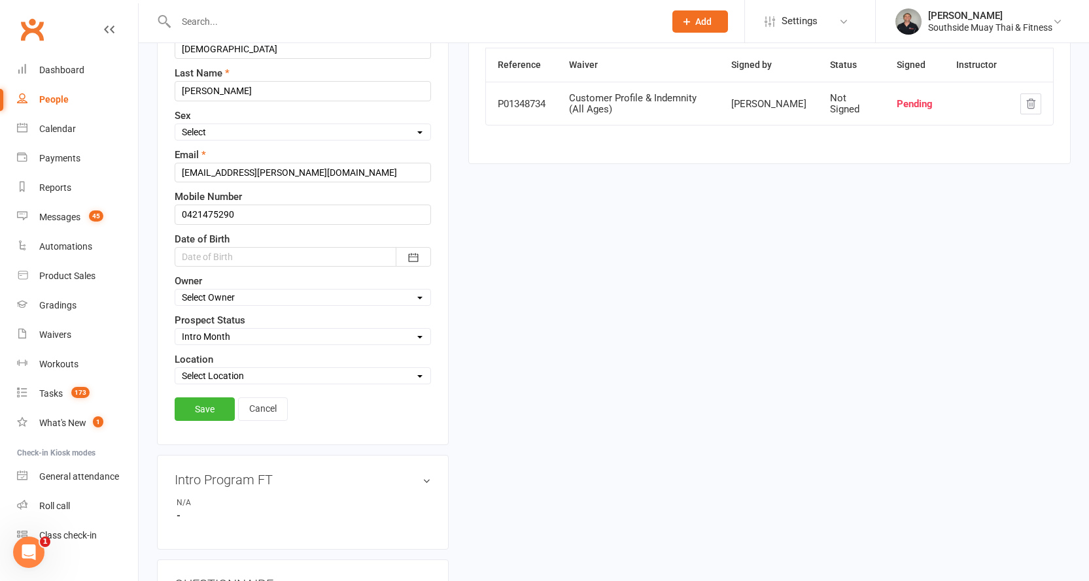
select select "Adults - Free Trial Booked"
click at [175, 330] on select "Select Initial Contact 28 Day LBE - Contact Needed 28 Day LBE - Intro Class Boo…" at bounding box center [302, 337] width 255 height 14
click at [206, 407] on link "Save" at bounding box center [205, 410] width 60 height 24
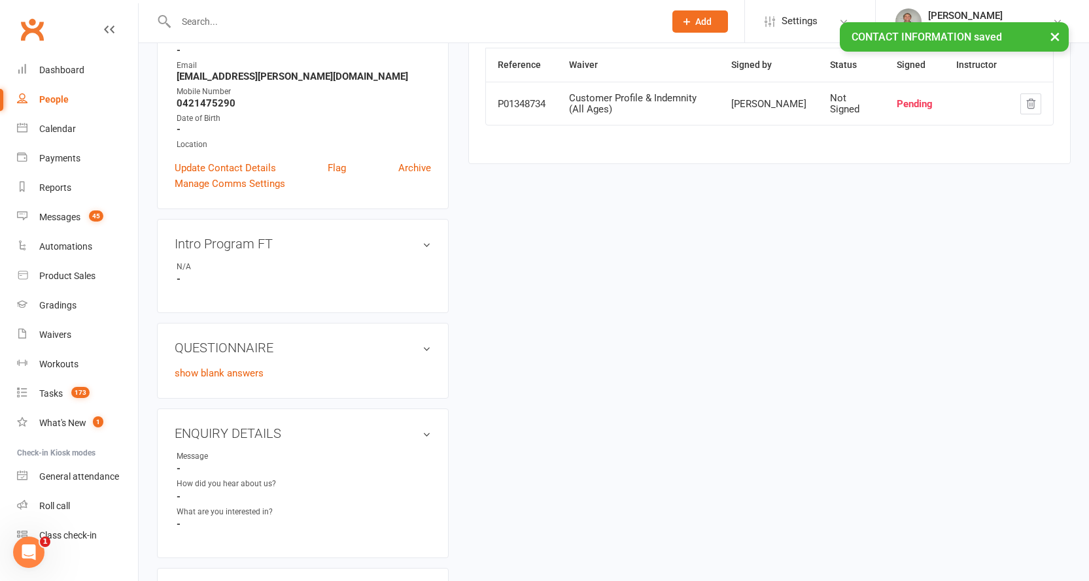
click at [58, 95] on div "People" at bounding box center [53, 99] width 29 height 10
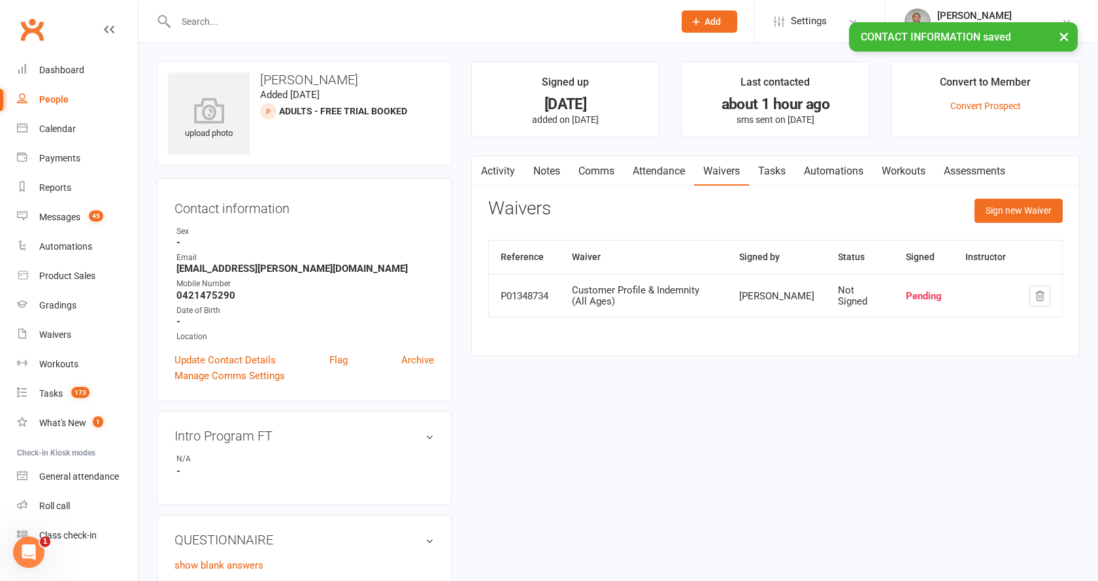
select select "100"
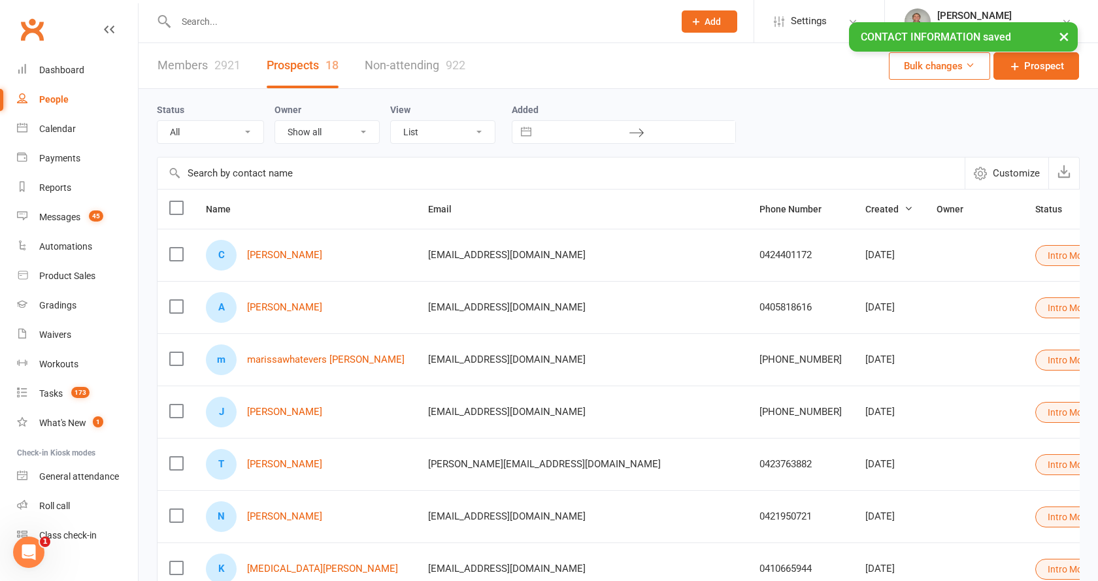
select select "Intro Month"
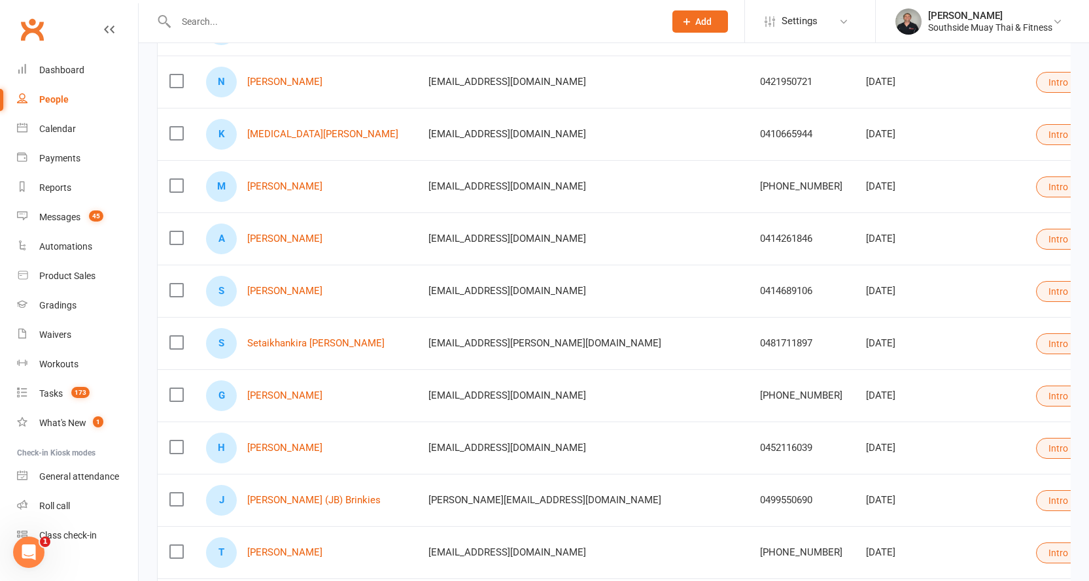
scroll to position [458, 0]
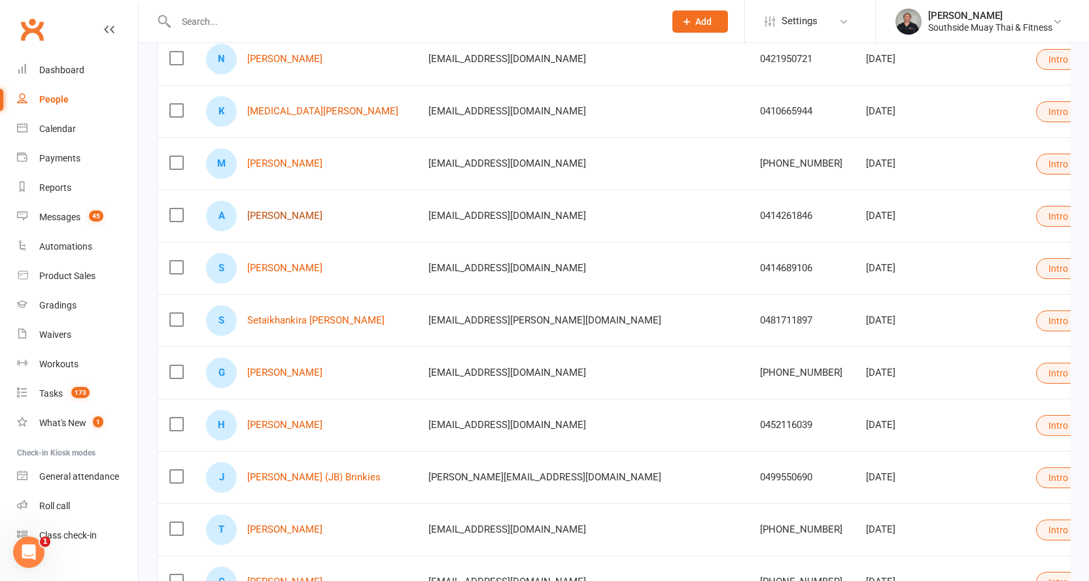
click at [287, 214] on link "[PERSON_NAME]" at bounding box center [284, 216] width 75 height 11
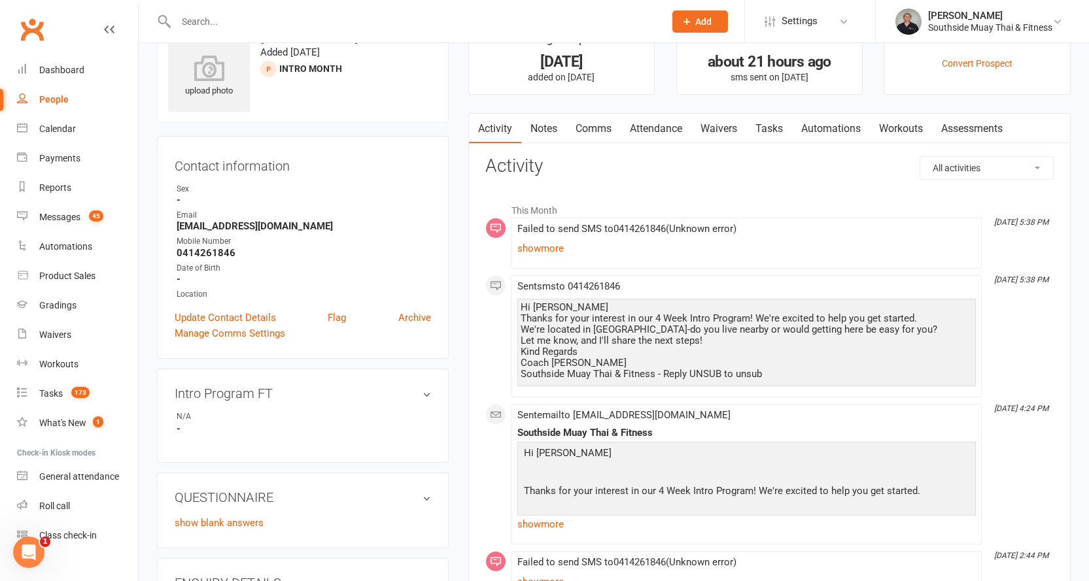
scroll to position [65, 0]
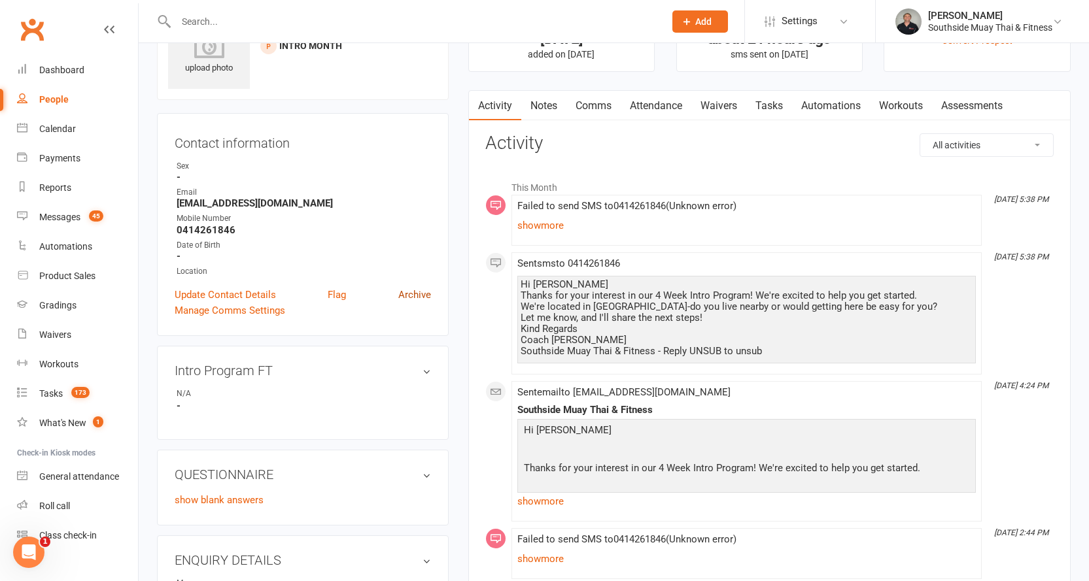
click at [411, 290] on link "Archive" at bounding box center [414, 295] width 33 height 16
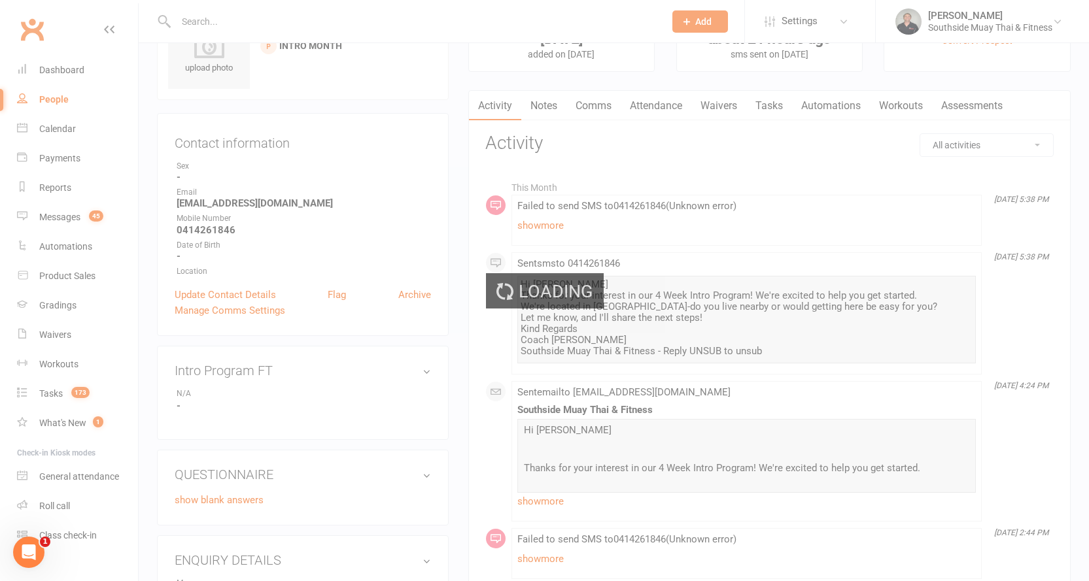
select select "100"
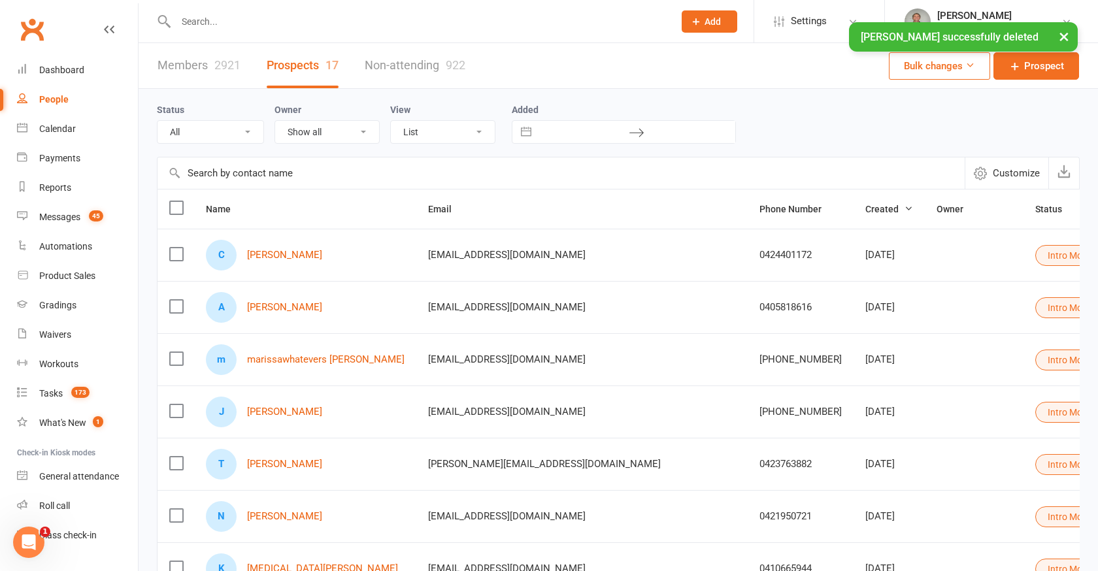
select select "Intro Month"
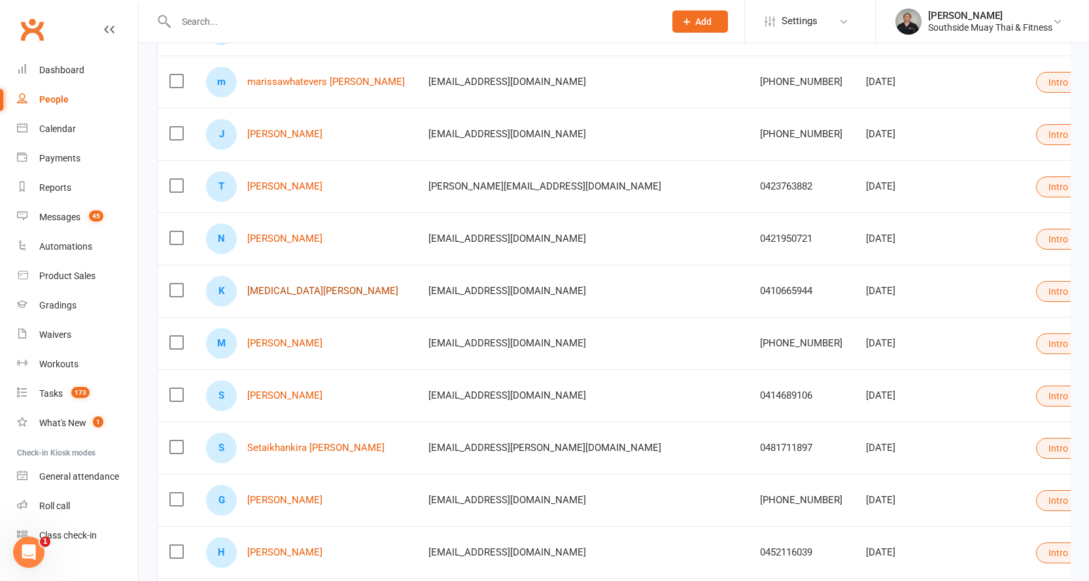
scroll to position [327, 0]
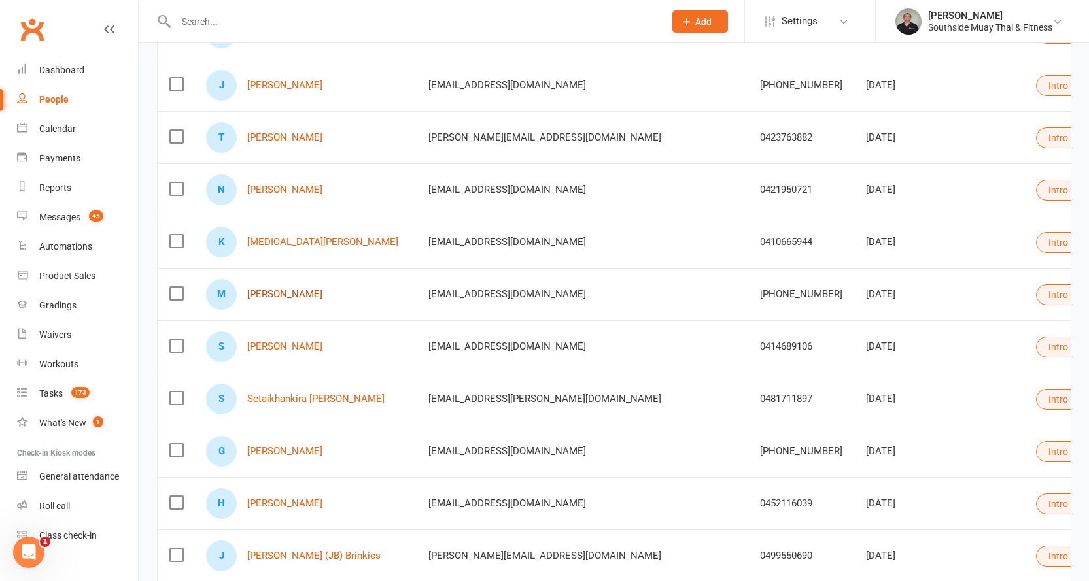
click at [282, 295] on link "[PERSON_NAME]" at bounding box center [284, 294] width 75 height 11
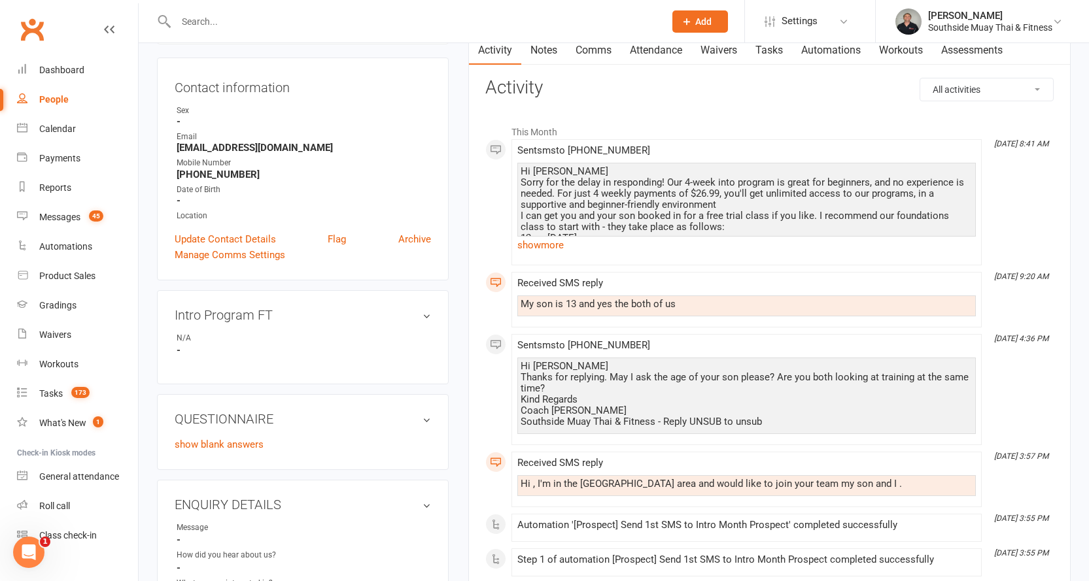
scroll to position [131, 0]
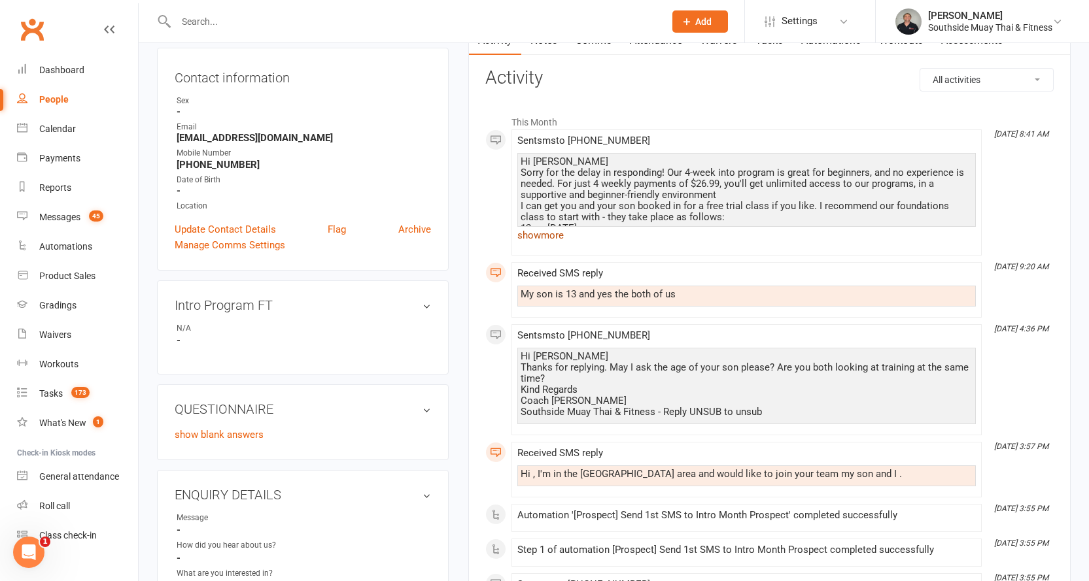
click at [525, 237] on link "show more" at bounding box center [746, 235] width 458 height 18
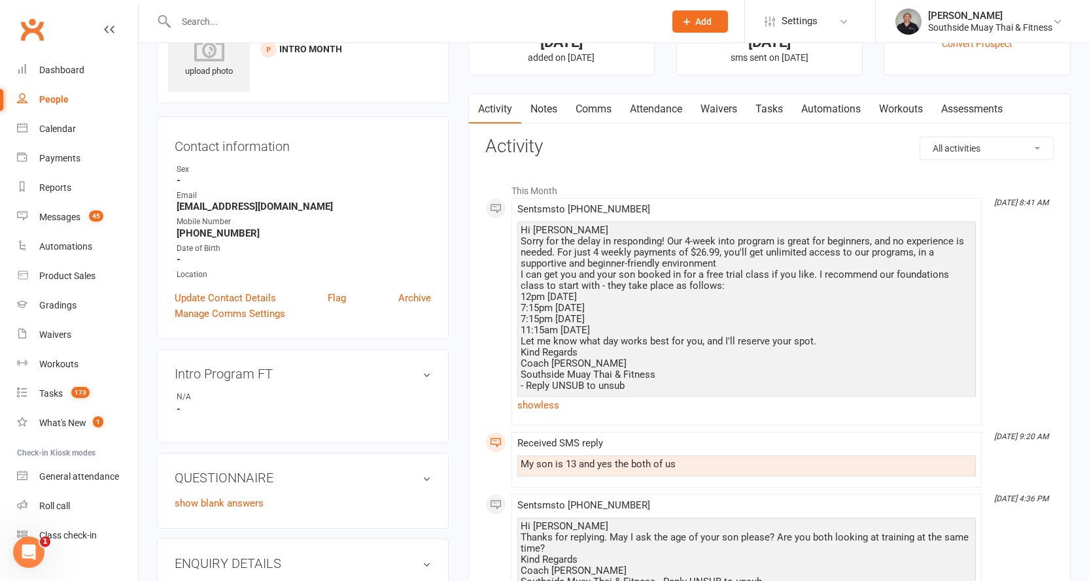
scroll to position [0, 0]
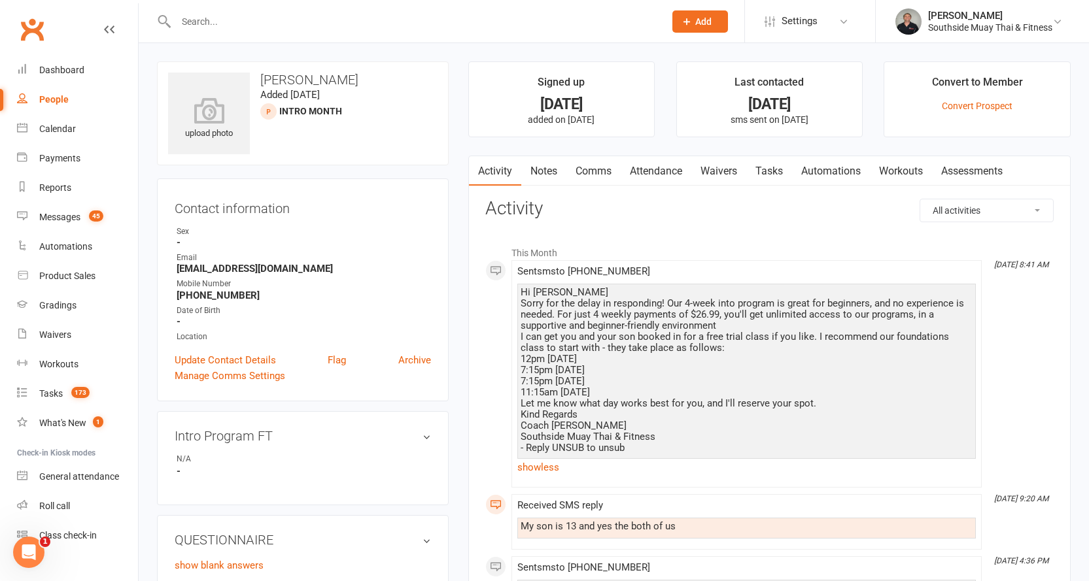
click at [598, 171] on link "Comms" at bounding box center [593, 171] width 54 height 30
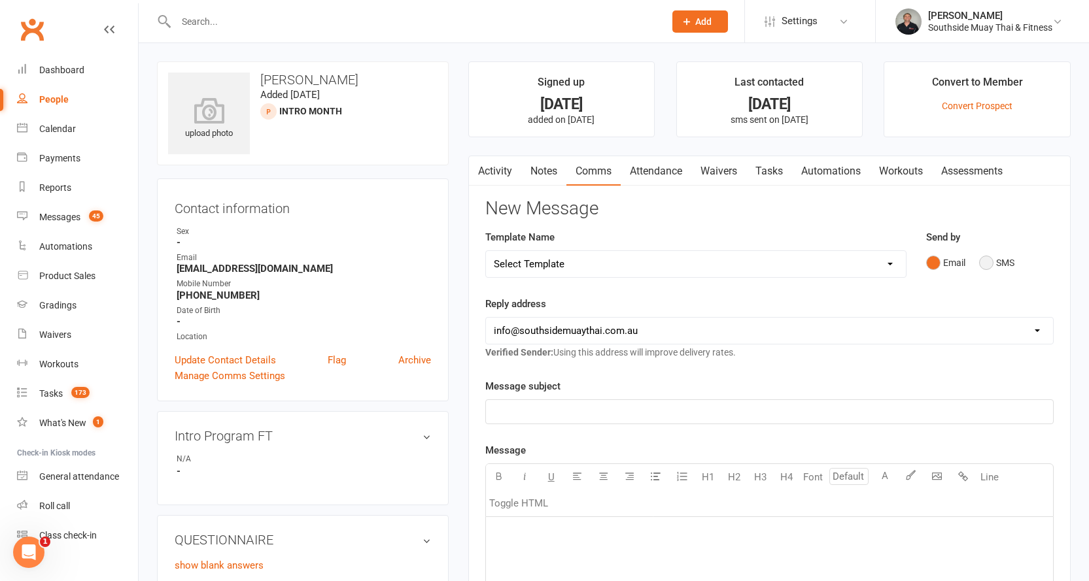
click at [1002, 260] on button "SMS" at bounding box center [996, 262] width 35 height 25
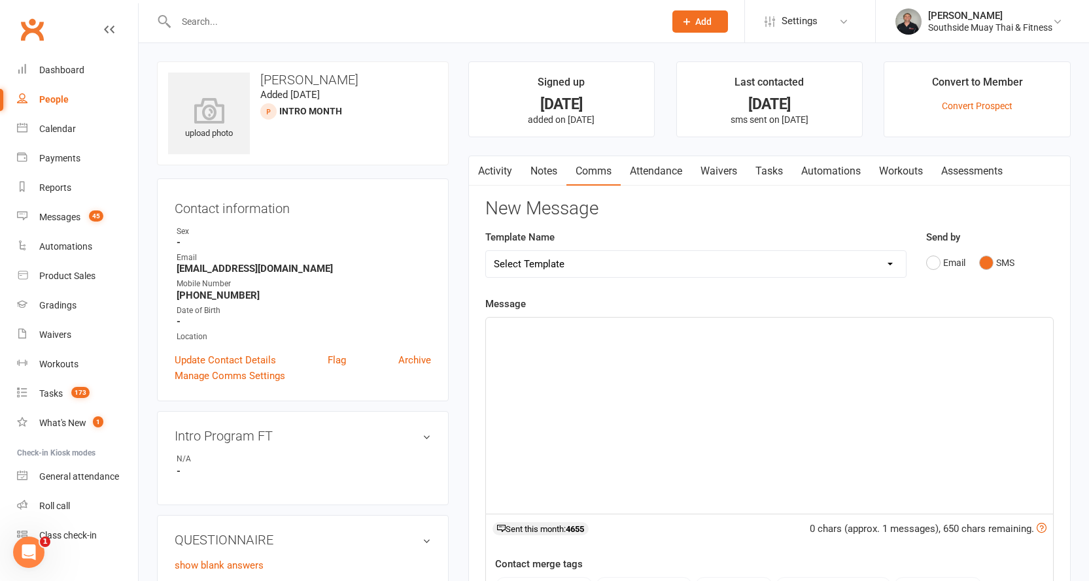
click at [838, 265] on select "Select Template [SMS] Outreach Message: High Risk – Personal From Trainer + Ree…" at bounding box center [696, 264] width 420 height 26
select select "29"
click at [486, 251] on select "Select Template [SMS] Outreach Message: High Risk – Personal From Trainer + Ree…" at bounding box center [696, 264] width 420 height 26
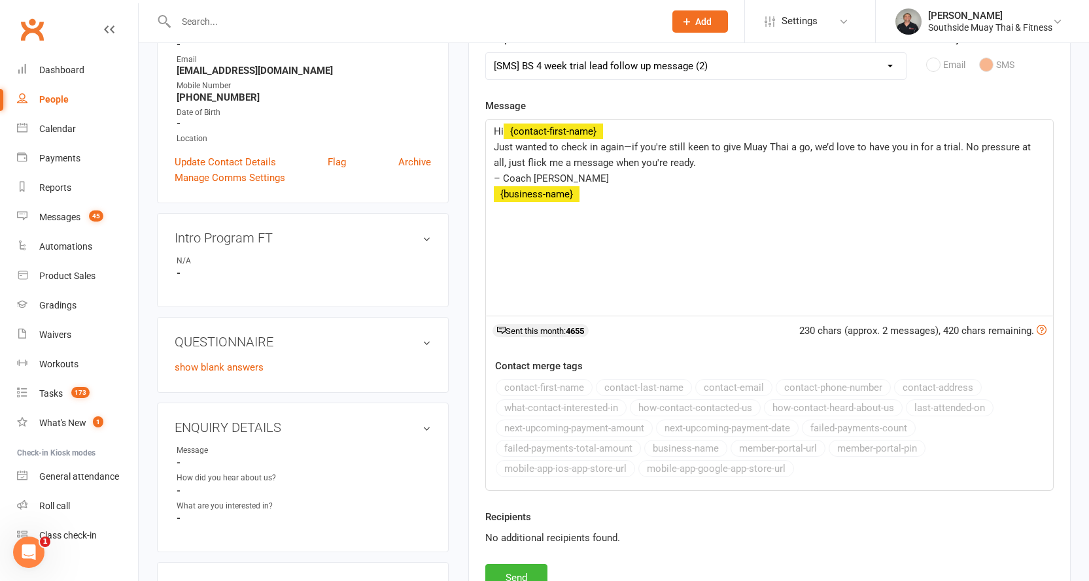
scroll to position [262, 0]
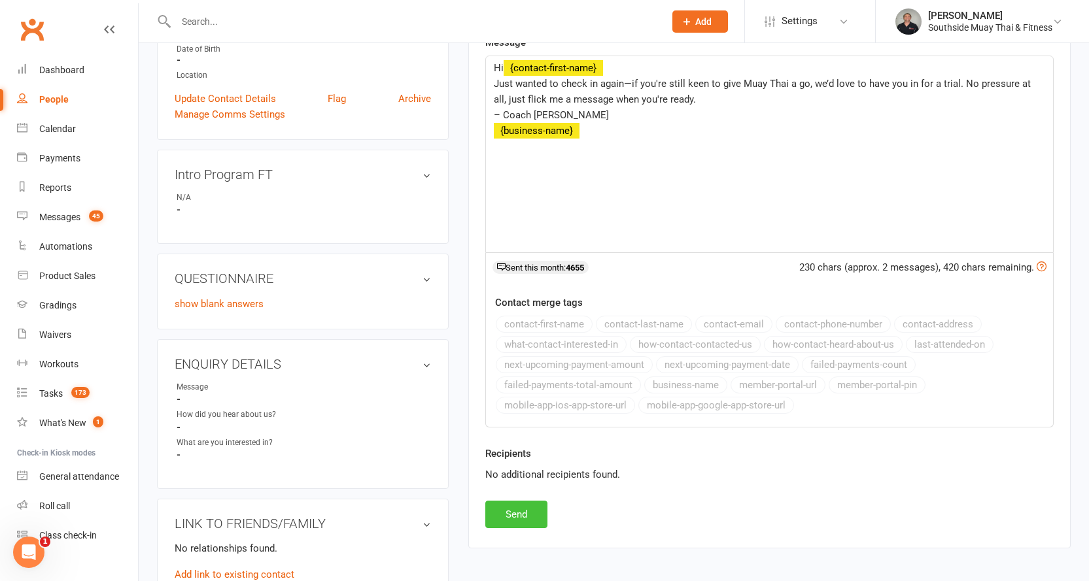
click at [522, 511] on button "Send" at bounding box center [516, 514] width 62 height 27
select select
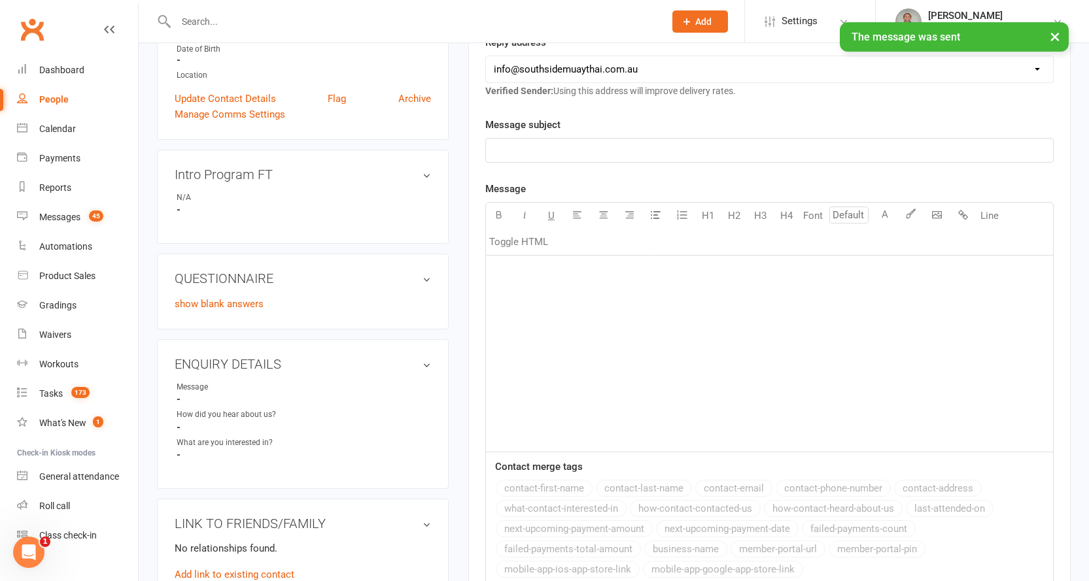
click at [54, 96] on div "People" at bounding box center [53, 99] width 29 height 10
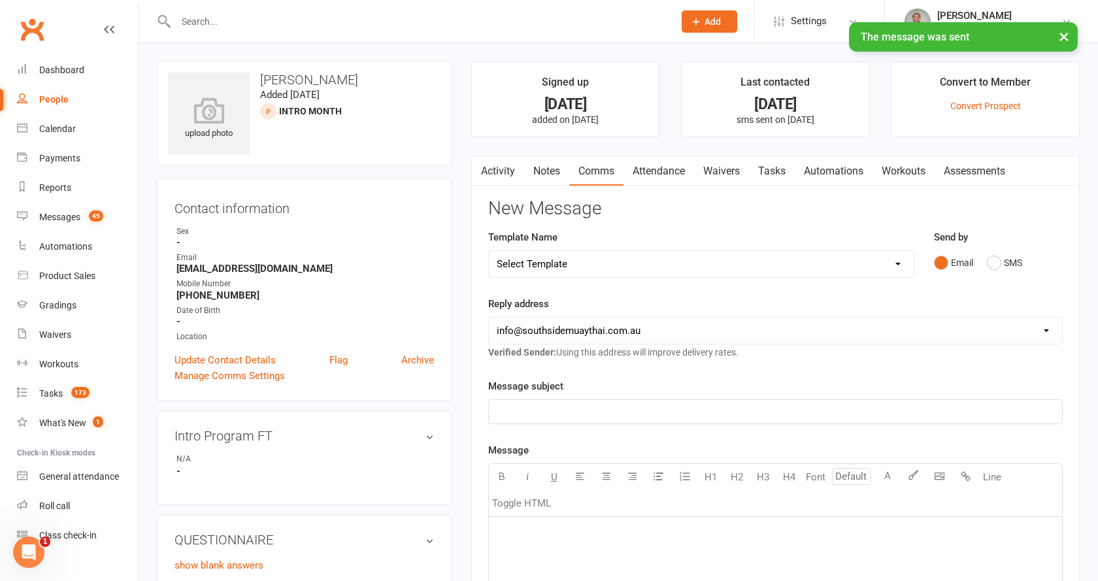
select select "100"
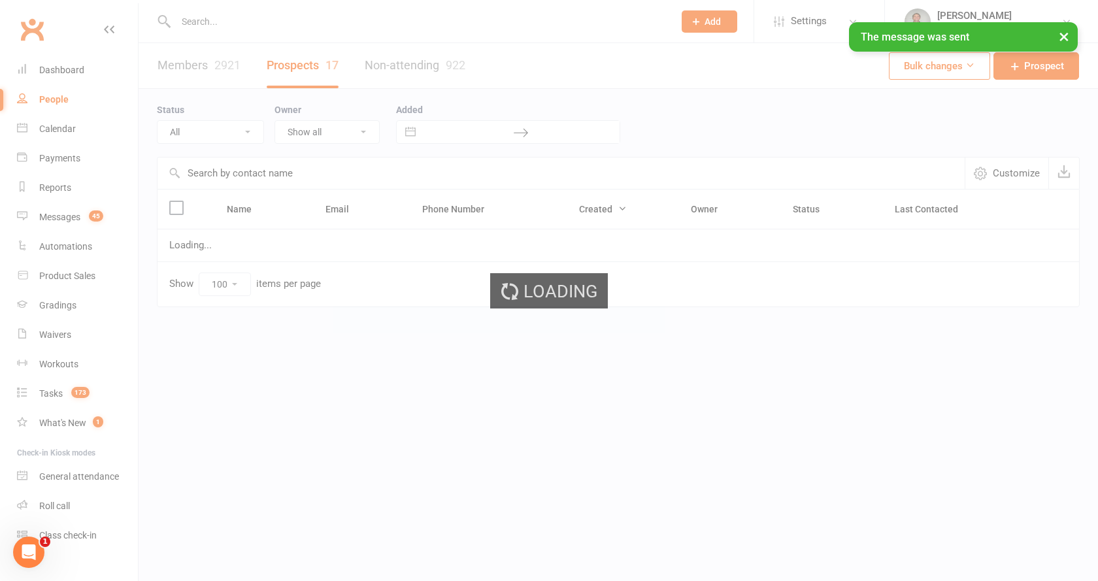
select select "Intro Month"
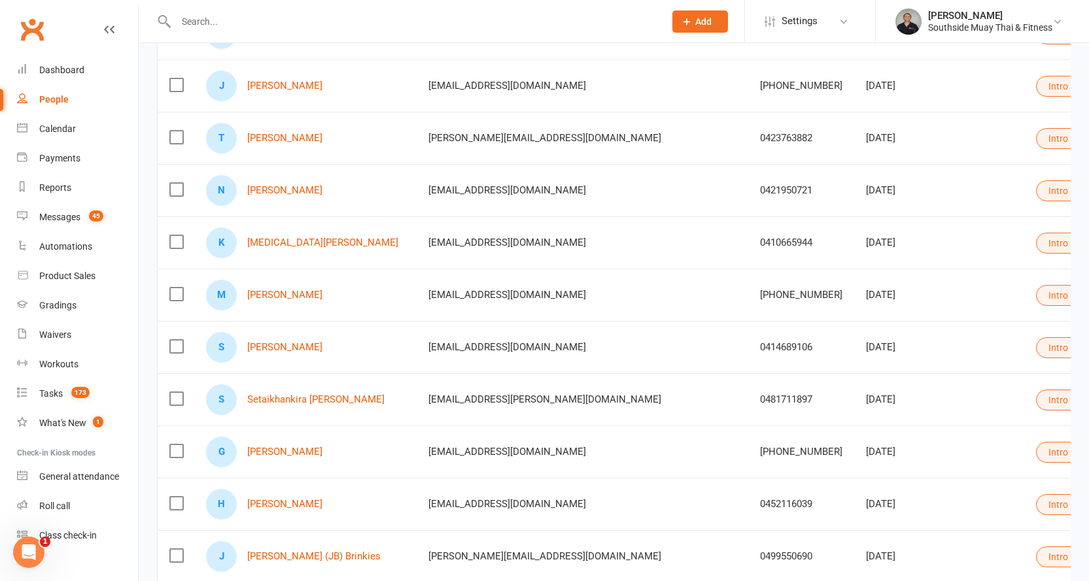
scroll to position [327, 0]
click at [289, 240] on link "[MEDICAL_DATA][PERSON_NAME]" at bounding box center [322, 242] width 151 height 11
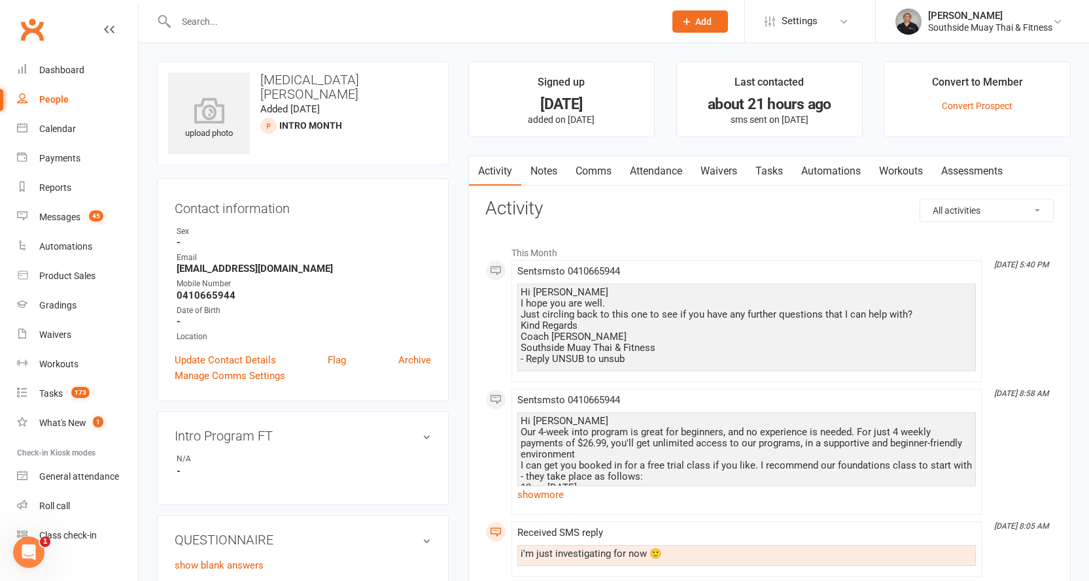
click at [590, 177] on link "Comms" at bounding box center [593, 171] width 54 height 30
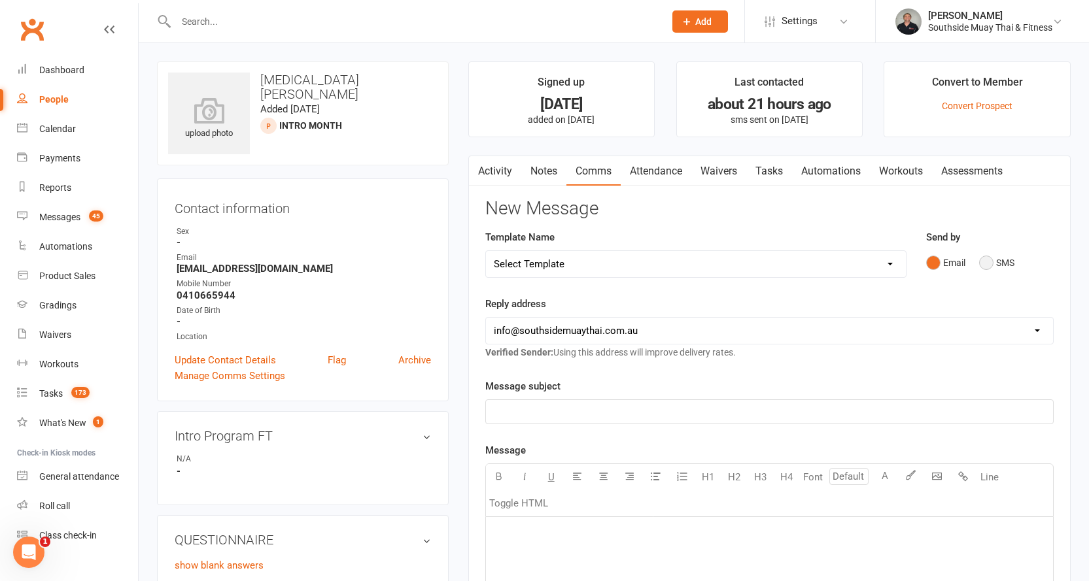
click at [996, 258] on button "SMS" at bounding box center [996, 262] width 35 height 25
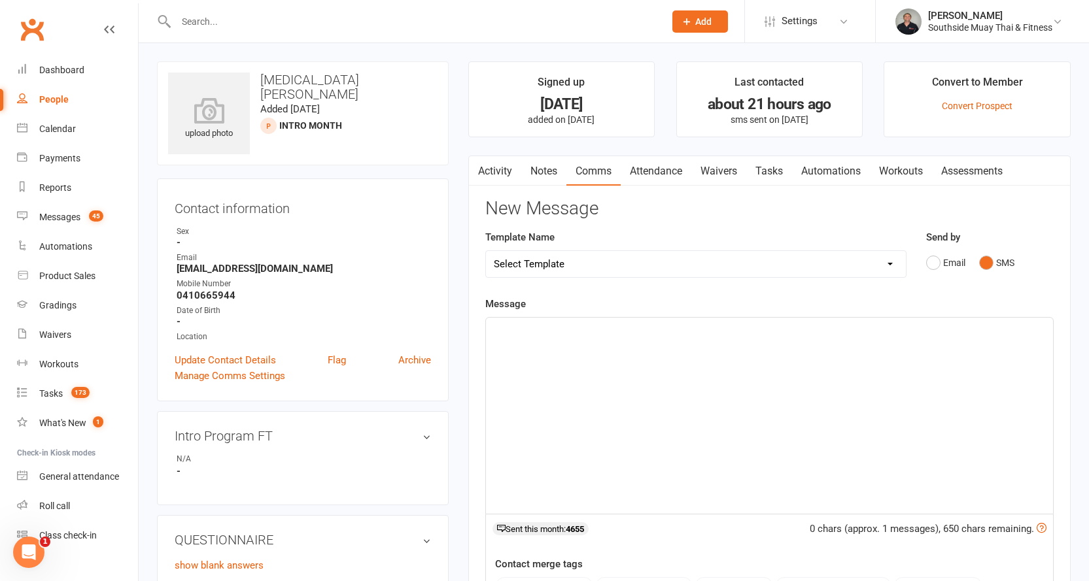
click at [747, 271] on select "Select Template [SMS] Outreach Message: High Risk – Personal From Trainer + Ree…" at bounding box center [696, 264] width 420 height 26
select select "26"
click at [486, 251] on select "Select Template [SMS] Outreach Message: High Risk – Personal From Trainer + Ree…" at bounding box center [696, 264] width 420 height 26
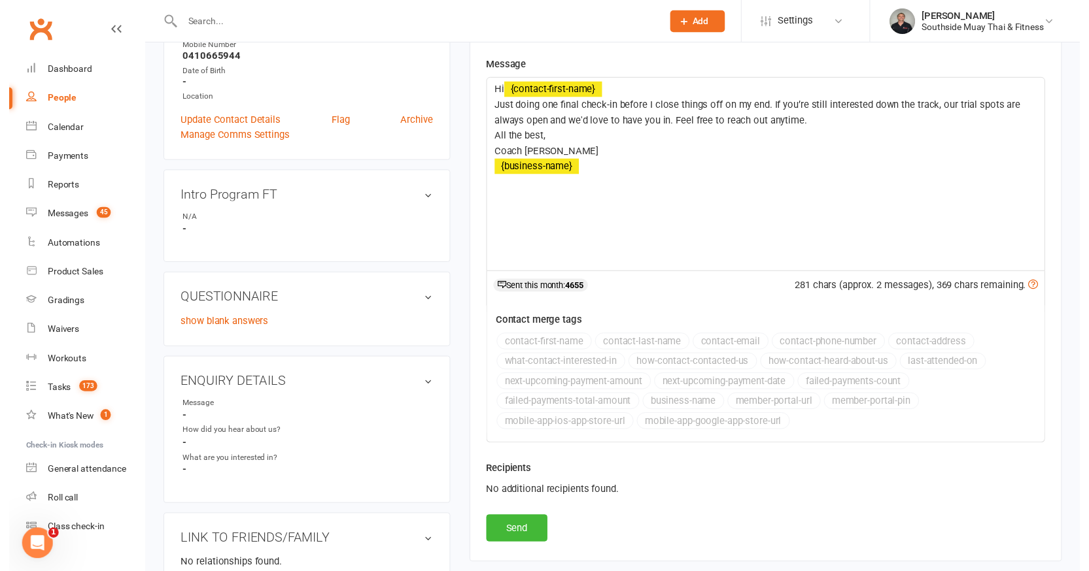
scroll to position [262, 0]
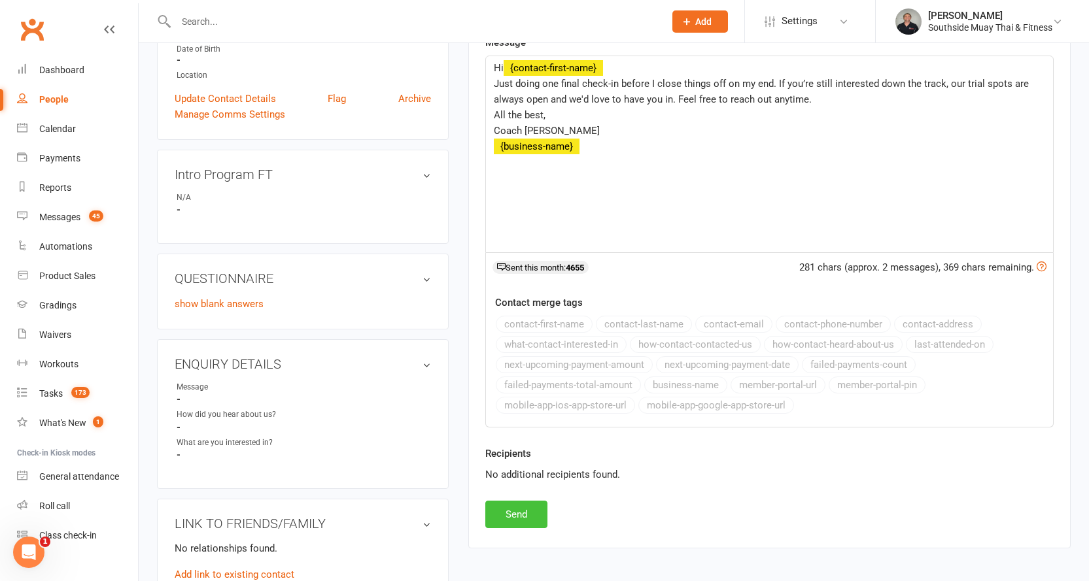
click at [511, 515] on button "Send" at bounding box center [516, 514] width 62 height 27
select select
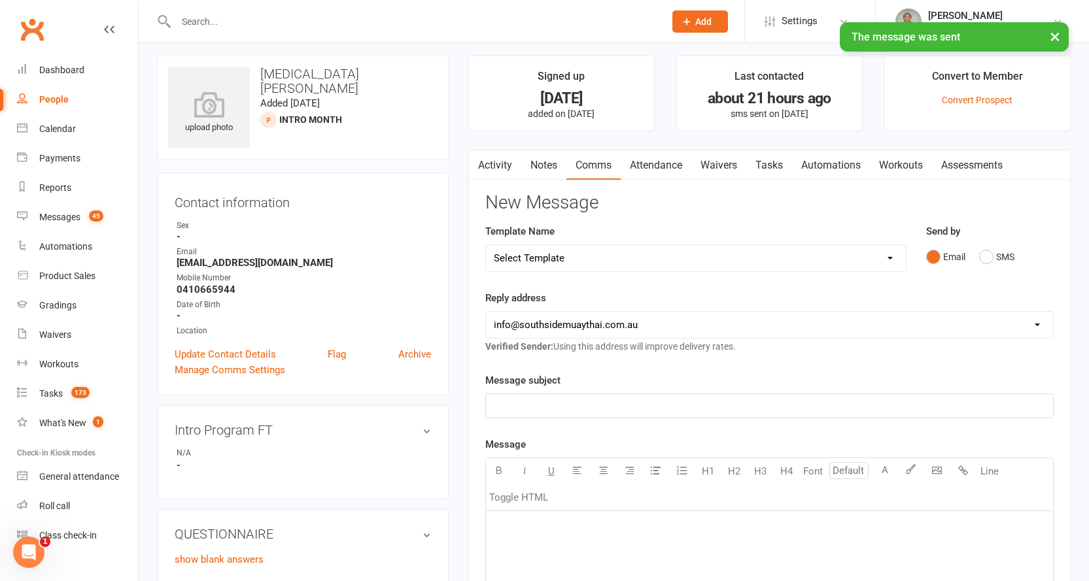
scroll to position [0, 0]
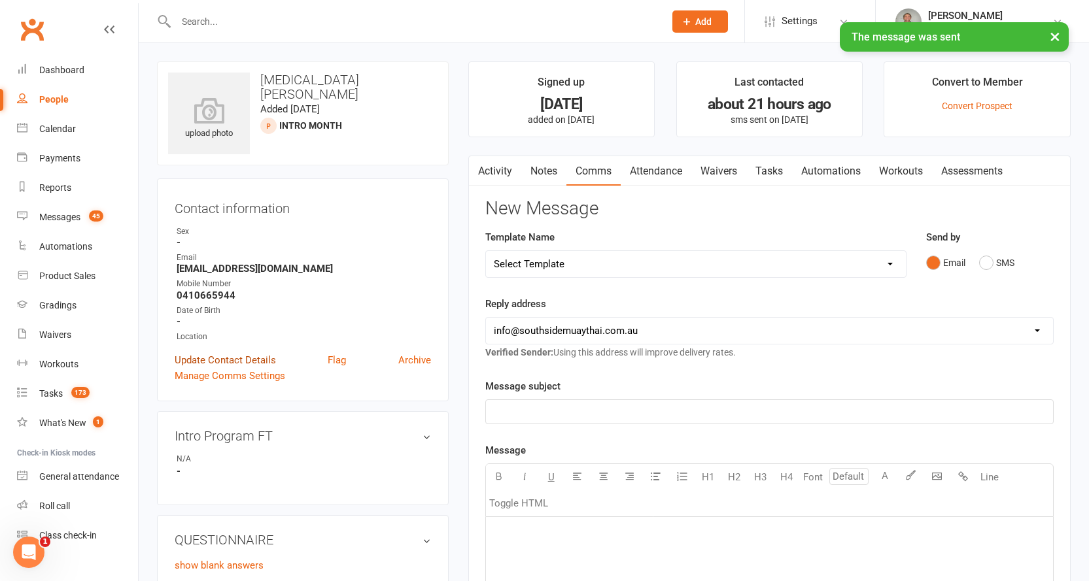
click at [230, 358] on link "Update Contact Details" at bounding box center [225, 360] width 101 height 16
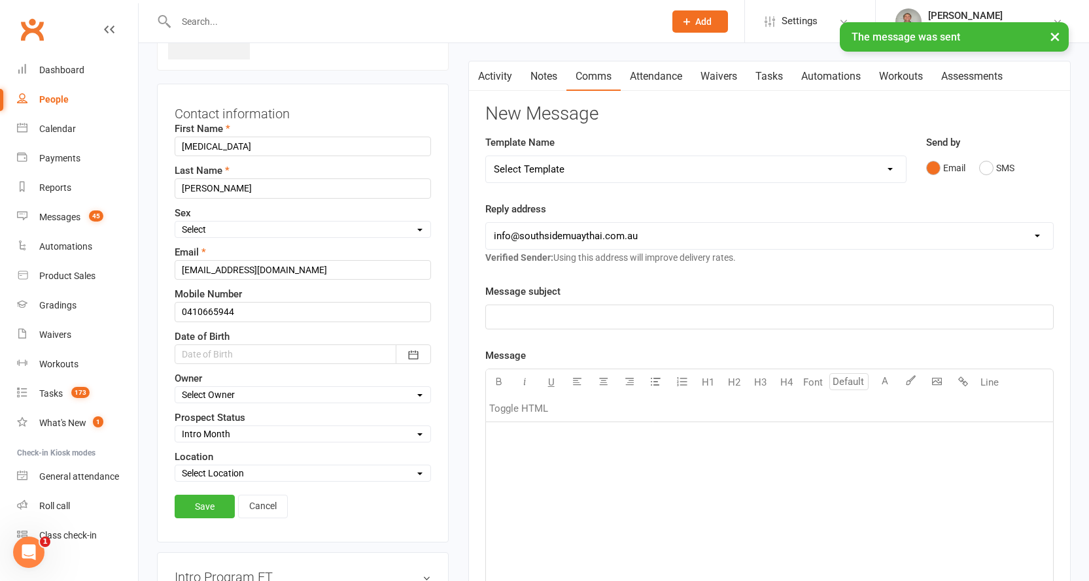
scroll to position [127, 0]
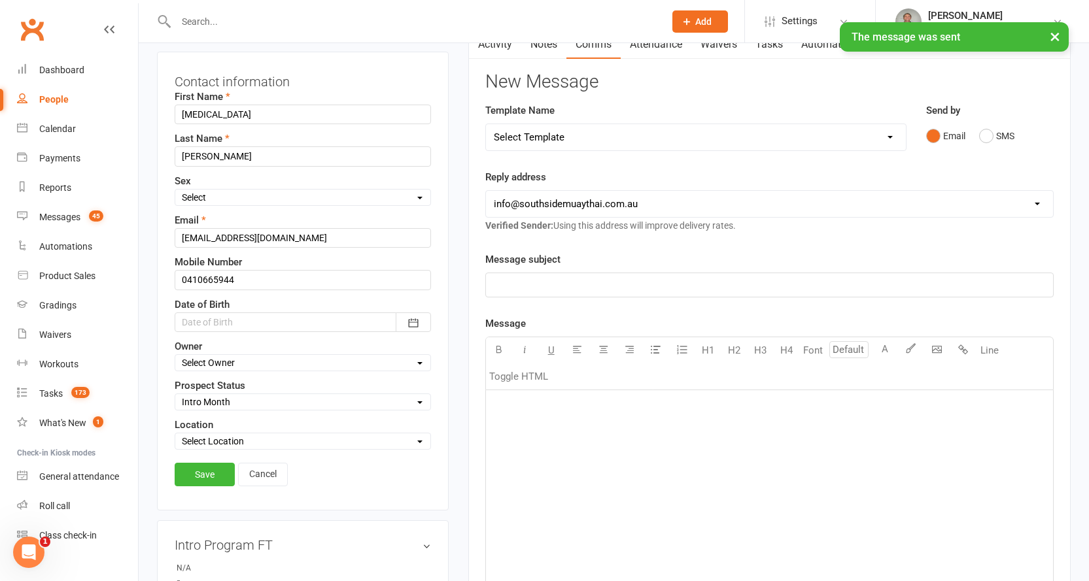
click at [194, 399] on select "Select Initial Contact 28 Day LBE - Contact Needed 28 Day LBE - Intro Class Boo…" at bounding box center [302, 402] width 255 height 14
select select "4 Week Trial - Re-engage Later"
click at [175, 396] on select "Select Initial Contact 28 Day LBE - Contact Needed 28 Day LBE - Intro Class Boo…" at bounding box center [302, 402] width 255 height 14
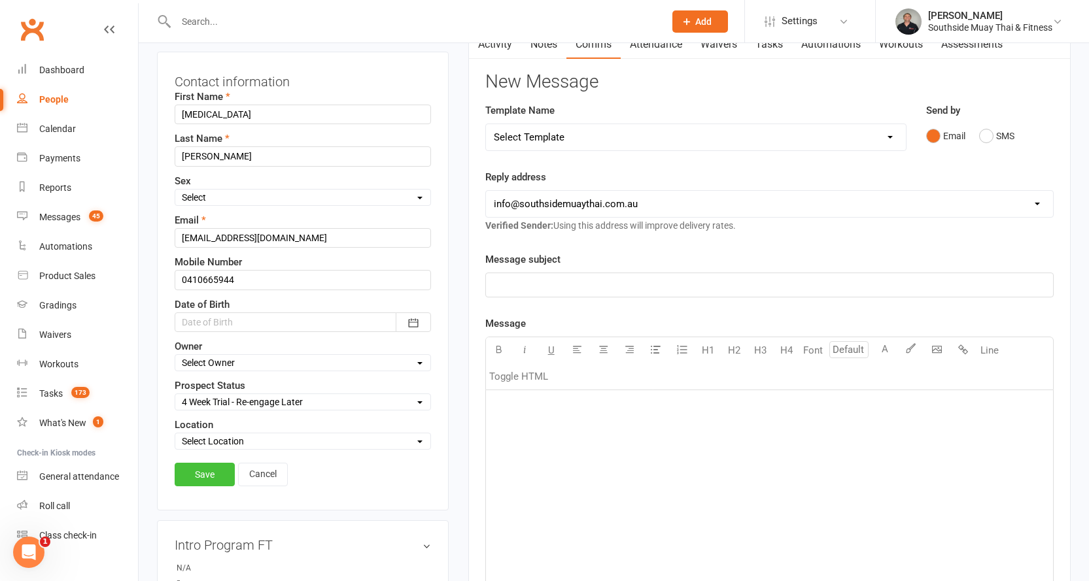
click at [195, 475] on link "Save" at bounding box center [205, 475] width 60 height 24
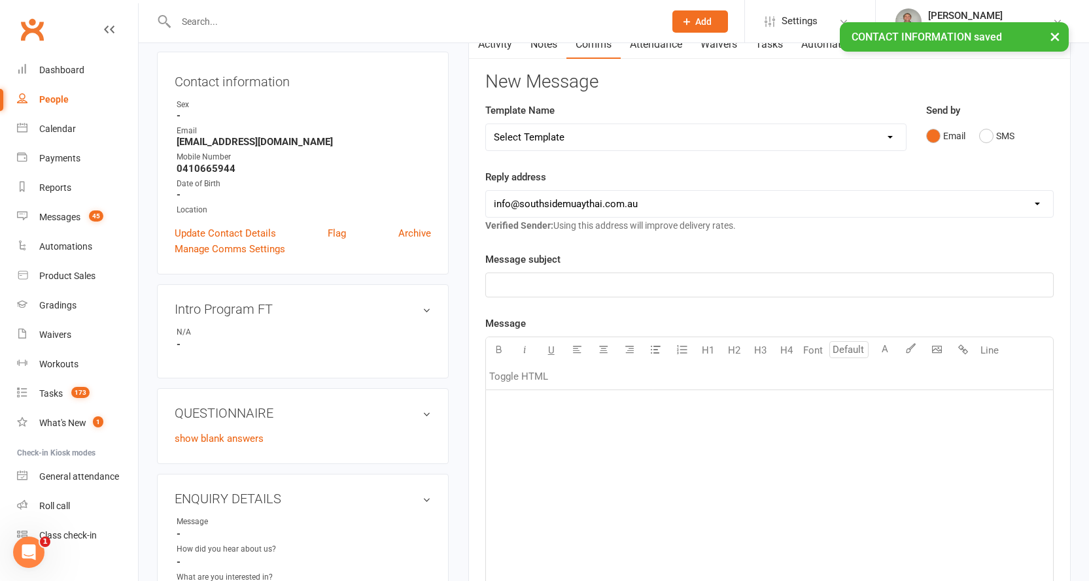
click at [46, 97] on div "People" at bounding box center [53, 99] width 29 height 10
select select "100"
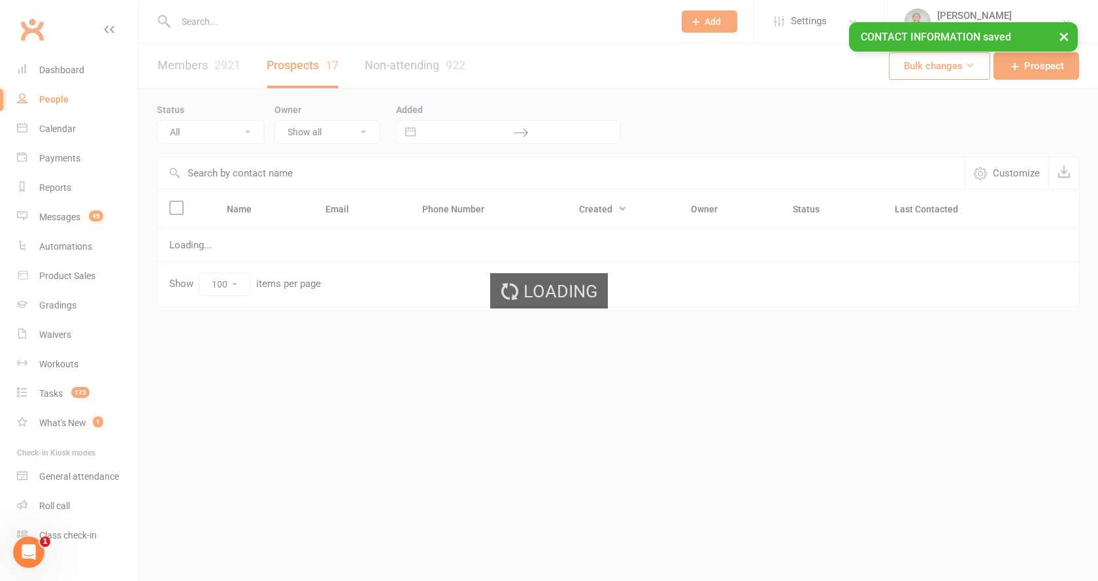
select select "Intro Month"
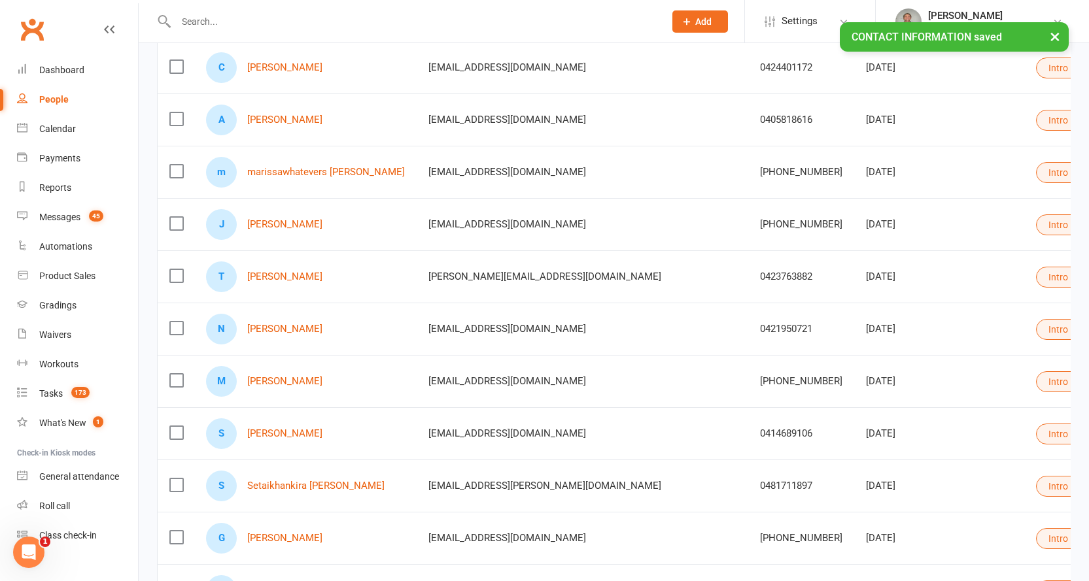
scroll to position [327, 0]
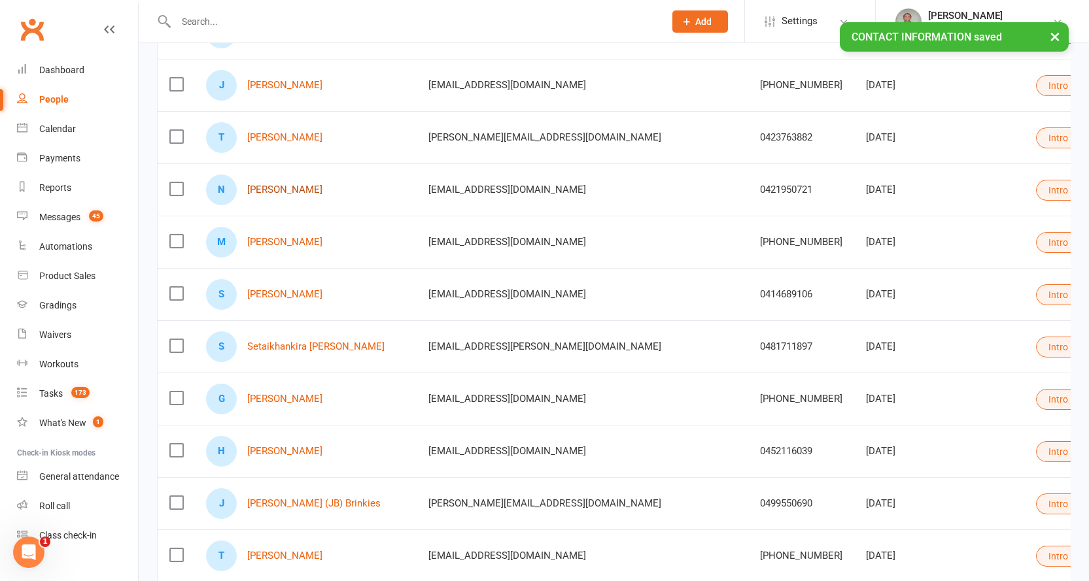
click at [278, 190] on link "[PERSON_NAME]" at bounding box center [284, 189] width 75 height 11
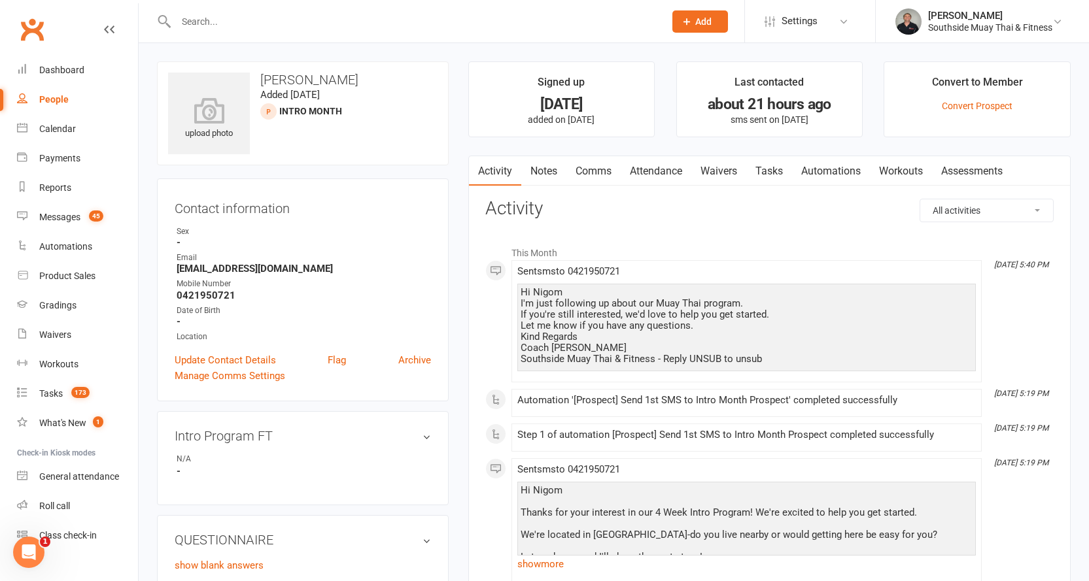
click at [608, 165] on link "Comms" at bounding box center [593, 171] width 54 height 30
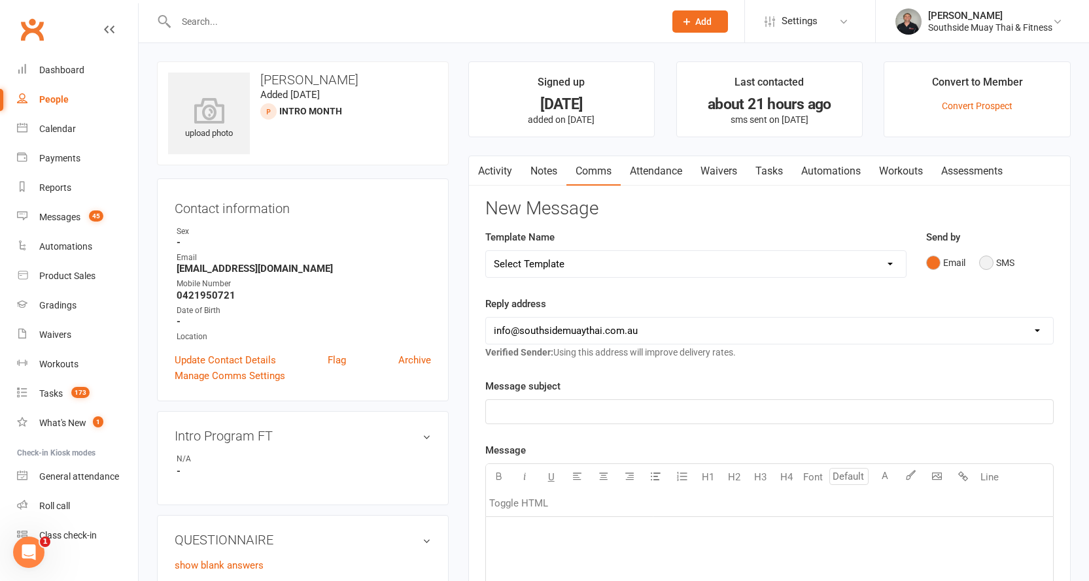
click at [985, 263] on button "SMS" at bounding box center [996, 262] width 35 height 25
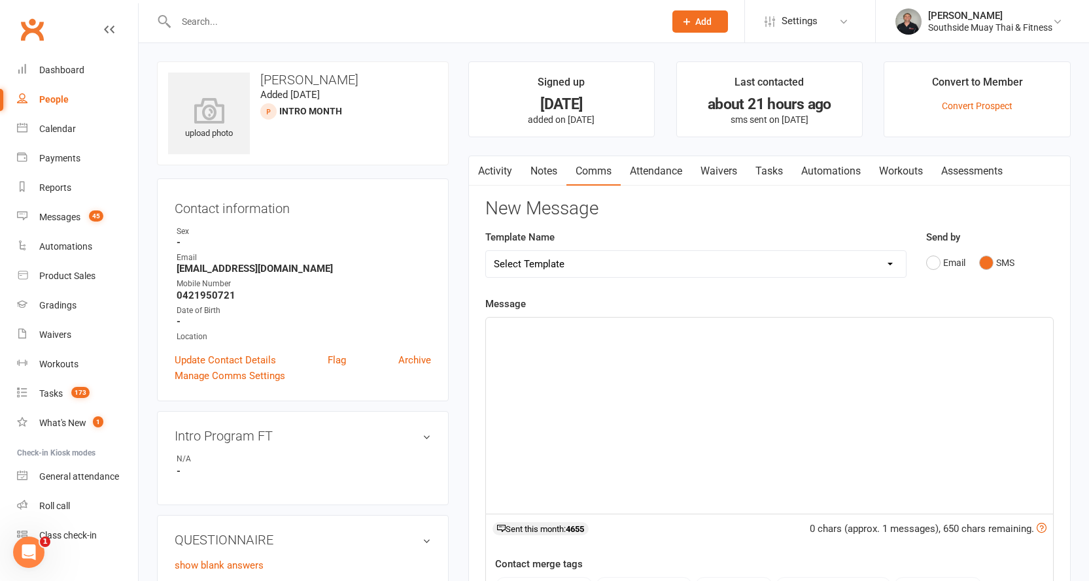
click at [829, 264] on select "Select Template [SMS] Outreach Message: High Risk – Personal From Trainer + Ree…" at bounding box center [696, 264] width 420 height 26
select select "33"
click at [486, 251] on select "Select Template [SMS] Outreach Message: High Risk – Personal From Trainer + Ree…" at bounding box center [696, 264] width 420 height 26
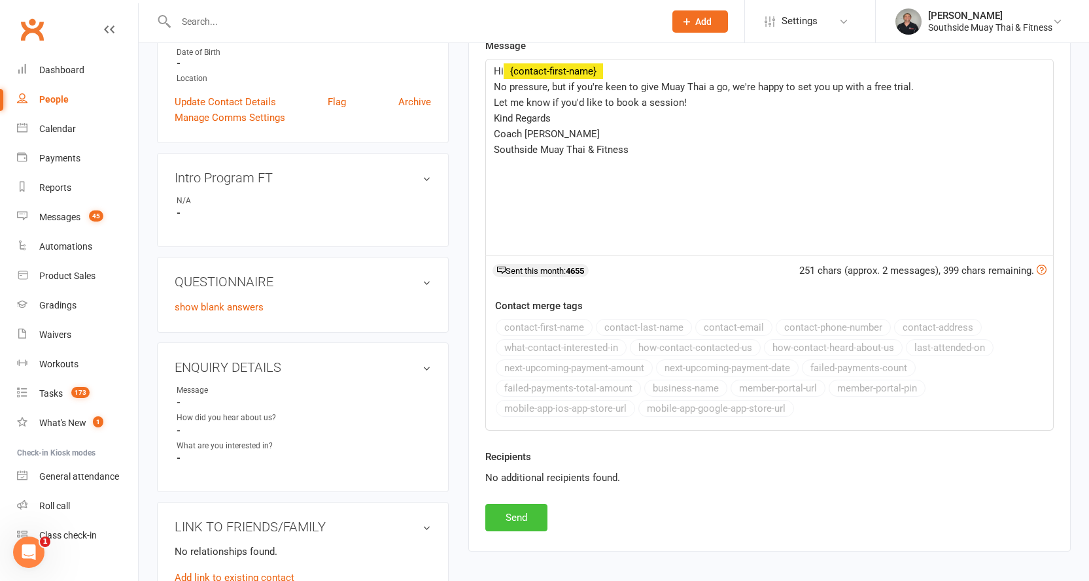
scroll to position [392, 0]
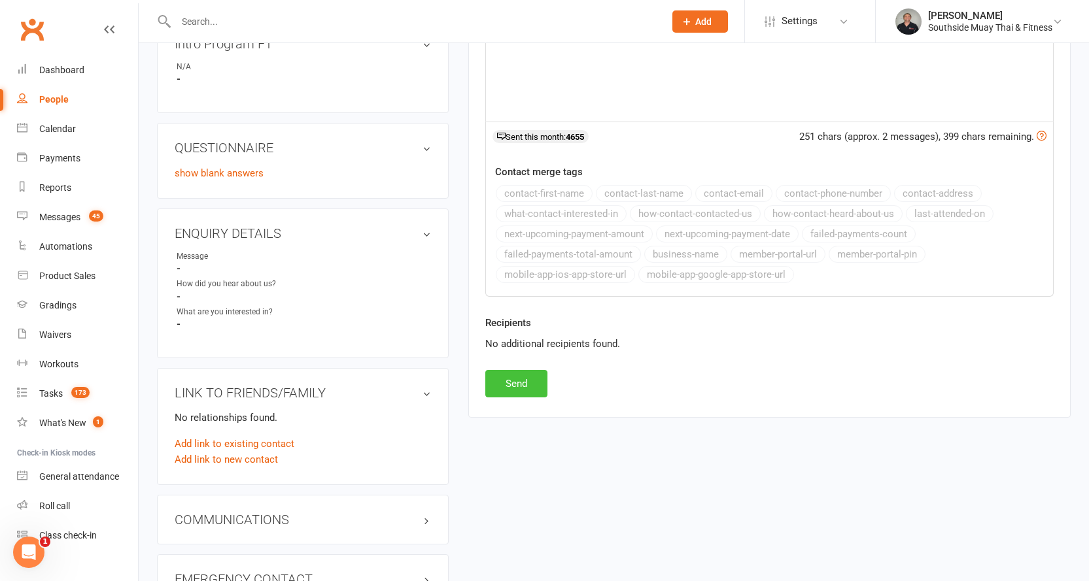
click at [501, 387] on button "Send" at bounding box center [516, 383] width 62 height 27
select select
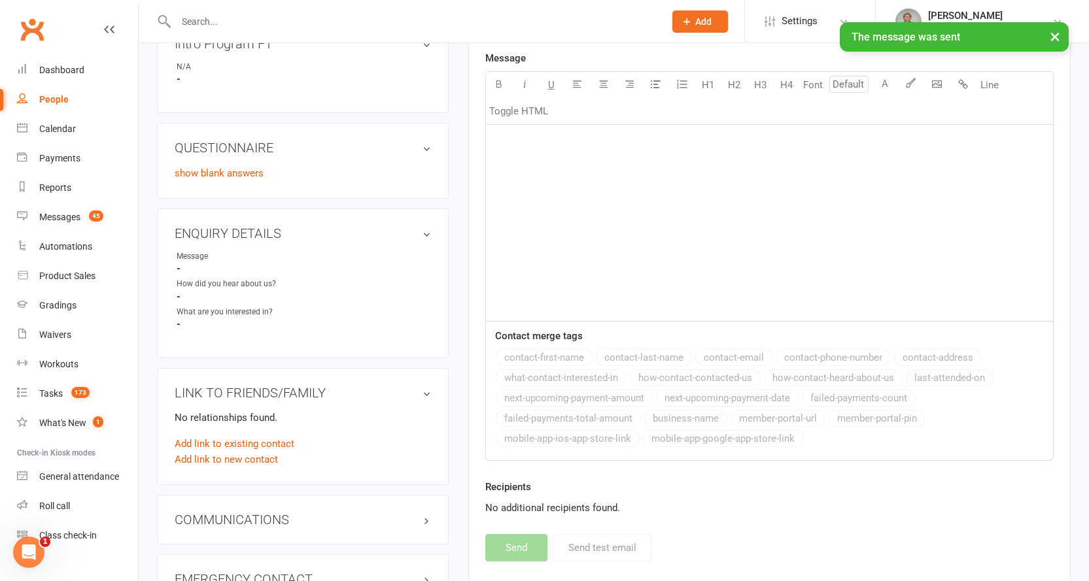
click at [48, 99] on div "People" at bounding box center [53, 99] width 29 height 10
select select "100"
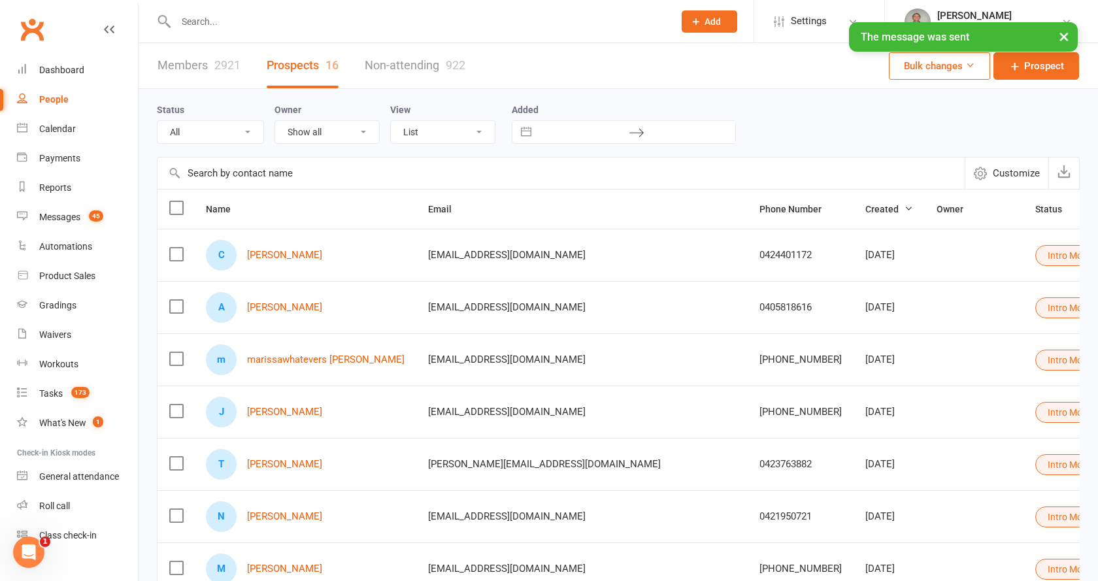
select select "Intro Month"
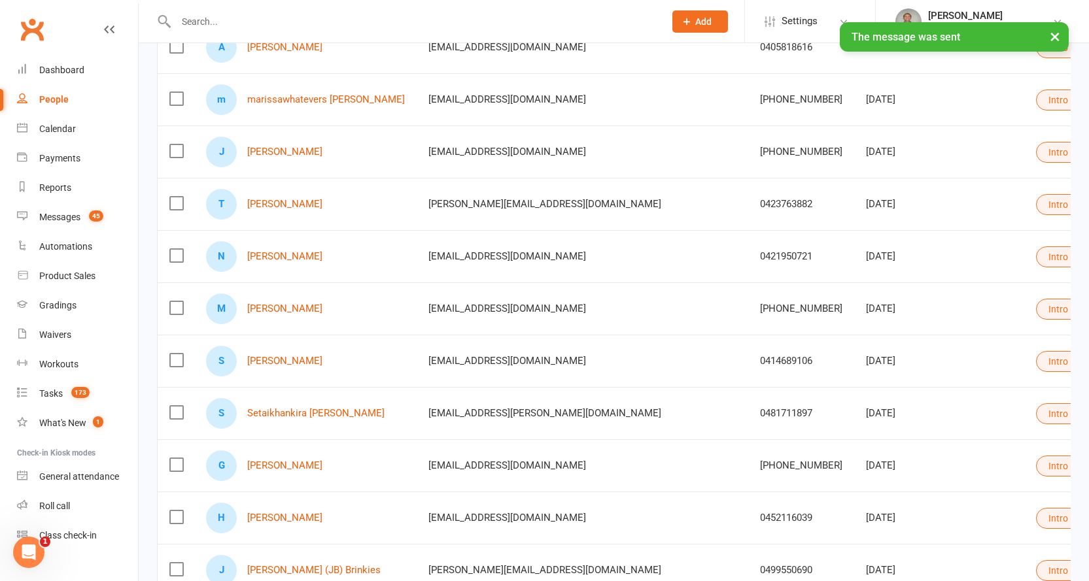
scroll to position [262, 0]
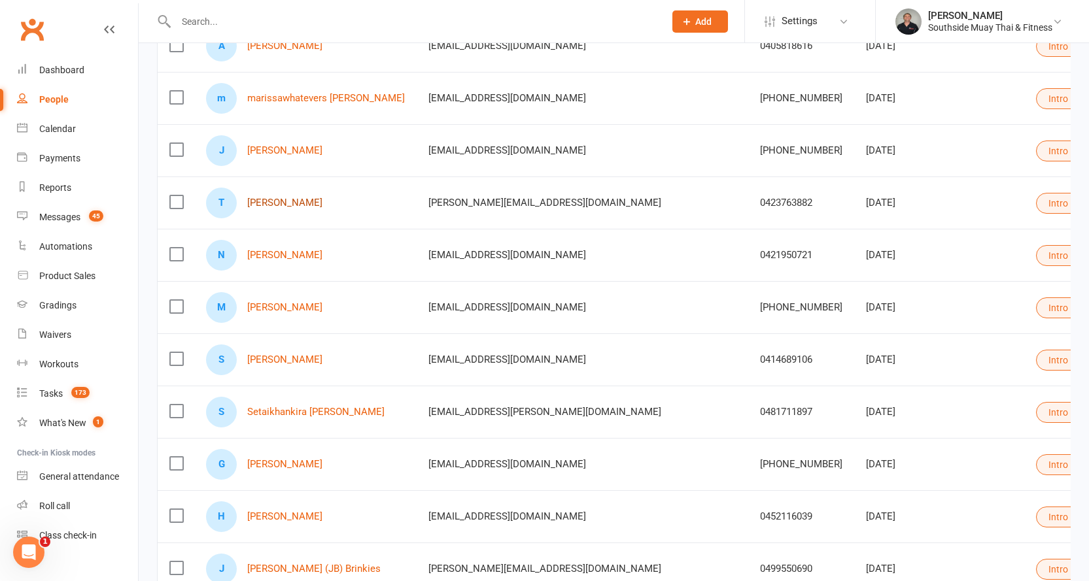
click at [252, 203] on link "[PERSON_NAME]" at bounding box center [284, 202] width 75 height 11
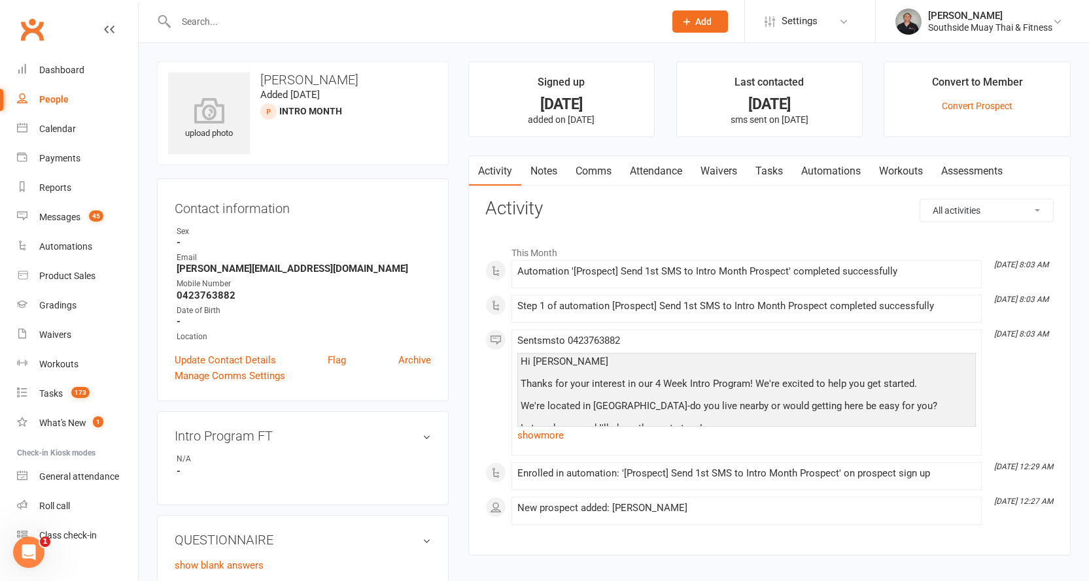
click at [593, 173] on link "Comms" at bounding box center [593, 171] width 54 height 30
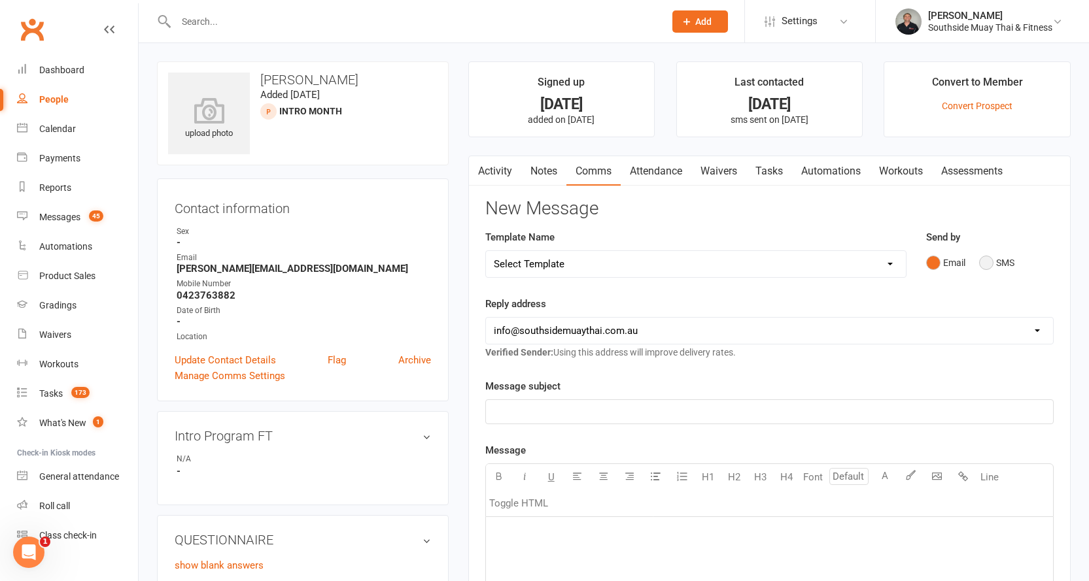
click at [993, 261] on button "SMS" at bounding box center [996, 262] width 35 height 25
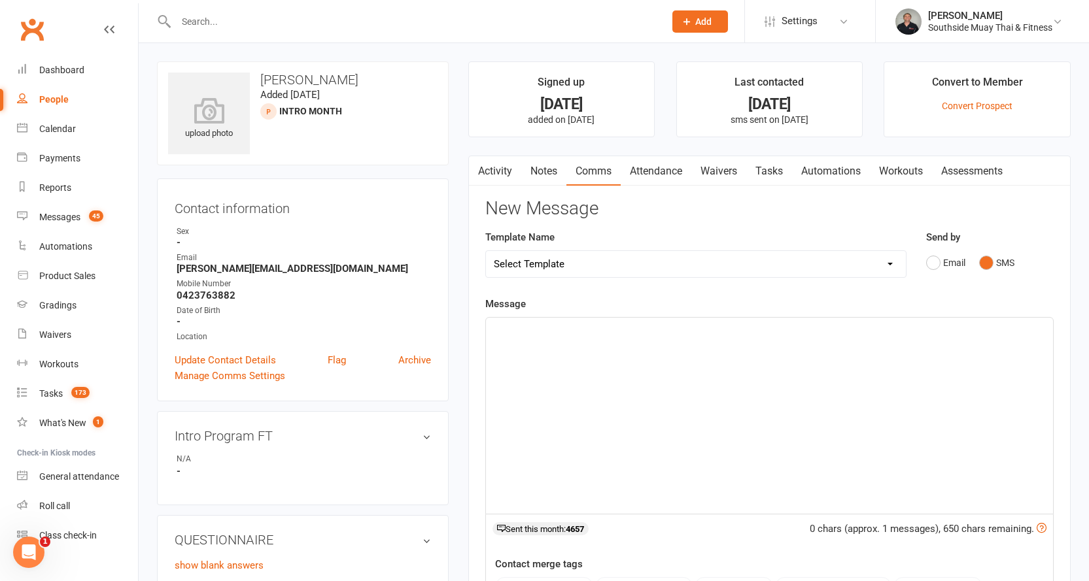
click at [710, 265] on select "Select Template [SMS] Outreach Message: High Risk – Personal From Trainer + Ree…" at bounding box center [696, 264] width 420 height 26
select select "32"
click at [486, 251] on select "Select Template [SMS] Outreach Message: High Risk – Personal From Trainer + Ree…" at bounding box center [696, 264] width 420 height 26
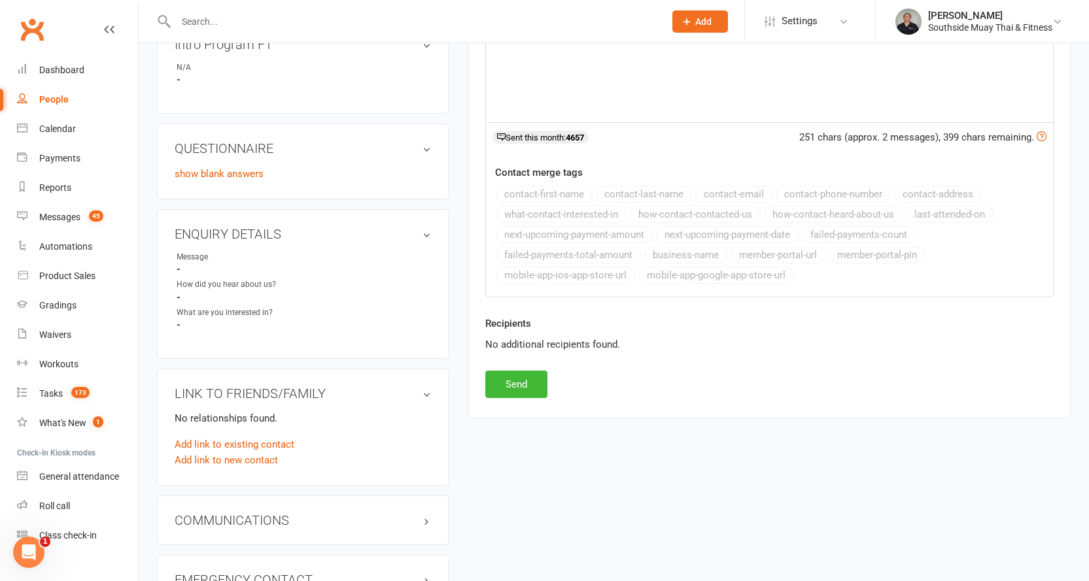
scroll to position [392, 0]
click at [510, 381] on button "Send" at bounding box center [516, 383] width 62 height 27
select select
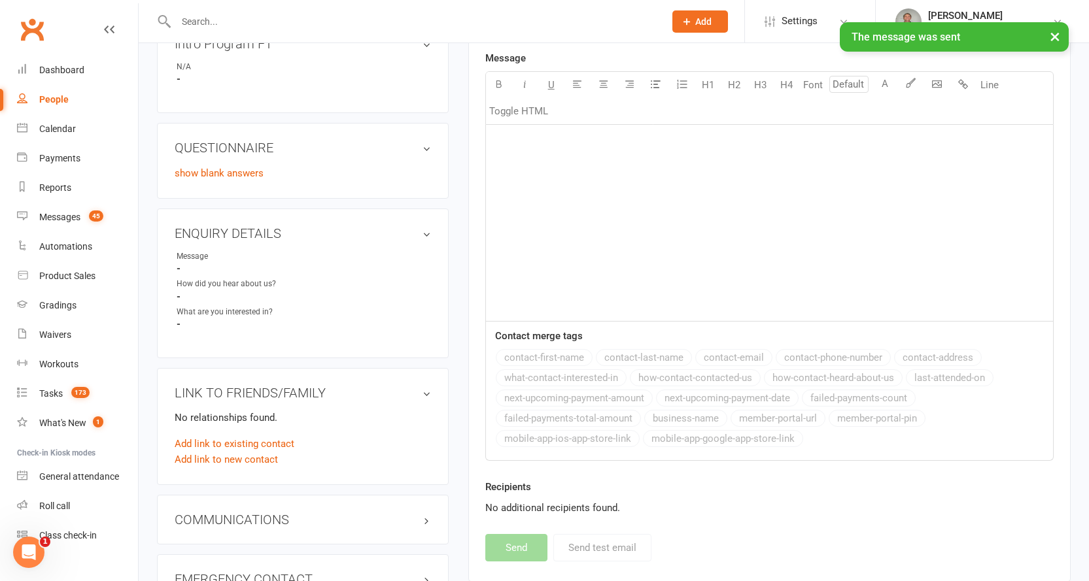
click at [55, 98] on div "People" at bounding box center [53, 99] width 29 height 10
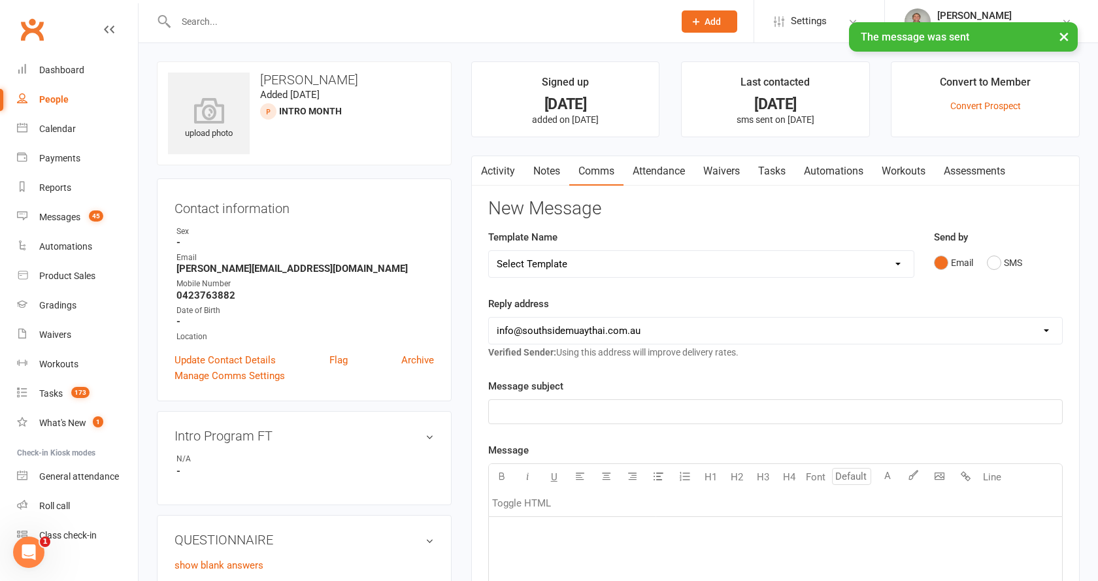
select select "100"
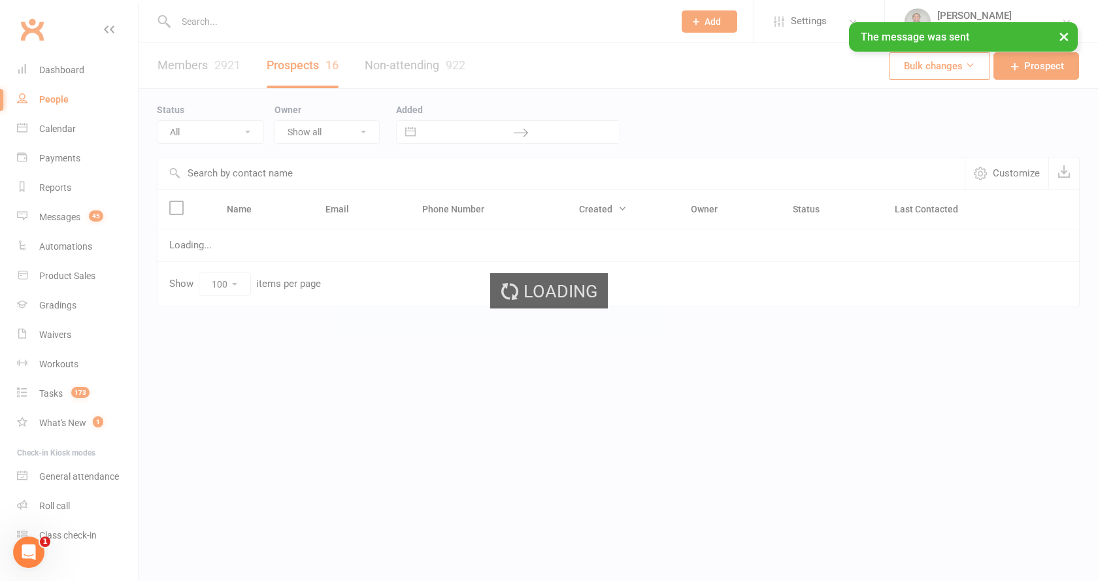
select select "Intro Month"
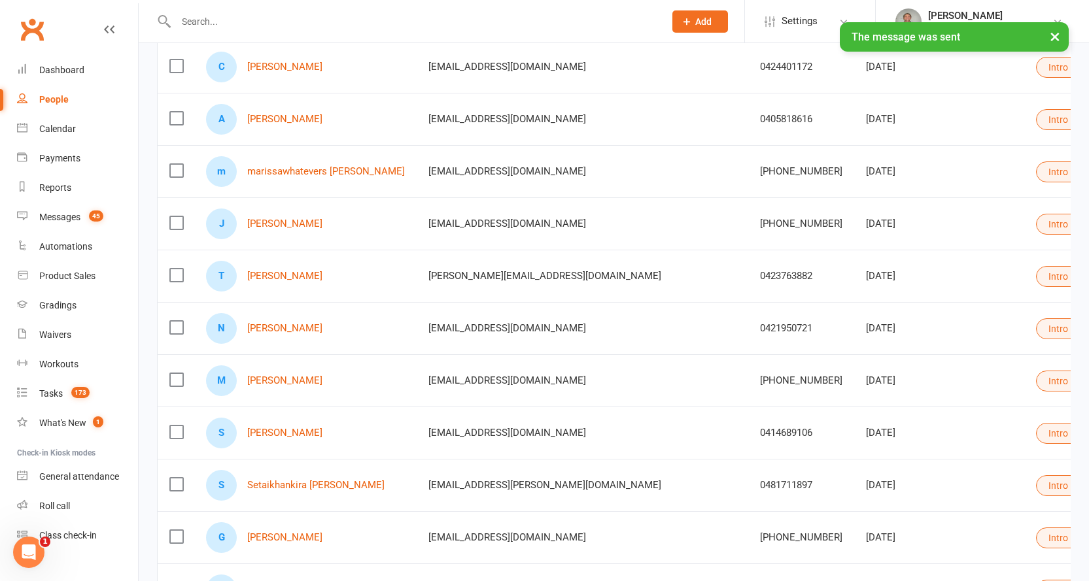
scroll to position [196, 0]
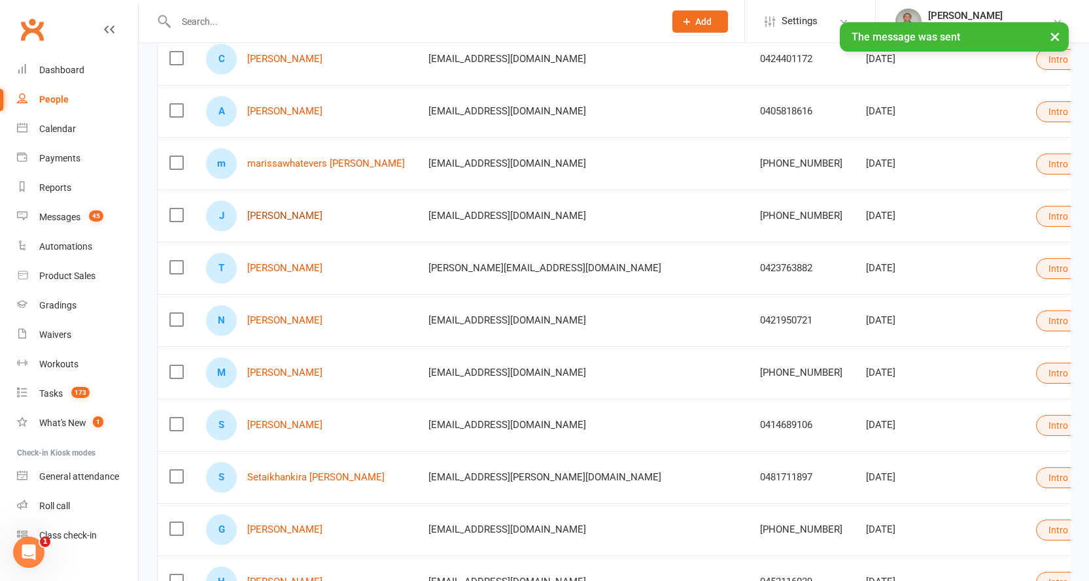
click at [260, 216] on link "[PERSON_NAME]" at bounding box center [284, 216] width 75 height 11
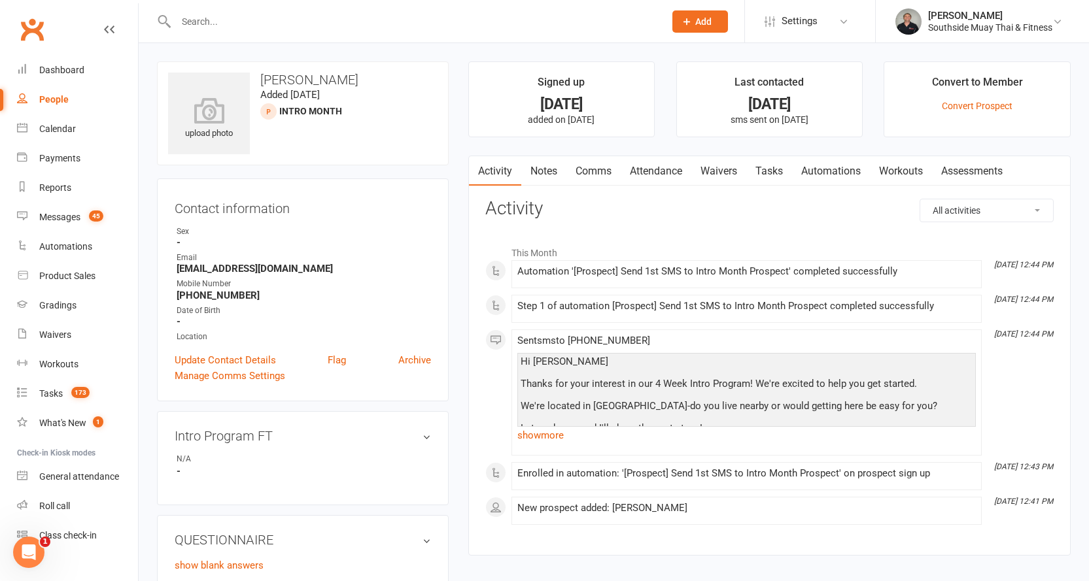
click at [596, 169] on link "Comms" at bounding box center [593, 171] width 54 height 30
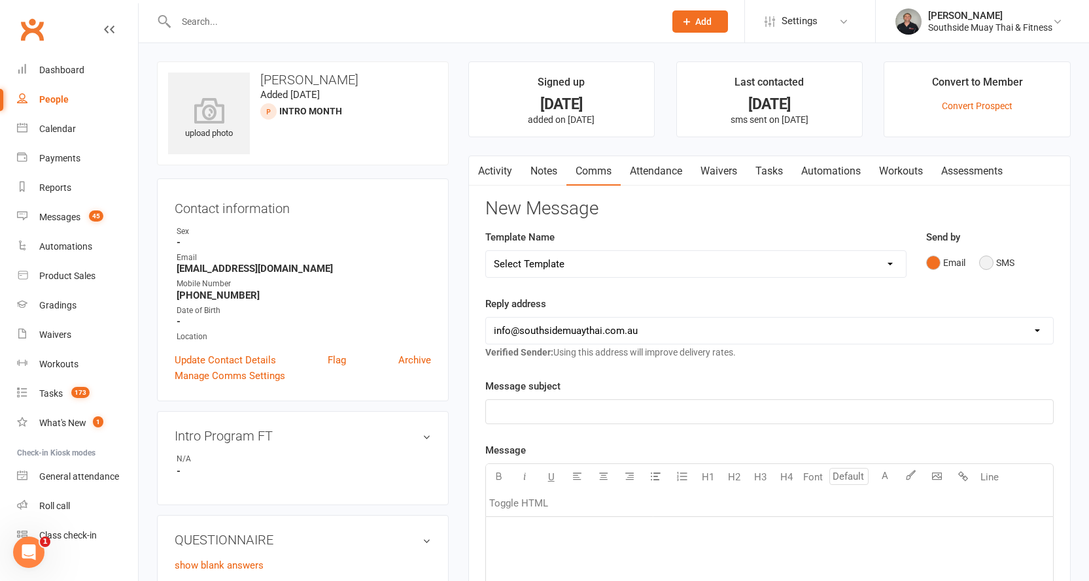
click at [991, 255] on button "SMS" at bounding box center [996, 262] width 35 height 25
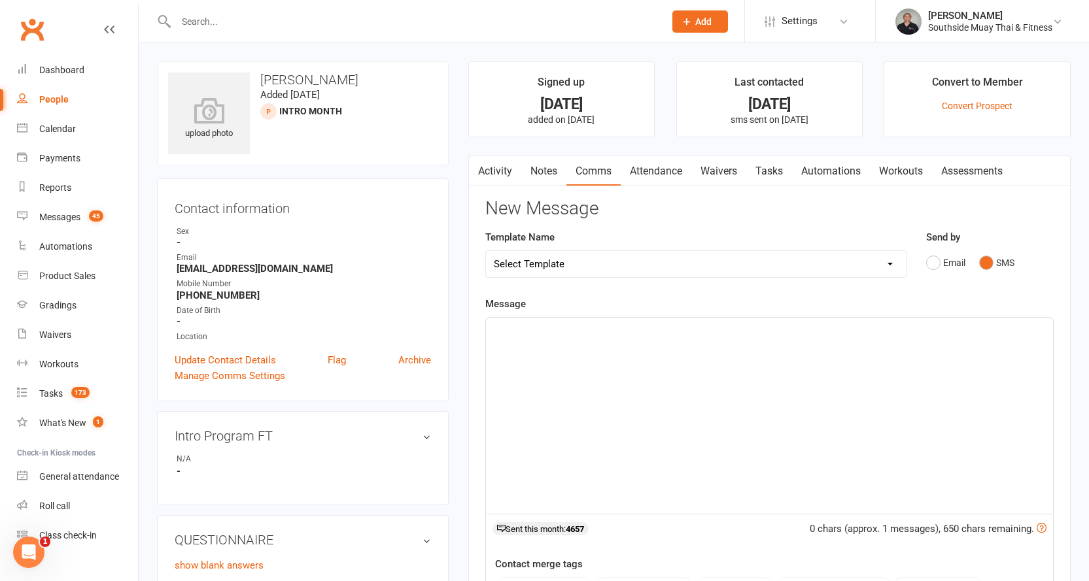
click at [694, 256] on select "Select Template [SMS] Outreach Message: High Risk – Personal From Trainer + Ree…" at bounding box center [696, 264] width 420 height 26
select select "32"
click at [486, 251] on select "Select Template [SMS] Outreach Message: High Risk – Personal From Trainer + Ree…" at bounding box center [696, 264] width 420 height 26
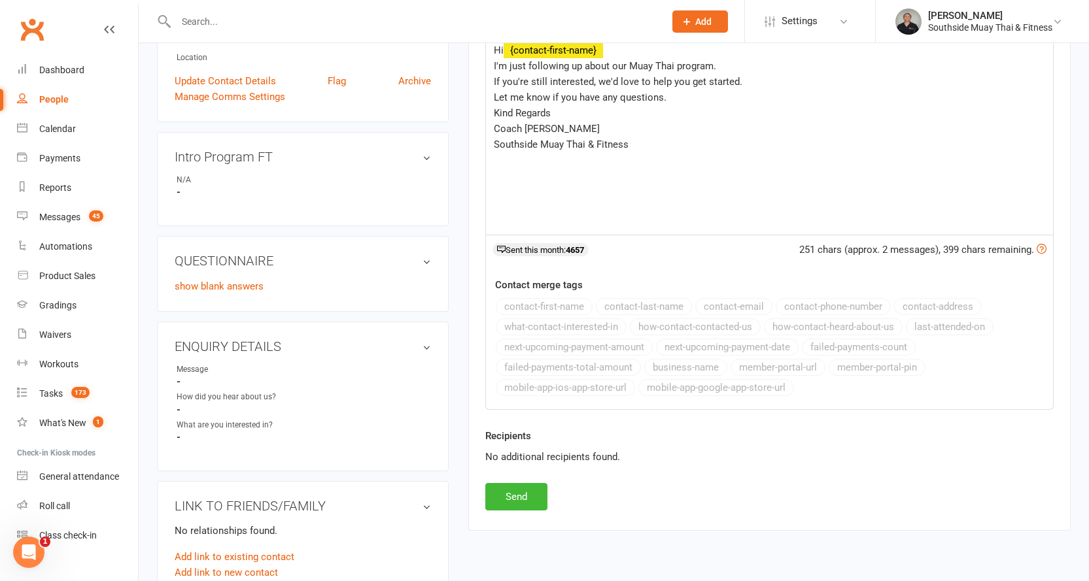
scroll to position [392, 0]
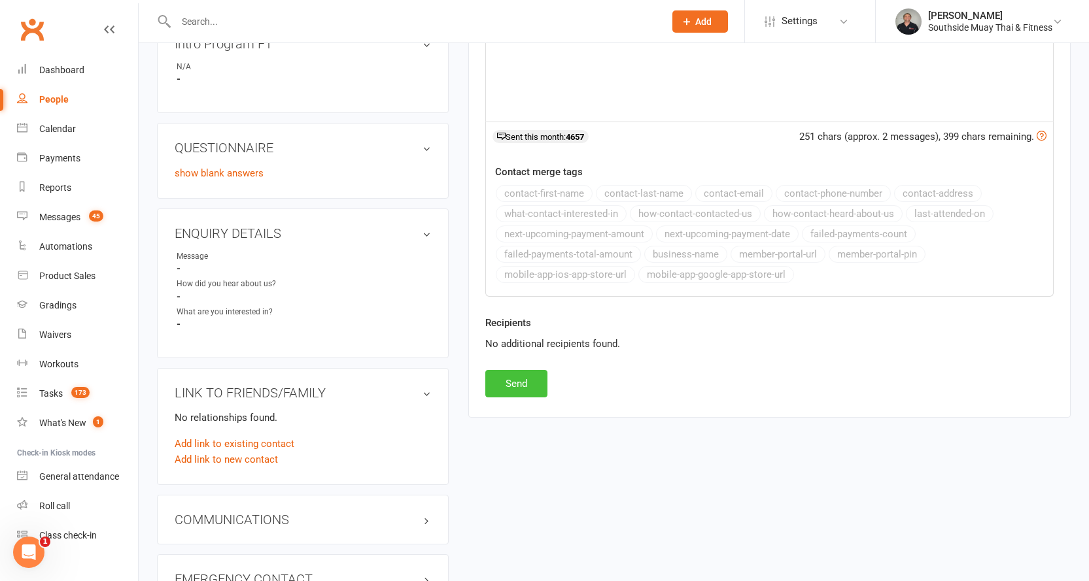
click at [502, 383] on button "Send" at bounding box center [516, 383] width 62 height 27
select select
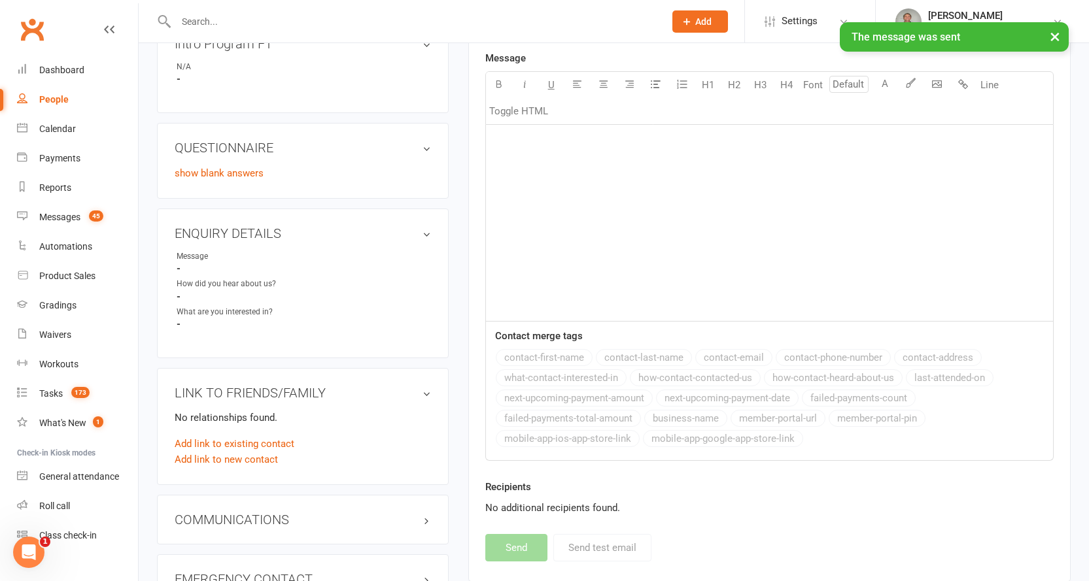
click at [57, 99] on div "People" at bounding box center [53, 99] width 29 height 10
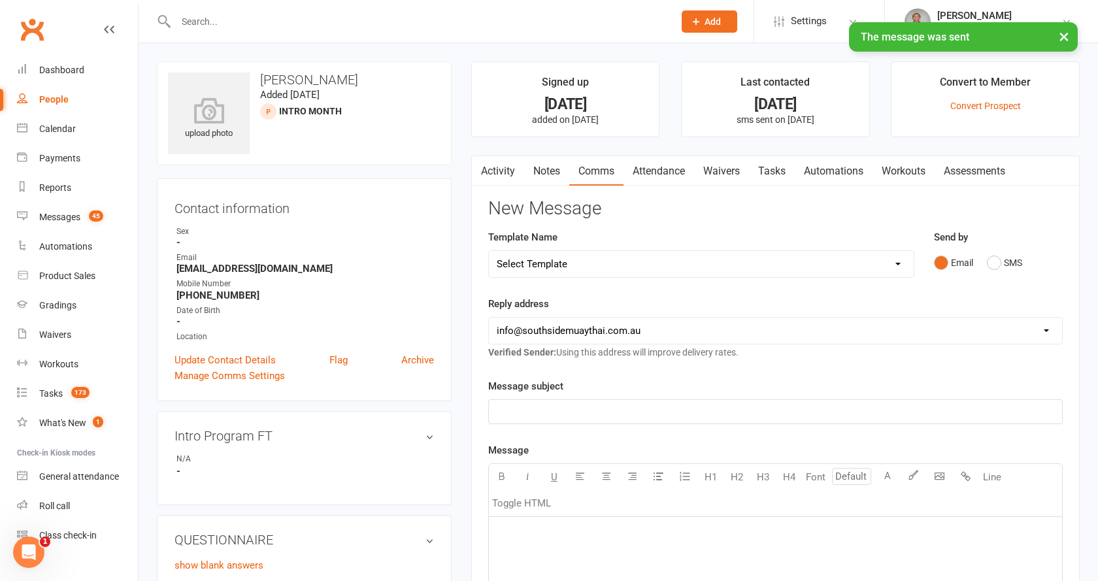
select select "100"
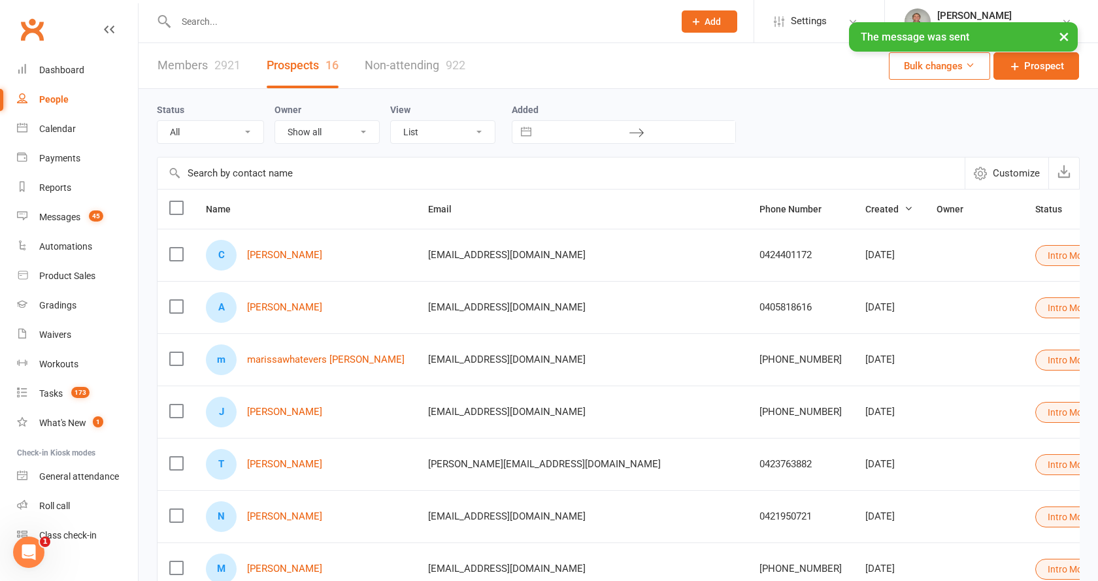
select select "Intro Month"
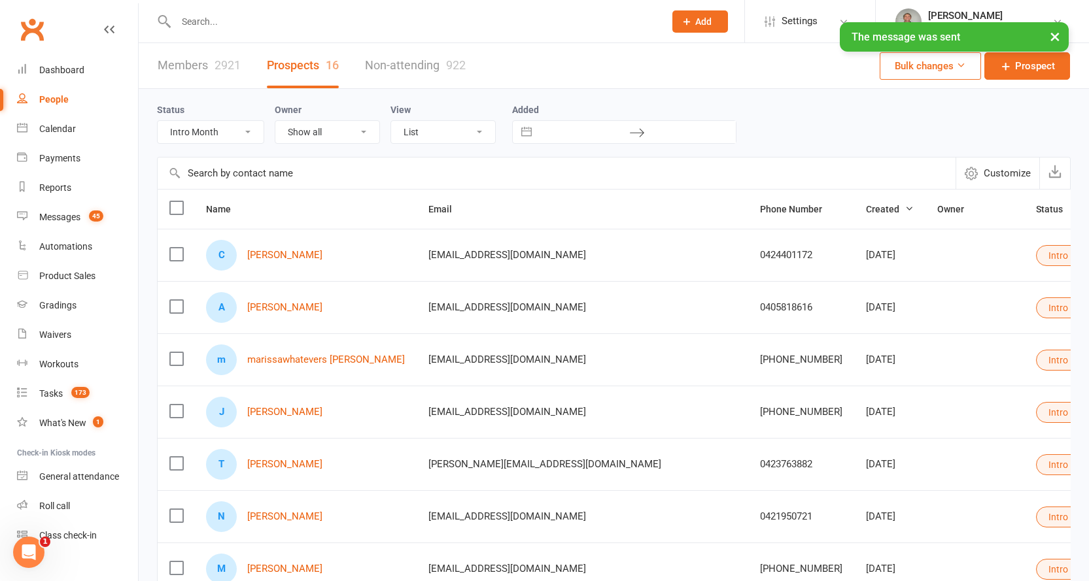
scroll to position [65, 0]
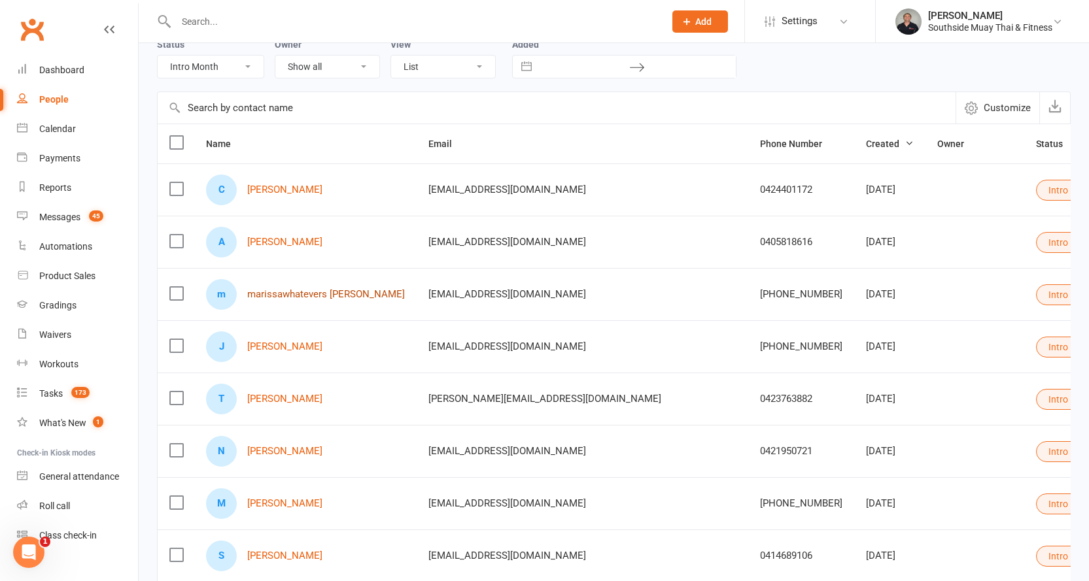
click at [305, 296] on link "marissawhatevers [PERSON_NAME]" at bounding box center [326, 294] width 158 height 11
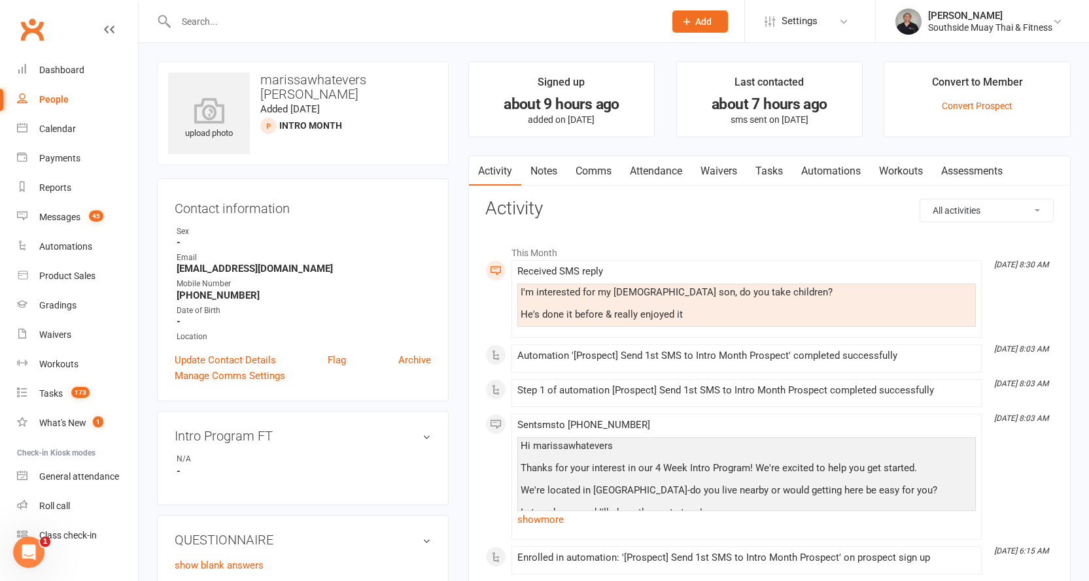
click at [591, 169] on link "Comms" at bounding box center [593, 171] width 54 height 30
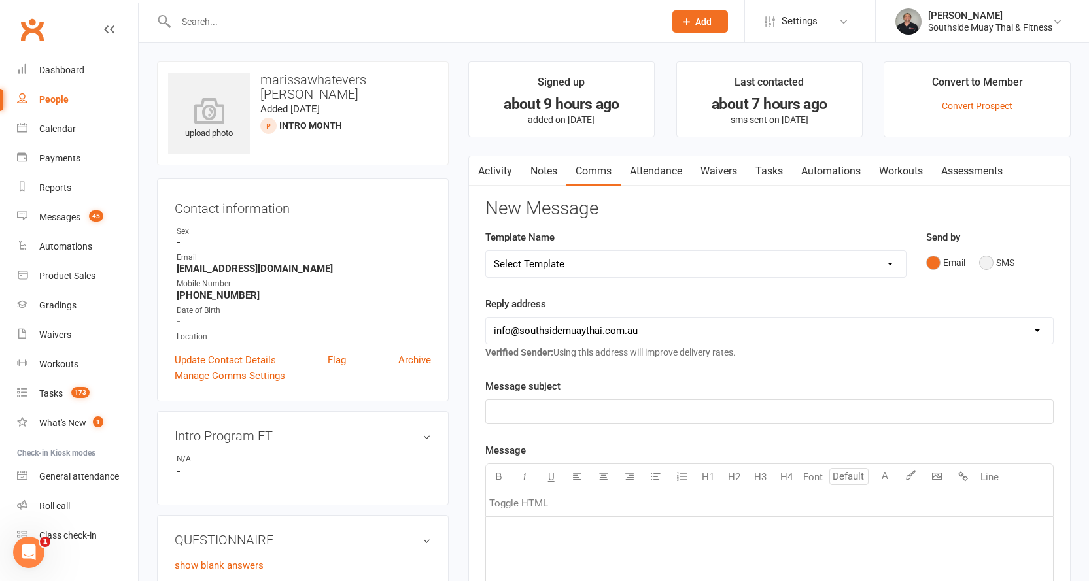
click at [994, 262] on button "SMS" at bounding box center [996, 262] width 35 height 25
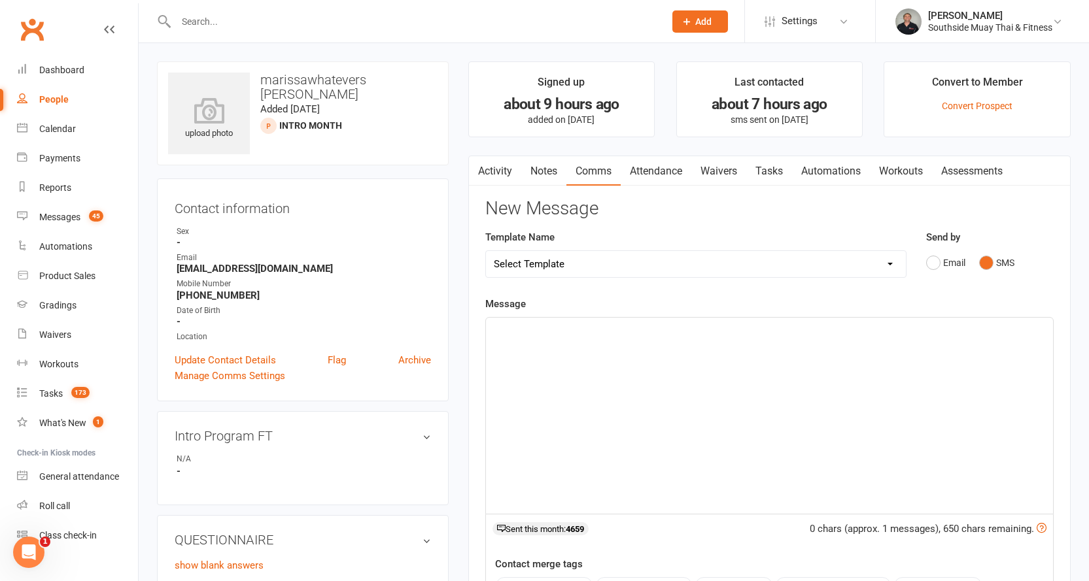
click at [586, 326] on p "﻿" at bounding box center [769, 330] width 551 height 16
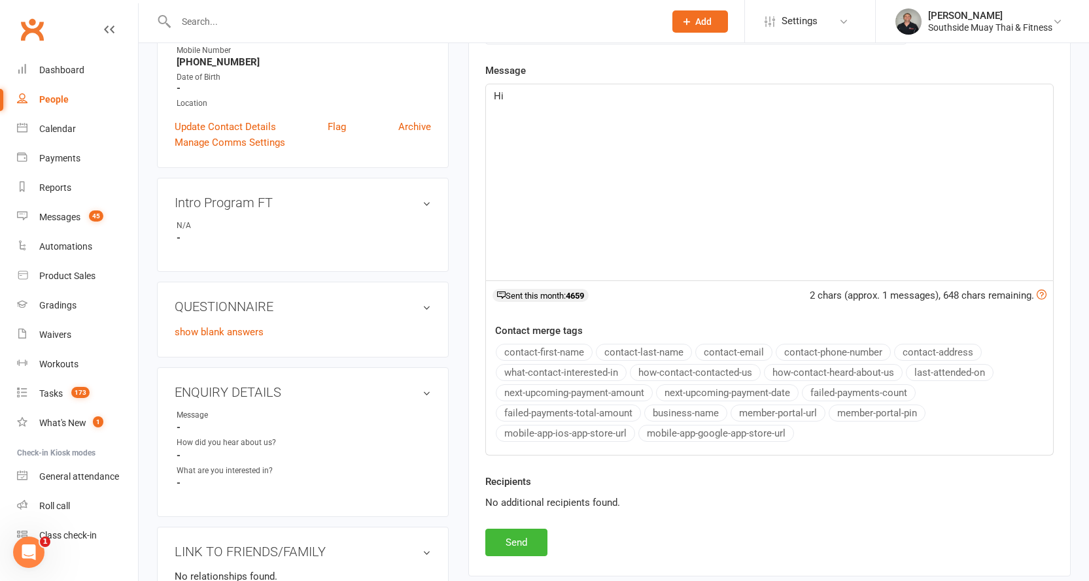
scroll to position [262, 0]
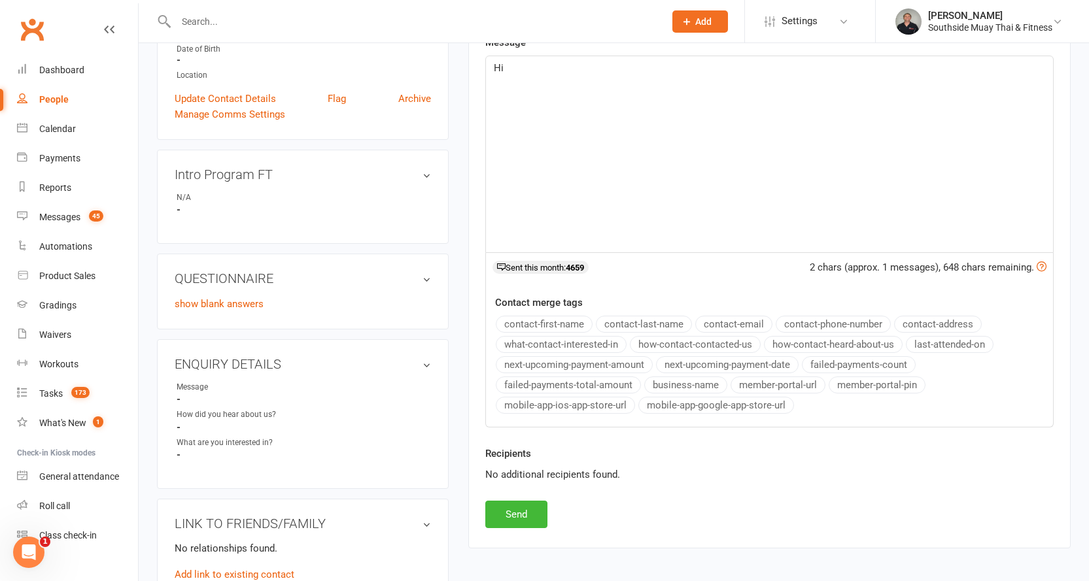
click at [547, 324] on button "contact-first-name" at bounding box center [544, 324] width 97 height 17
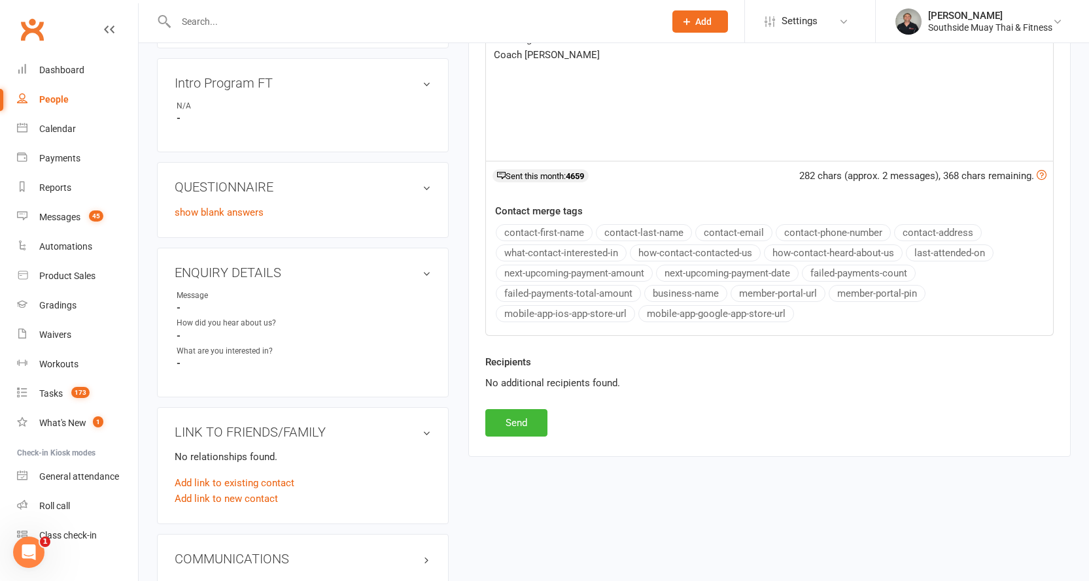
scroll to position [392, 0]
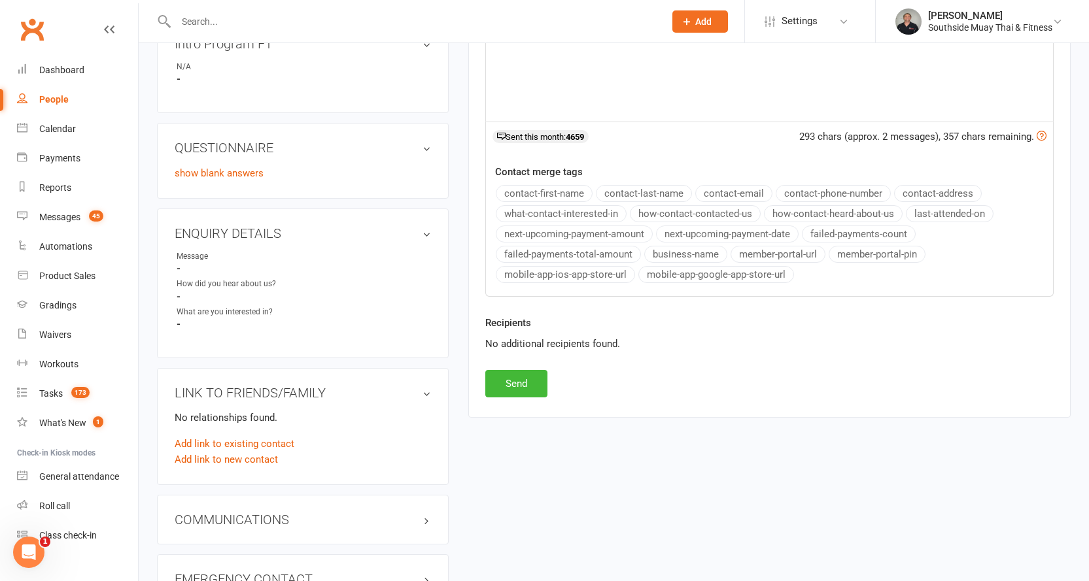
click at [676, 253] on button "business-name" at bounding box center [685, 254] width 83 height 17
click at [526, 388] on button "Send" at bounding box center [516, 383] width 62 height 27
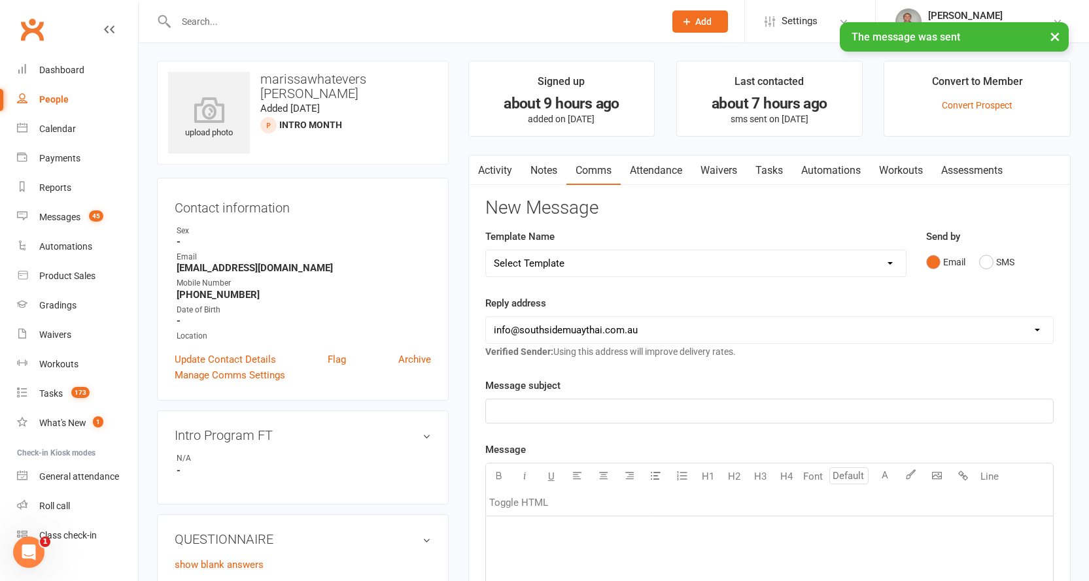
scroll to position [0, 0]
click at [496, 164] on link "Activity" at bounding box center [495, 171] width 52 height 30
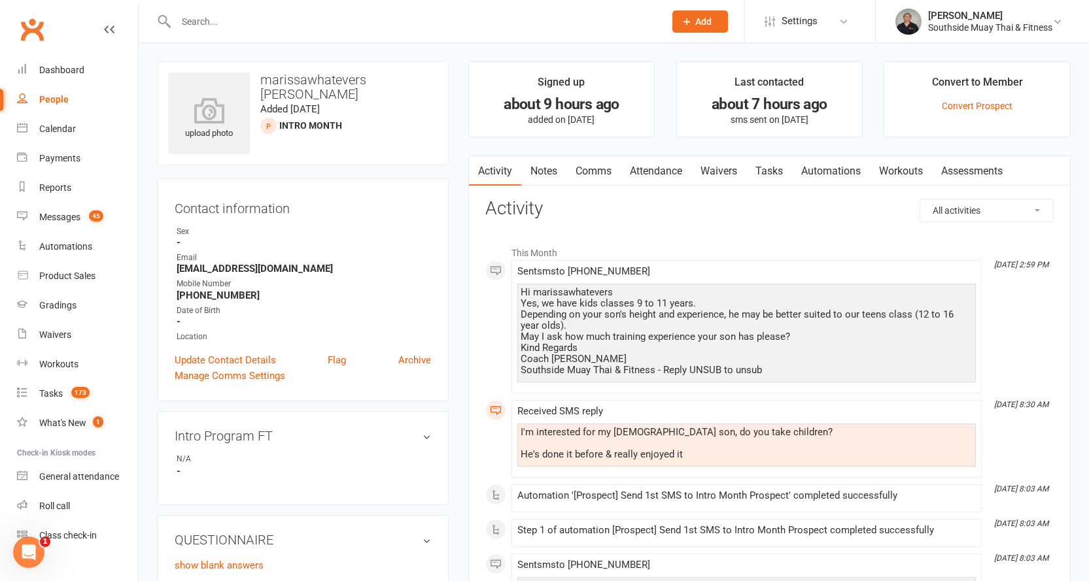
click at [52, 99] on div "People" at bounding box center [53, 99] width 29 height 10
select select "100"
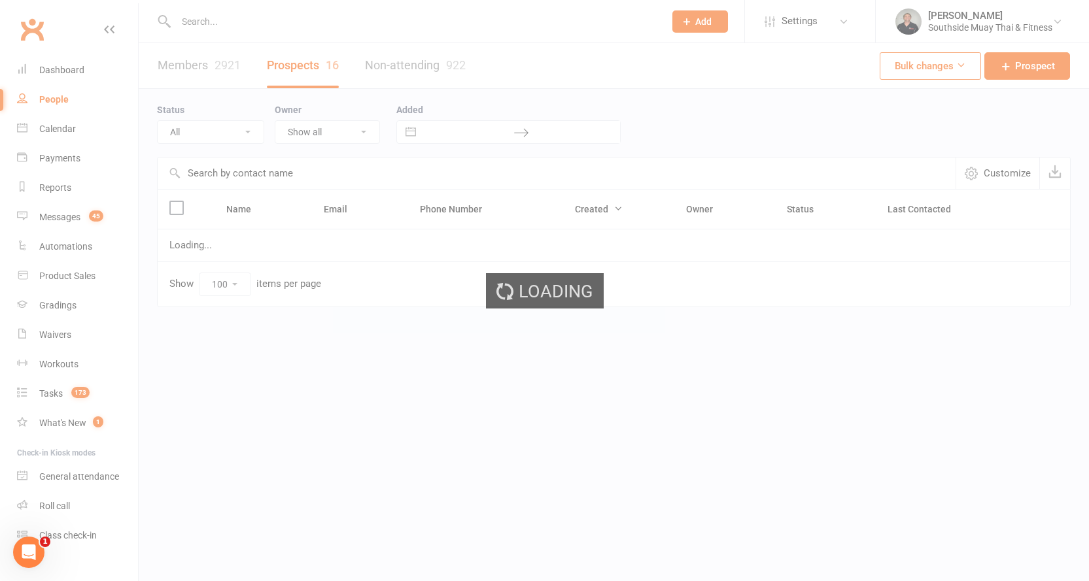
select select "Intro Month"
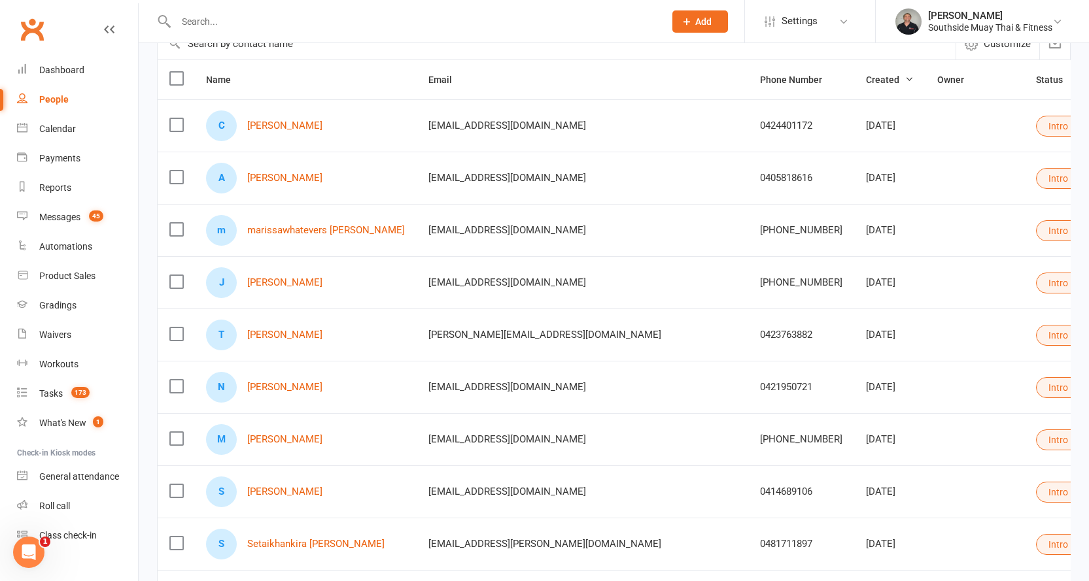
scroll to position [131, 0]
click at [257, 177] on link "[PERSON_NAME]" at bounding box center [284, 176] width 75 height 11
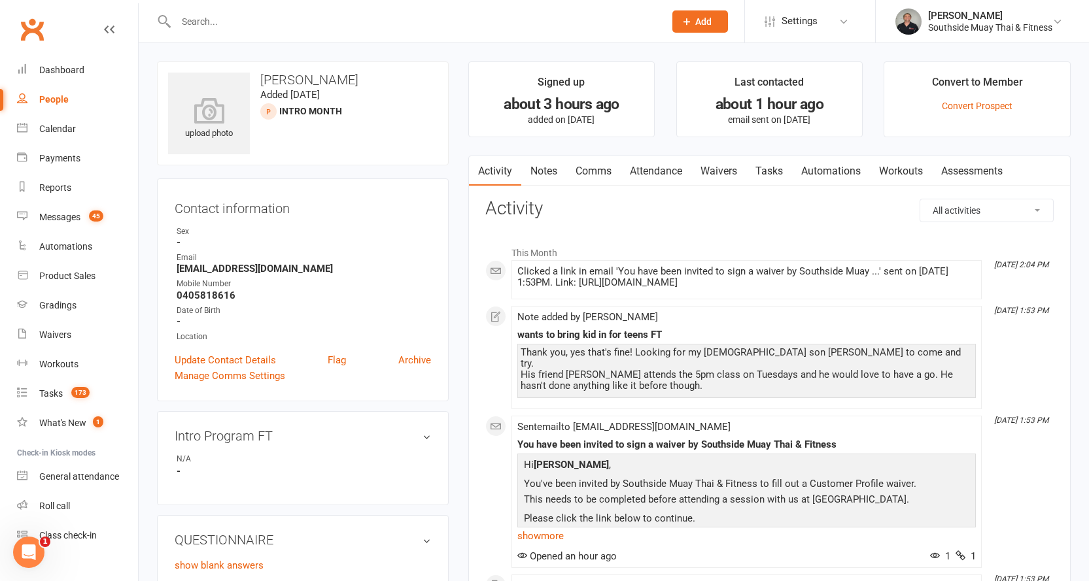
click at [42, 99] on div "People" at bounding box center [53, 99] width 29 height 10
select select "100"
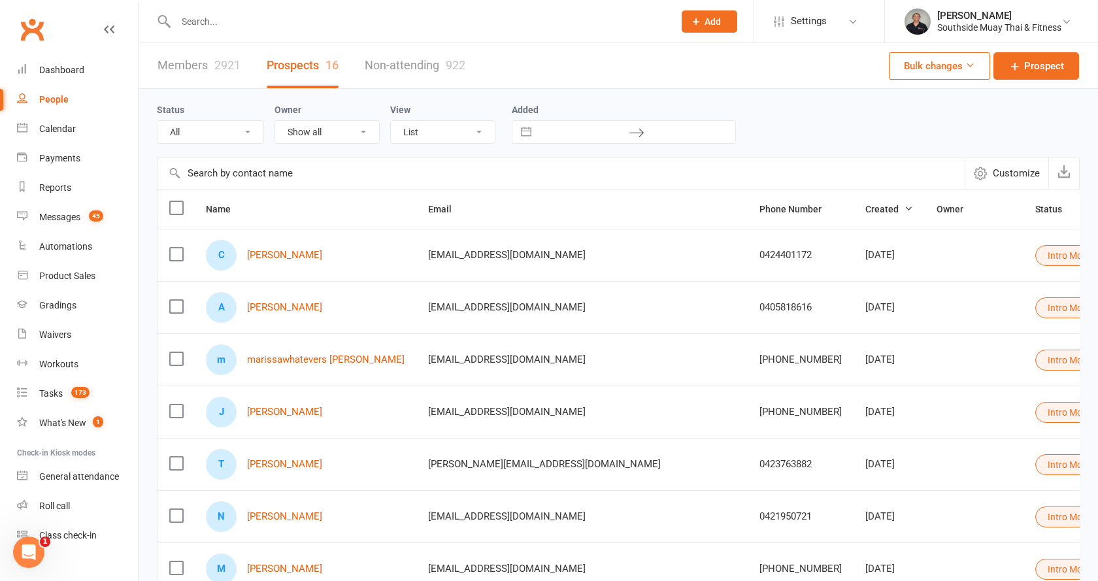
select select "Intro Month"
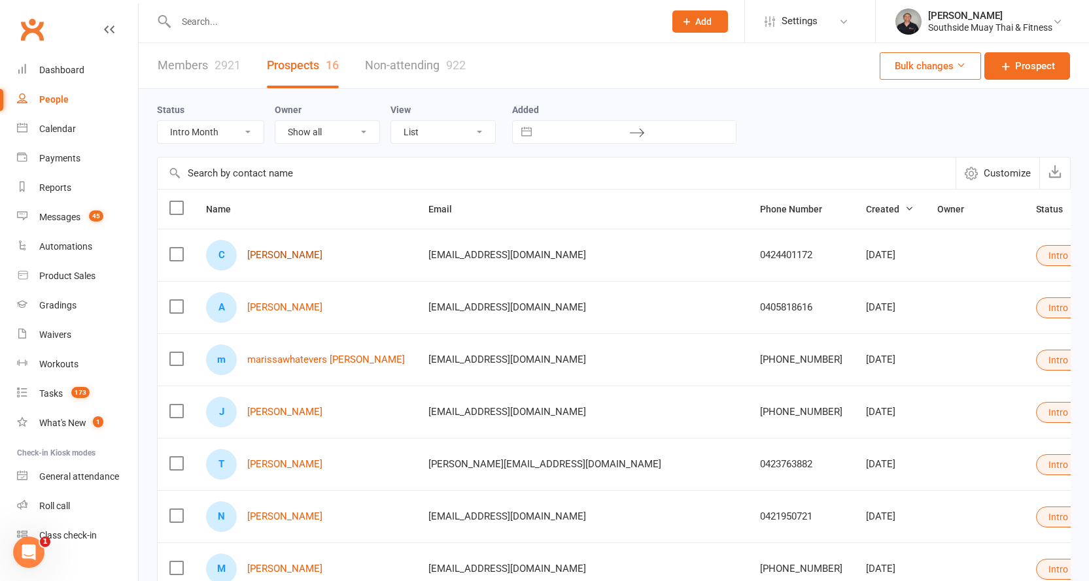
click at [279, 257] on link "[PERSON_NAME]" at bounding box center [284, 255] width 75 height 11
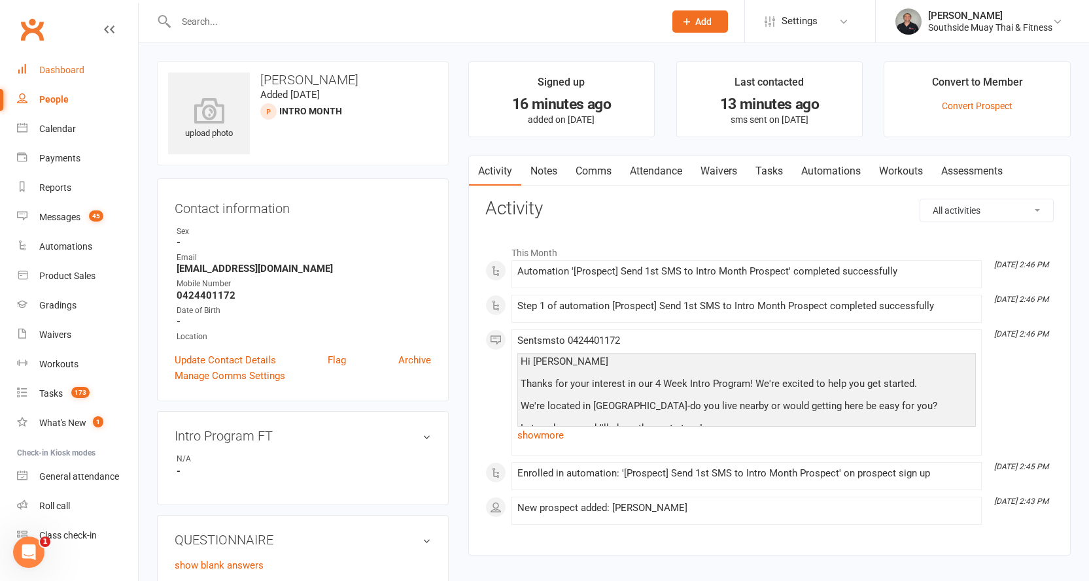
click at [75, 64] on link "Dashboard" at bounding box center [77, 70] width 121 height 29
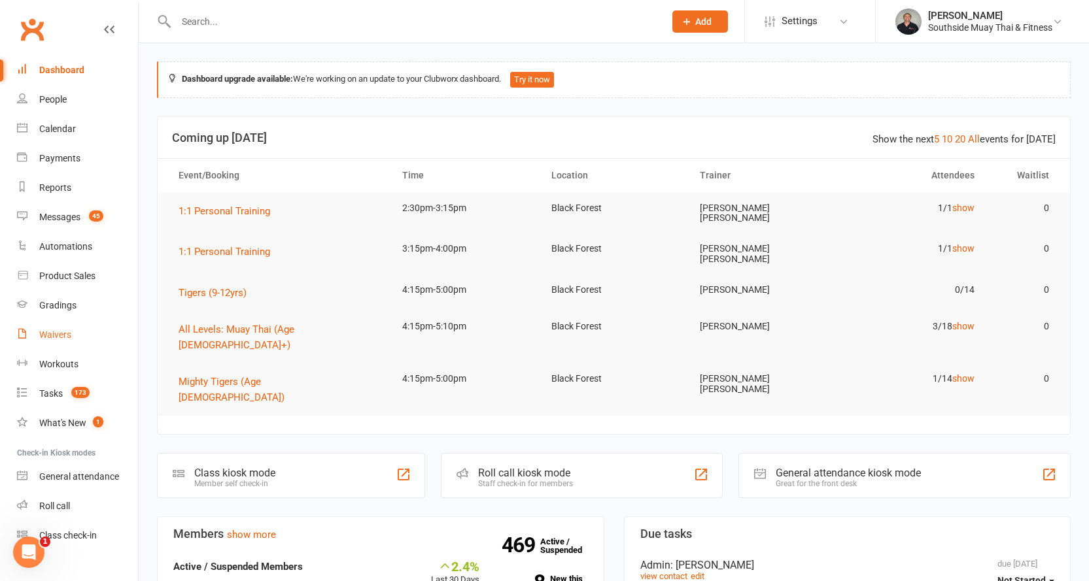
click at [45, 333] on div "Waivers" at bounding box center [55, 335] width 32 height 10
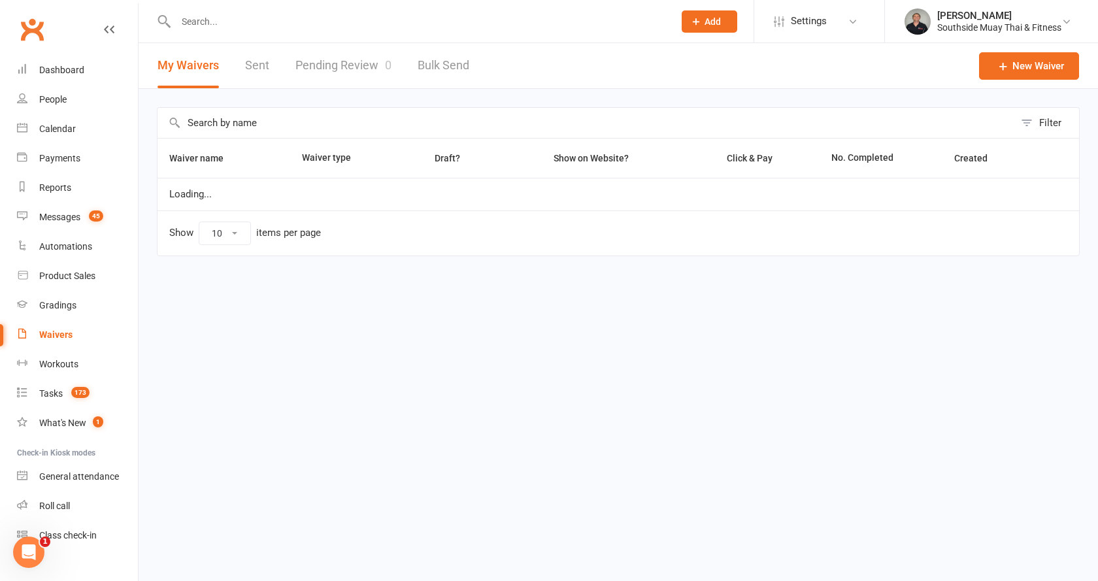
select select "100"
click at [356, 61] on link "Pending Review 0" at bounding box center [344, 65] width 96 height 45
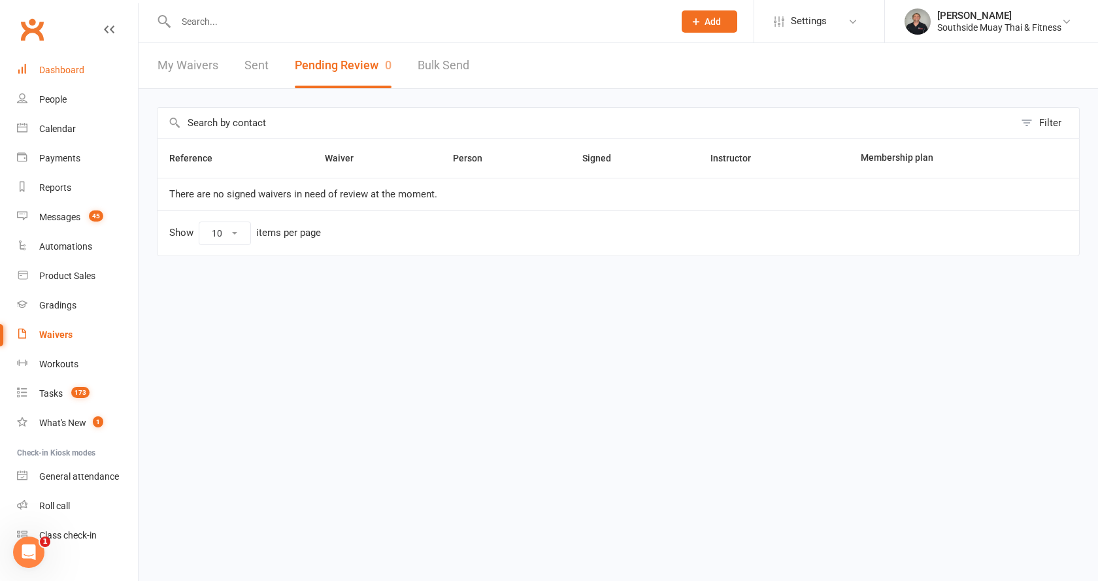
click at [64, 64] on link "Dashboard" at bounding box center [77, 70] width 121 height 29
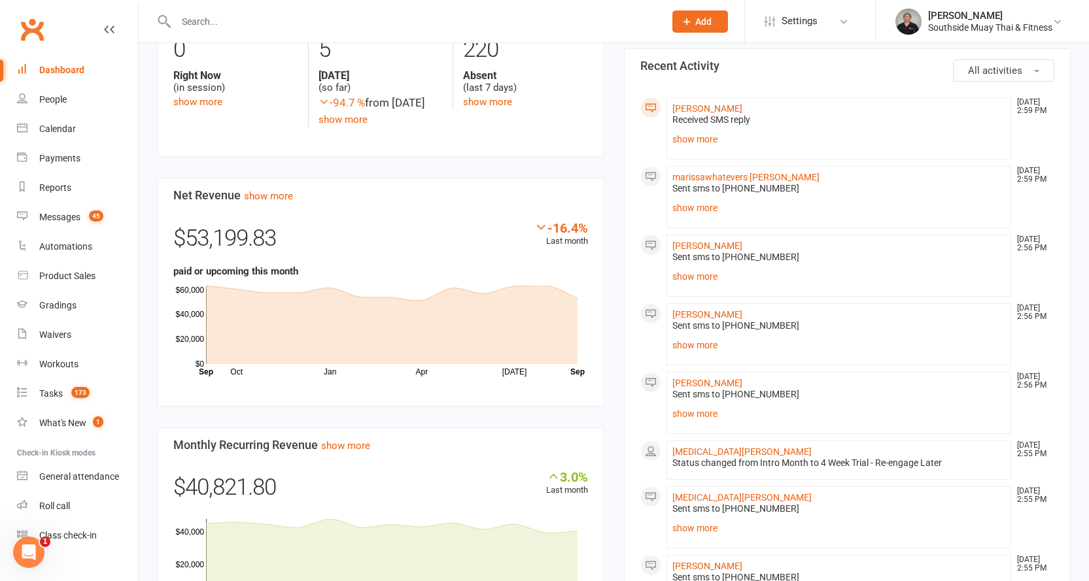
scroll to position [654, 0]
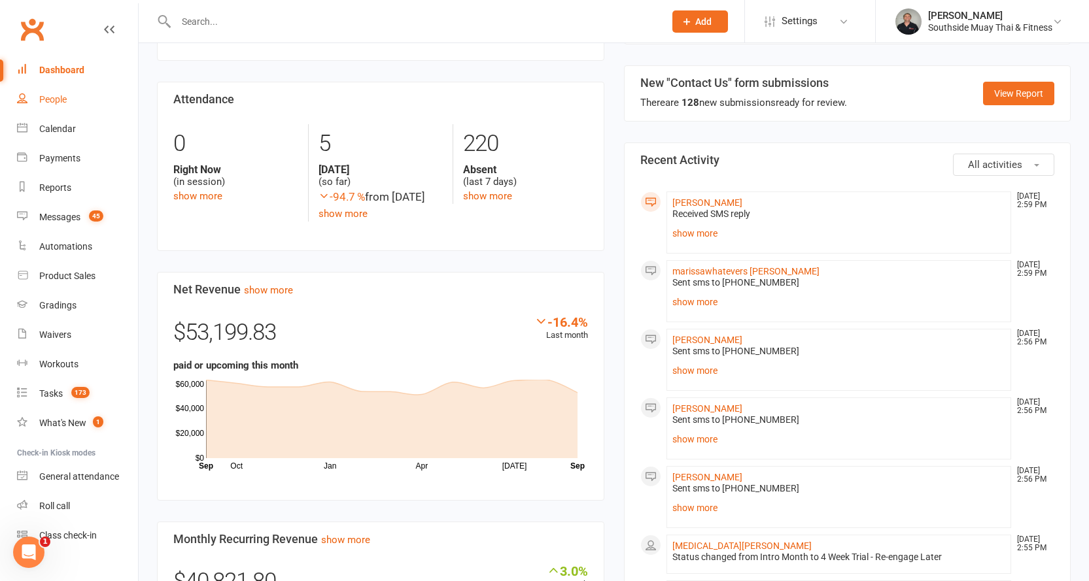
click at [51, 100] on div "People" at bounding box center [52, 99] width 27 height 10
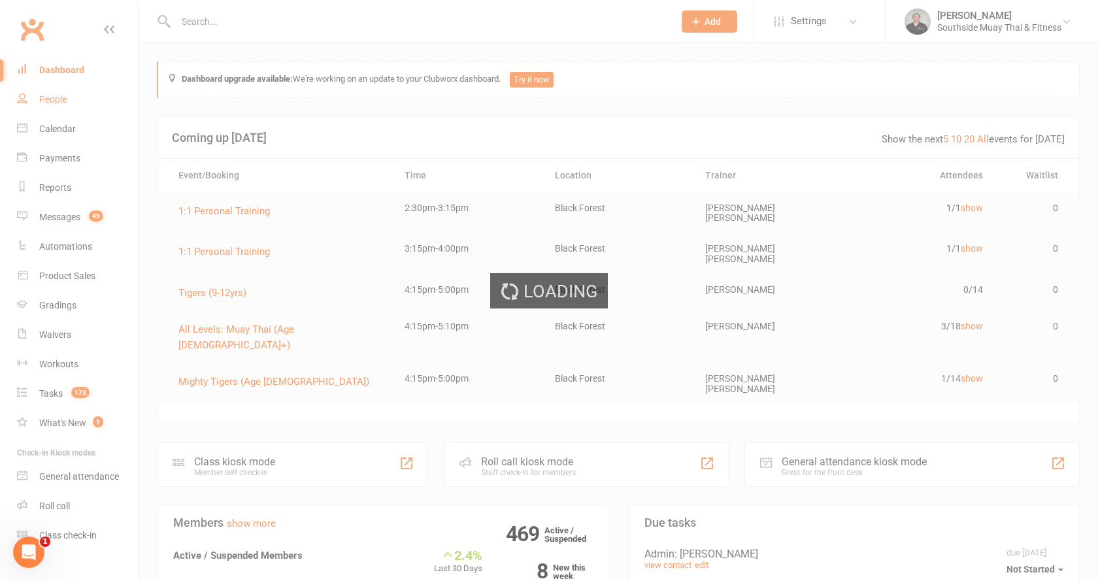
select select "100"
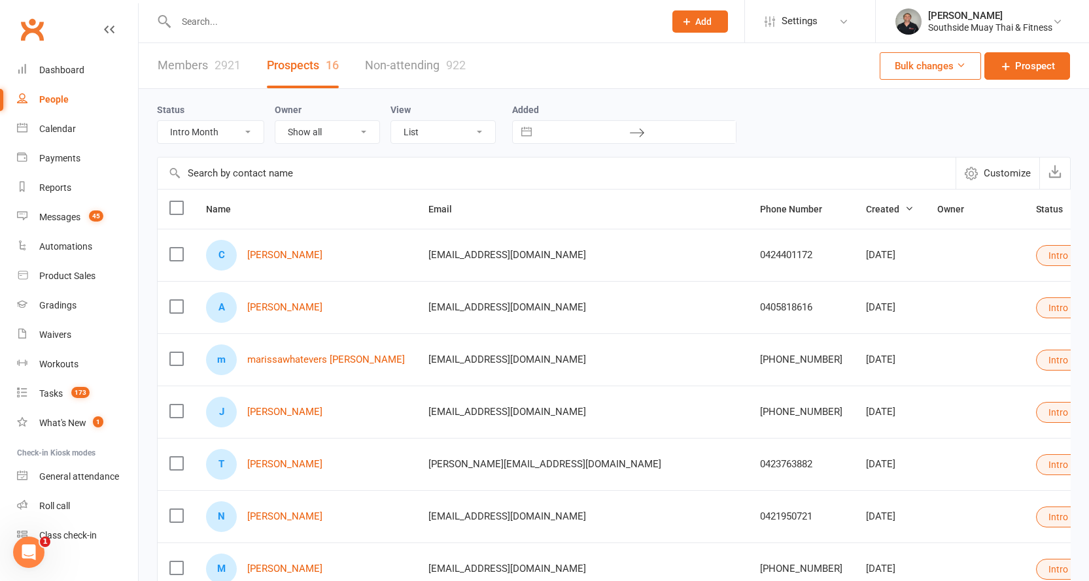
click at [203, 133] on select "All (No status set) (Invalid status) Initial Contact 28 Day LBE - Contact Neede…" at bounding box center [211, 132] width 106 height 22
select select "SMS Blast YES"
click at [158, 122] on select "All (No status set) (Invalid status) Initial Contact 28 Day LBE - Contact Neede…" at bounding box center [211, 132] width 106 height 22
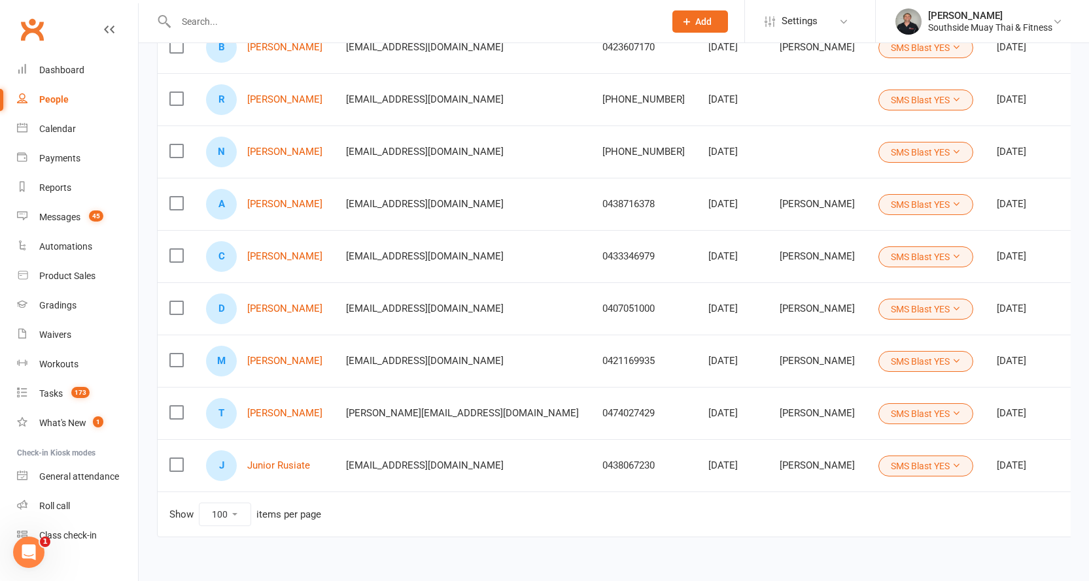
scroll to position [245, 0]
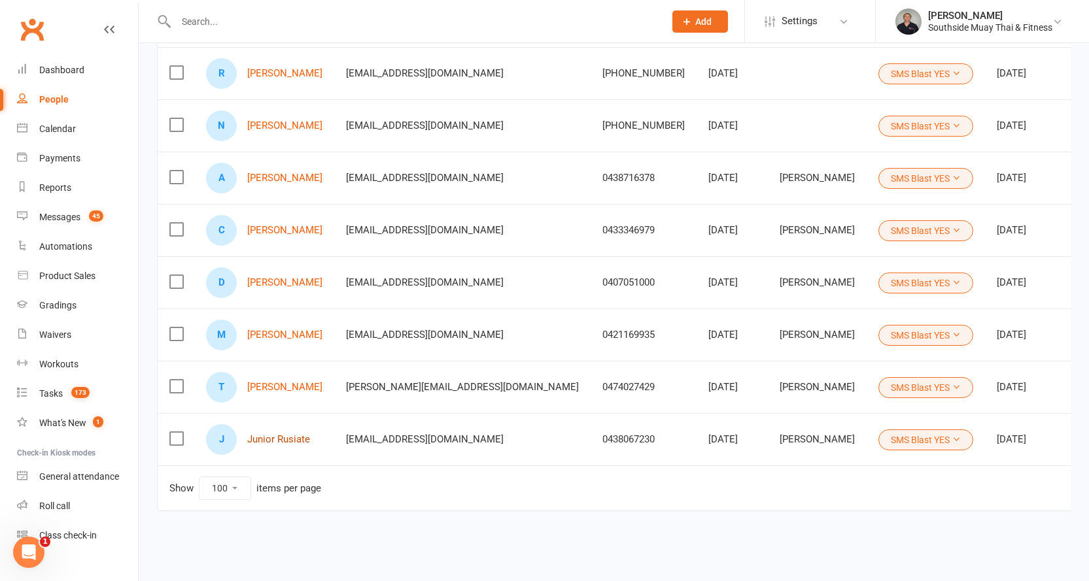
click at [266, 434] on link "Junior Rusiate" at bounding box center [278, 439] width 63 height 11
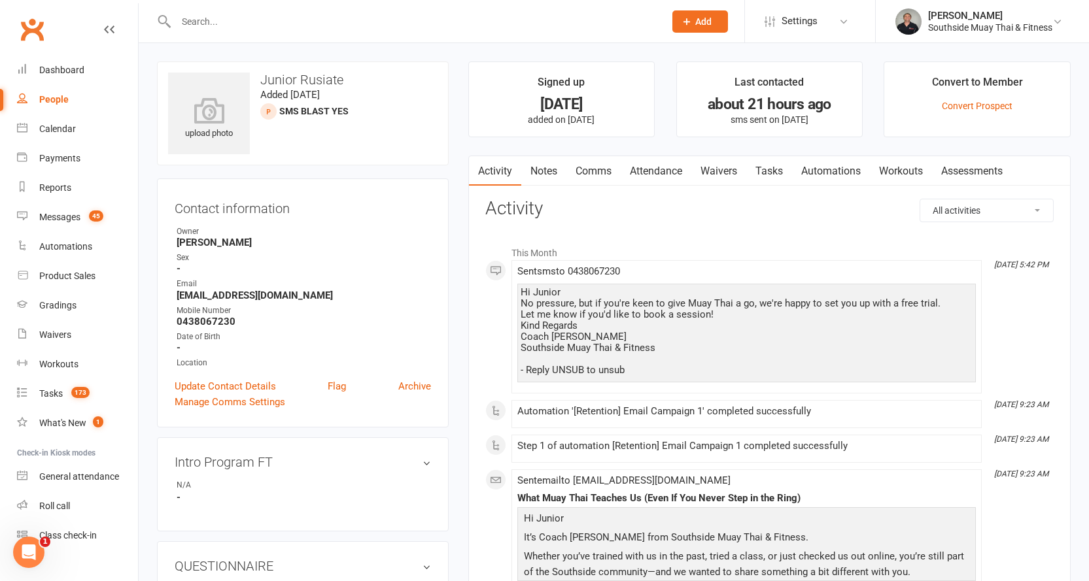
click at [599, 168] on link "Comms" at bounding box center [593, 171] width 54 height 30
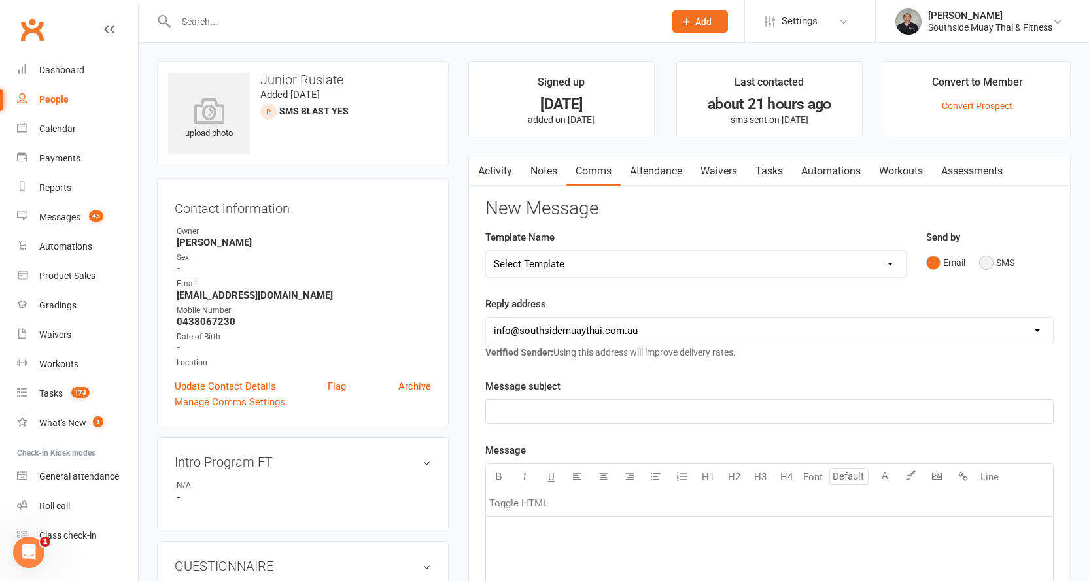
drag, startPoint x: 991, startPoint y: 262, endPoint x: 862, endPoint y: 267, distance: 128.9
click at [991, 263] on button "SMS" at bounding box center [996, 262] width 35 height 25
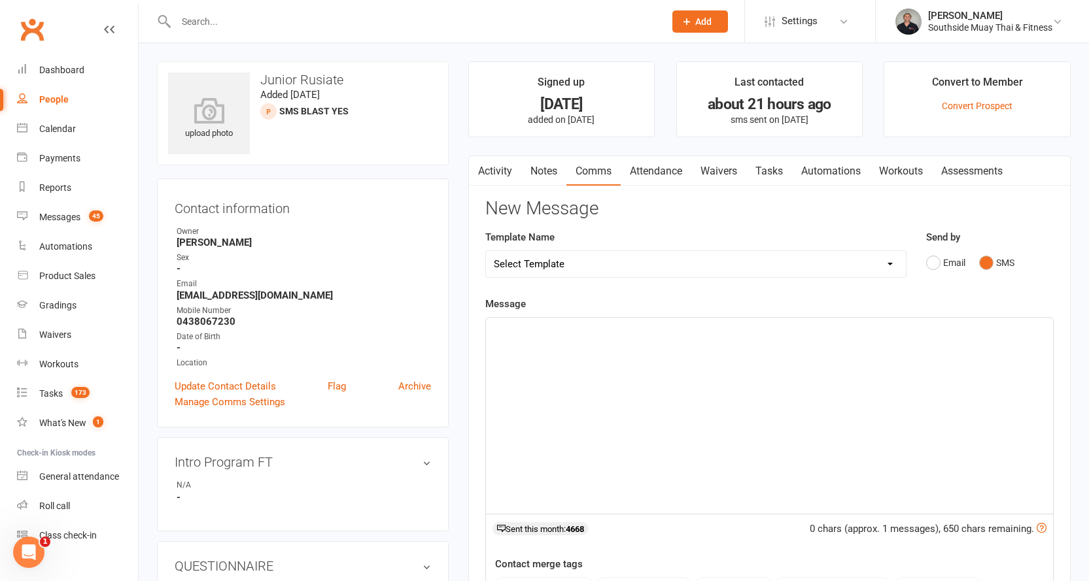
click at [713, 263] on select "Select Template [SMS] Outreach Message: High Risk – Personal From Trainer + Ree…" at bounding box center [696, 264] width 420 height 26
select select "26"
click at [486, 251] on select "Select Template [SMS] Outreach Message: High Risk – Personal From Trainer + Ree…" at bounding box center [696, 264] width 420 height 26
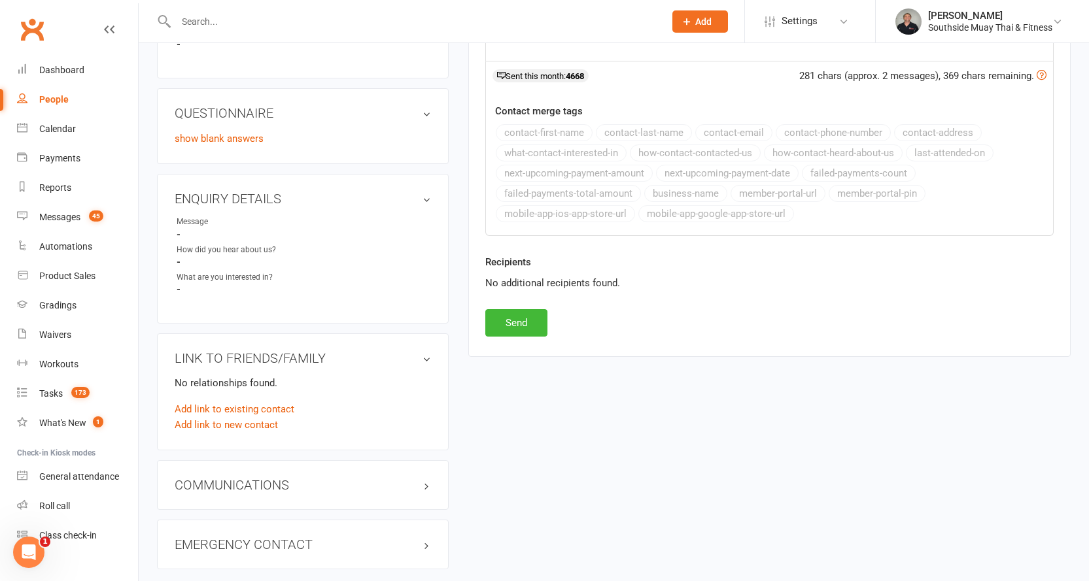
scroll to position [523, 0]
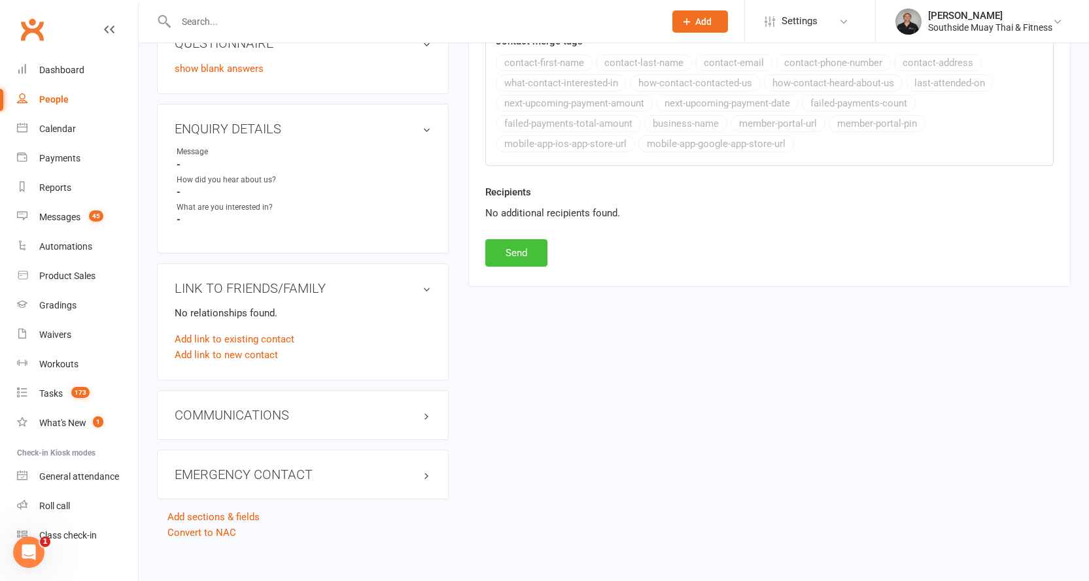
click at [526, 254] on button "Send" at bounding box center [516, 252] width 62 height 27
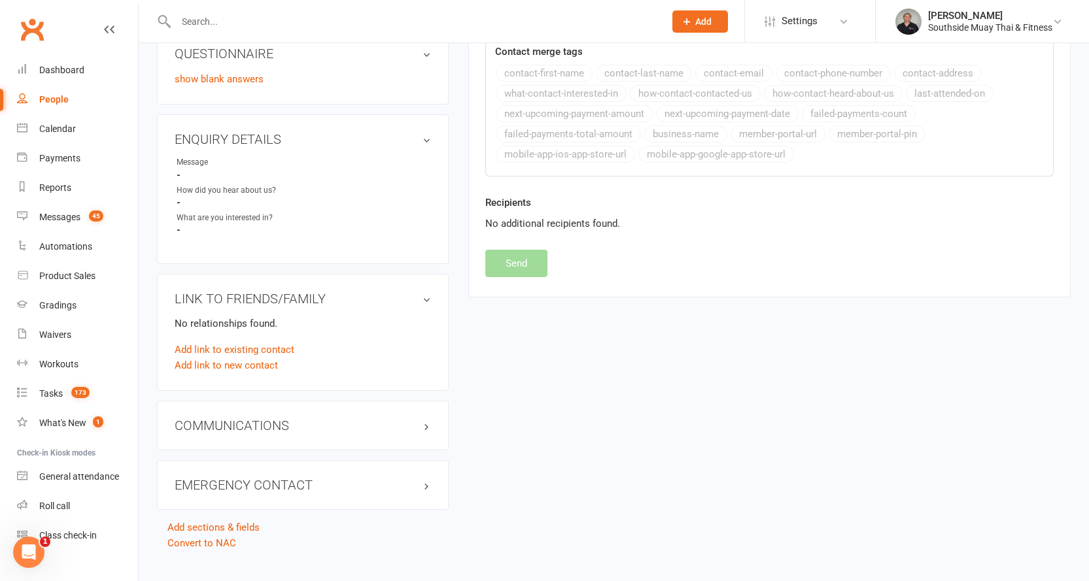
select select
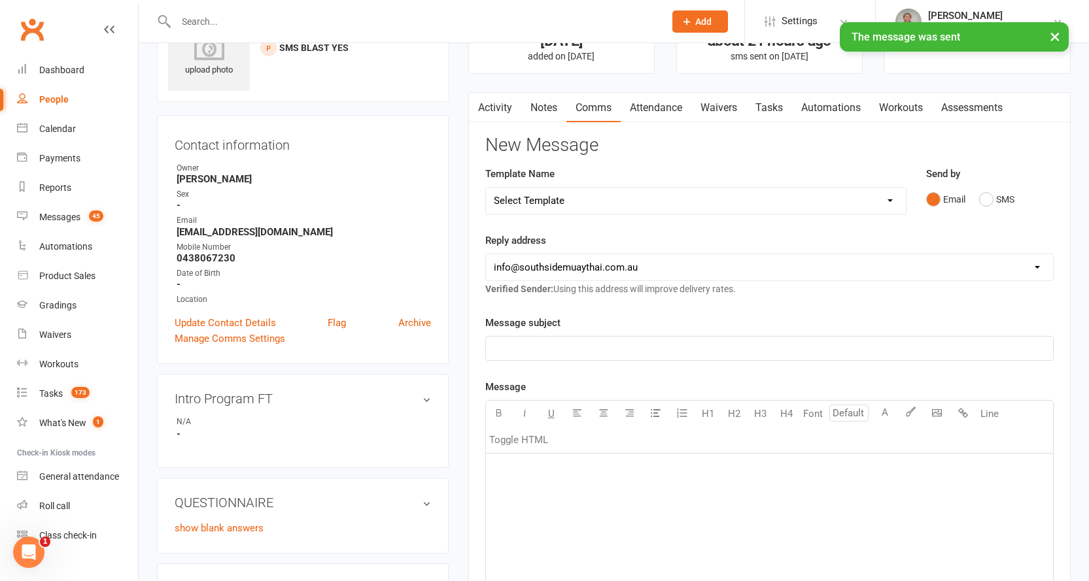
scroll to position [0, 0]
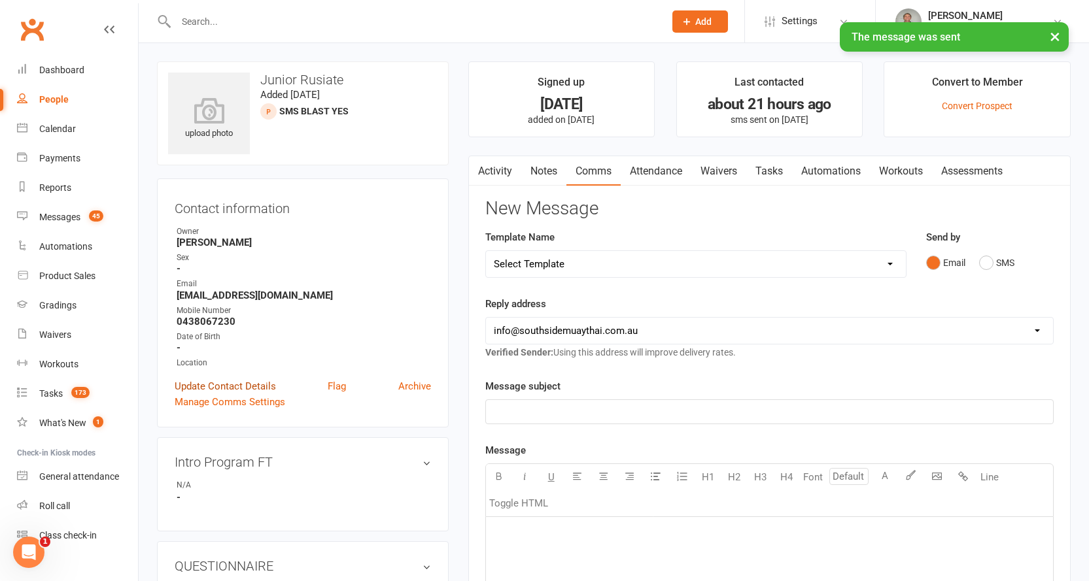
click at [186, 387] on link "Update Contact Details" at bounding box center [225, 387] width 101 height 16
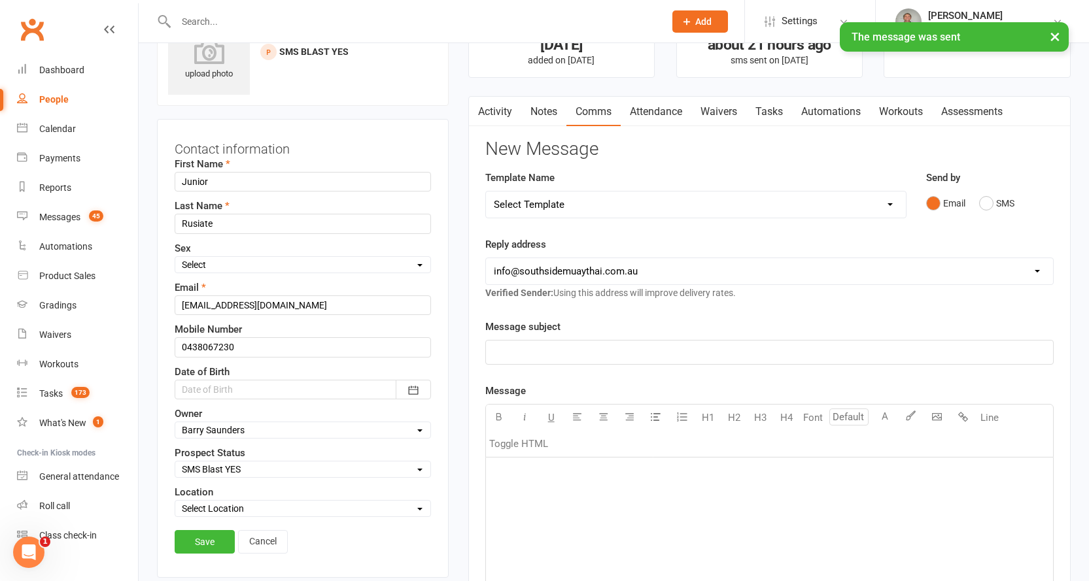
scroll to position [61, 0]
click at [191, 462] on select "Select Initial Contact 28 Day LBE - Contact Needed 28 Day LBE - Intro Class Boo…" at bounding box center [302, 467] width 255 height 14
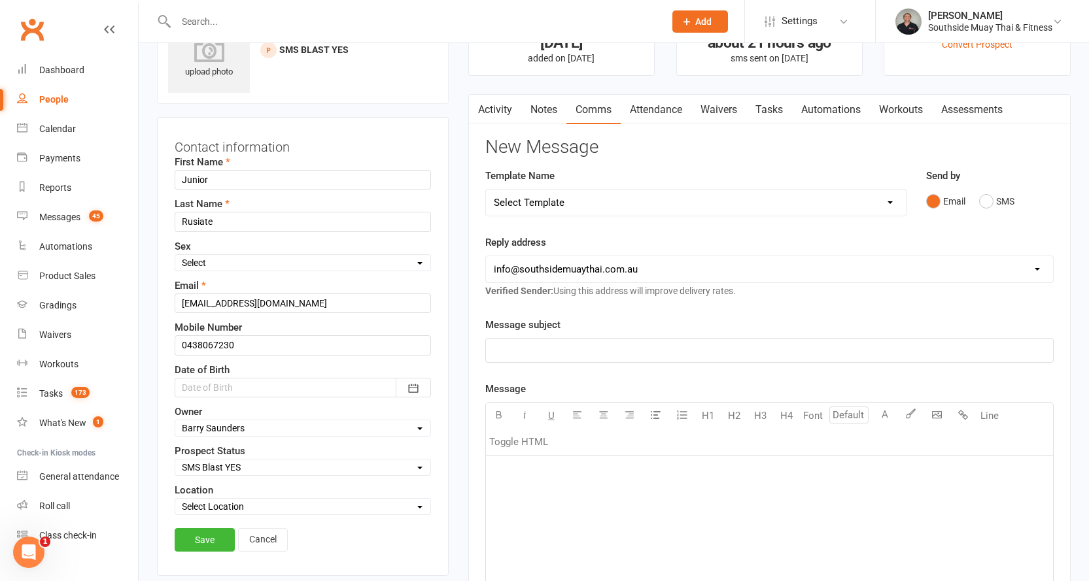
select select "4 Week Trial - Re-engage Later"
click at [175, 461] on select "Select Initial Contact 28 Day LBE - Contact Needed 28 Day LBE - Intro Class Boo…" at bounding box center [302, 467] width 255 height 14
click at [208, 533] on link "Save" at bounding box center [205, 540] width 60 height 24
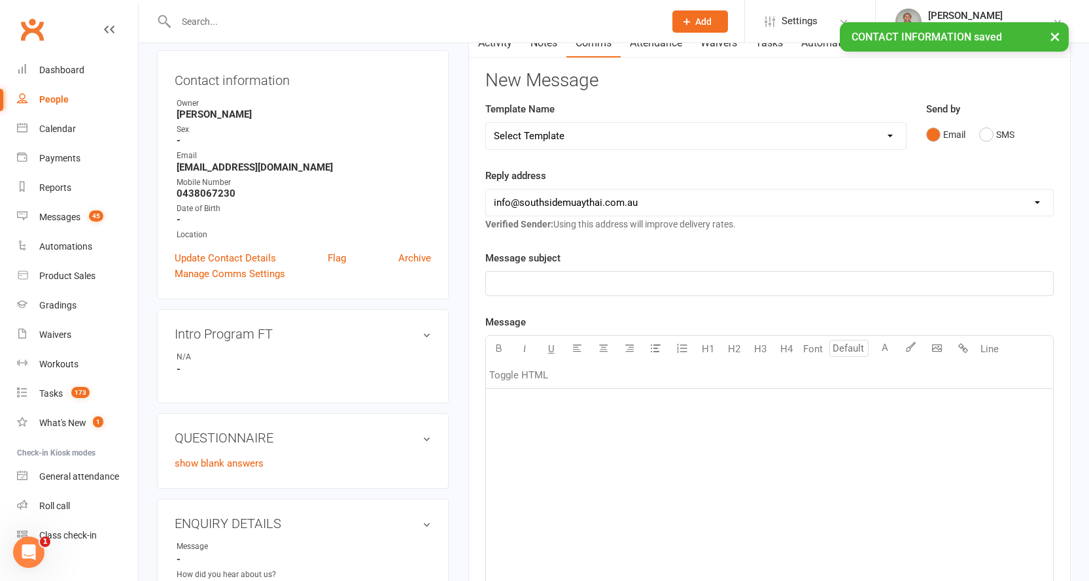
scroll to position [258, 0]
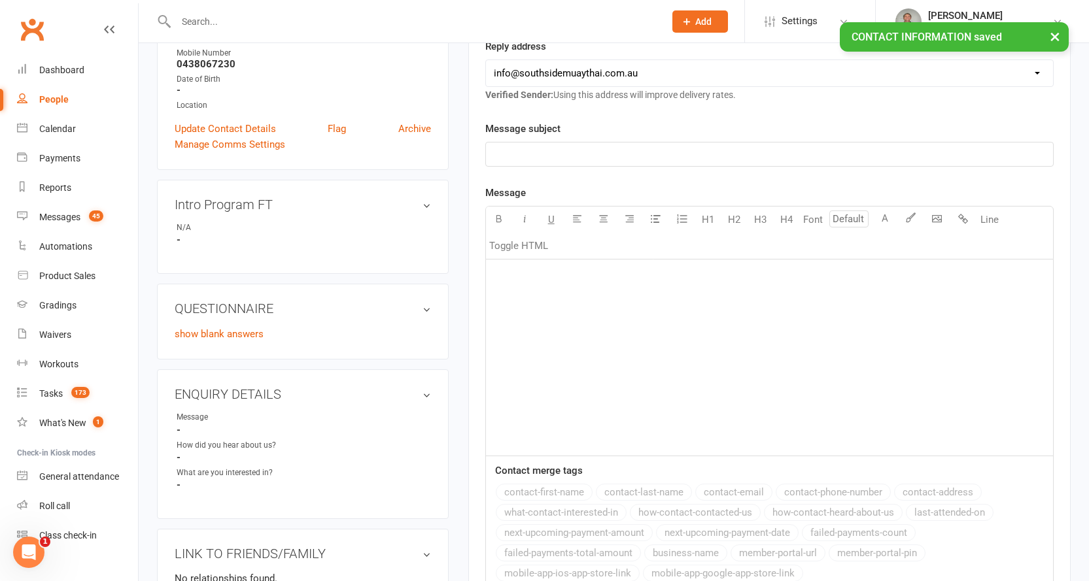
click at [57, 99] on div "People" at bounding box center [53, 99] width 29 height 10
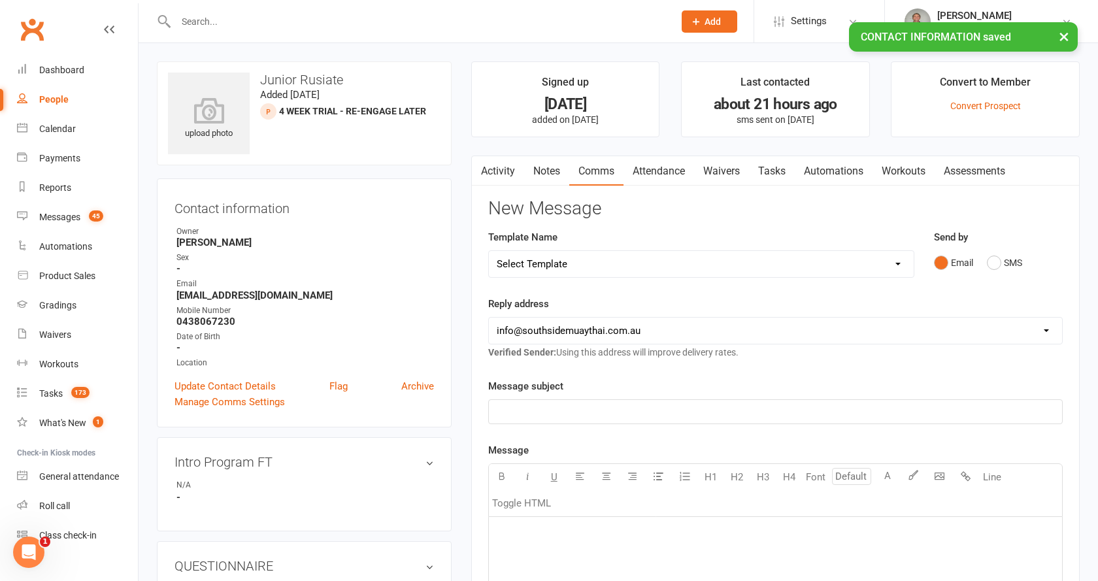
select select "100"
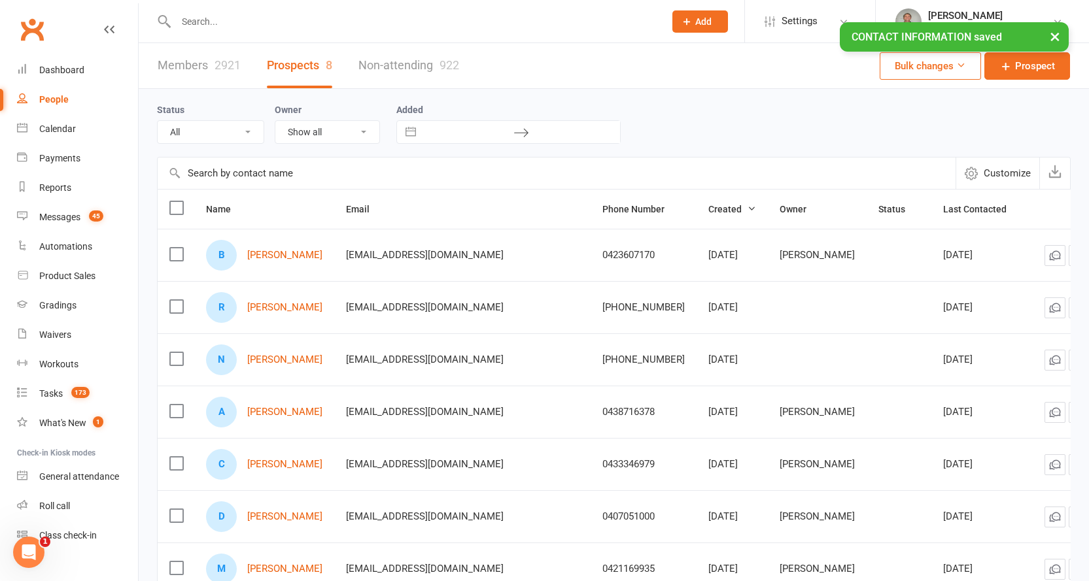
select select "SMS Blast YES"
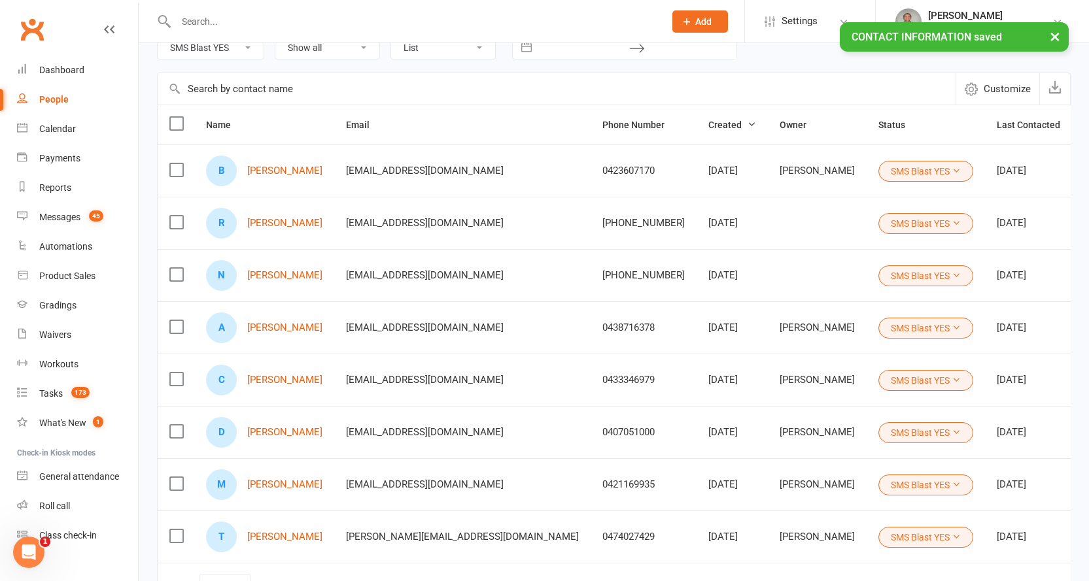
scroll to position [192, 0]
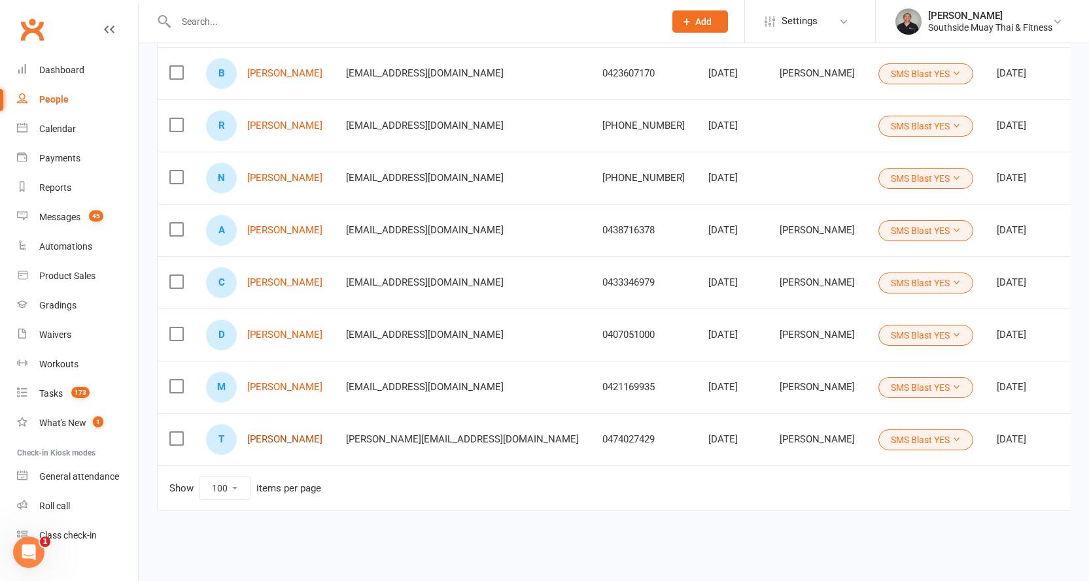
click at [296, 434] on link "[PERSON_NAME]" at bounding box center [284, 439] width 75 height 11
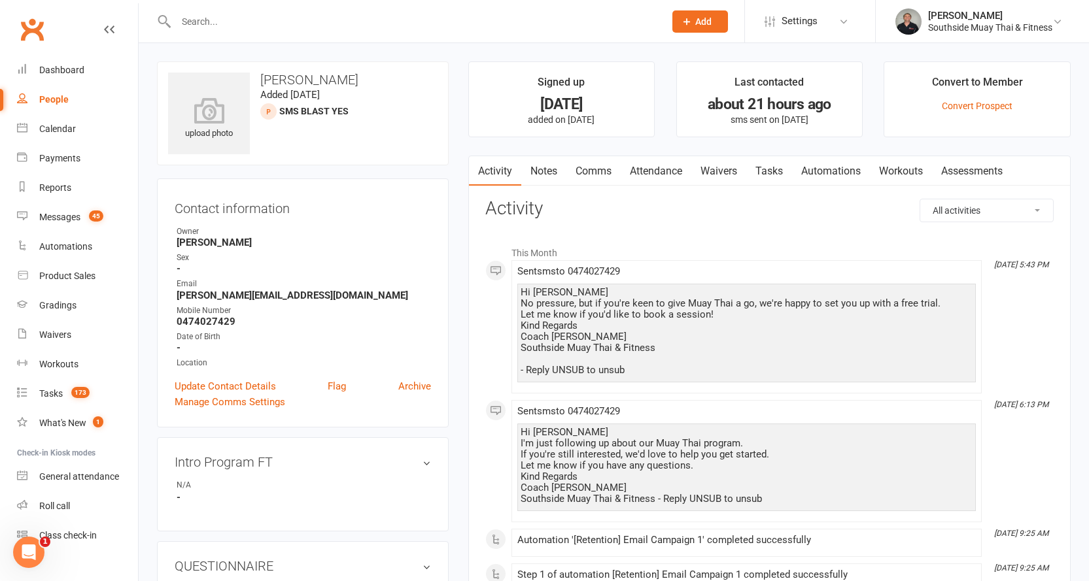
click at [594, 166] on link "Comms" at bounding box center [593, 171] width 54 height 30
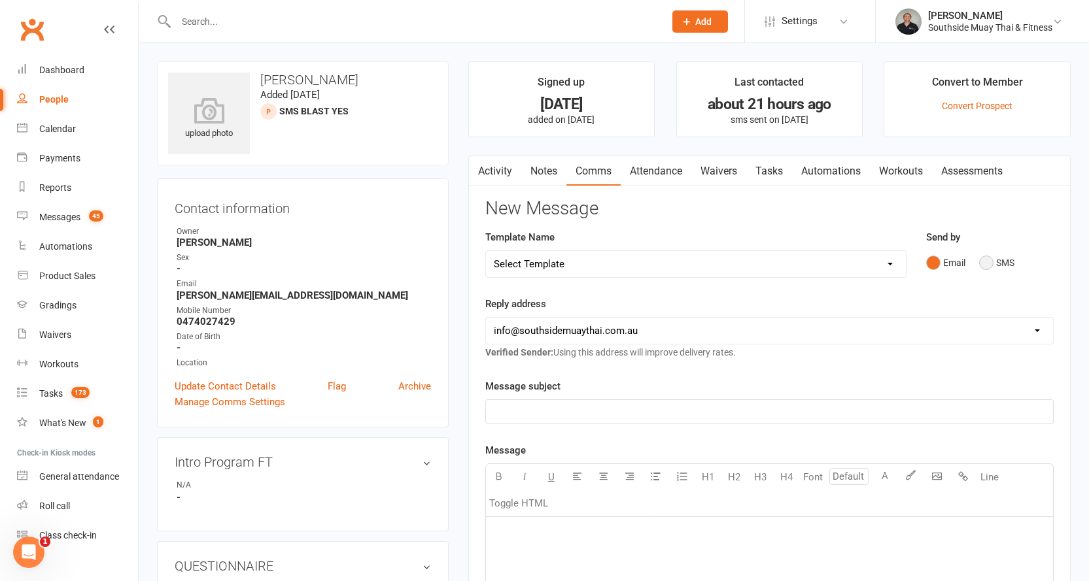
click at [1013, 256] on button "SMS" at bounding box center [996, 262] width 35 height 25
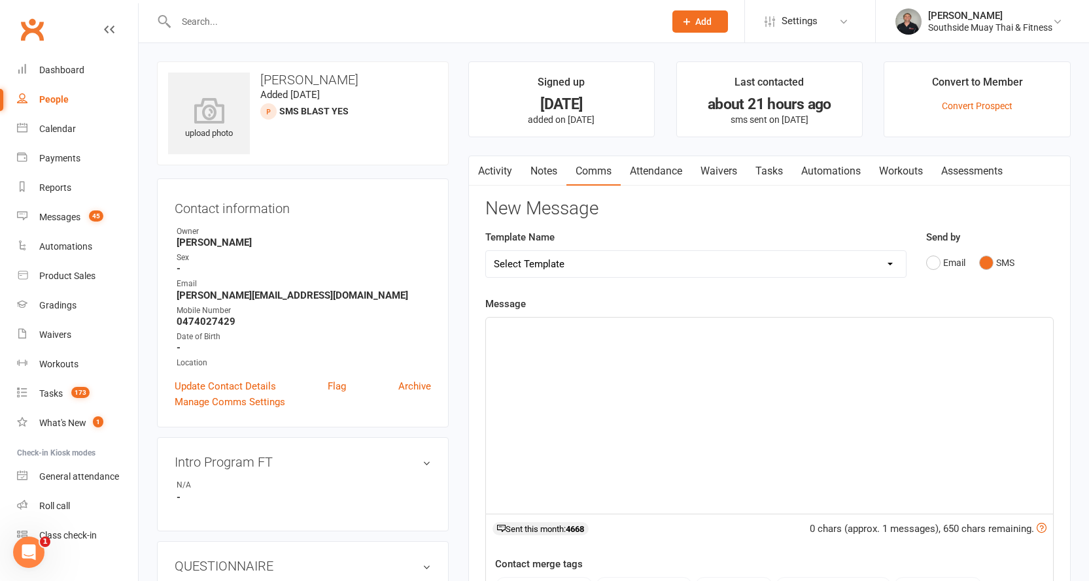
click at [712, 262] on select "Select Template [SMS] Outreach Message: High Risk – Personal From Trainer + Ree…" at bounding box center [696, 264] width 420 height 26
select select "26"
click at [486, 251] on select "Select Template [SMS] Outreach Message: High Risk – Personal From Trainer + Ree…" at bounding box center [696, 264] width 420 height 26
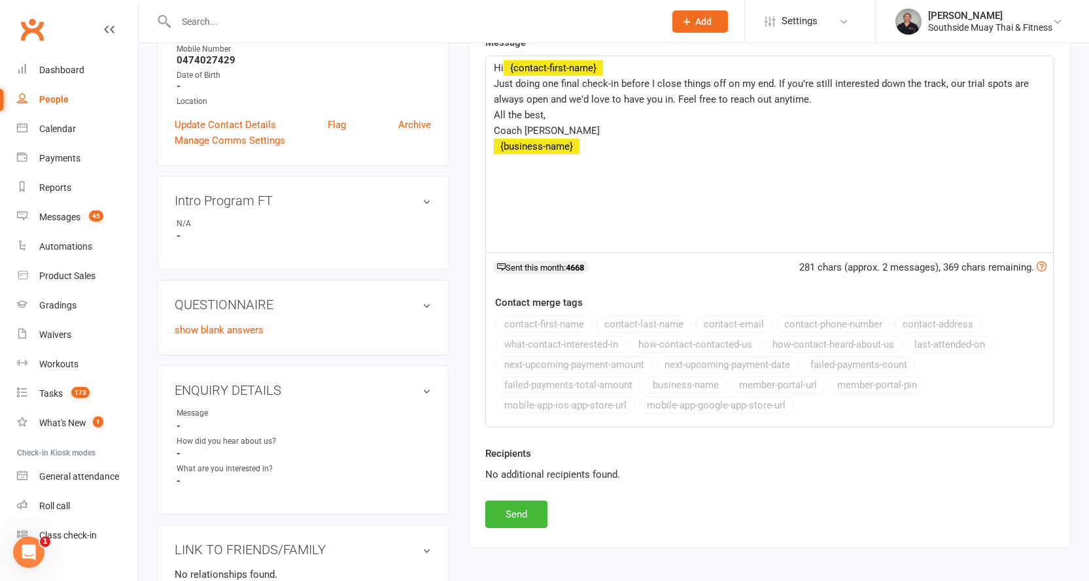
scroll to position [392, 0]
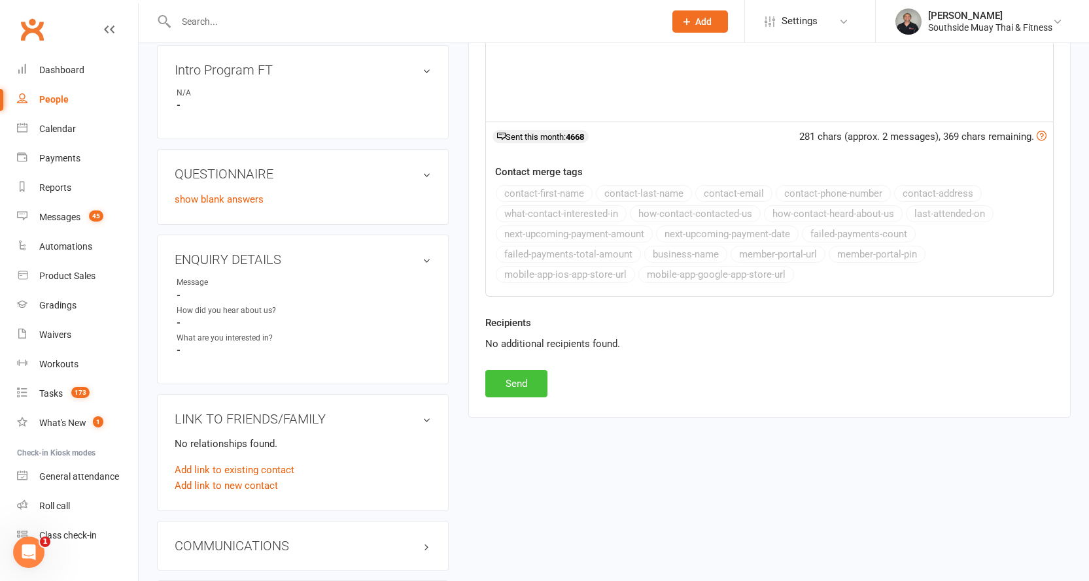
click at [507, 384] on button "Send" at bounding box center [516, 383] width 62 height 27
select select
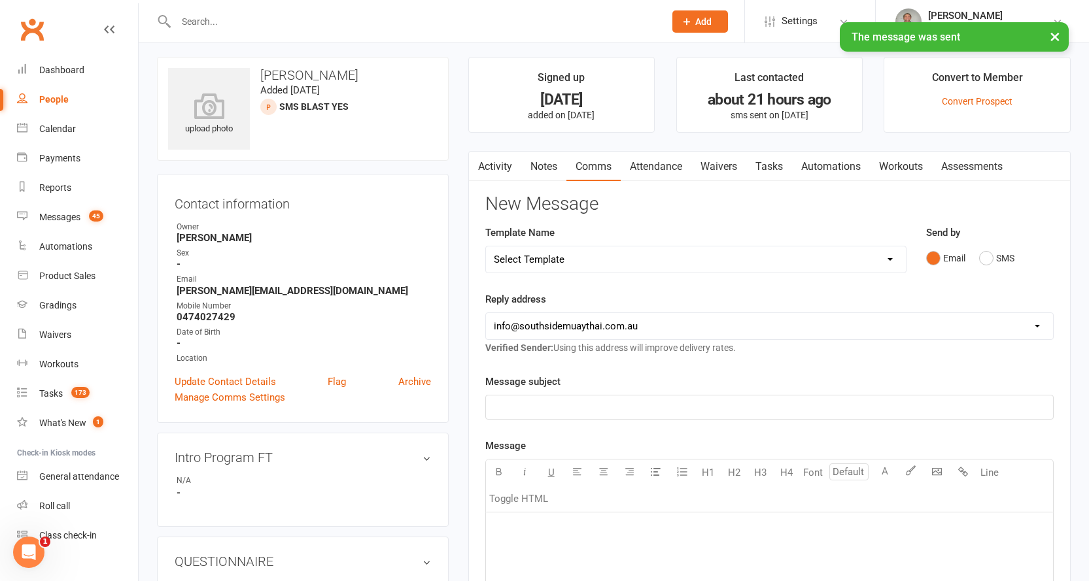
scroll to position [0, 0]
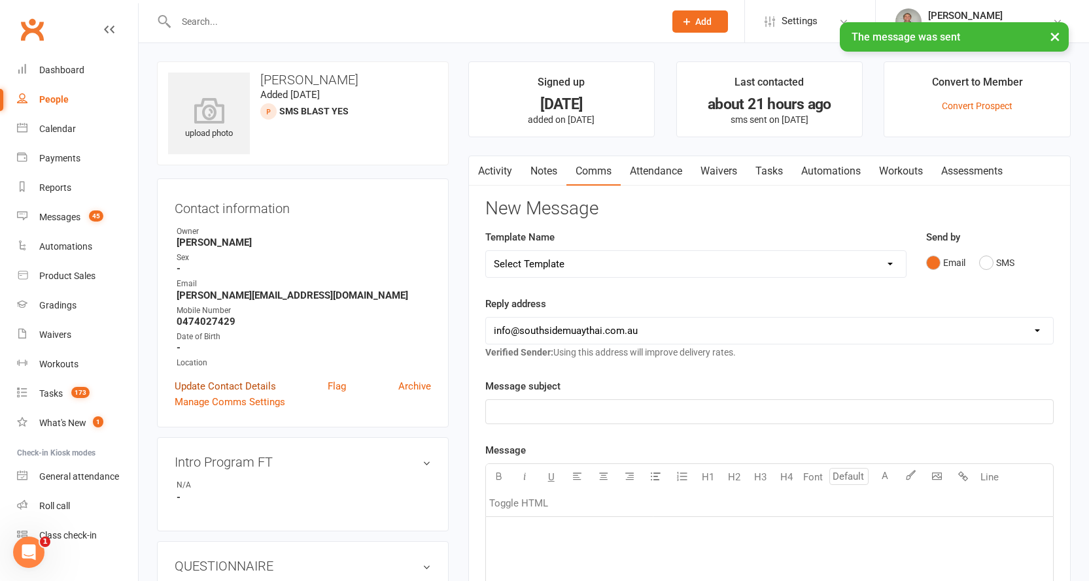
click at [234, 382] on link "Update Contact Details" at bounding box center [225, 387] width 101 height 16
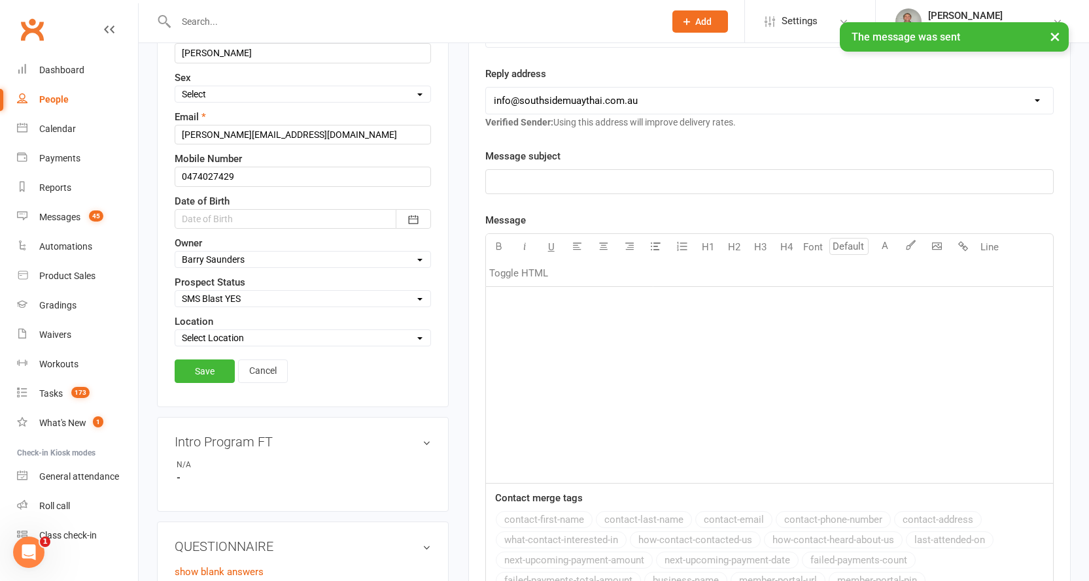
scroll to position [258, 0]
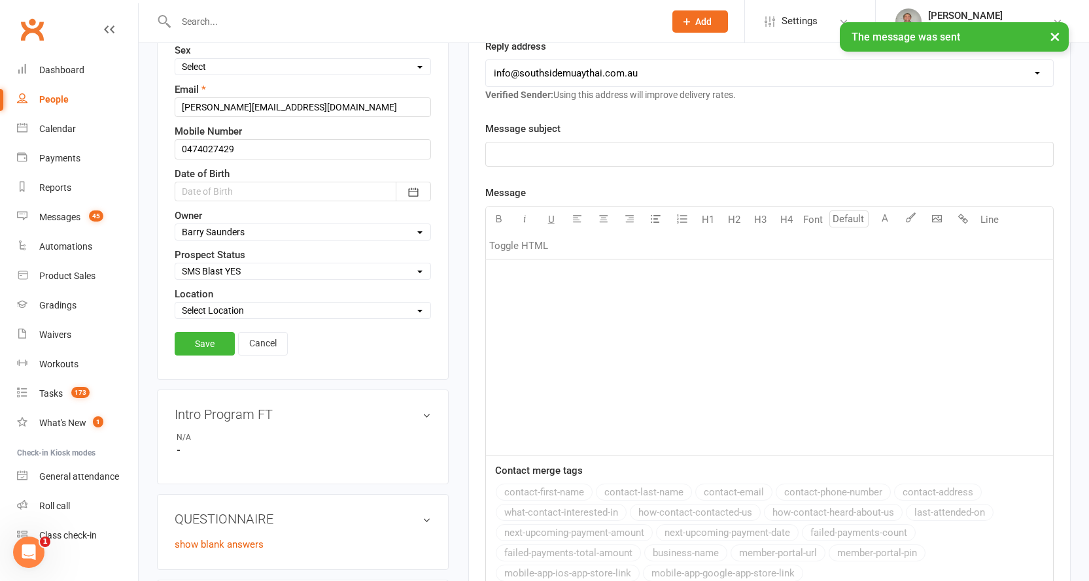
click at [228, 271] on select "Select Initial Contact 28 Day LBE - Contact Needed 28 Day LBE - Intro Class Boo…" at bounding box center [302, 271] width 255 height 14
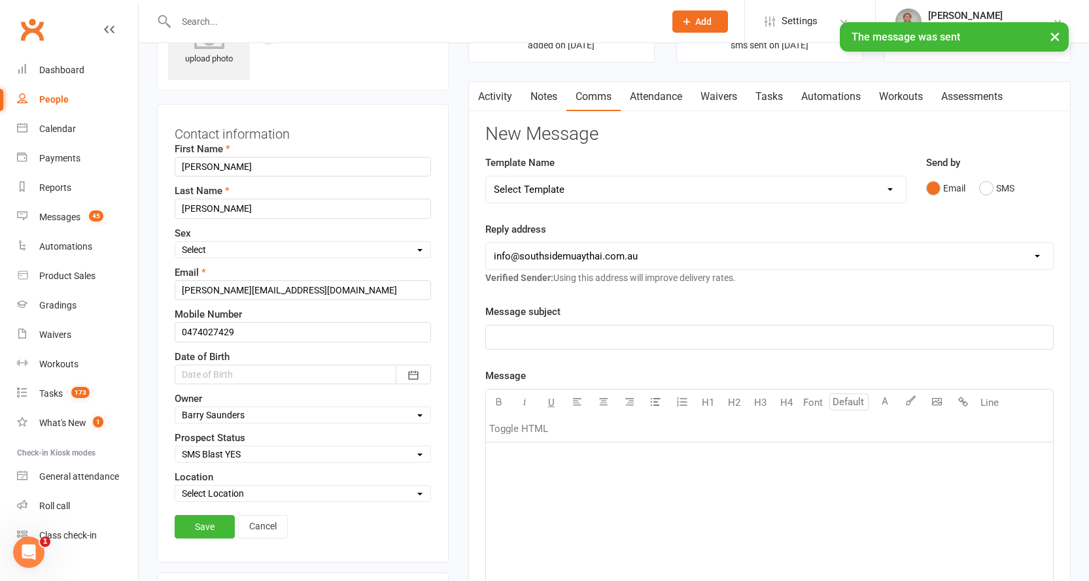
scroll to position [61, 0]
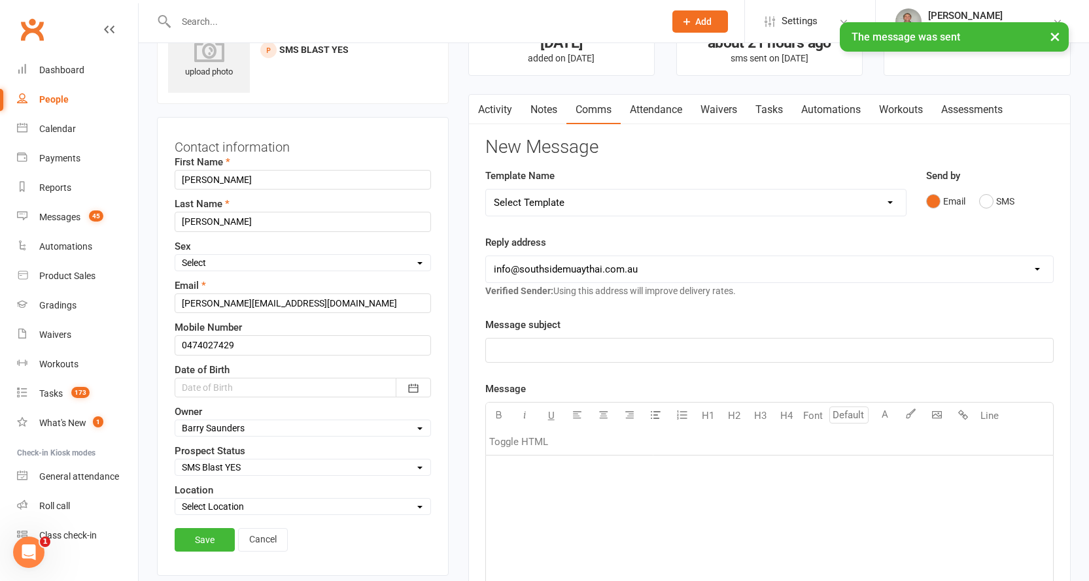
click at [222, 466] on select "Select Initial Contact 28 Day LBE - Contact Needed 28 Day LBE - Intro Class Boo…" at bounding box center [302, 467] width 255 height 14
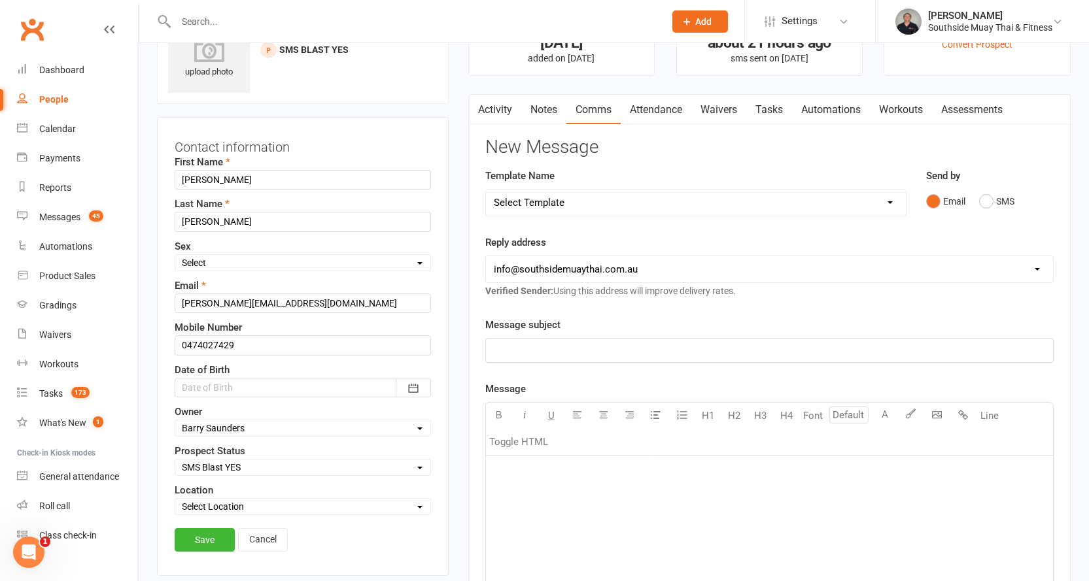
select select "4 Week Trial - Re-engage Later"
click at [175, 461] on select "Select Initial Contact 28 Day LBE - Contact Needed 28 Day LBE - Intro Class Boo…" at bounding box center [302, 467] width 255 height 14
click at [201, 537] on link "Save" at bounding box center [205, 540] width 60 height 24
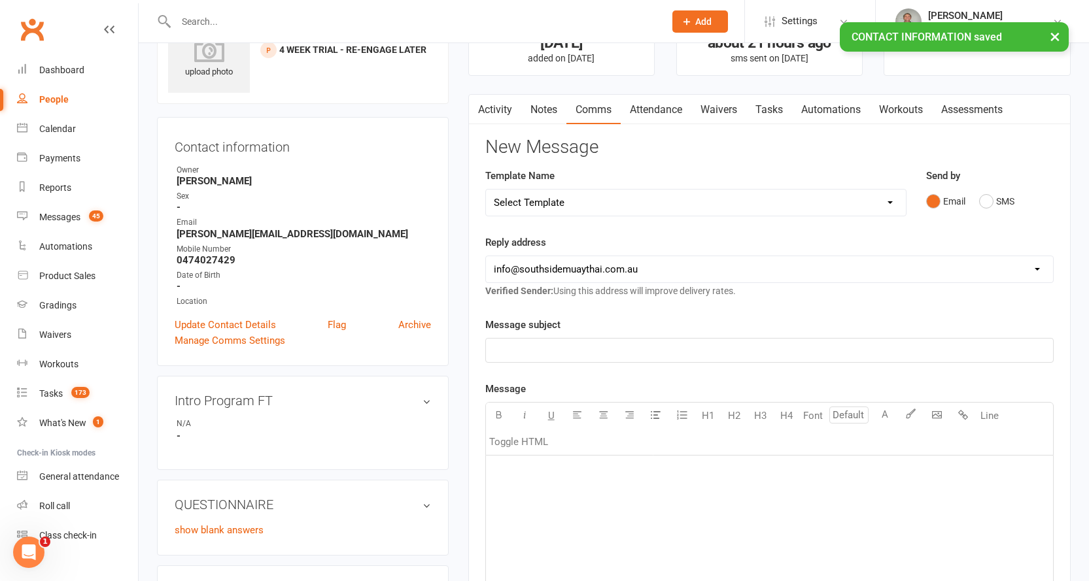
click at [56, 96] on div "People" at bounding box center [53, 99] width 29 height 10
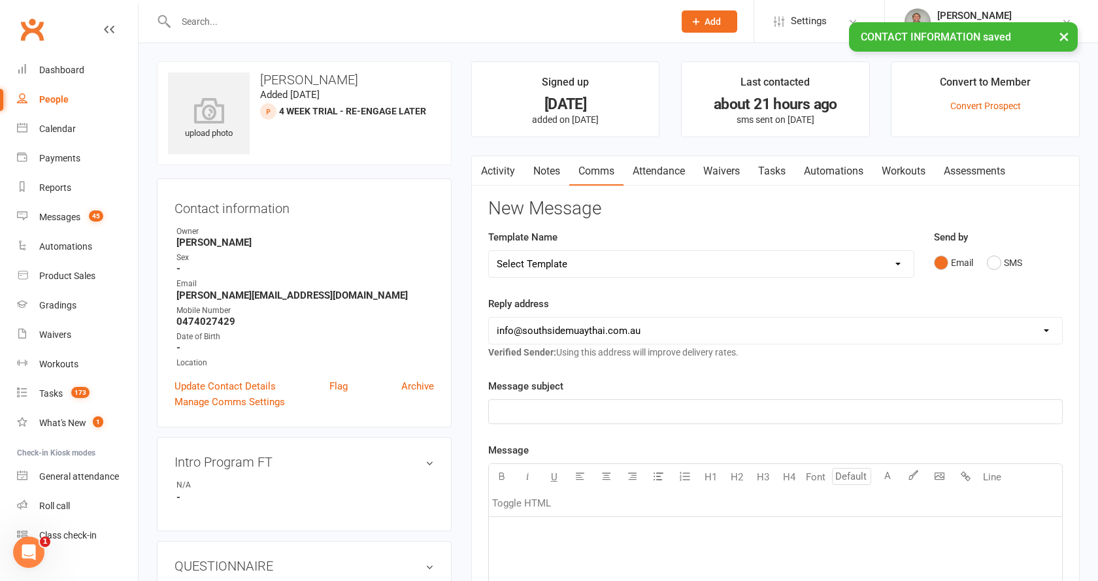
select select "100"
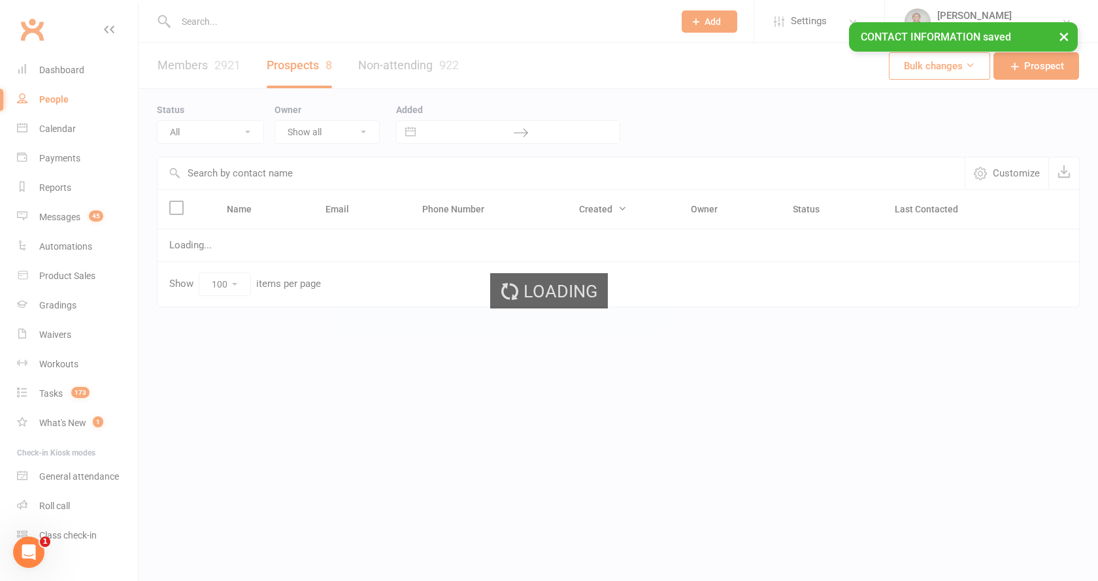
select select "SMS Blast YES"
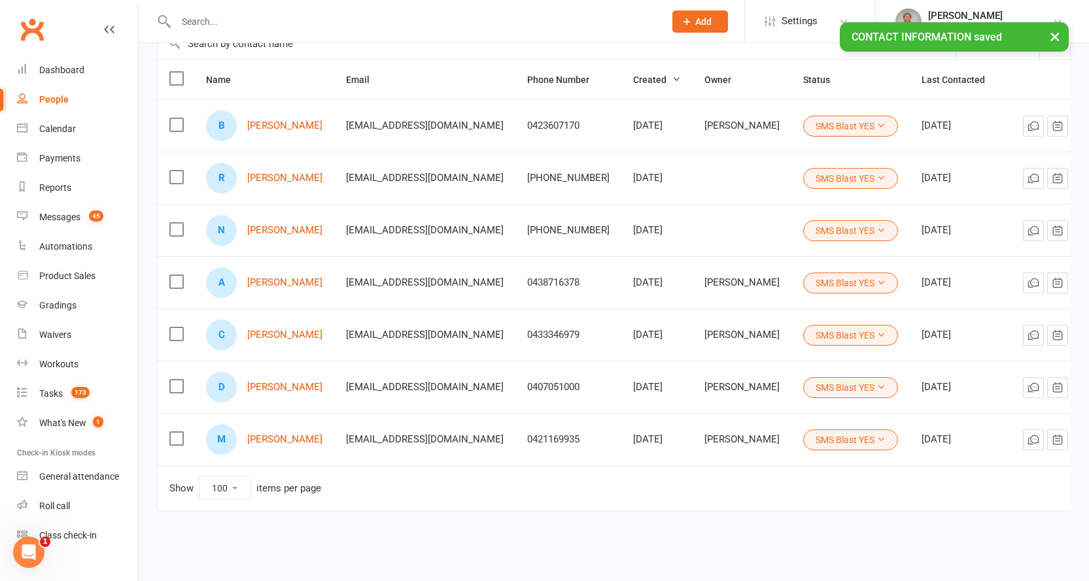
scroll to position [140, 0]
click at [284, 434] on link "[PERSON_NAME]" at bounding box center [284, 439] width 75 height 11
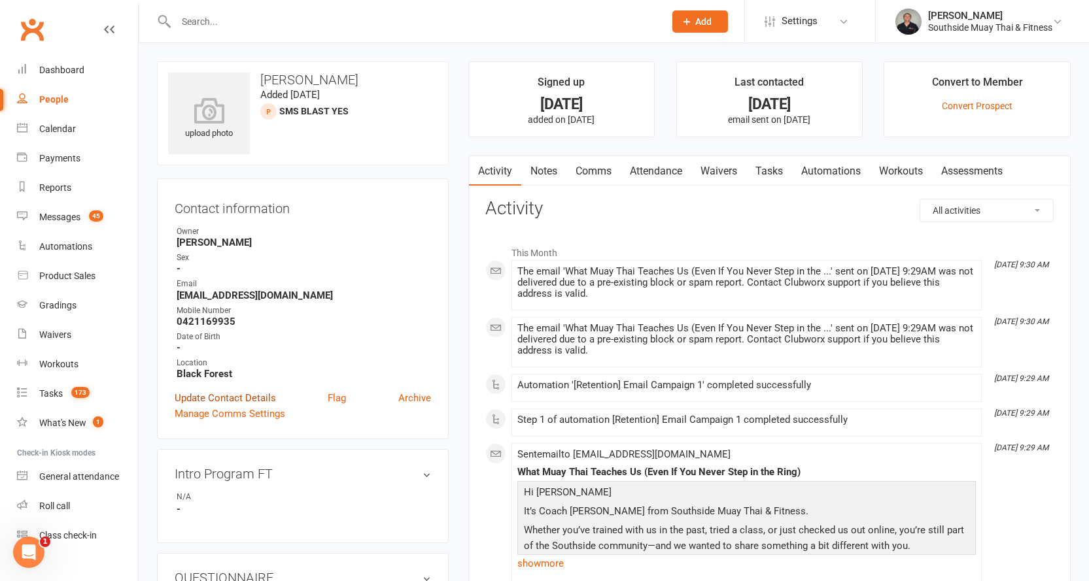
click at [208, 401] on link "Update Contact Details" at bounding box center [225, 398] width 101 height 16
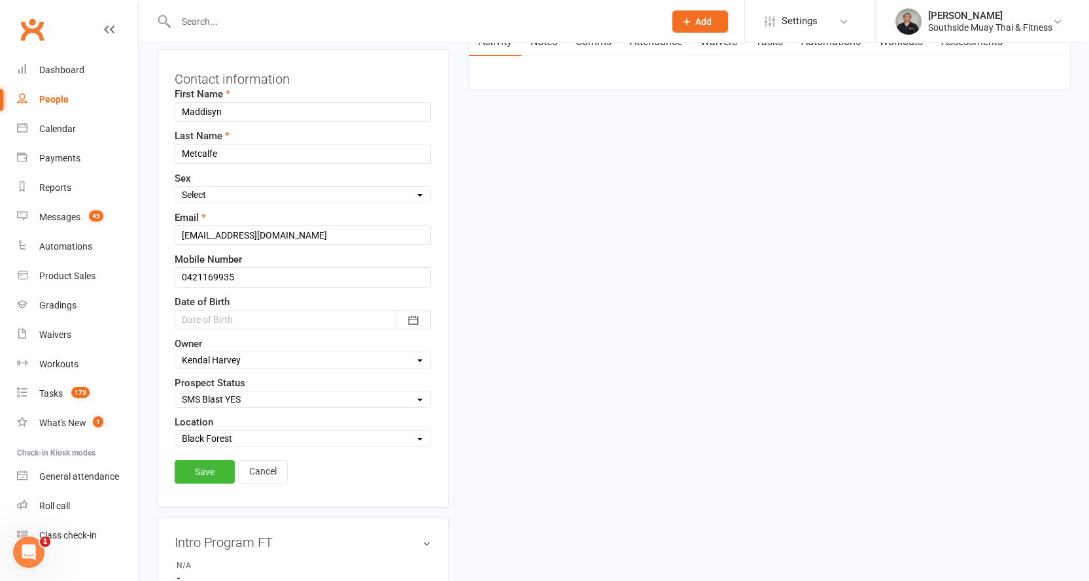
scroll to position [192, 0]
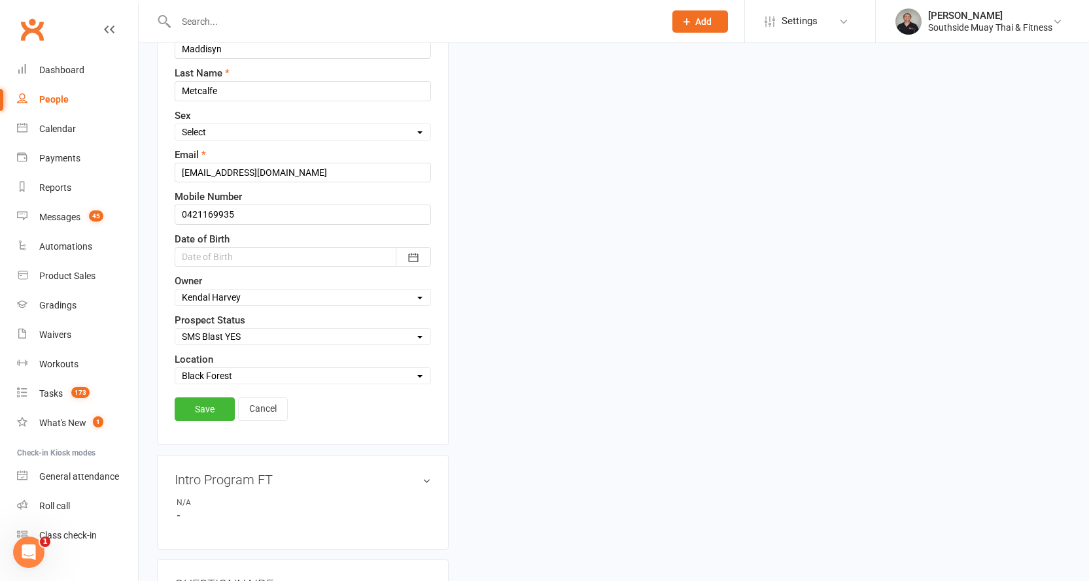
click at [204, 327] on label "Prospect Status" at bounding box center [210, 321] width 71 height 16
click at [202, 331] on select "Select Initial Contact 28 Day LBE - Contact Needed 28 Day LBE - Intro Class Boo…" at bounding box center [302, 337] width 255 height 14
select select "4 Week Trial - Re-engage Later"
click at [175, 330] on select "Select Initial Contact 28 Day LBE - Contact Needed 28 Day LBE - Intro Class Boo…" at bounding box center [302, 337] width 255 height 14
click at [209, 404] on link "Save" at bounding box center [205, 410] width 60 height 24
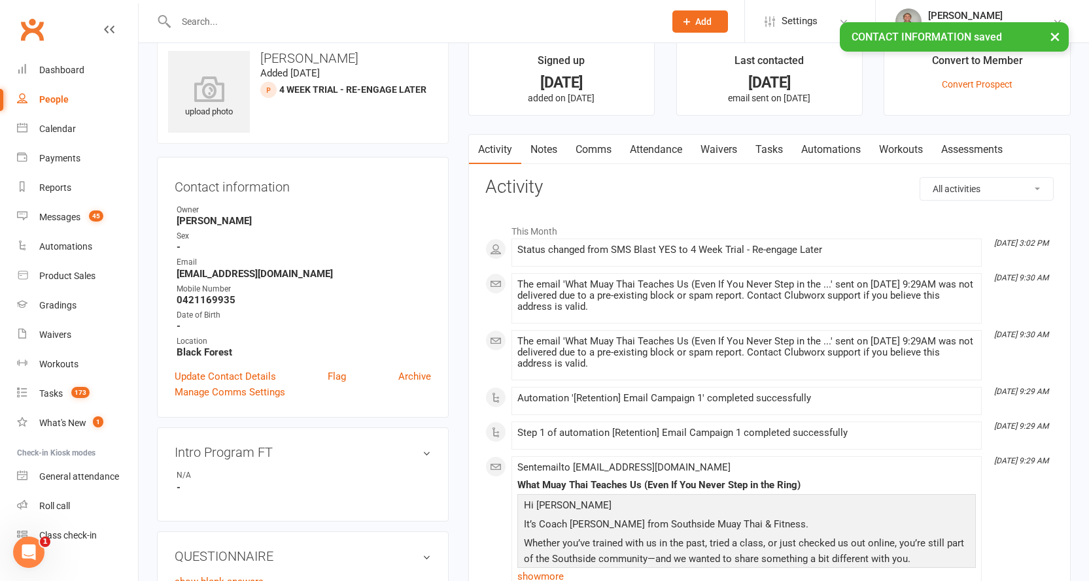
scroll to position [0, 0]
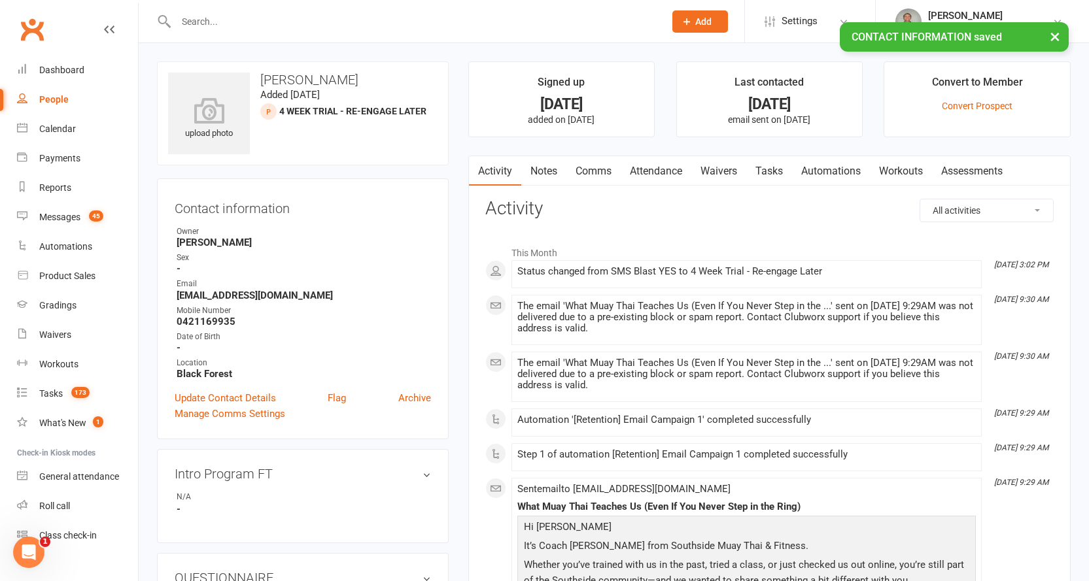
click at [55, 93] on link "People" at bounding box center [77, 99] width 121 height 29
select select "100"
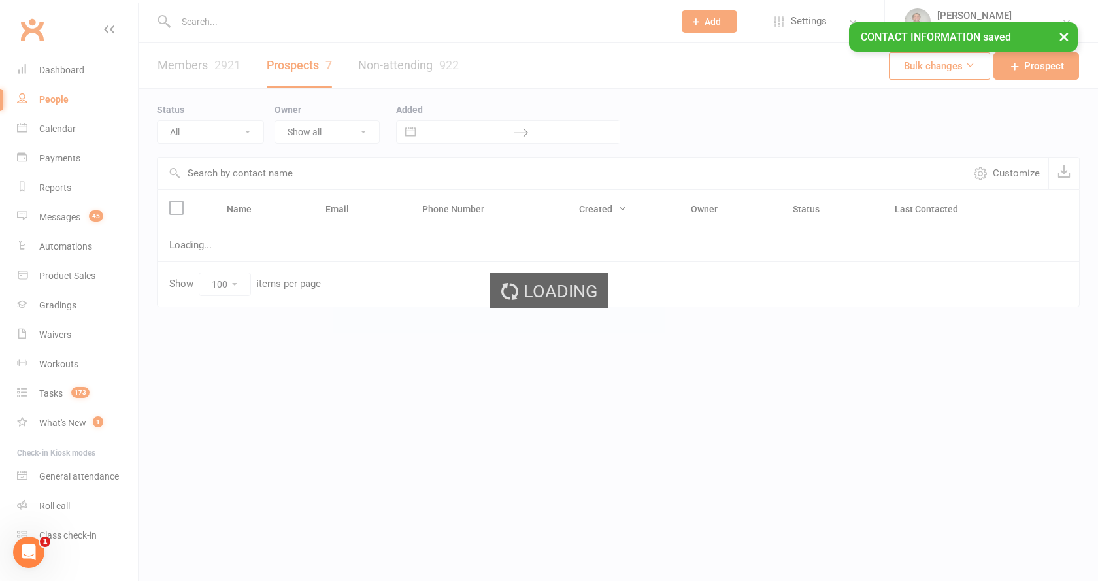
select select "SMS Blast YES"
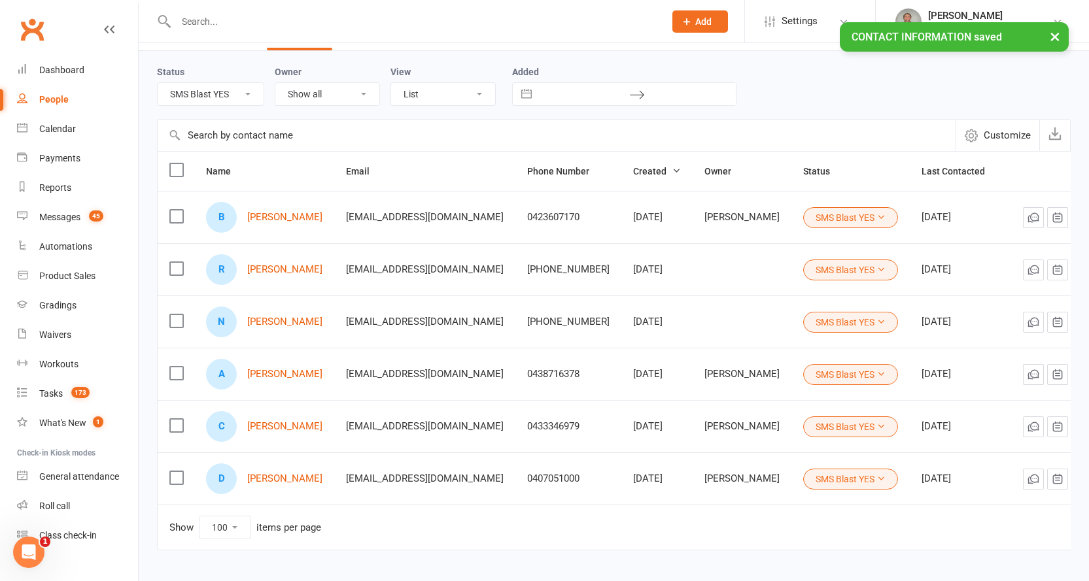
scroll to position [88, 0]
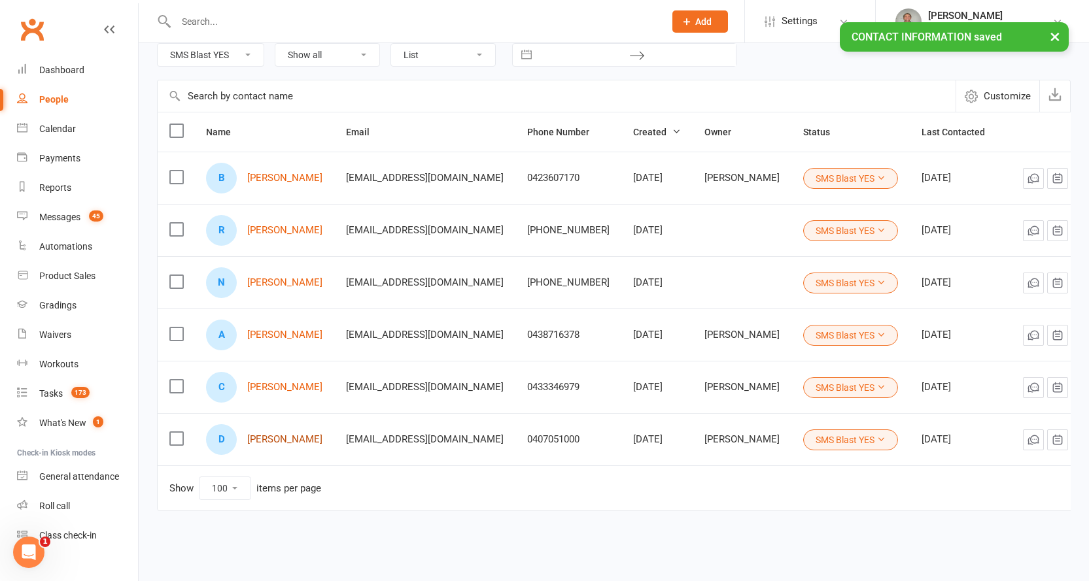
click at [274, 434] on link "[PERSON_NAME]" at bounding box center [284, 439] width 75 height 11
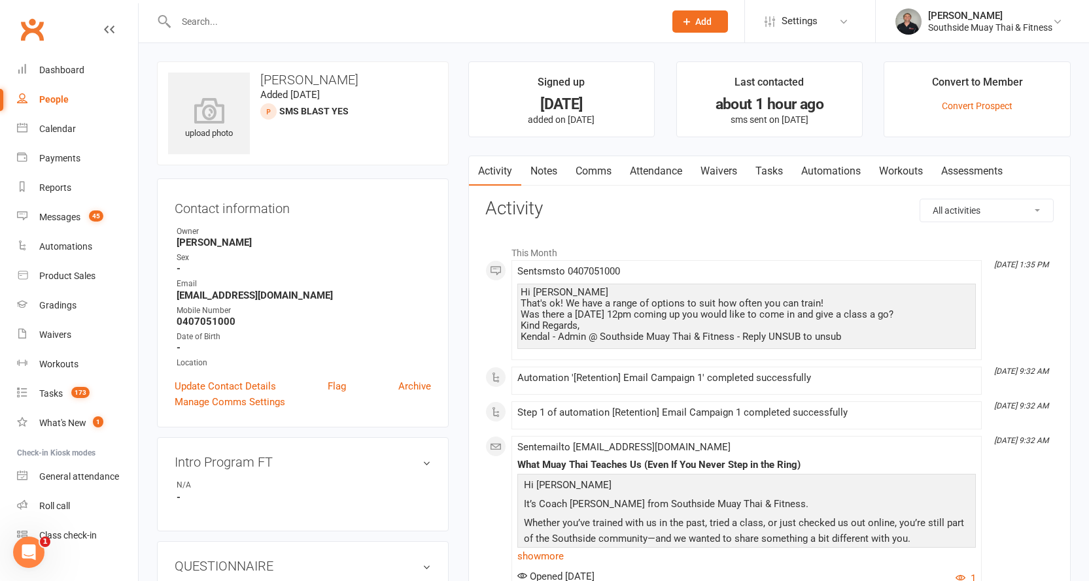
click at [42, 98] on div "People" at bounding box center [53, 99] width 29 height 10
select select "100"
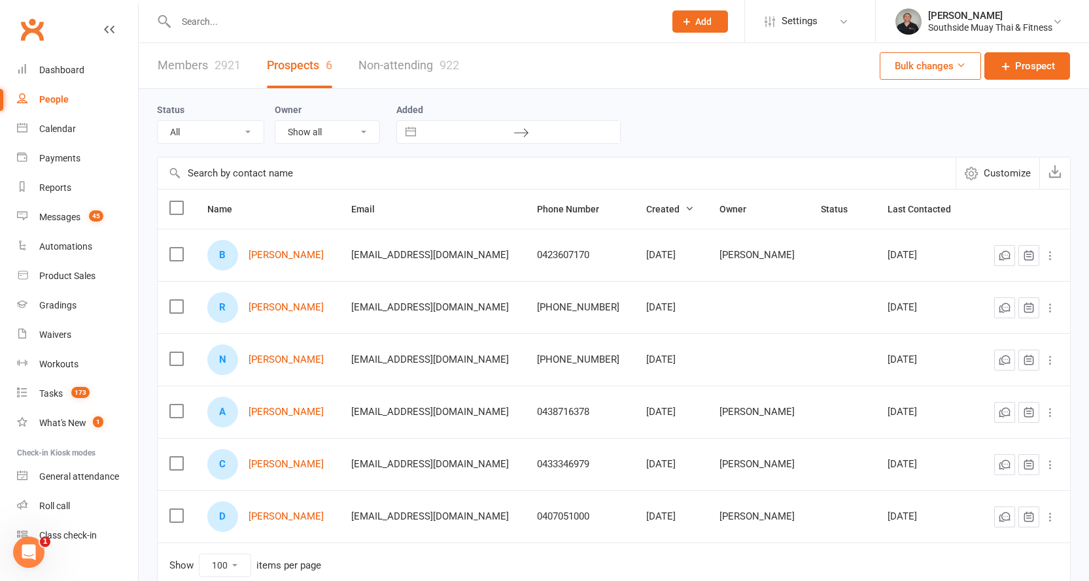
select select "SMS Blast YES"
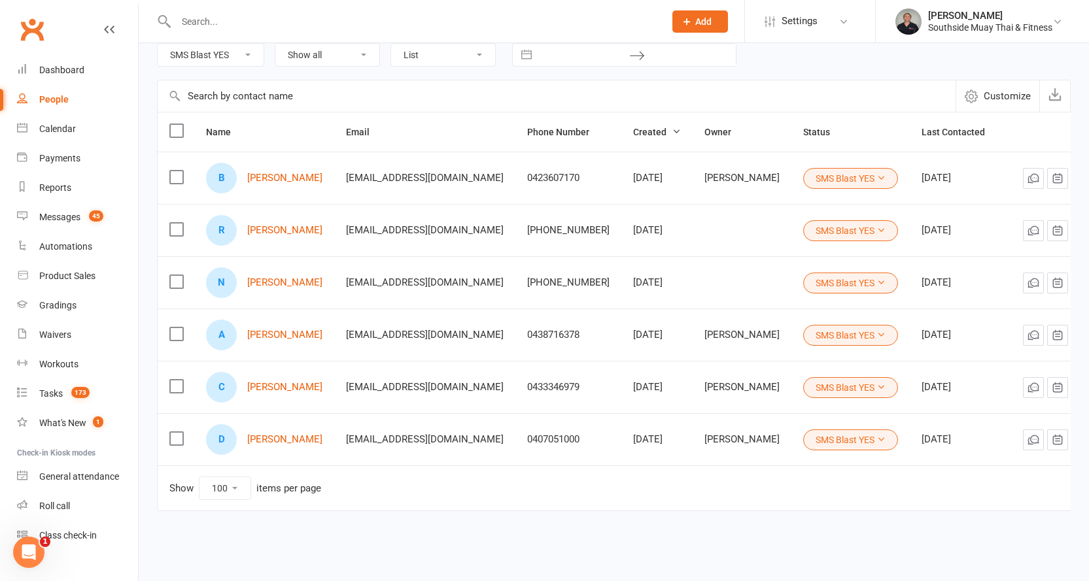
scroll to position [88, 0]
click at [273, 330] on link "[PERSON_NAME]" at bounding box center [284, 335] width 75 height 11
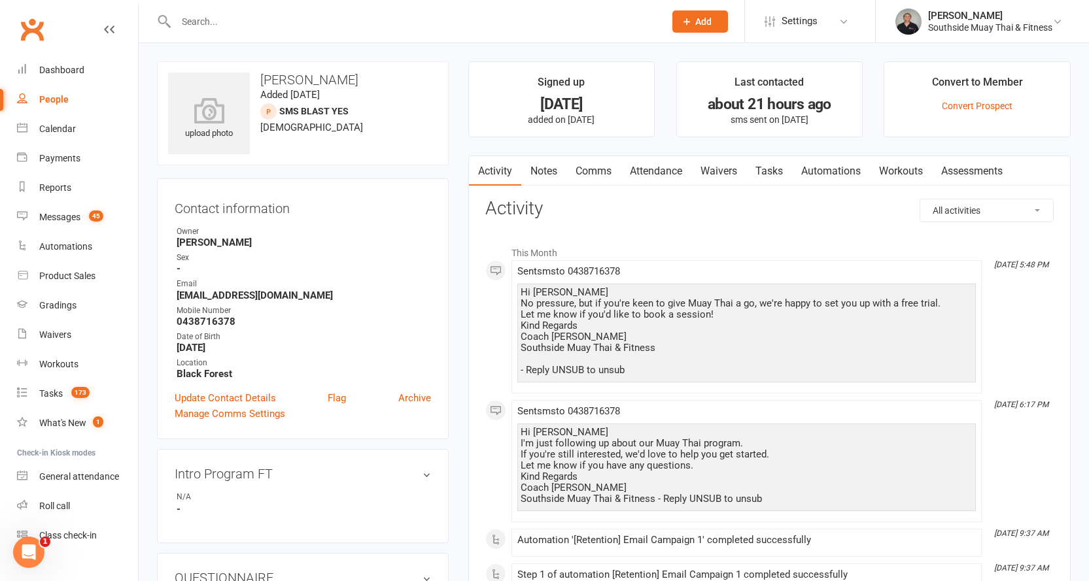
click at [596, 173] on link "Comms" at bounding box center [593, 171] width 54 height 30
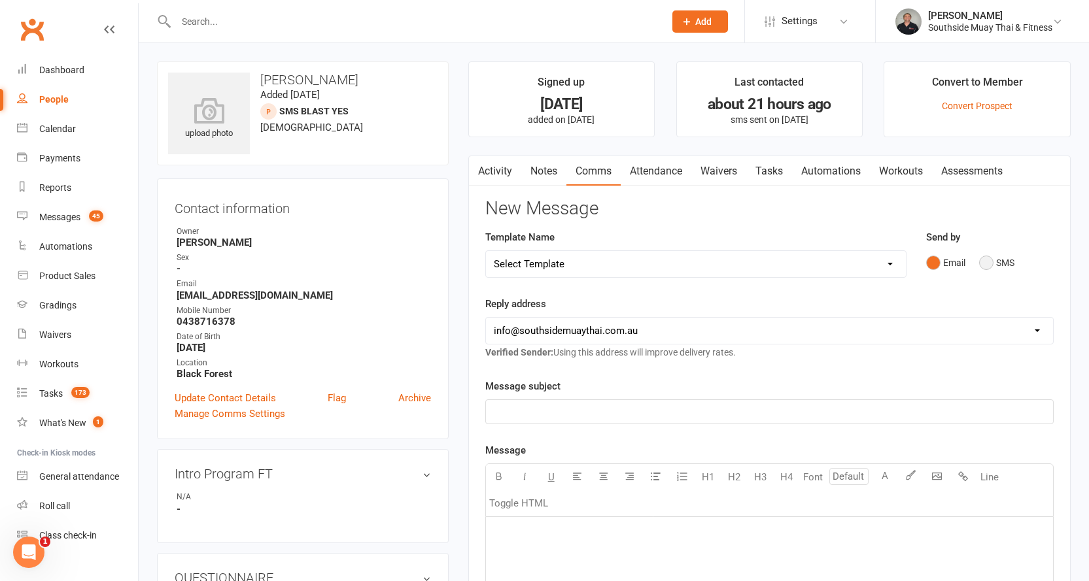
click at [997, 262] on button "SMS" at bounding box center [996, 262] width 35 height 25
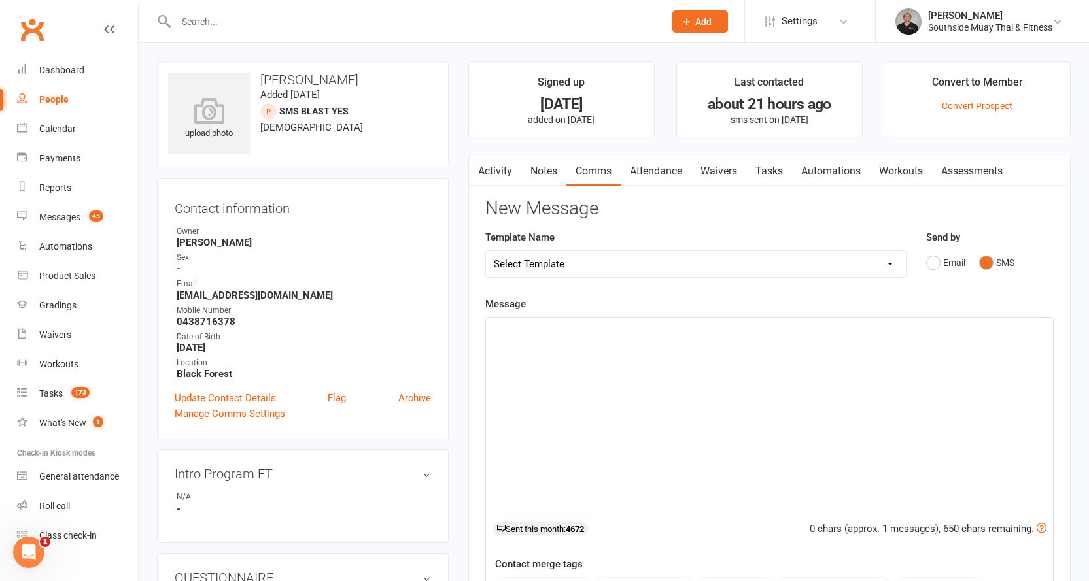
click at [851, 267] on select "Select Template [SMS] Outreach Message: High Risk – Personal From Trainer + Ree…" at bounding box center [696, 264] width 420 height 26
select select "26"
click at [486, 251] on select "Select Template [SMS] Outreach Message: High Risk – Personal From Trainer + Ree…" at bounding box center [696, 264] width 420 height 26
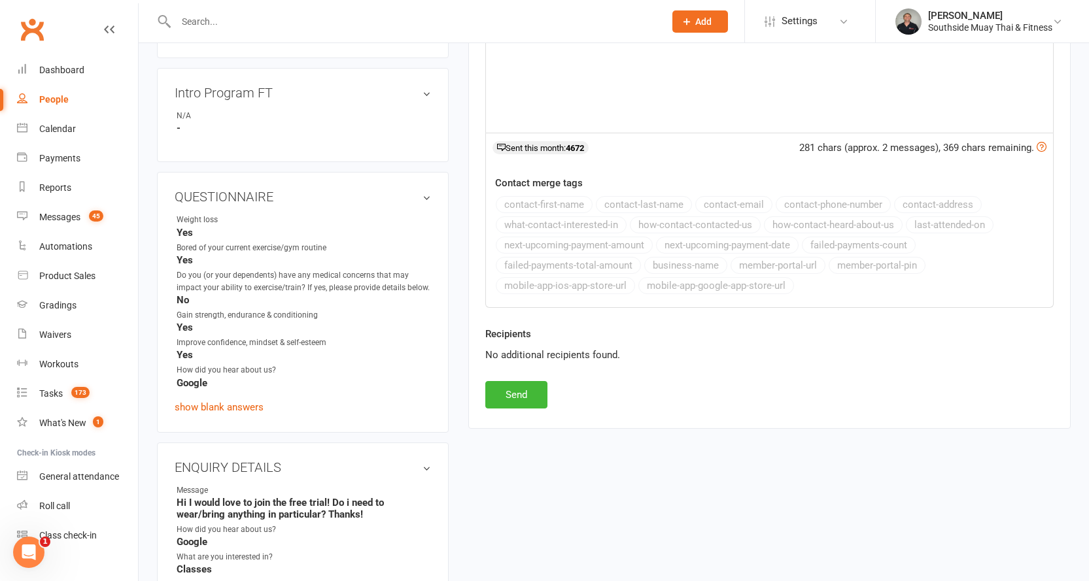
scroll to position [392, 0]
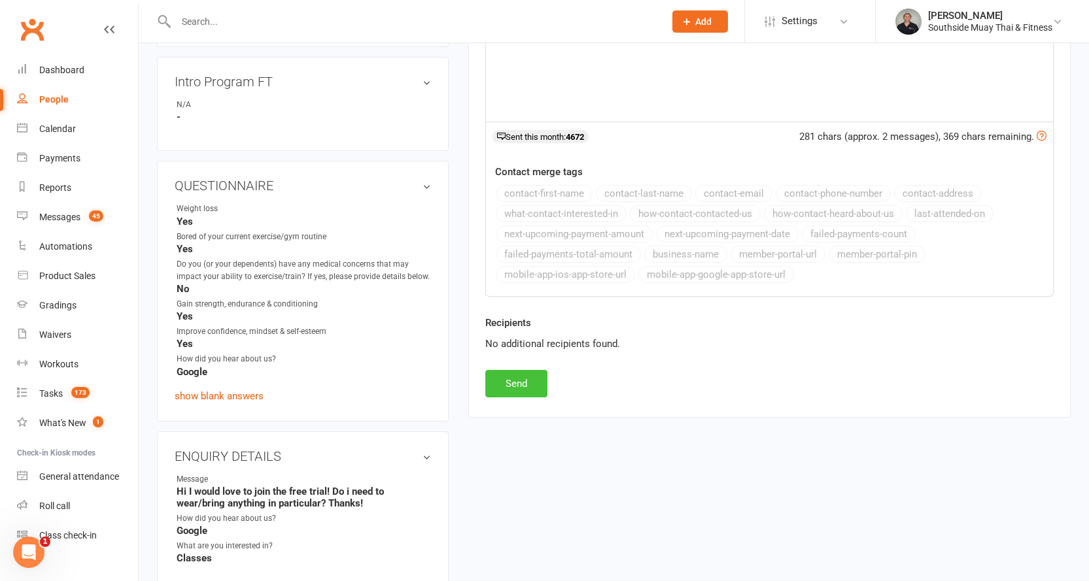
click at [490, 388] on button "Send" at bounding box center [516, 383] width 62 height 27
select select
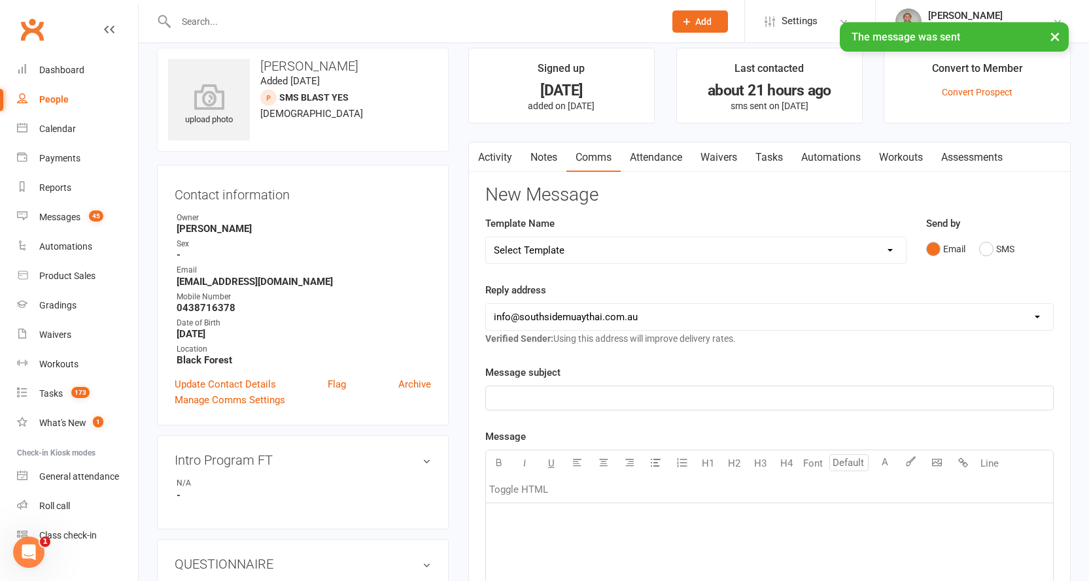
scroll to position [0, 0]
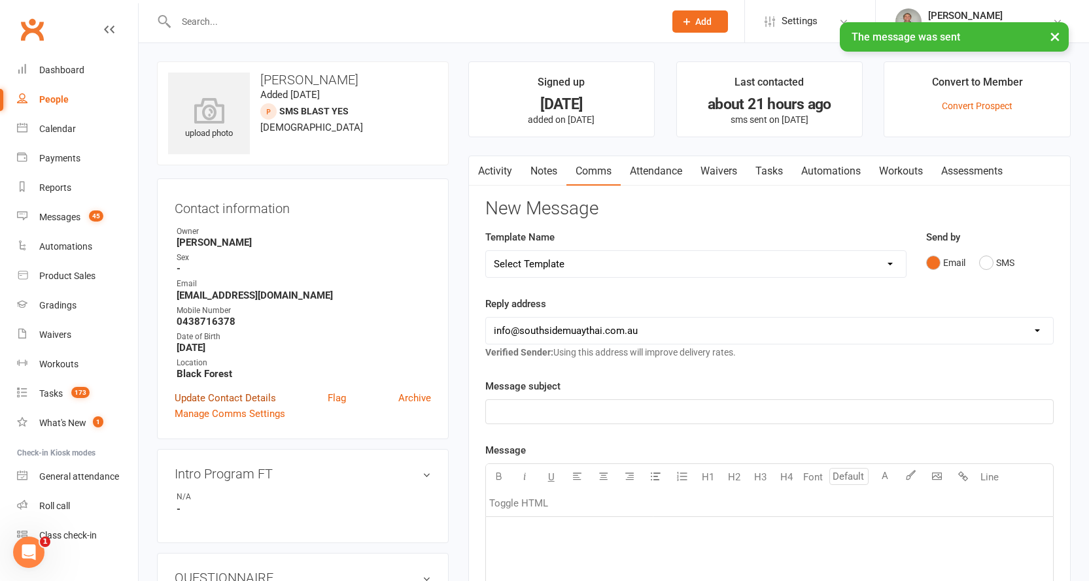
click at [212, 394] on link "Update Contact Details" at bounding box center [225, 398] width 101 height 16
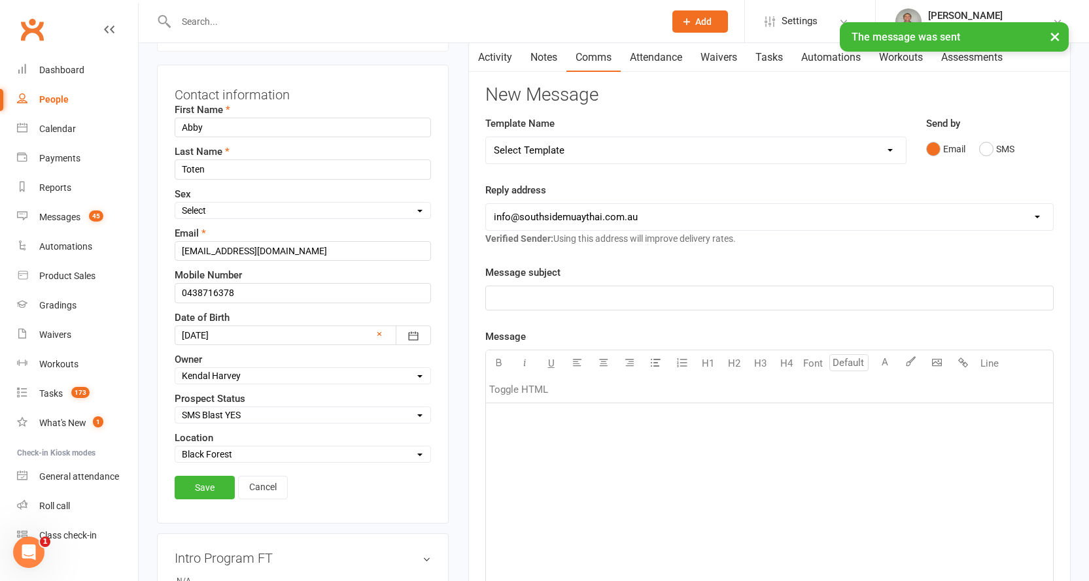
scroll to position [192, 0]
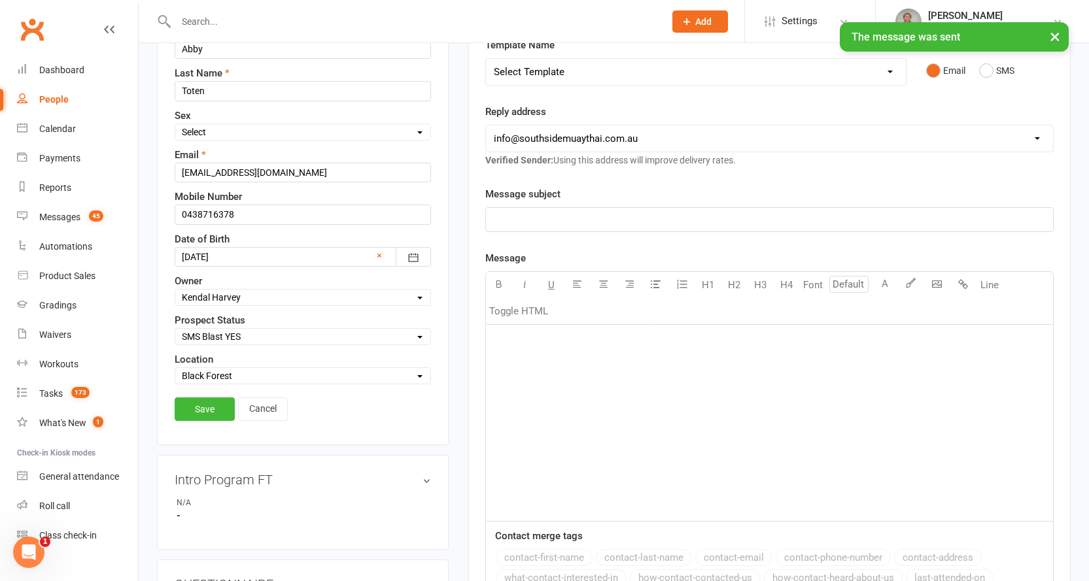
click at [203, 334] on select "Select Initial Contact 28 Day LBE - Contact Needed 28 Day LBE - Intro Class Boo…" at bounding box center [302, 337] width 255 height 14
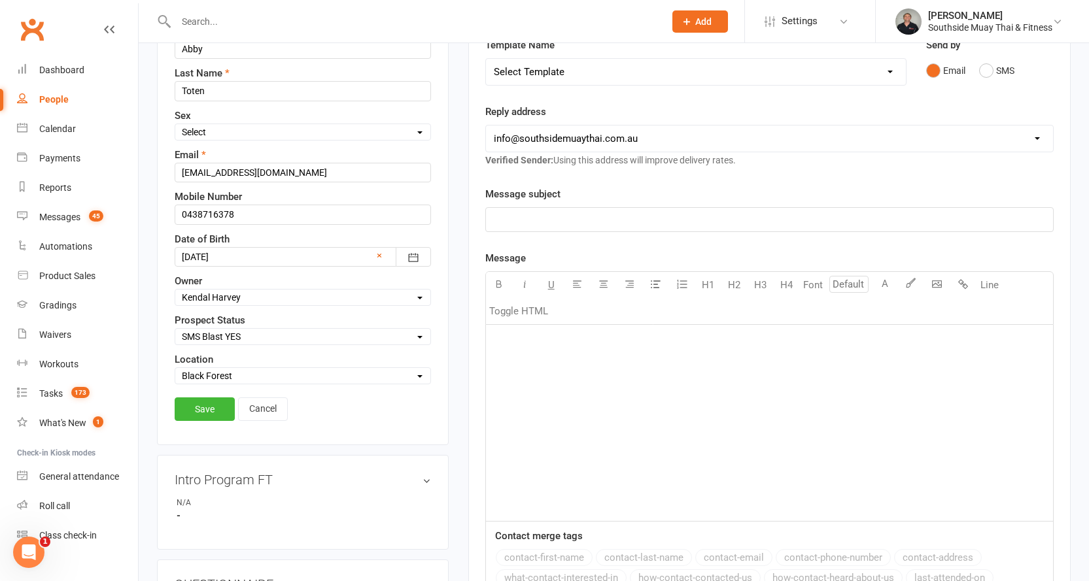
select select "4 Week Trial - Re-engage Later"
click at [175, 330] on select "Select Initial Contact 28 Day LBE - Contact Needed 28 Day LBE - Intro Class Boo…" at bounding box center [302, 337] width 255 height 14
click at [201, 406] on link "Save" at bounding box center [205, 410] width 60 height 24
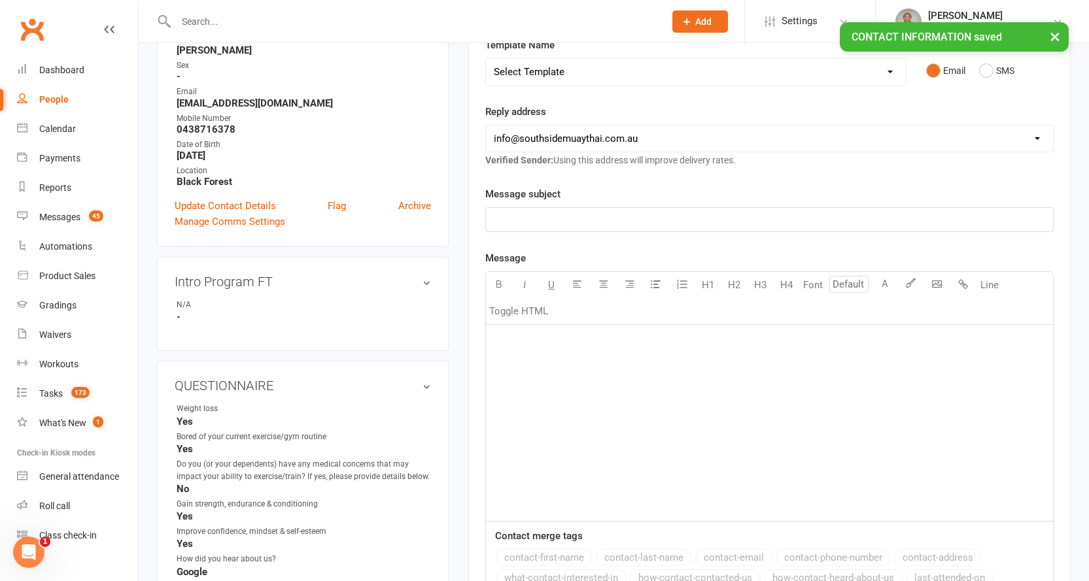
click at [52, 95] on div "People" at bounding box center [53, 99] width 29 height 10
select select "100"
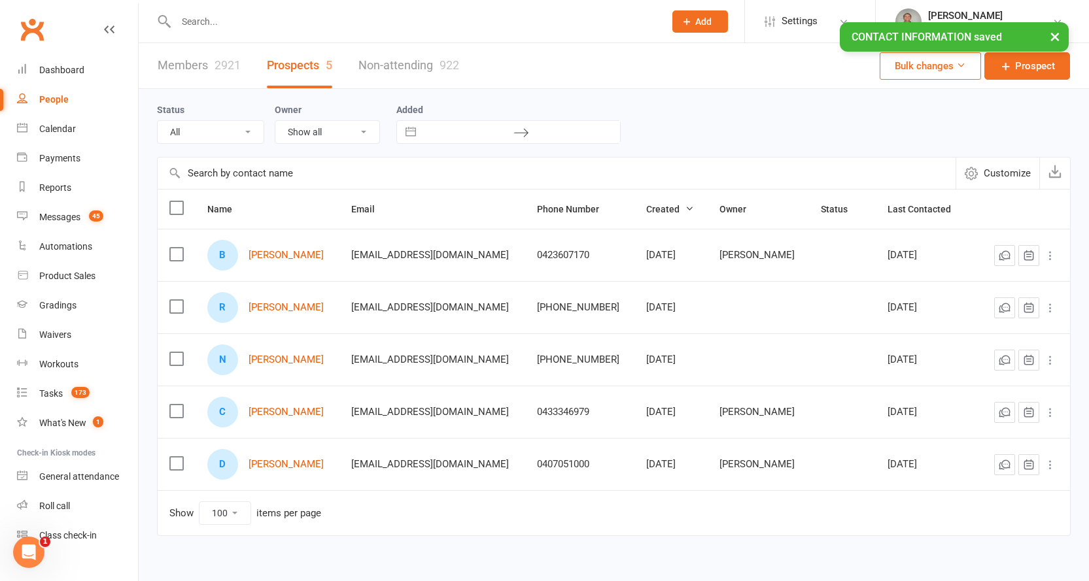
select select "SMS Blast YES"
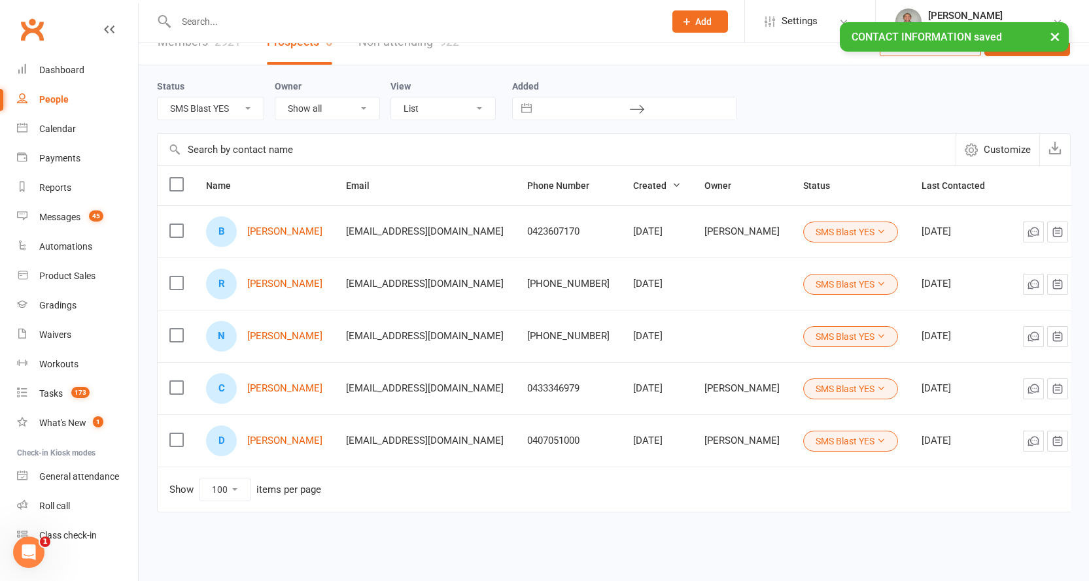
scroll to position [35, 0]
click at [287, 330] on link "[PERSON_NAME]" at bounding box center [284, 335] width 75 height 11
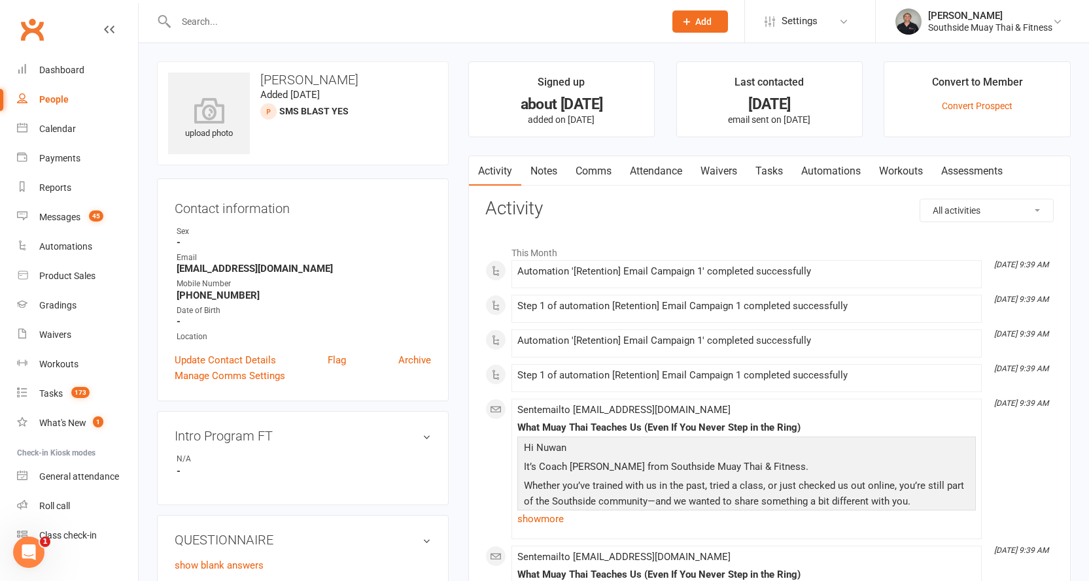
click at [44, 99] on div "People" at bounding box center [53, 99] width 29 height 10
select select "100"
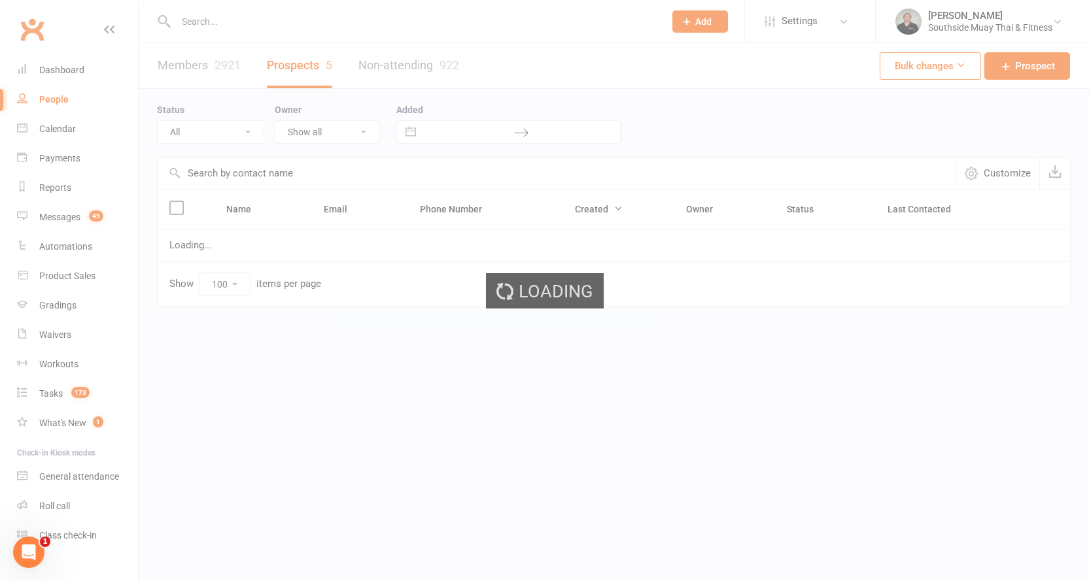
select select "SMS Blast YES"
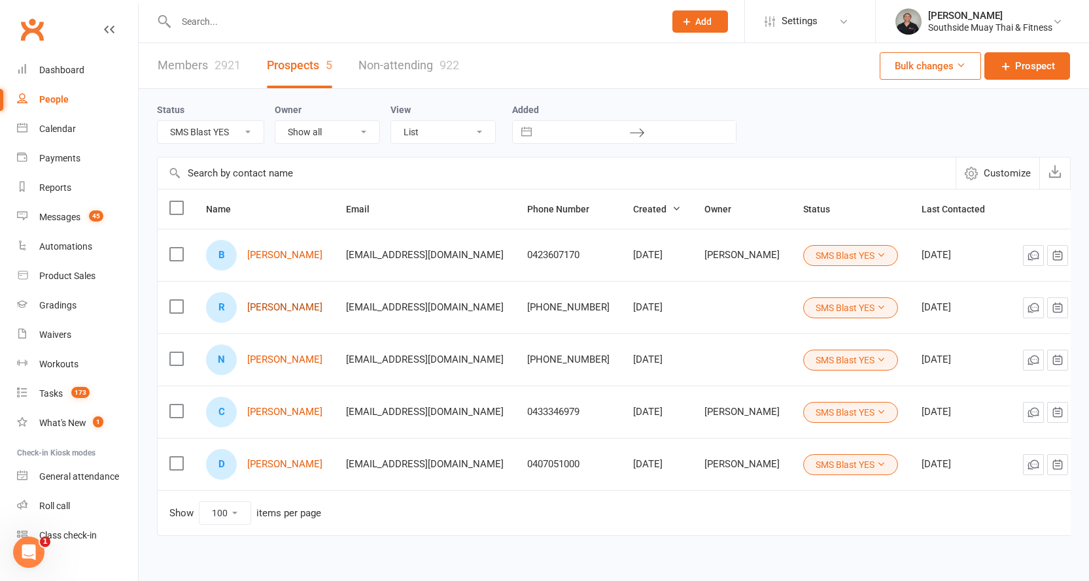
click at [270, 306] on link "[PERSON_NAME]" at bounding box center [284, 307] width 75 height 11
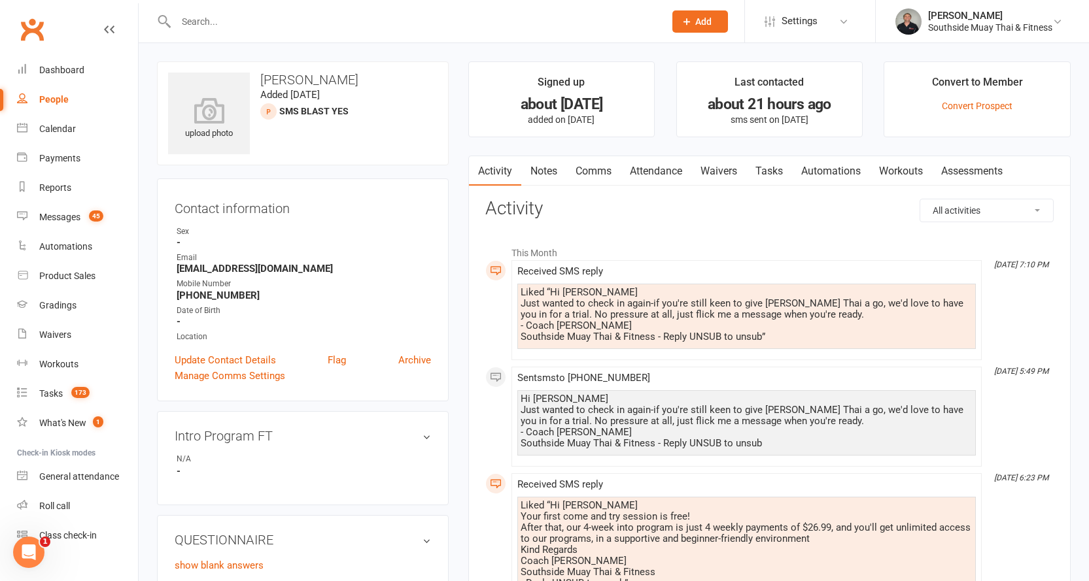
click at [585, 171] on link "Comms" at bounding box center [593, 171] width 54 height 30
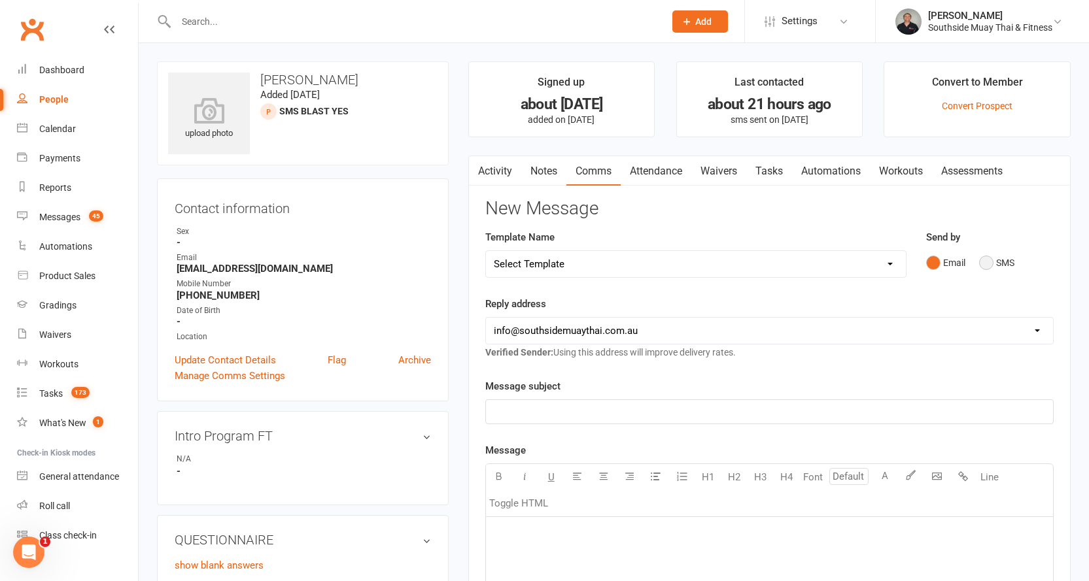
click at [998, 266] on button "SMS" at bounding box center [996, 262] width 35 height 25
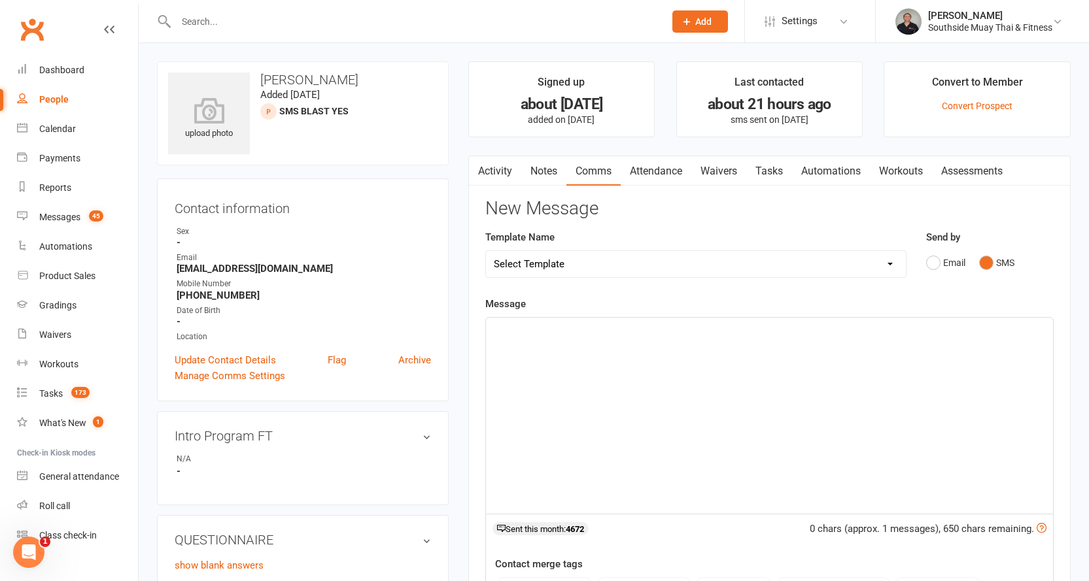
click at [825, 264] on select "Select Template [SMS] Outreach Message: High Risk – Personal From Trainer + Ree…" at bounding box center [696, 264] width 420 height 26
select select "26"
click at [486, 251] on select "Select Template [SMS] Outreach Message: High Risk – Personal From Trainer + Ree…" at bounding box center [696, 264] width 420 height 26
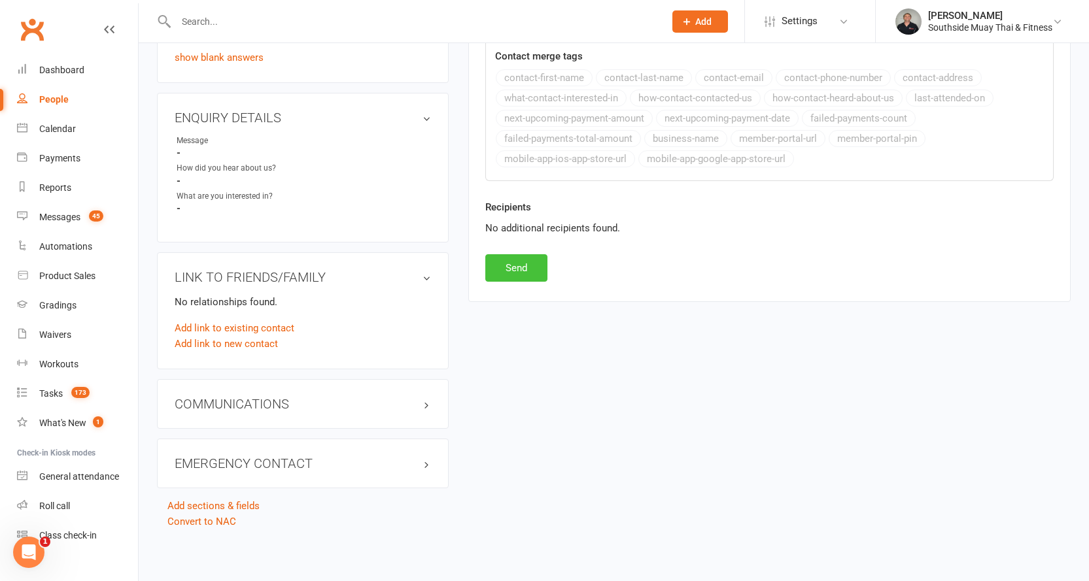
click at [492, 271] on button "Send" at bounding box center [516, 267] width 62 height 27
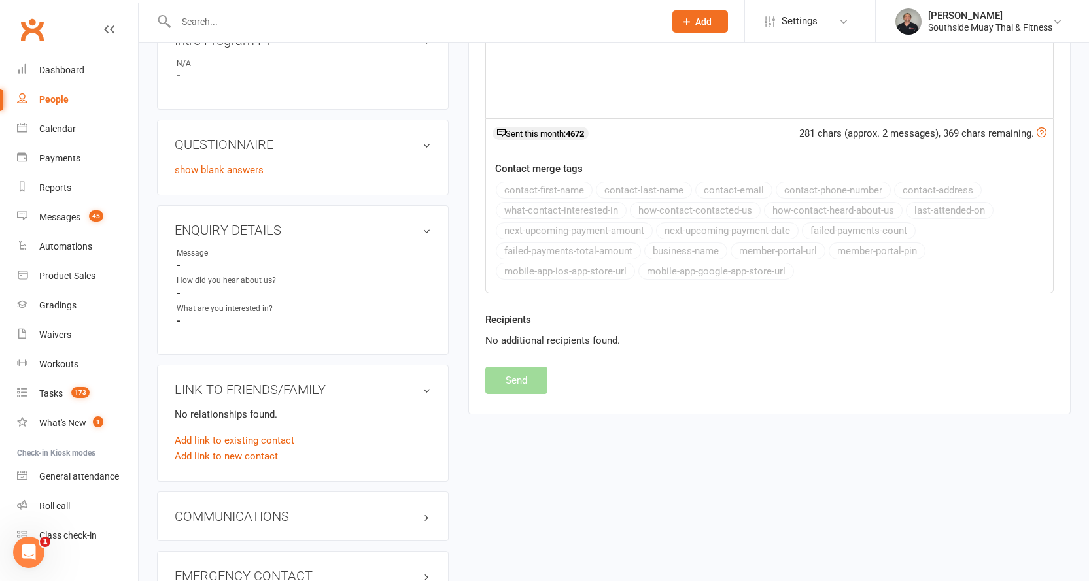
select select
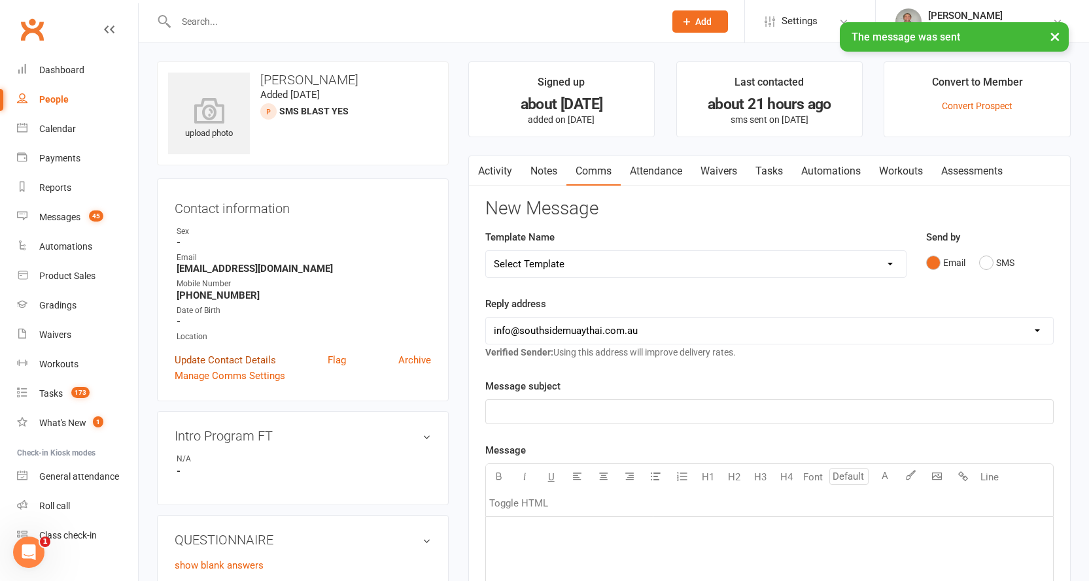
click at [211, 357] on link "Update Contact Details" at bounding box center [225, 360] width 101 height 16
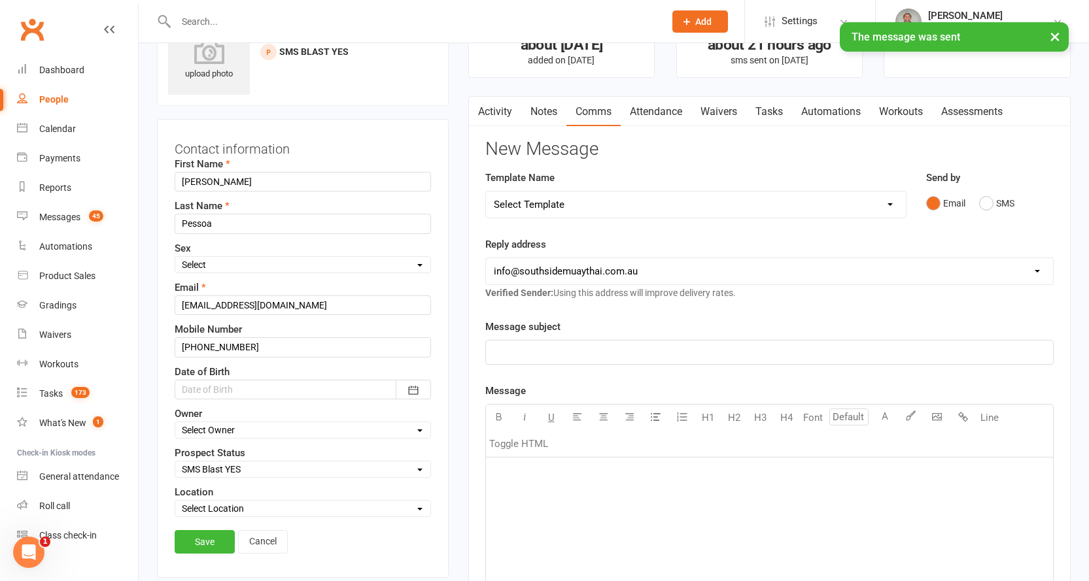
scroll to position [61, 0]
click at [202, 469] on select "Select Initial Contact 28 Day LBE - Contact Needed 28 Day LBE - Intro Class Boo…" at bounding box center [302, 467] width 255 height 14
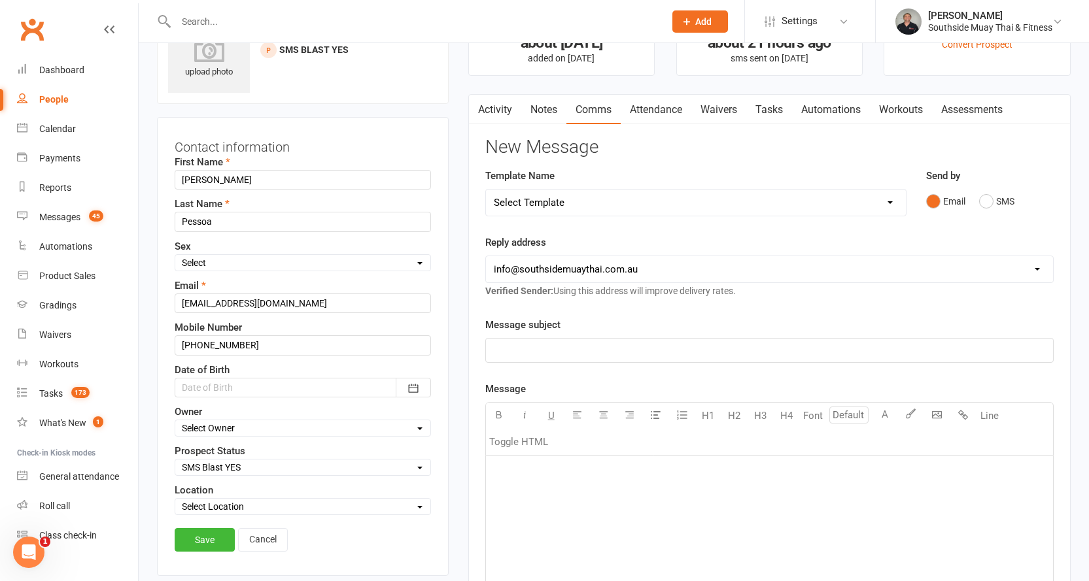
select select "4 Week Trial - Re-engage Later"
click at [175, 461] on select "Select Initial Contact 28 Day LBE - Contact Needed 28 Day LBE - Intro Class Boo…" at bounding box center [302, 467] width 255 height 14
click at [209, 537] on link "Save" at bounding box center [205, 540] width 60 height 24
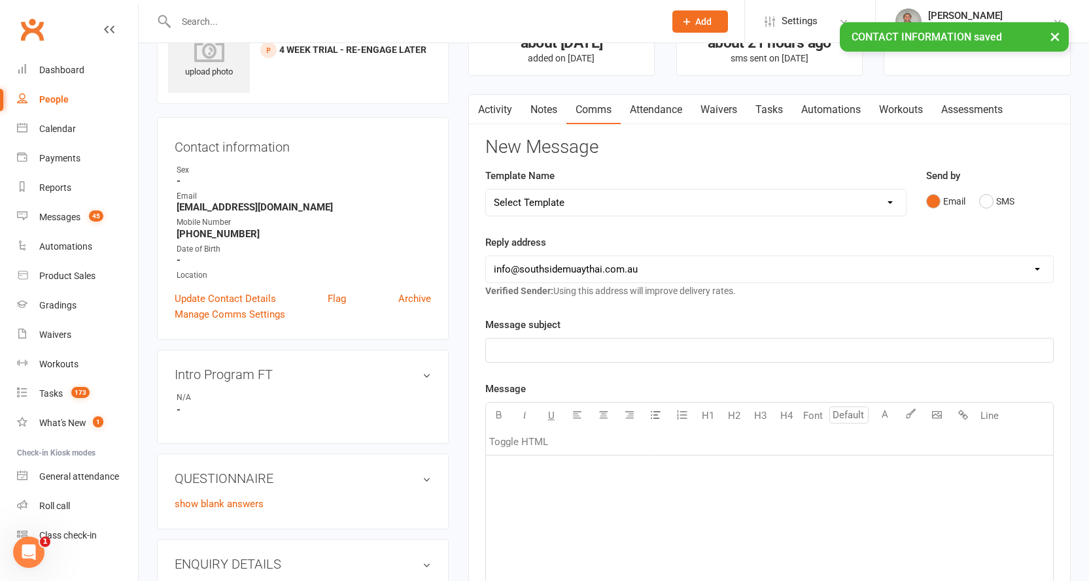
click at [45, 92] on link "People" at bounding box center [77, 99] width 121 height 29
select select "100"
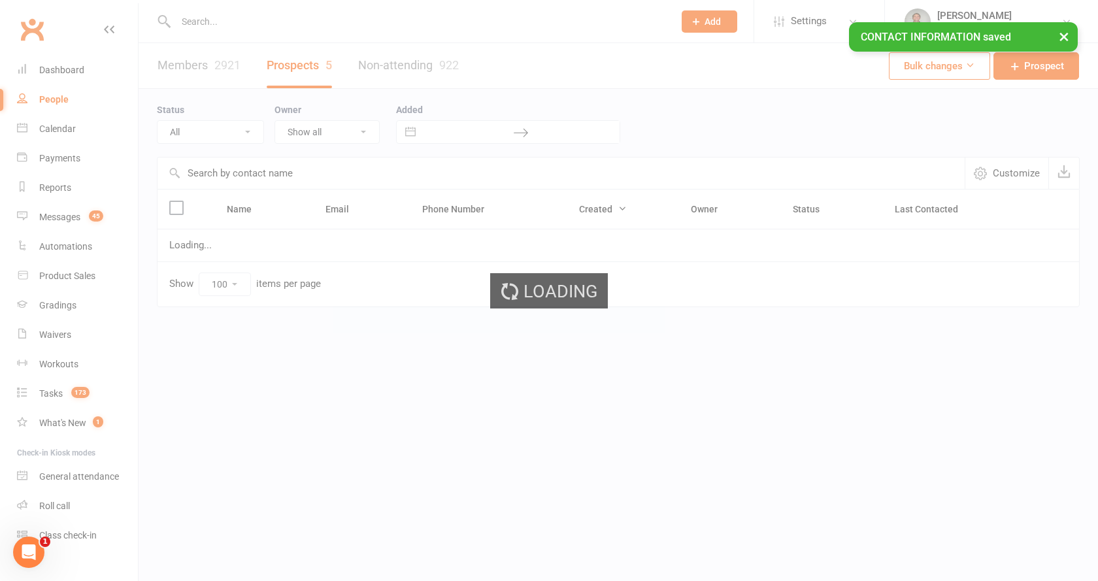
select select "SMS Blast YES"
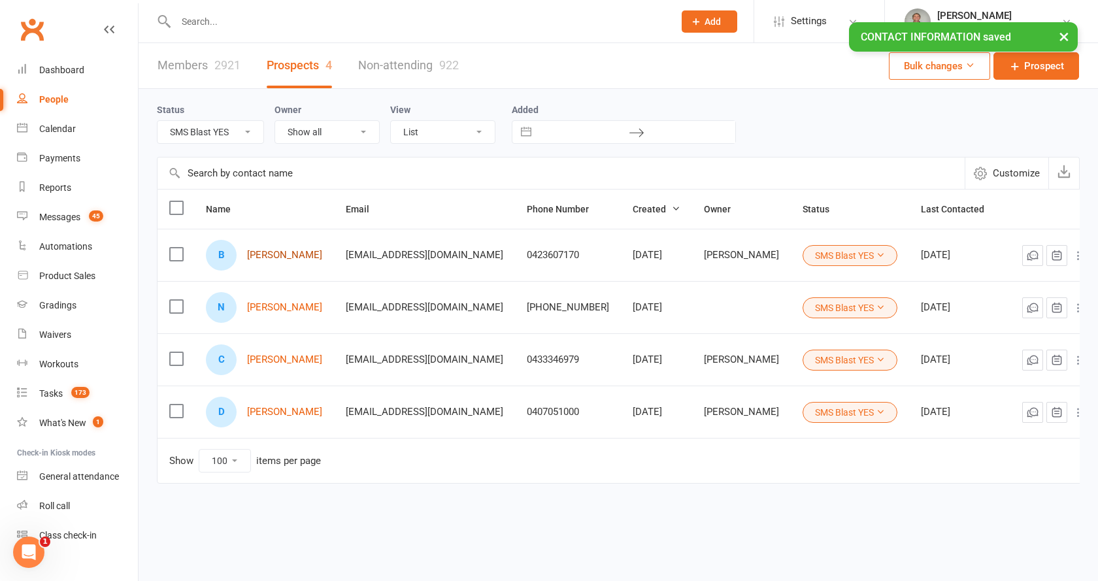
click at [287, 257] on link "[PERSON_NAME]" at bounding box center [284, 255] width 75 height 11
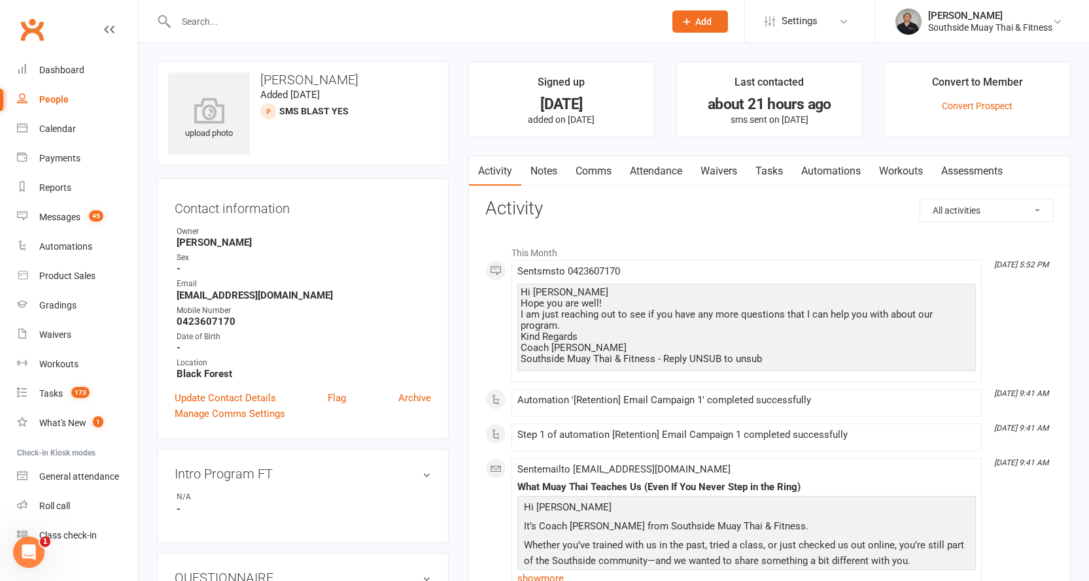
click at [605, 173] on link "Comms" at bounding box center [593, 171] width 54 height 30
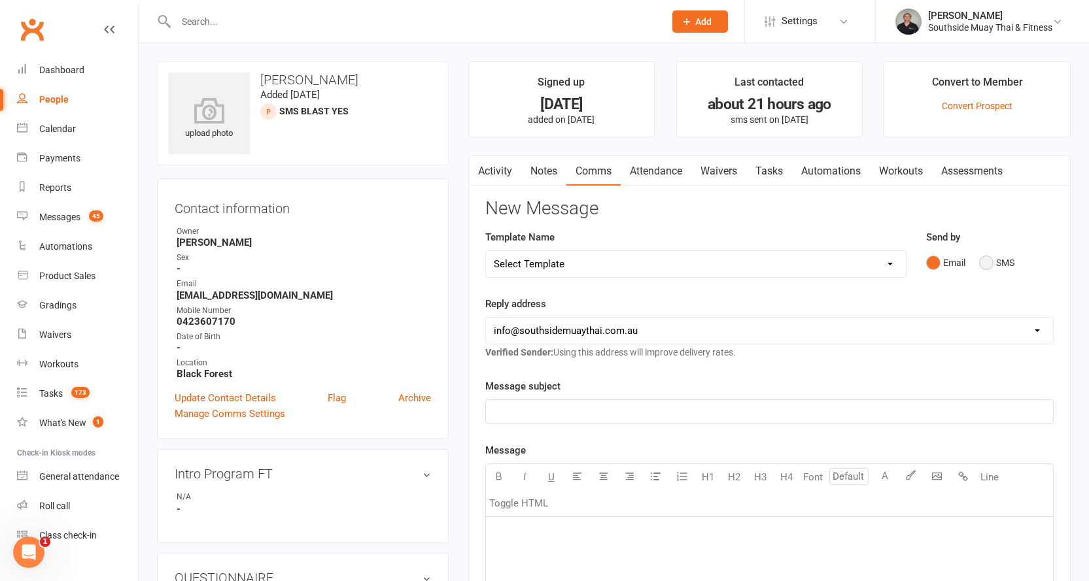
click at [1000, 256] on button "SMS" at bounding box center [996, 262] width 35 height 25
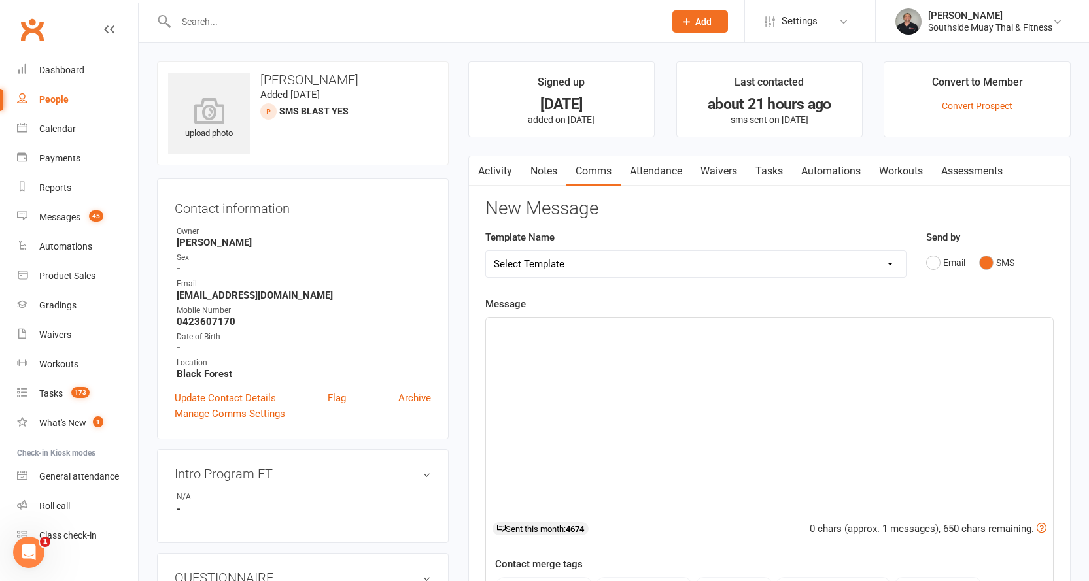
click at [843, 264] on select "Select Template [SMS] Outreach Message: High Risk – Personal From Trainer + Ree…" at bounding box center [696, 264] width 420 height 26
select select "26"
click at [486, 251] on select "Select Template [SMS] Outreach Message: High Risk – Personal From Trainer + Ree…" at bounding box center [696, 264] width 420 height 26
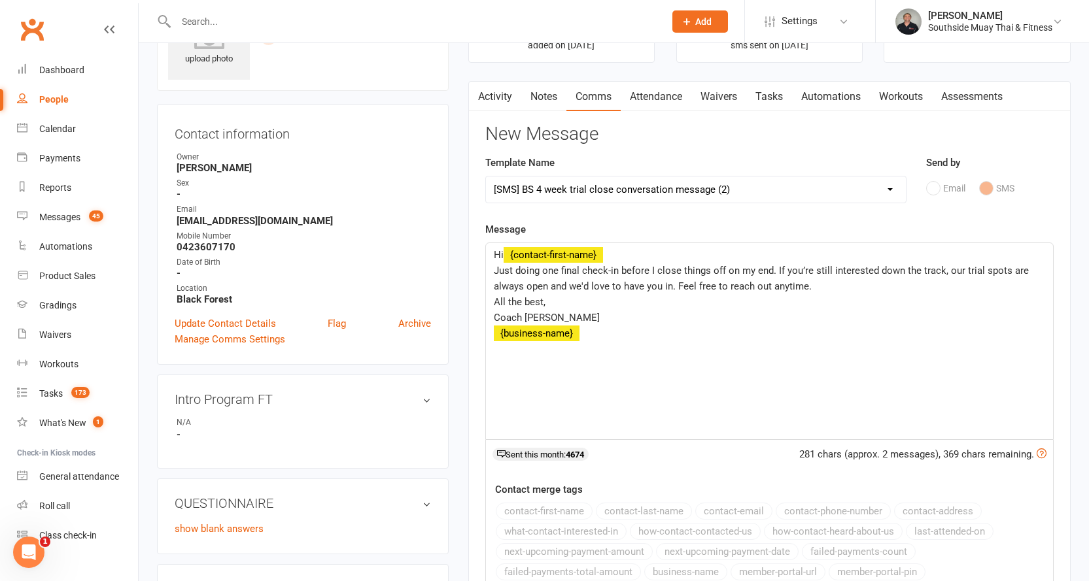
scroll to position [262, 0]
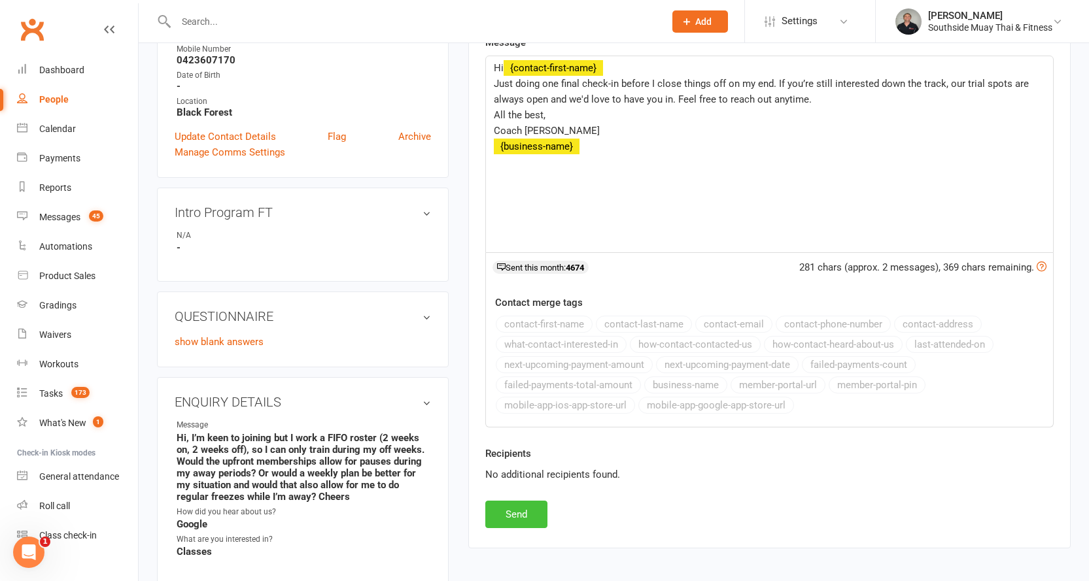
click at [513, 513] on button "Send" at bounding box center [516, 514] width 62 height 27
select select
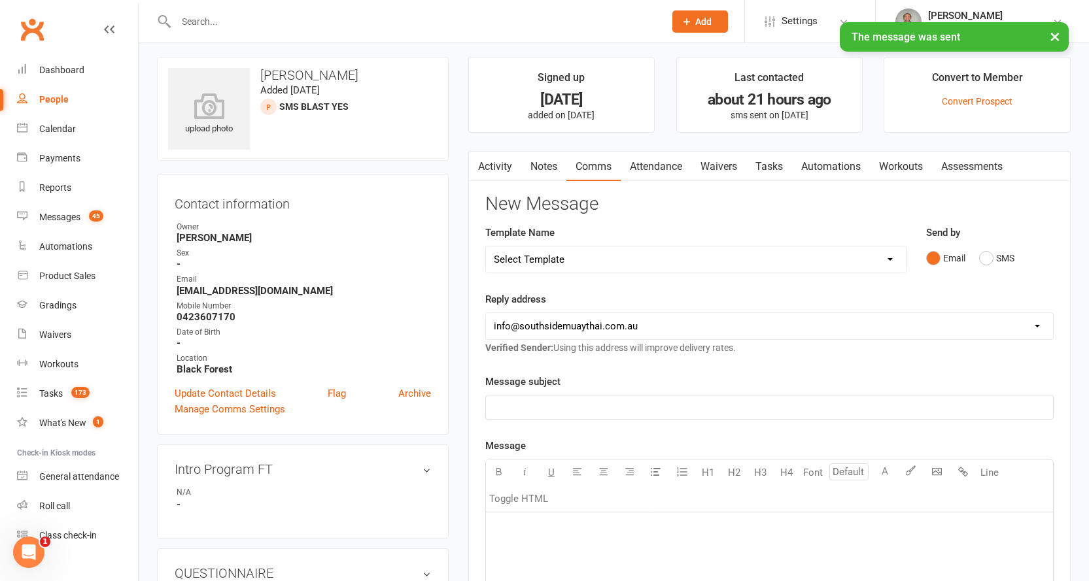
scroll to position [0, 0]
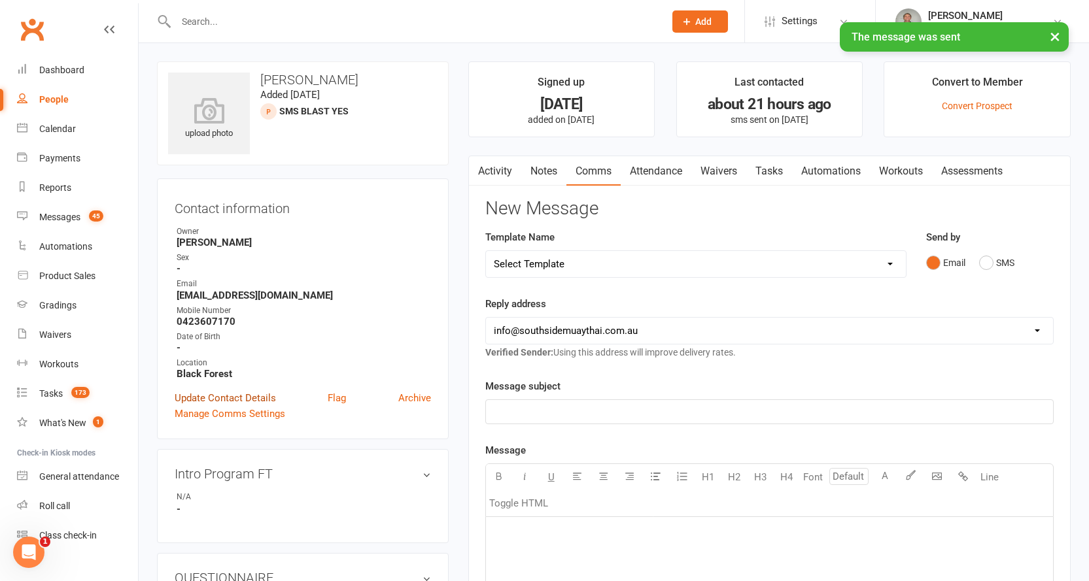
click at [212, 396] on link "Update Contact Details" at bounding box center [225, 398] width 101 height 16
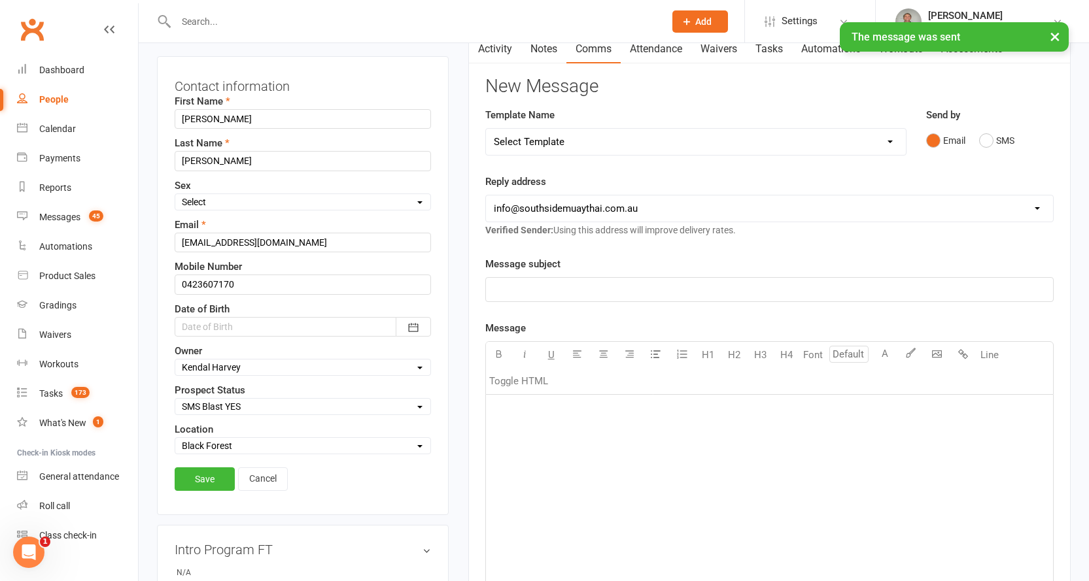
scroll to position [192, 0]
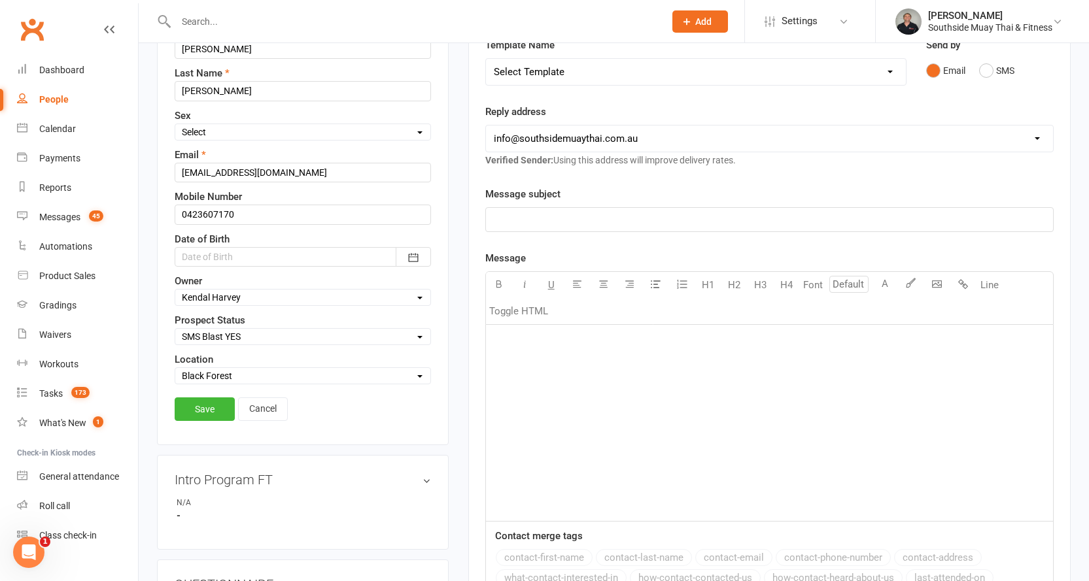
click at [239, 331] on select "Select Initial Contact 28 Day LBE - Contact Needed 28 Day LBE - Intro Class Boo…" at bounding box center [302, 337] width 255 height 14
select select "4 Week Trial - Re-engage Later"
click at [175, 330] on select "Select Initial Contact 28 Day LBE - Contact Needed 28 Day LBE - Intro Class Boo…" at bounding box center [302, 337] width 255 height 14
click at [182, 405] on link "Save" at bounding box center [205, 410] width 60 height 24
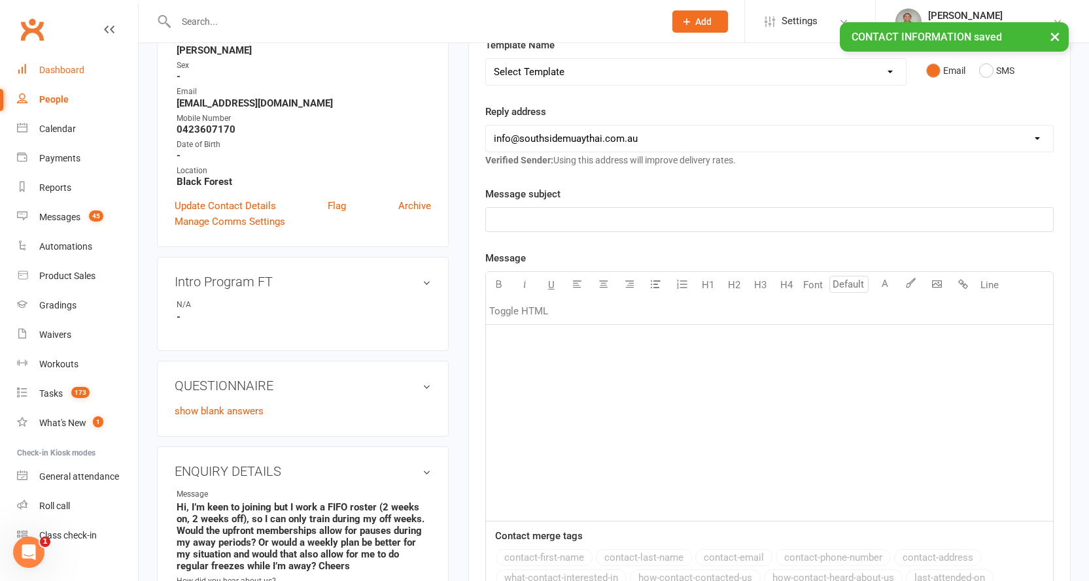
click at [64, 74] on div "Dashboard" at bounding box center [61, 70] width 45 height 10
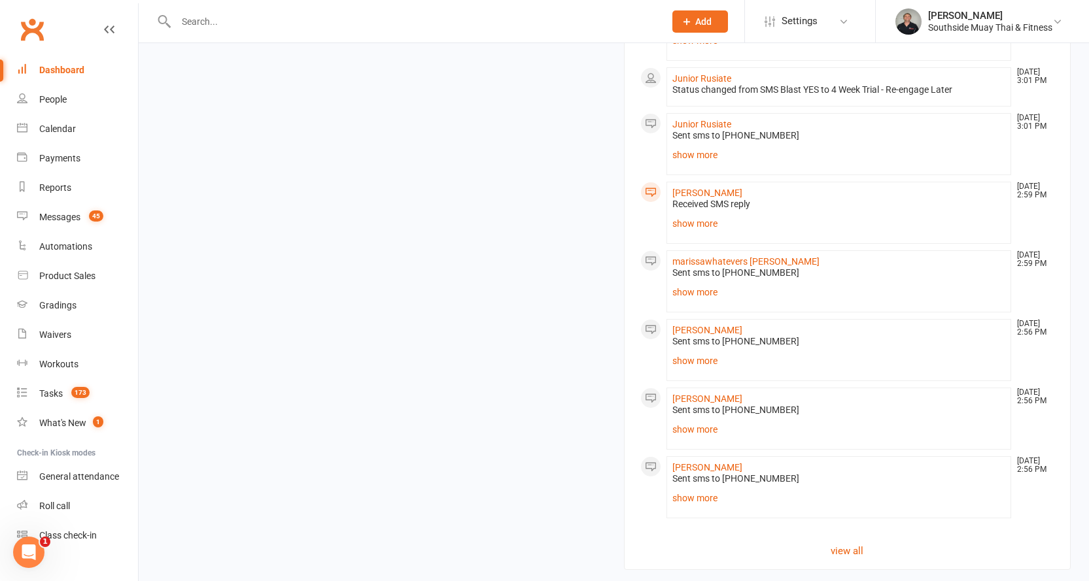
scroll to position [1510, 0]
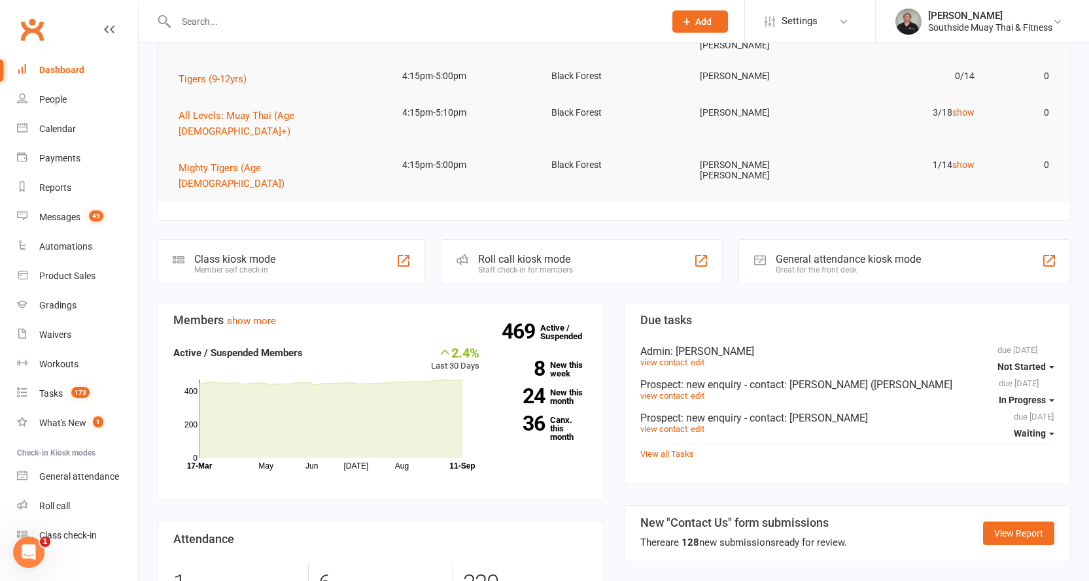
scroll to position [203, 0]
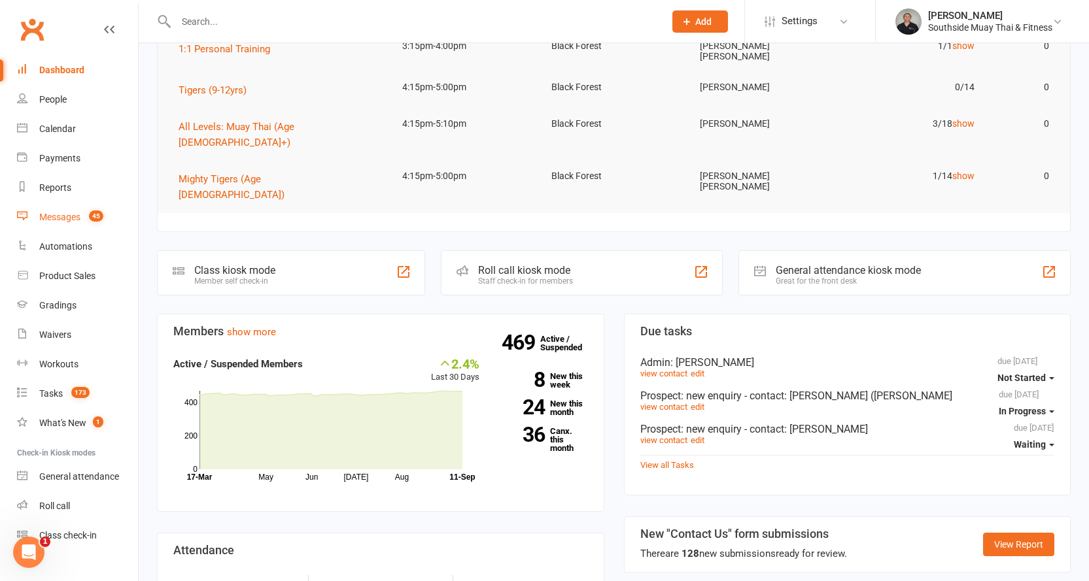
click at [67, 222] on div "Messages" at bounding box center [59, 217] width 41 height 10
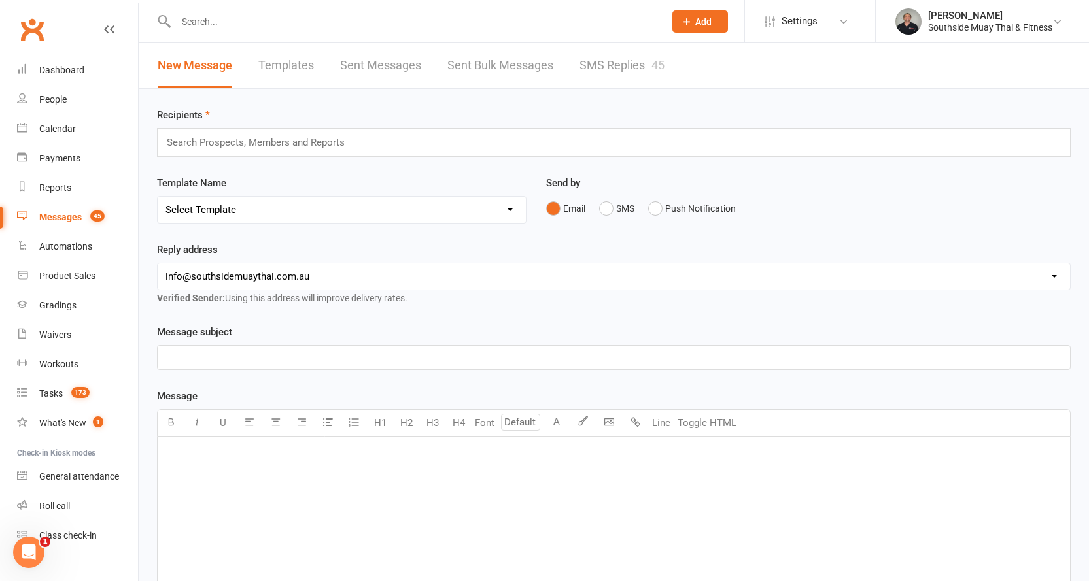
click at [592, 63] on link "SMS Replies 45" at bounding box center [621, 65] width 85 height 45
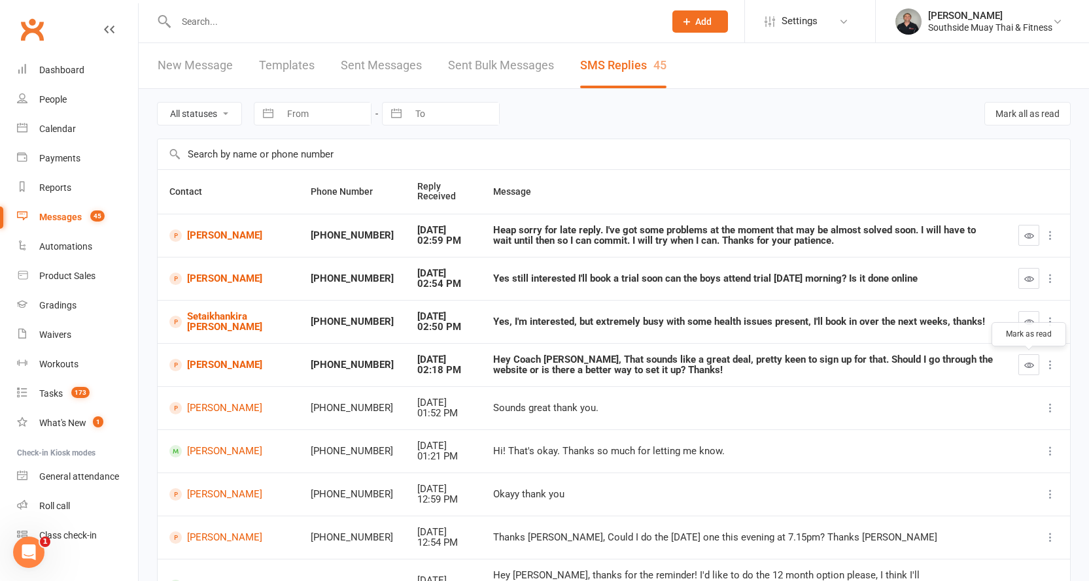
click at [1028, 360] on icon "button" at bounding box center [1029, 365] width 10 height 10
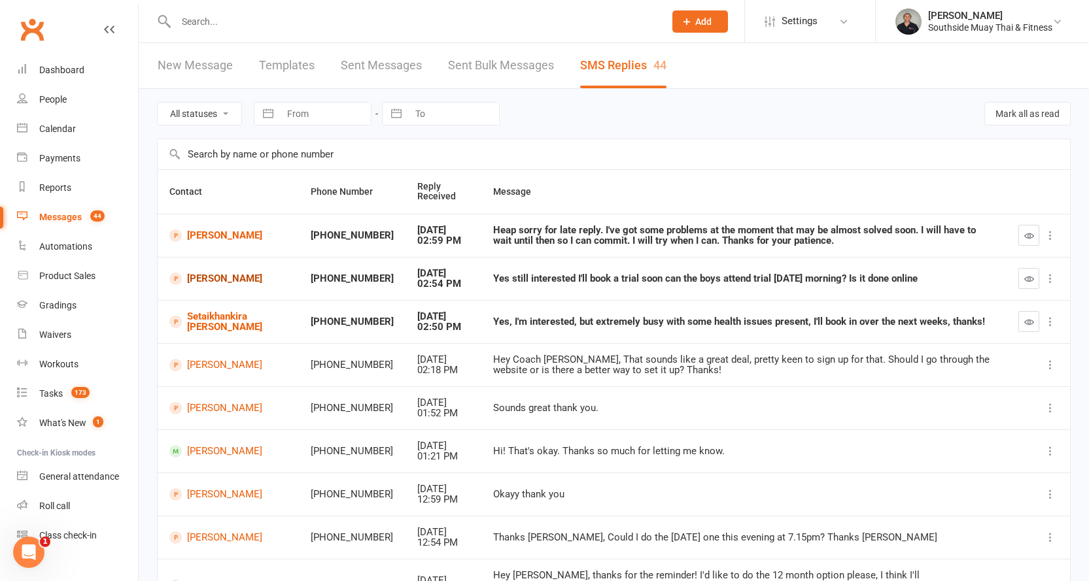
click at [212, 284] on link "[PERSON_NAME]" at bounding box center [228, 279] width 118 height 12
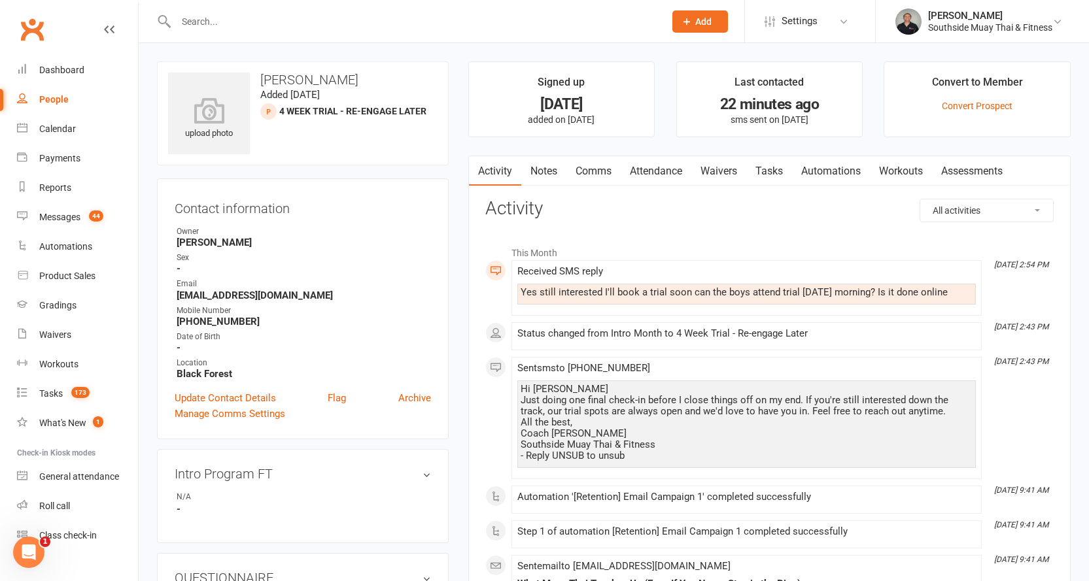
click at [588, 162] on link "Comms" at bounding box center [593, 171] width 54 height 30
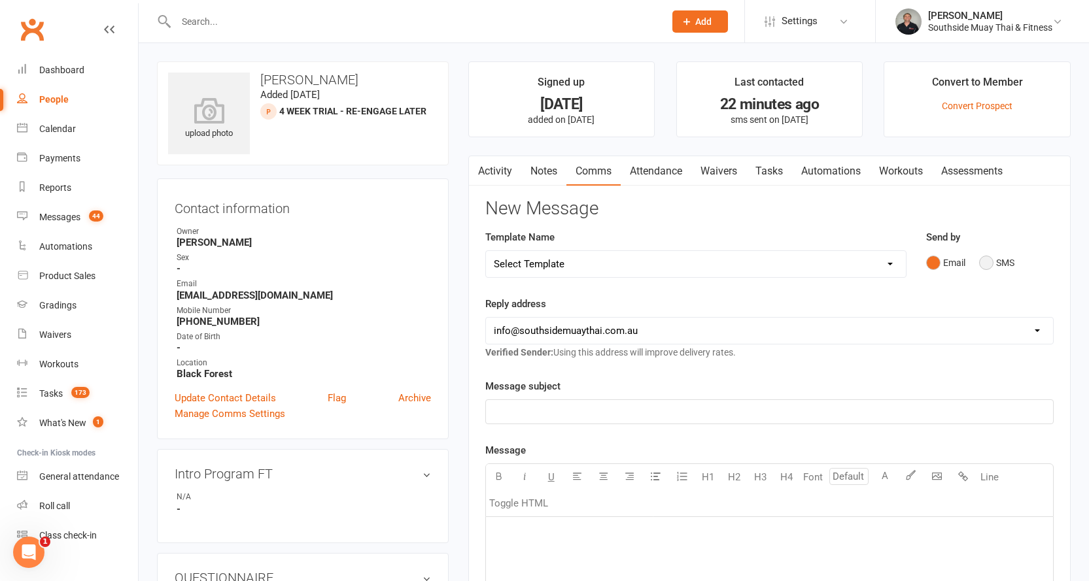
click at [986, 260] on button "SMS" at bounding box center [996, 262] width 35 height 25
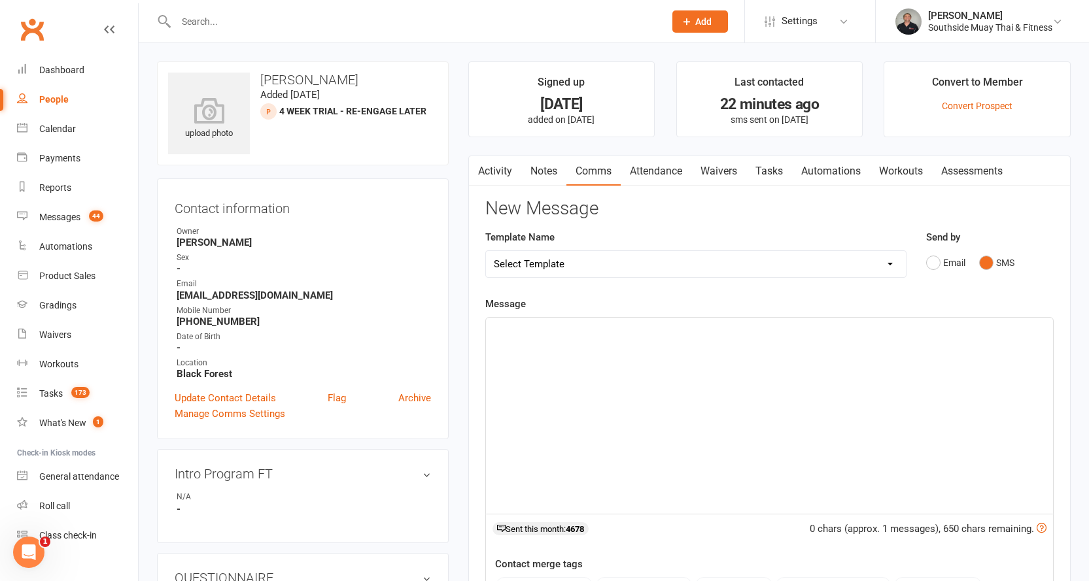
click at [722, 312] on div "Message ﻿ 0 chars (approx. 1 messages), 650 chars remaining. Sent this month: 4…" at bounding box center [769, 492] width 568 height 393
click at [700, 334] on p "﻿" at bounding box center [769, 330] width 551 height 16
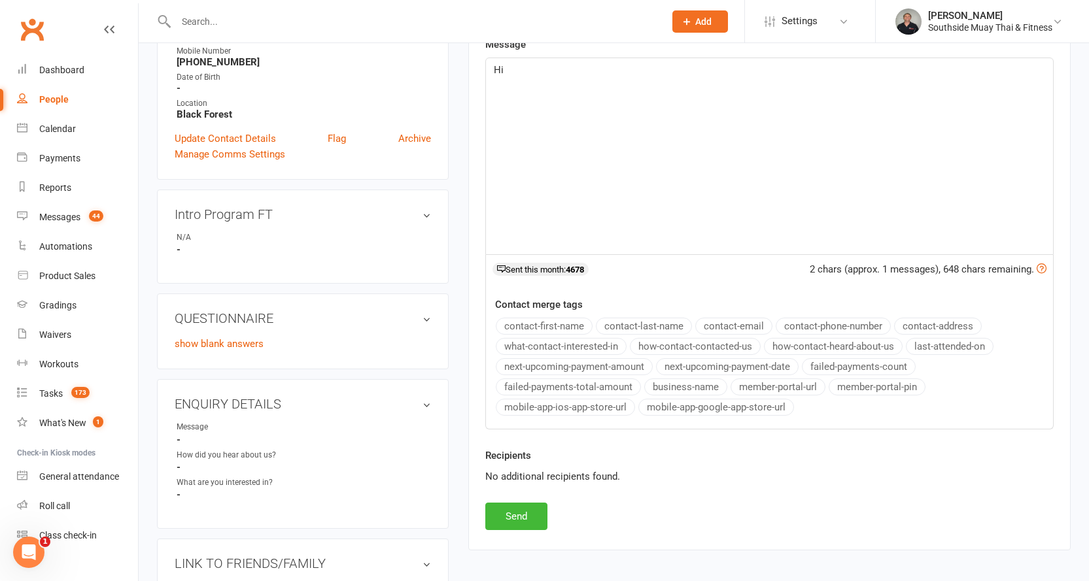
scroll to position [262, 0]
click at [538, 319] on button "contact-first-name" at bounding box center [544, 324] width 97 height 17
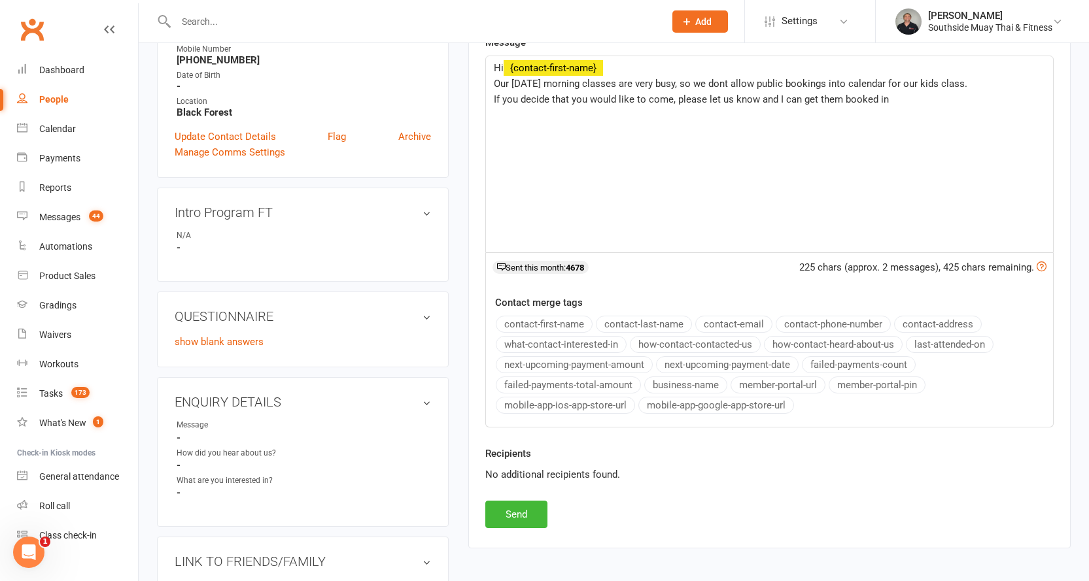
click at [492, 95] on div "Hi ﻿ {contact-first-name} Our [DATE] morning classes are very busy, so we dont …" at bounding box center [769, 154] width 567 height 196
click at [663, 81] on span "Our [DATE] morning classes are very busy, so we dont allow public bookings into…" at bounding box center [730, 84] width 473 height 12
click at [924, 97] on span "However, if you decide that you would like to come, please let us know and I ca…" at bounding box center [712, 99] width 437 height 12
click at [681, 379] on button "business-name" at bounding box center [685, 385] width 83 height 17
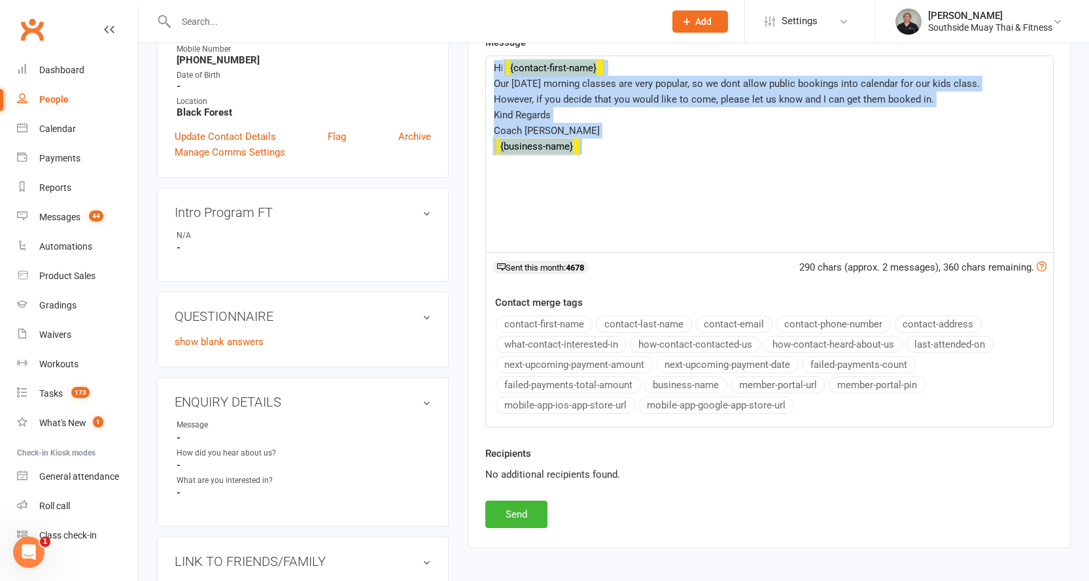
drag, startPoint x: 490, startPoint y: 63, endPoint x: 610, endPoint y: 146, distance: 145.8
click at [610, 146] on div "Hi ﻿ {contact-first-name} Our [DATE] morning classes are very popular, so we do…" at bounding box center [769, 154] width 567 height 196
copy div "Hi ﻿ {contact-first-name} Our [DATE] morning classes are very popular, so we do…"
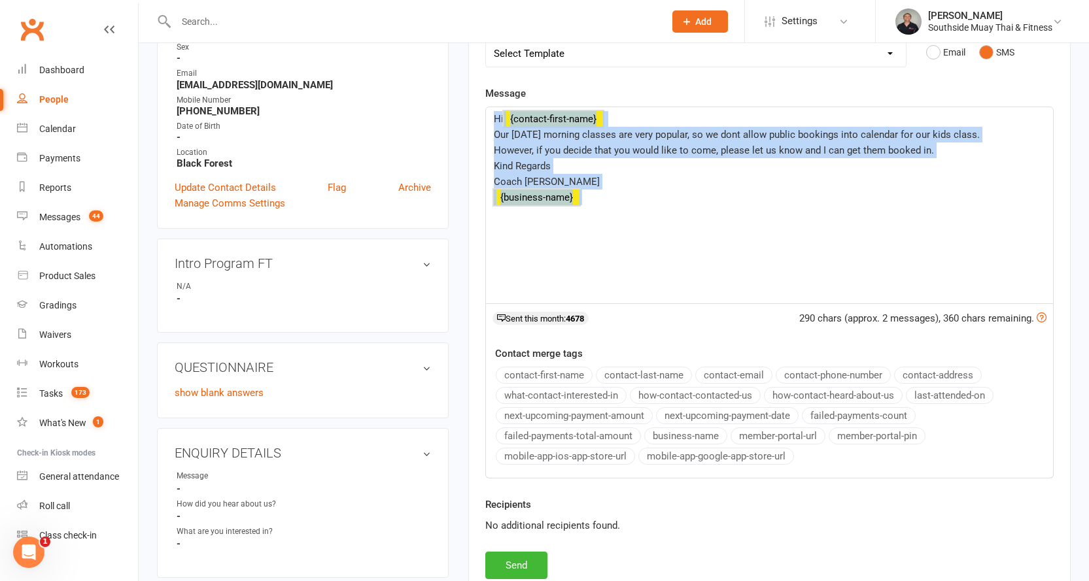
scroll to position [65, 0]
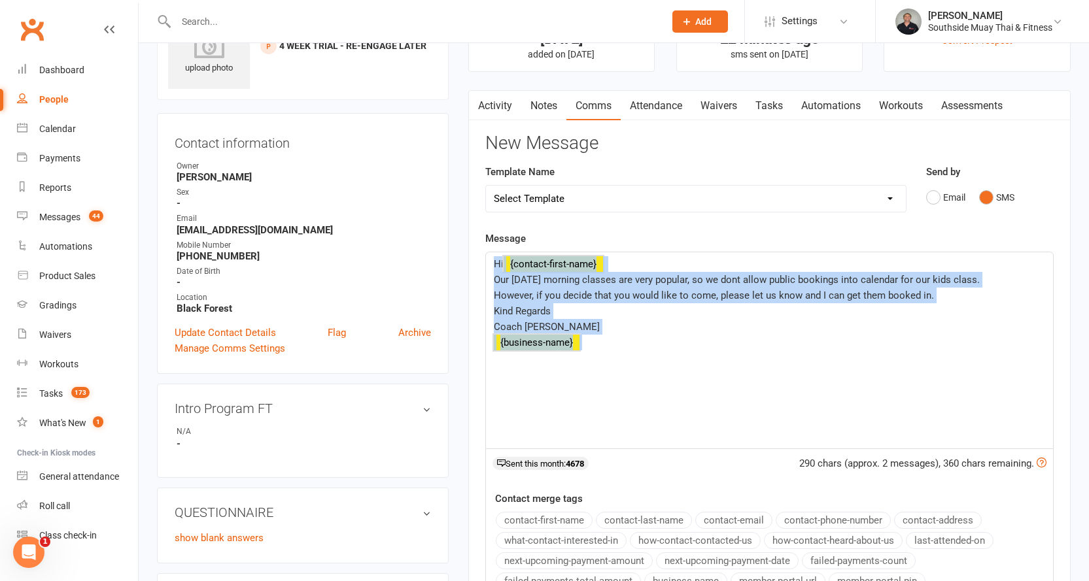
click at [513, 278] on span "Our [DATE] morning classes are very popular, so we dont allow public bookings i…" at bounding box center [737, 280] width 486 height 12
drag, startPoint x: 492, startPoint y: 279, endPoint x: 953, endPoint y: 295, distance: 461.9
click at [953, 295] on div "Hi ﻿ {contact-first-name} Our [DATE] morning classes are very popular, so we do…" at bounding box center [769, 350] width 567 height 196
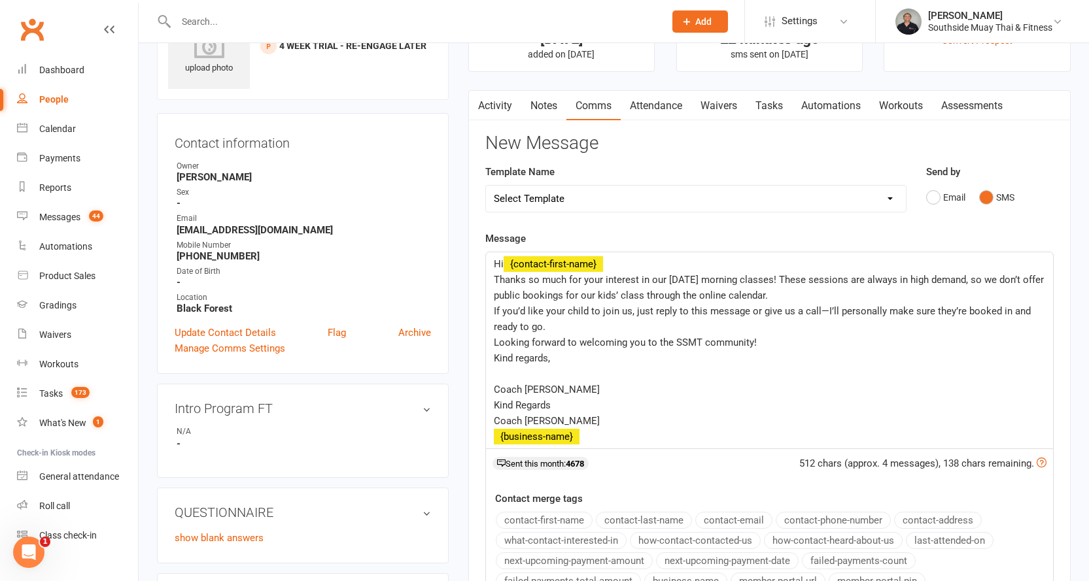
click at [566, 307] on span "If you’d like your child to join us, just reply to this message or give us a ca…" at bounding box center [763, 318] width 539 height 27
click at [745, 309] on span "If you’d like your kids to join us, just reply to this message or give us a cal…" at bounding box center [762, 318] width 537 height 27
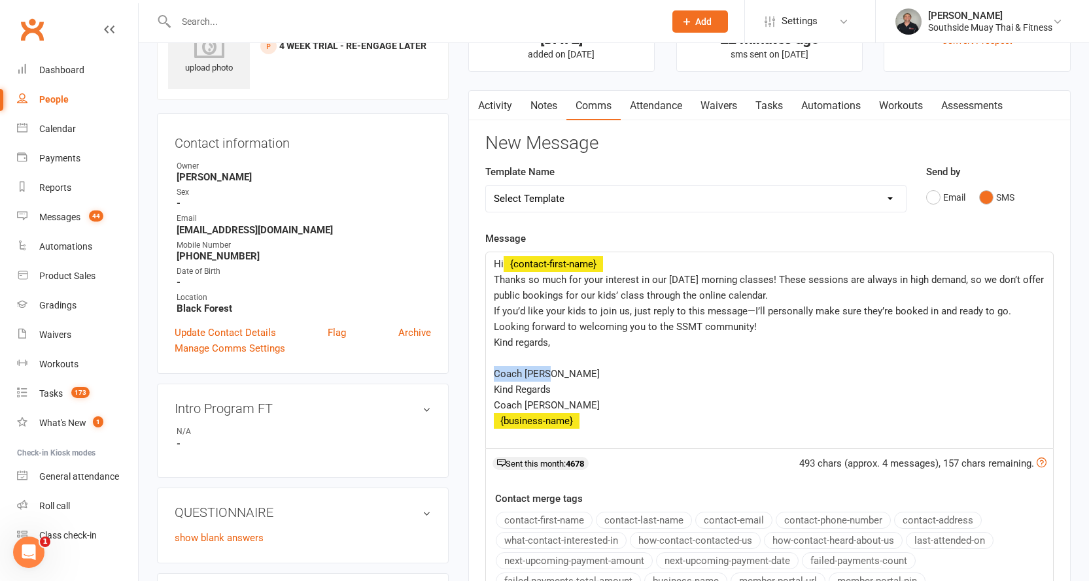
drag, startPoint x: 494, startPoint y: 371, endPoint x: 553, endPoint y: 371, distance: 59.5
click at [553, 371] on p "Coach [PERSON_NAME]" at bounding box center [769, 374] width 551 height 16
click at [527, 349] on p "Kind regards," at bounding box center [769, 343] width 551 height 16
drag, startPoint x: 490, startPoint y: 341, endPoint x: 548, endPoint y: 369, distance: 63.8
click at [548, 369] on div "Hi ﻿ {contact-first-name} Thanks so much for your interest in our [DATE] mornin…" at bounding box center [769, 350] width 567 height 196
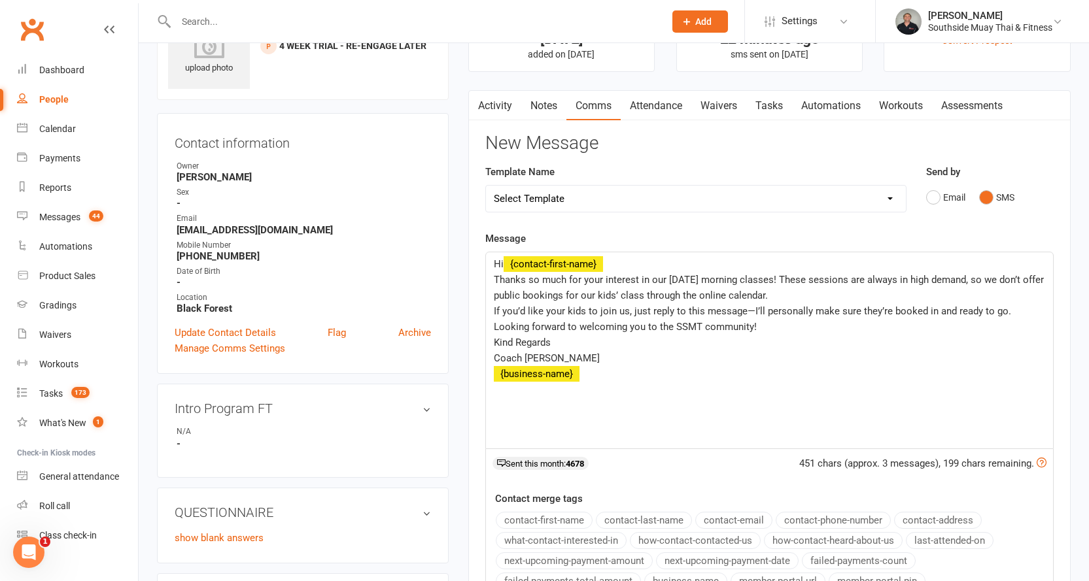
click at [494, 277] on span "Thanks so much for your interest in our [DATE] morning classes! These sessions …" at bounding box center [770, 287] width 552 height 27
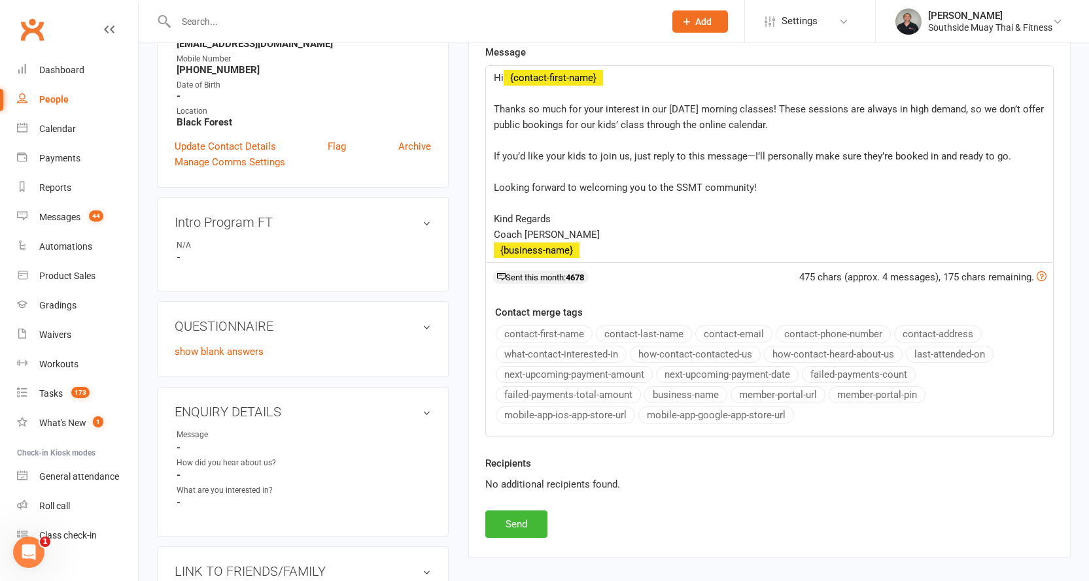
scroll to position [327, 0]
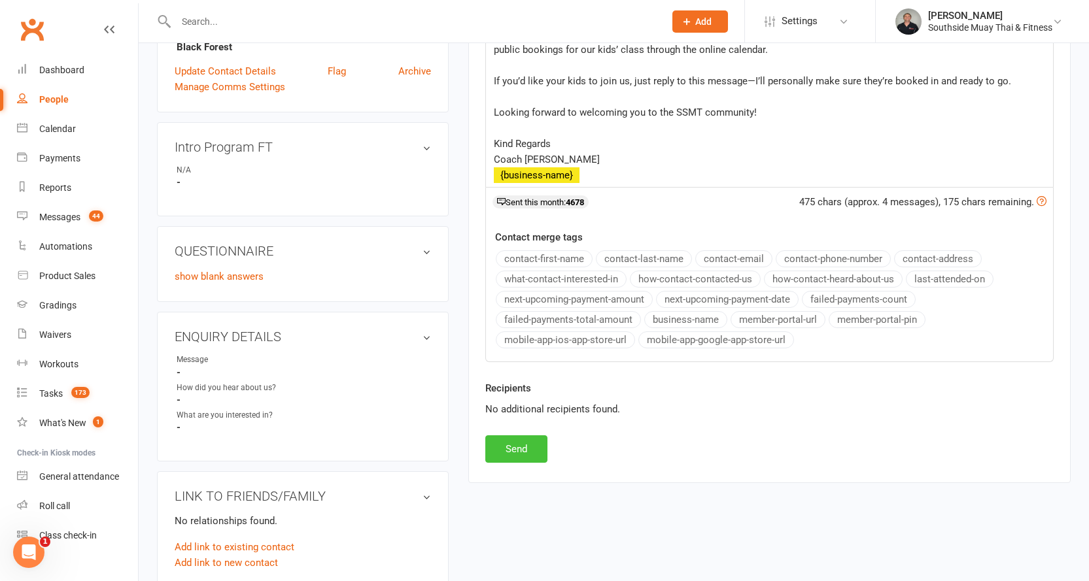
click at [510, 444] on button "Send" at bounding box center [516, 448] width 62 height 27
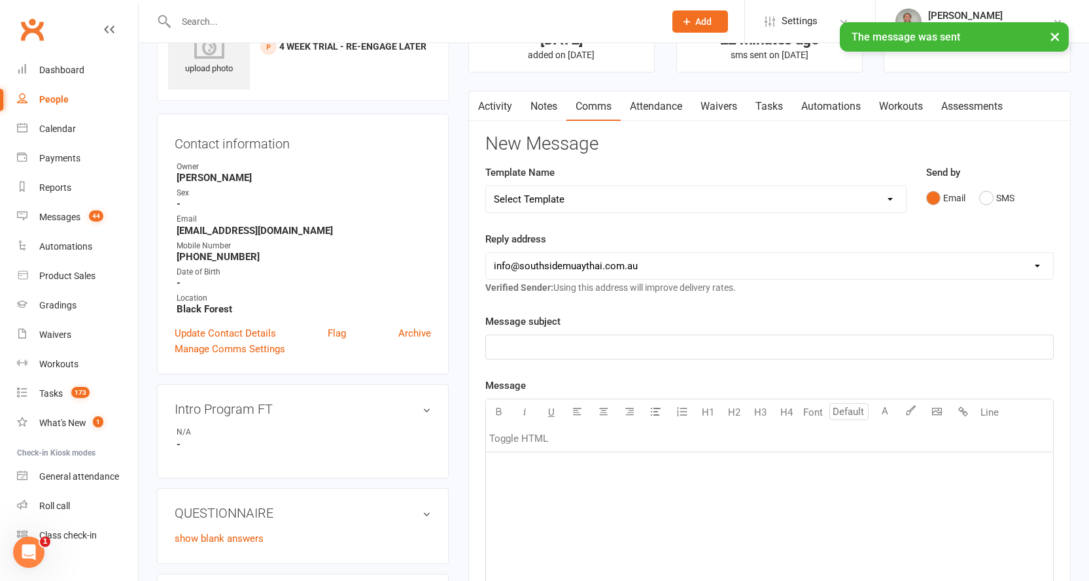
scroll to position [0, 0]
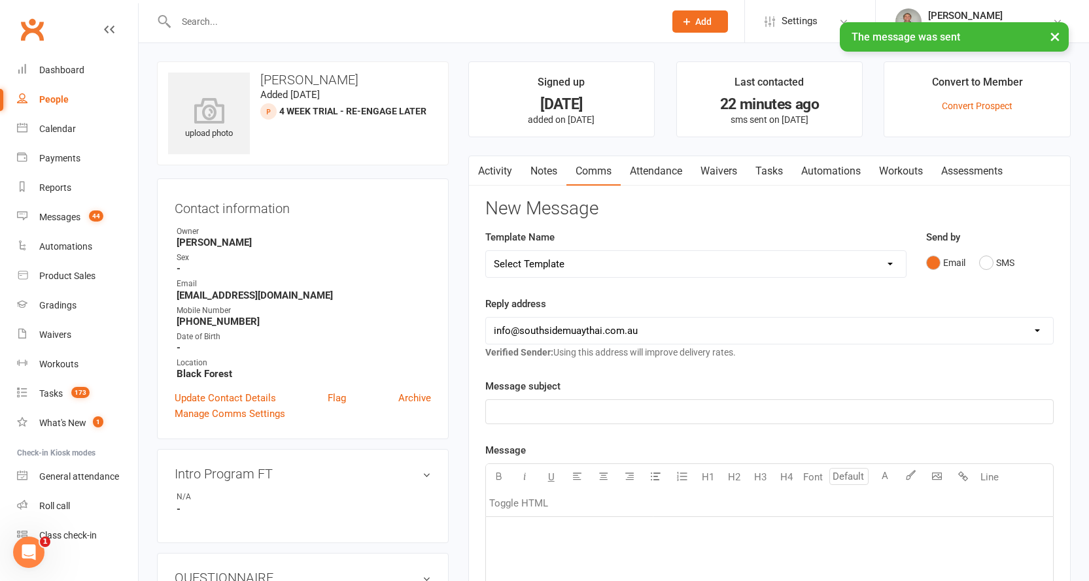
click at [495, 180] on link "Activity" at bounding box center [495, 171] width 52 height 30
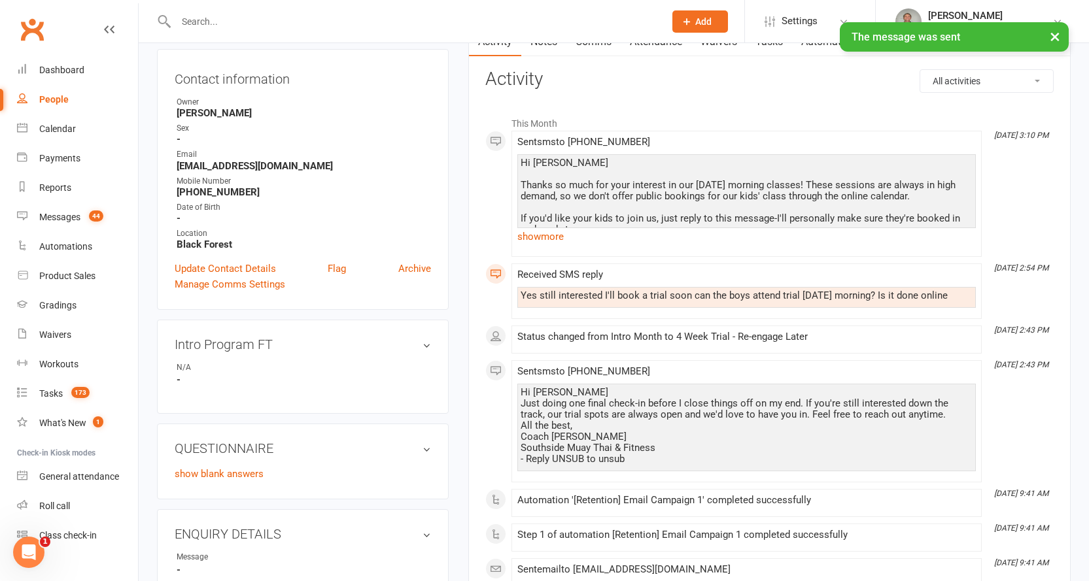
scroll to position [131, 0]
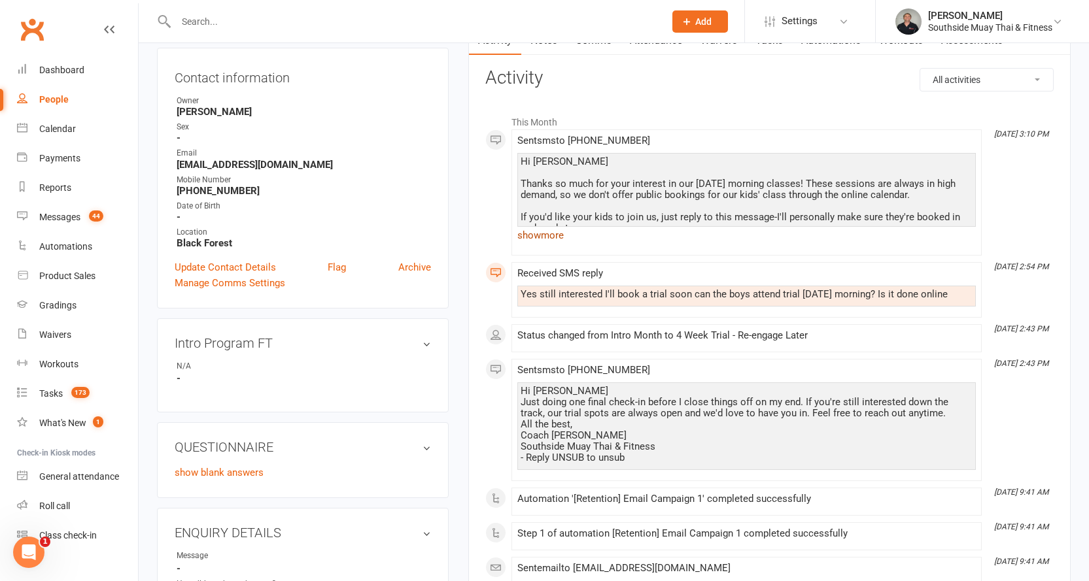
click at [546, 239] on link "show more" at bounding box center [746, 235] width 458 height 18
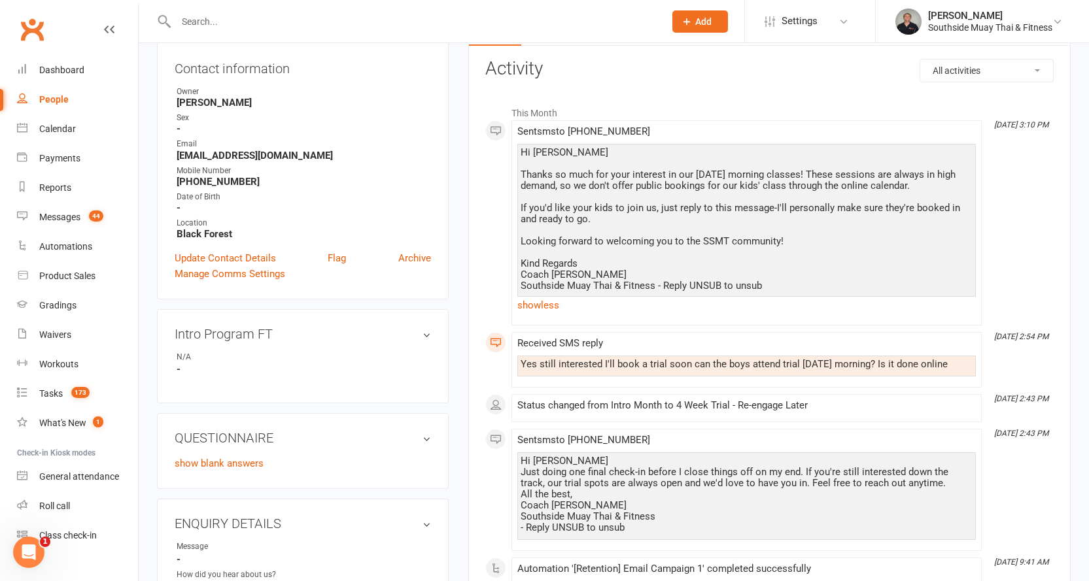
scroll to position [0, 0]
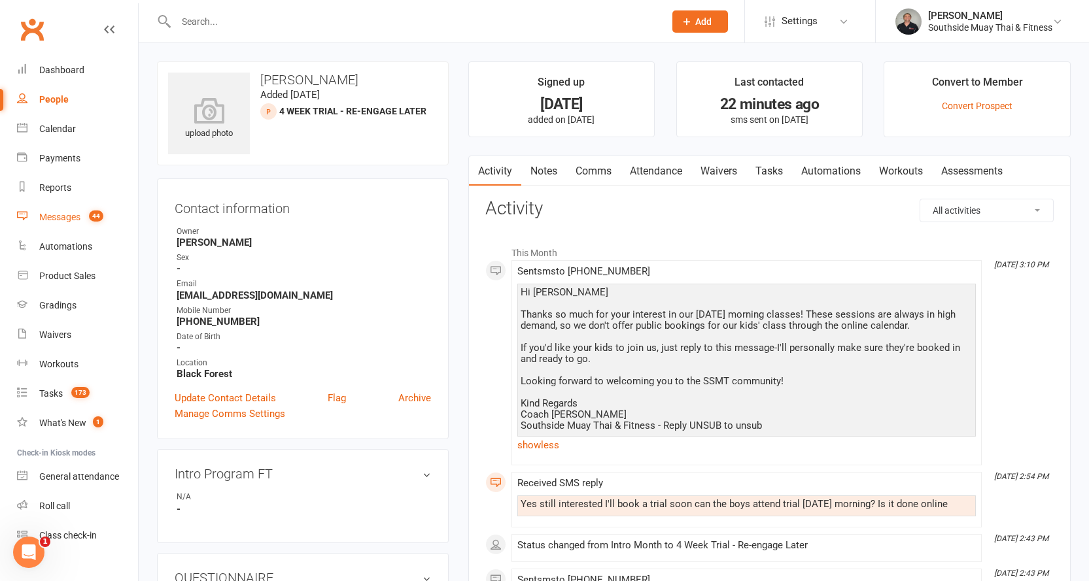
click at [61, 218] on div "Messages" at bounding box center [59, 217] width 41 height 10
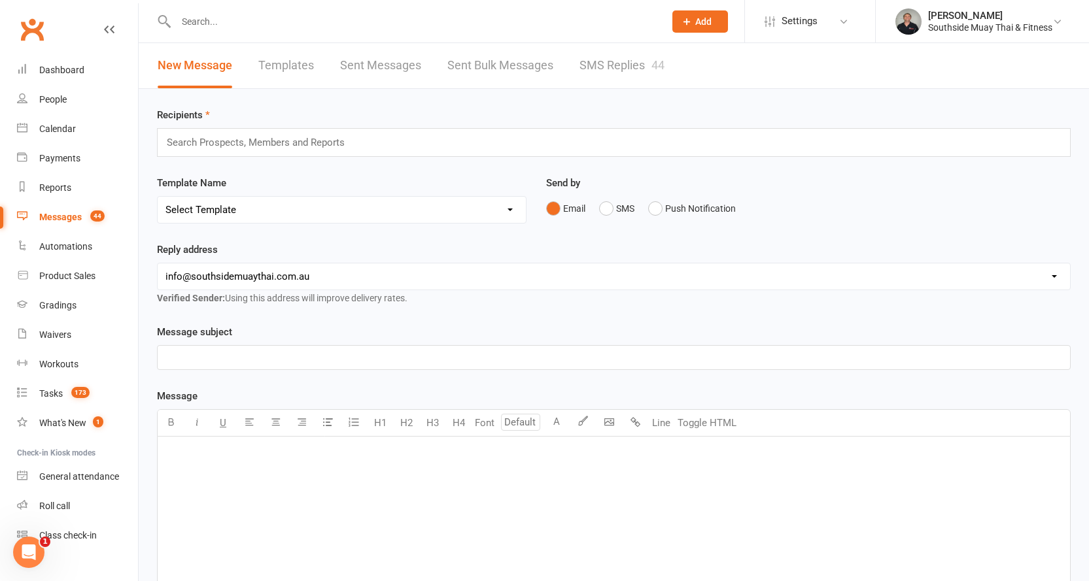
click at [600, 67] on link "SMS Replies 44" at bounding box center [621, 65] width 85 height 45
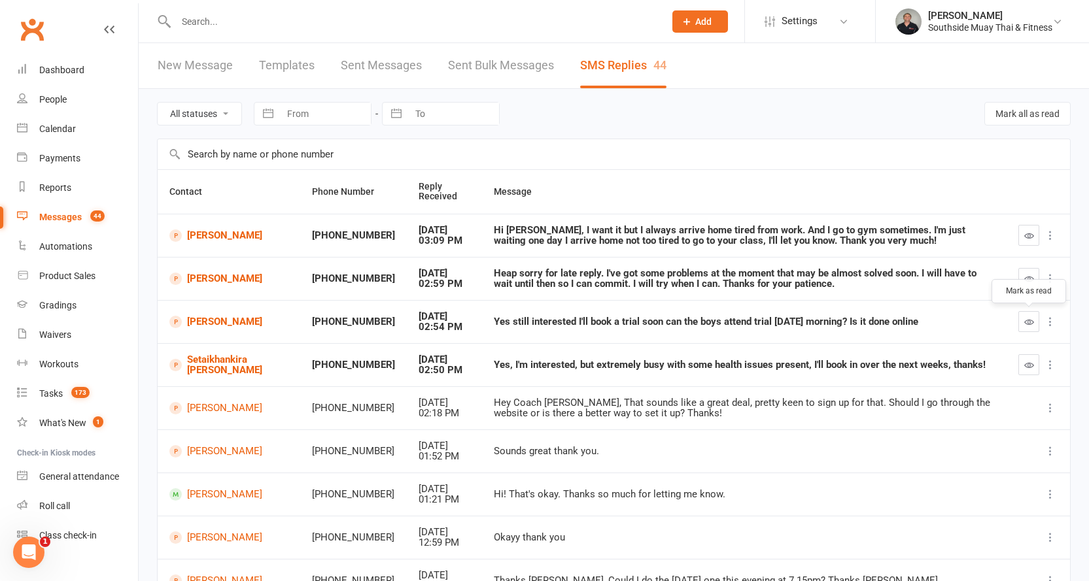
click at [1022, 318] on button "button" at bounding box center [1028, 321] width 21 height 21
click at [197, 357] on link "Setaikhankira [PERSON_NAME]" at bounding box center [228, 365] width 119 height 22
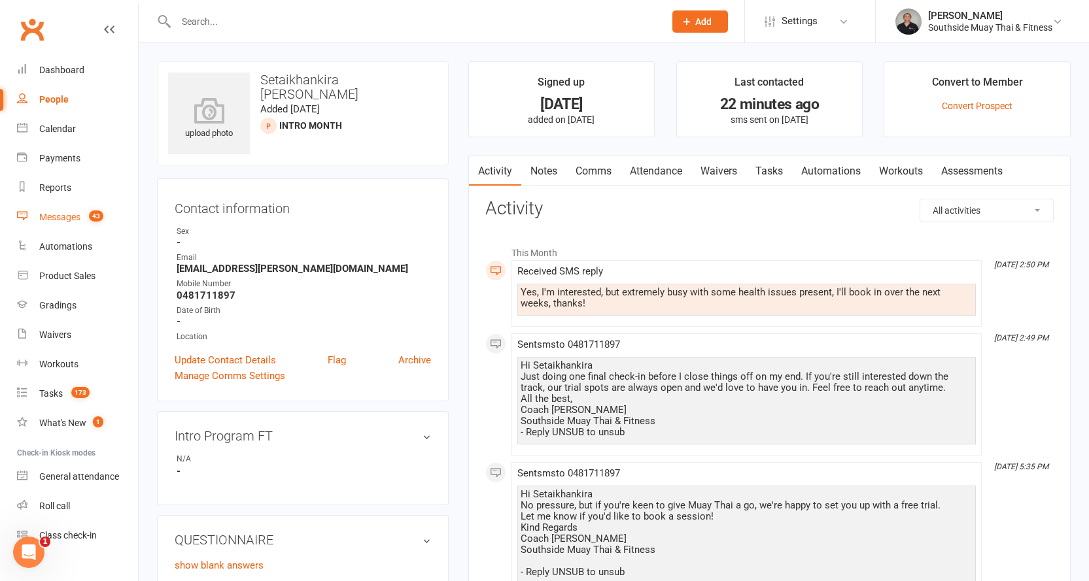
click at [75, 211] on link "Messages 43" at bounding box center [77, 217] width 121 height 29
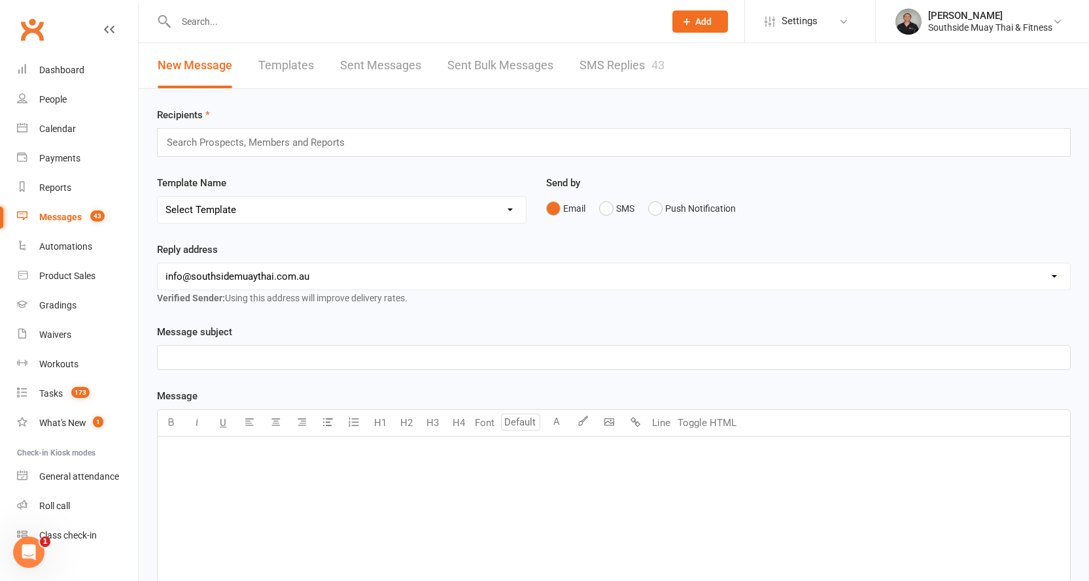
click at [638, 61] on link "SMS Replies 43" at bounding box center [621, 65] width 85 height 45
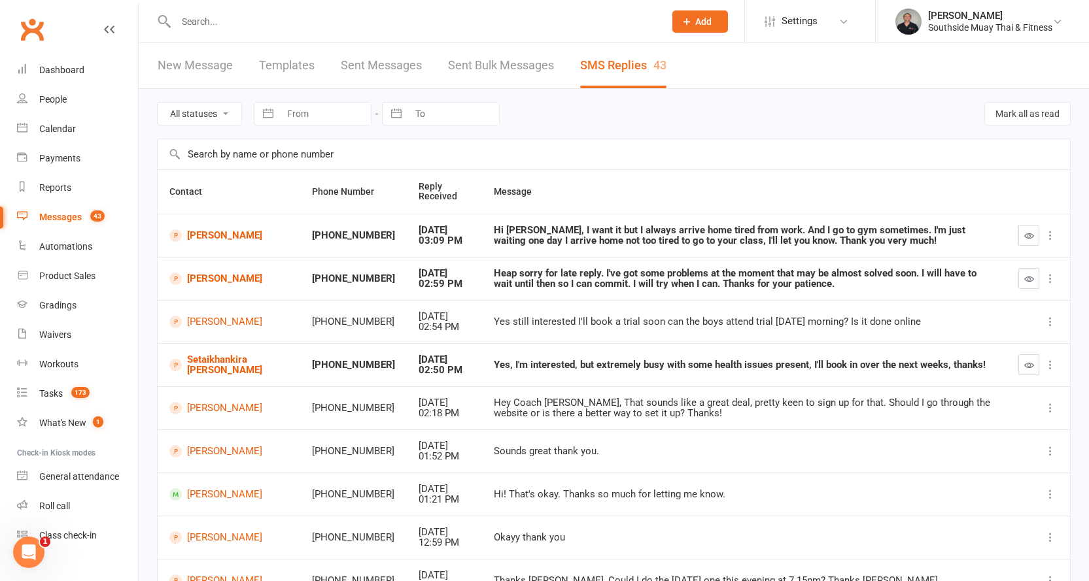
click at [1026, 364] on icon "button" at bounding box center [1029, 365] width 10 height 10
click at [224, 280] on link "[PERSON_NAME]" at bounding box center [228, 279] width 118 height 12
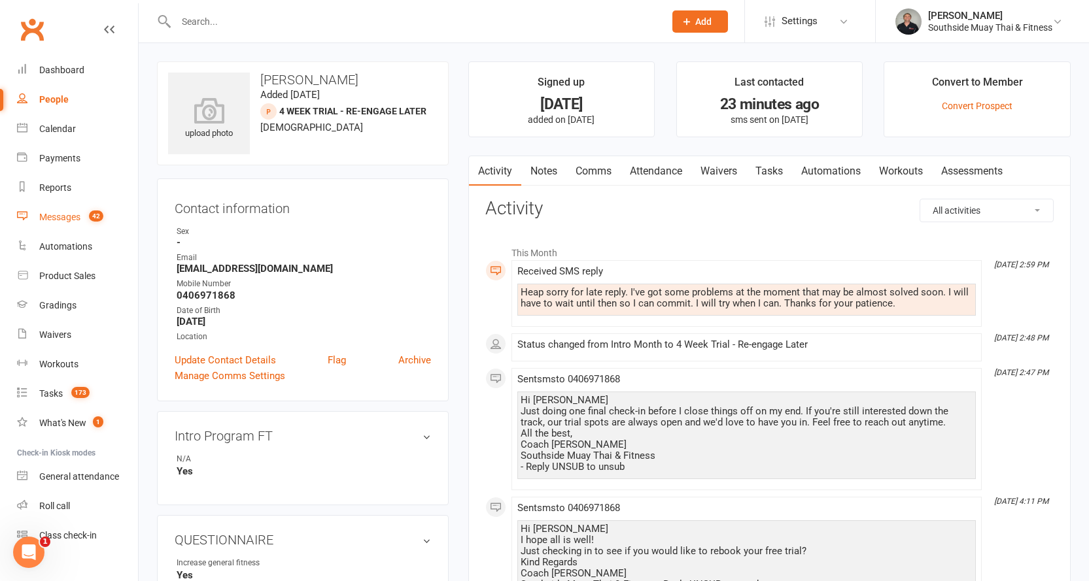
click at [63, 214] on div "Messages" at bounding box center [59, 217] width 41 height 10
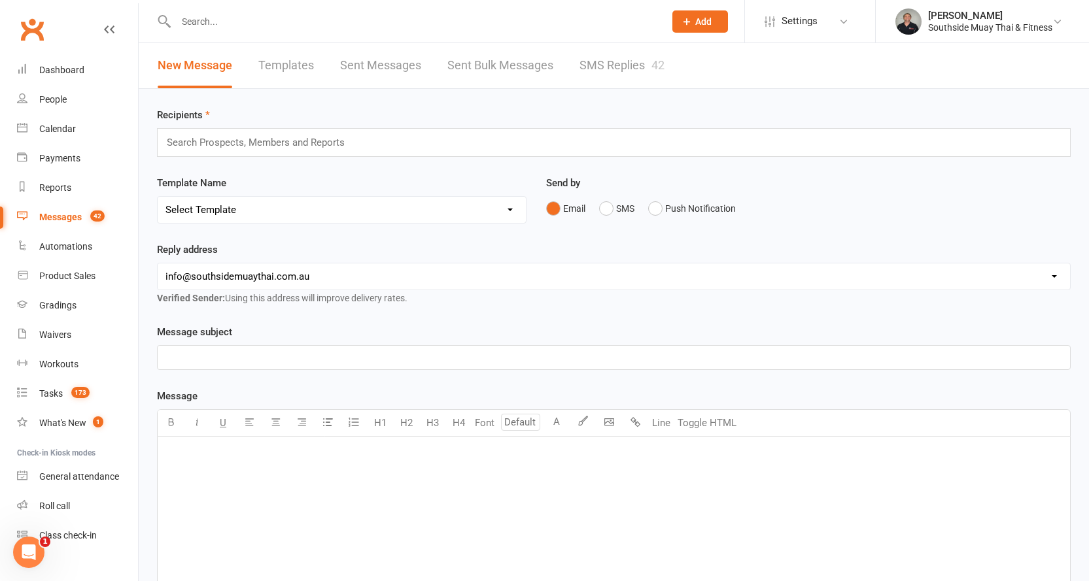
click at [656, 65] on div "42" at bounding box center [657, 65] width 13 height 14
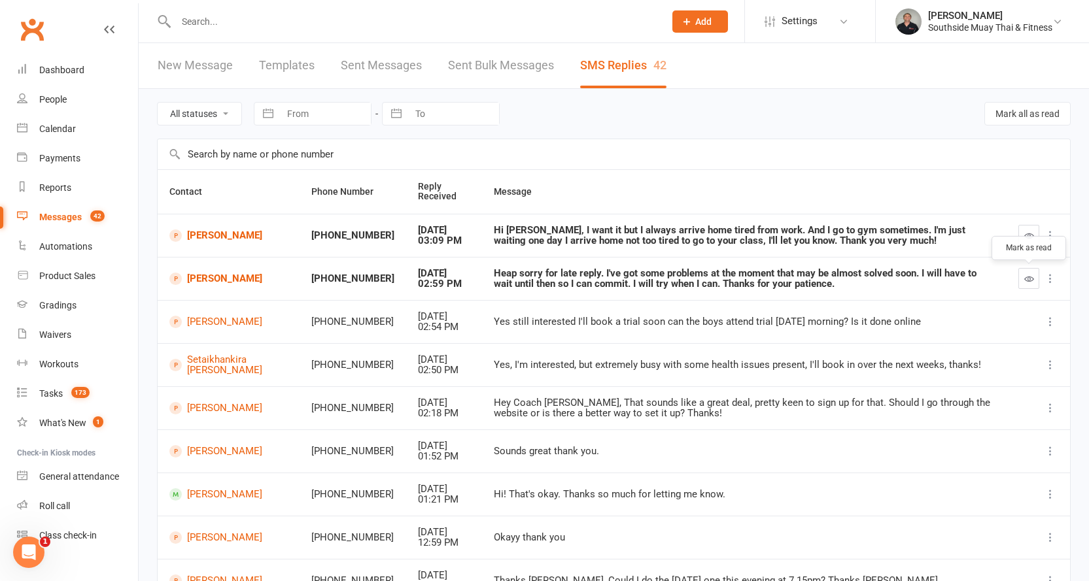
click at [1024, 279] on icon "button" at bounding box center [1029, 279] width 10 height 10
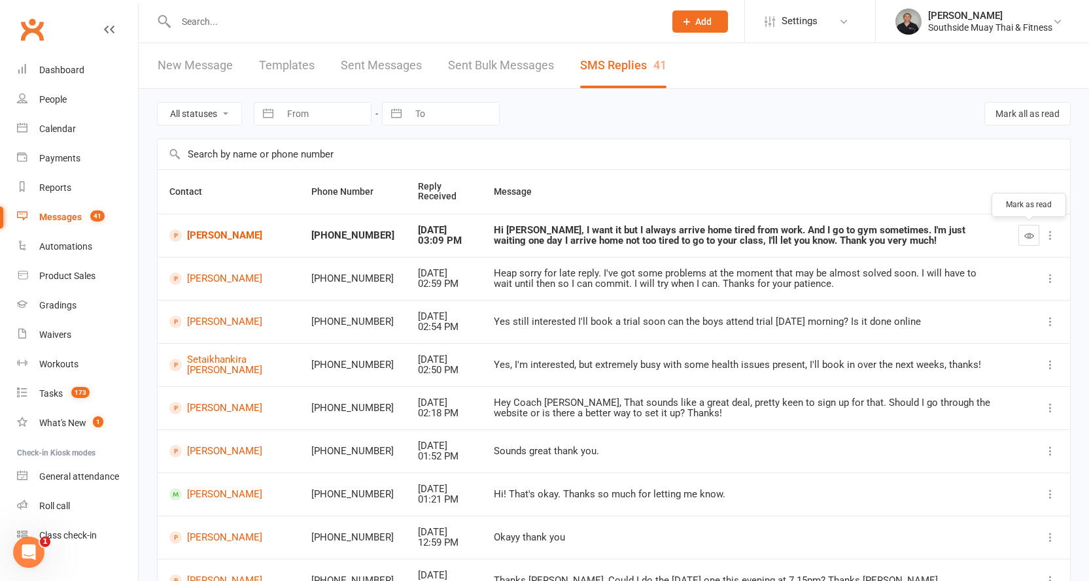
click at [1027, 231] on icon "button" at bounding box center [1029, 236] width 10 height 10
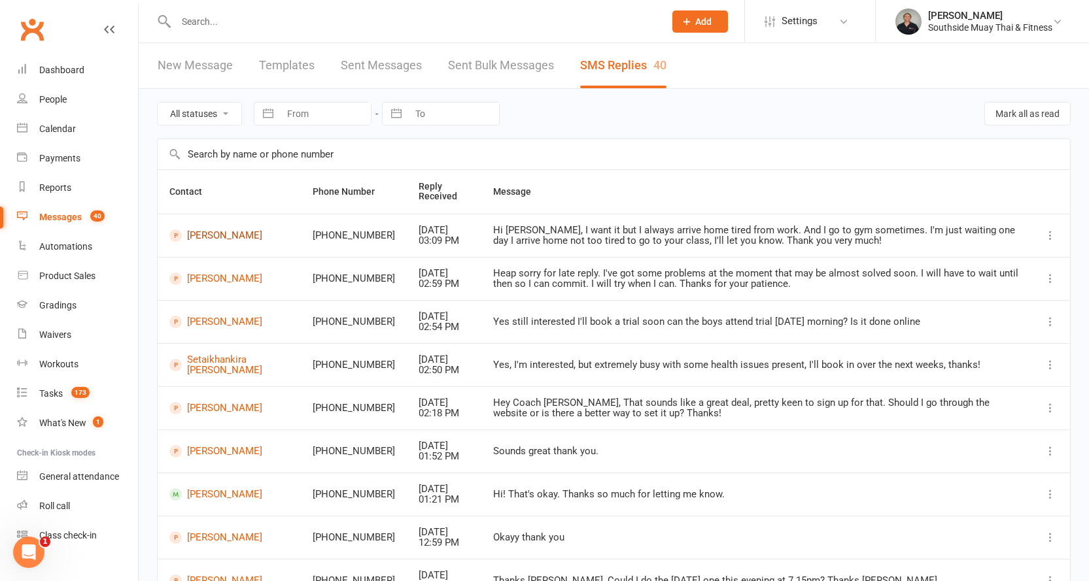
click at [202, 231] on link "[PERSON_NAME]" at bounding box center [229, 235] width 120 height 12
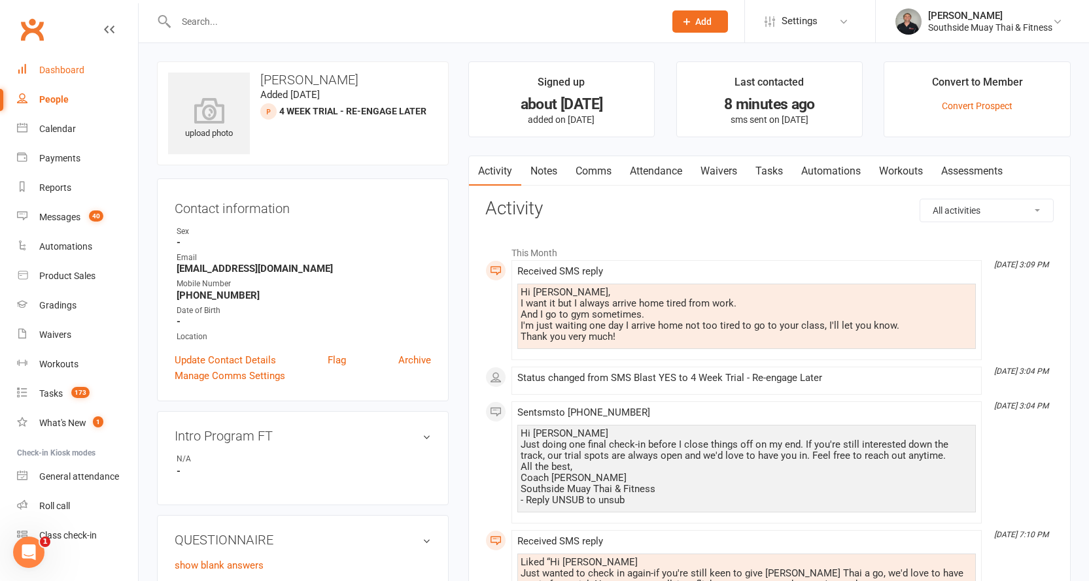
click at [51, 71] on div "Dashboard" at bounding box center [61, 70] width 45 height 10
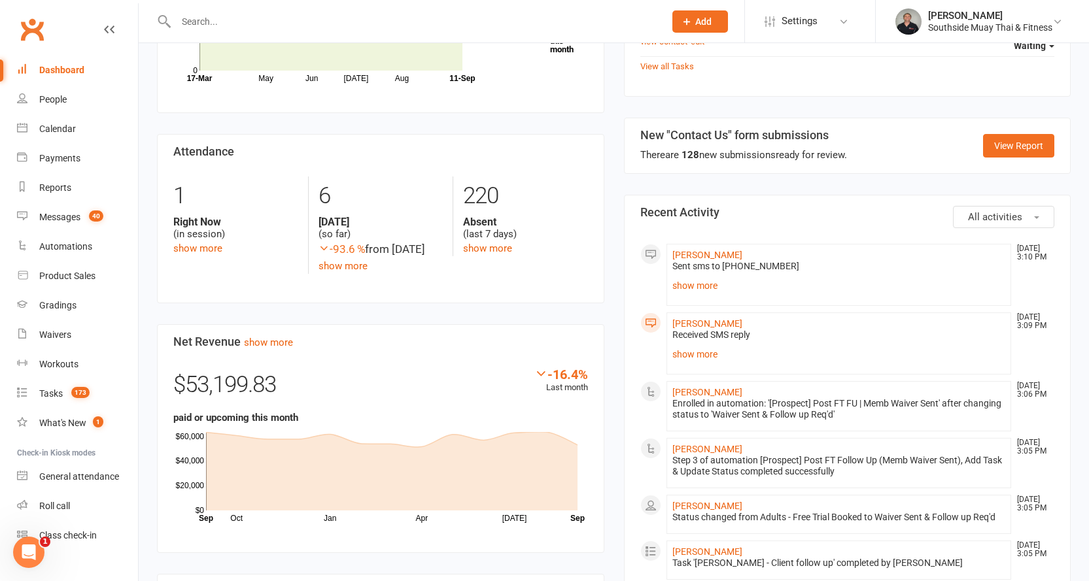
scroll to position [719, 0]
